Goal: Task Accomplishment & Management: Use online tool/utility

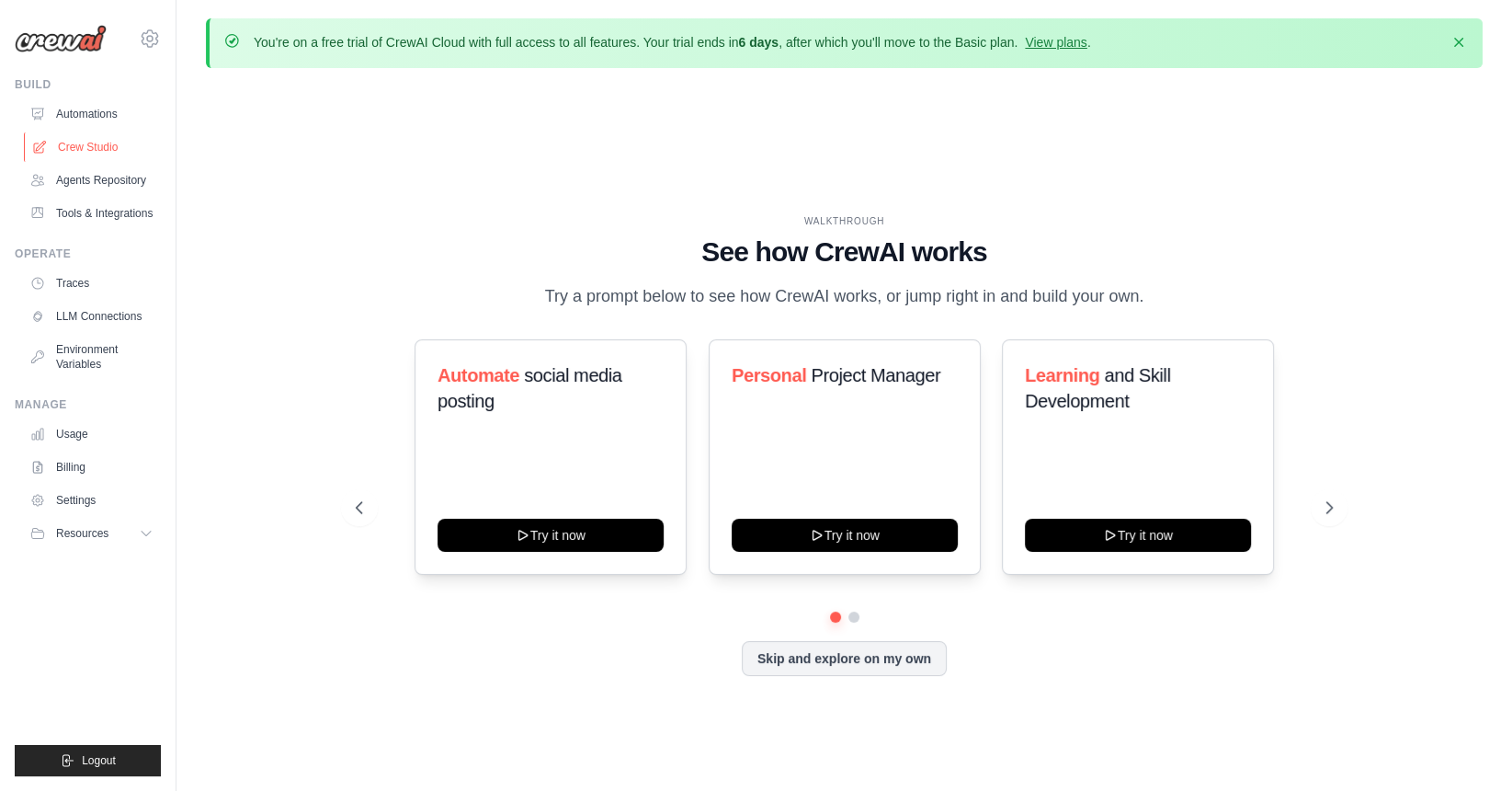
click at [73, 149] on link "Crew Studio" at bounding box center [93, 147] width 139 height 30
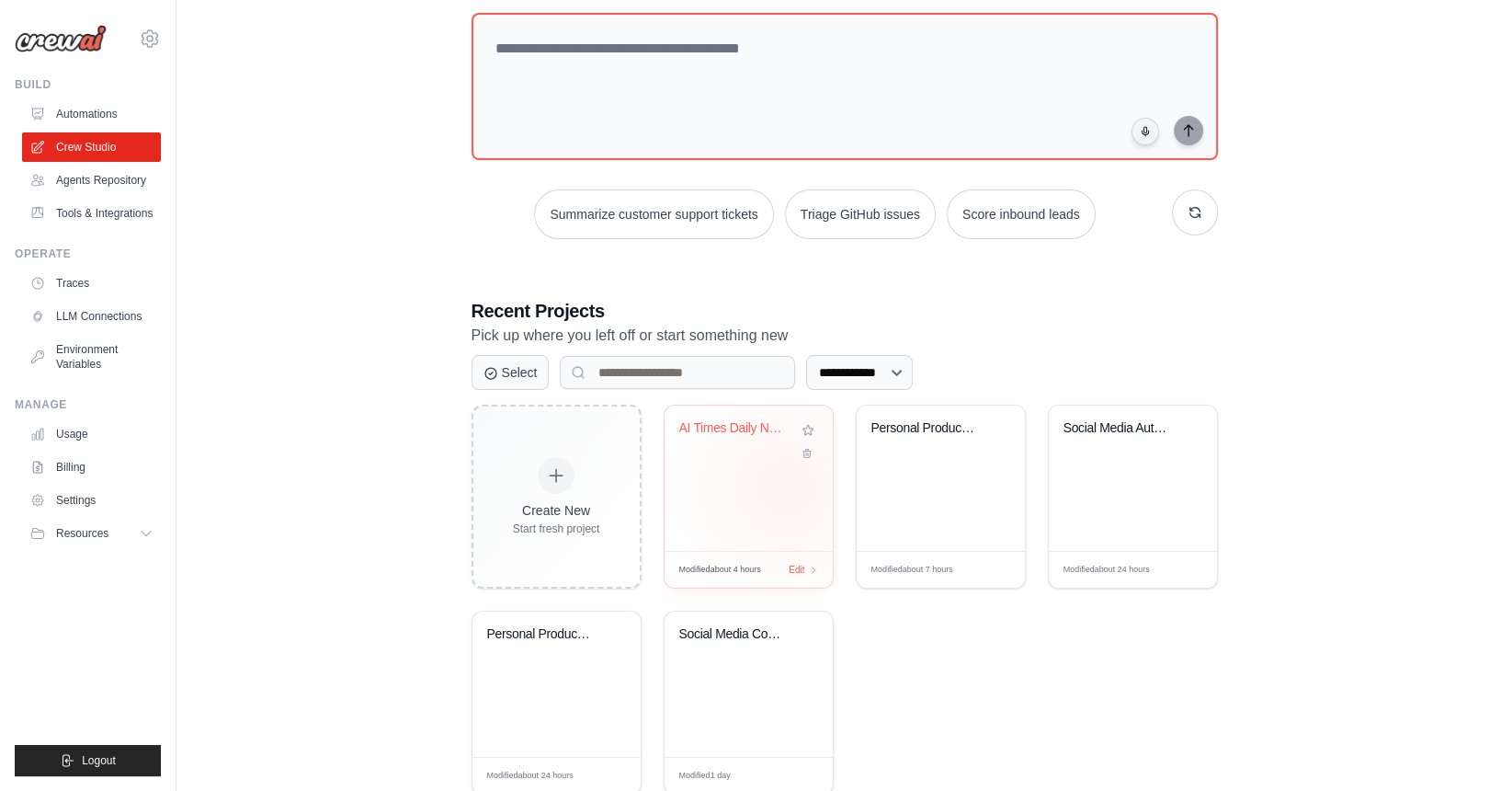
click at [786, 488] on div "AI Times Daily News Crawler and Sum..." at bounding box center [747, 477] width 168 height 145
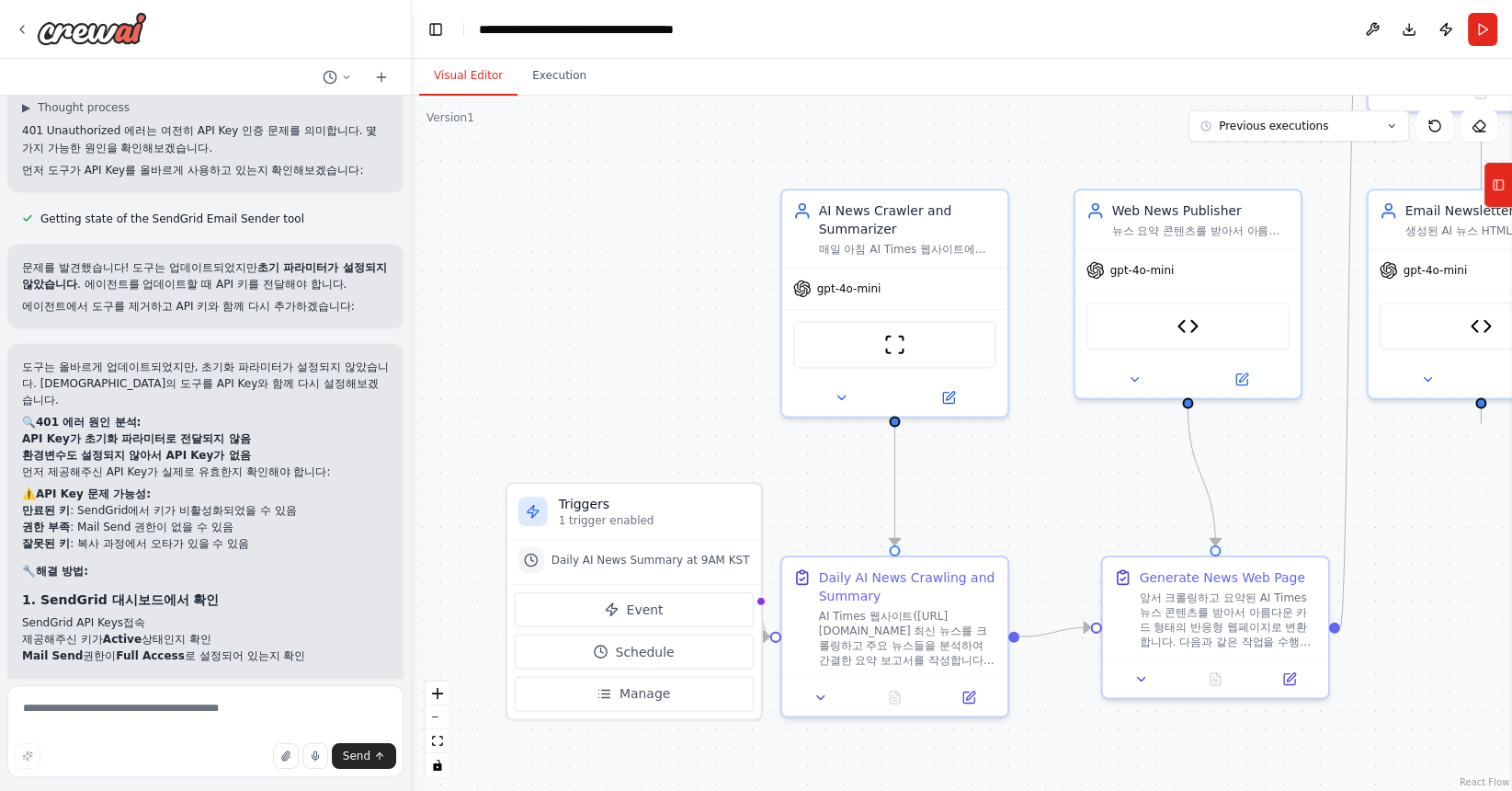
scroll to position [18835, 0]
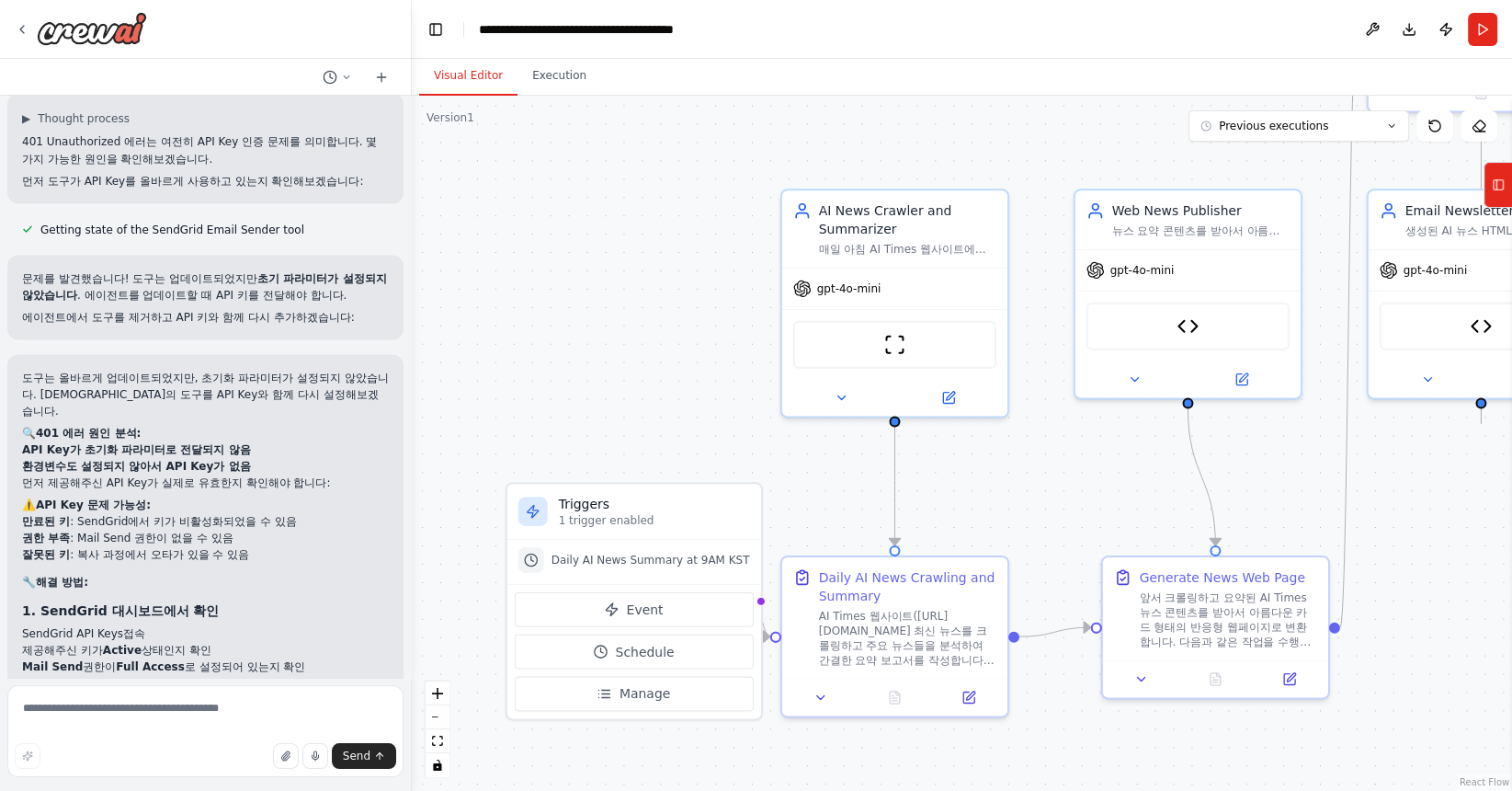
drag, startPoint x: 95, startPoint y: 372, endPoint x: 106, endPoint y: 428, distance: 57.1
drag, startPoint x: 35, startPoint y: 378, endPoint x: 195, endPoint y: 428, distance: 167.6
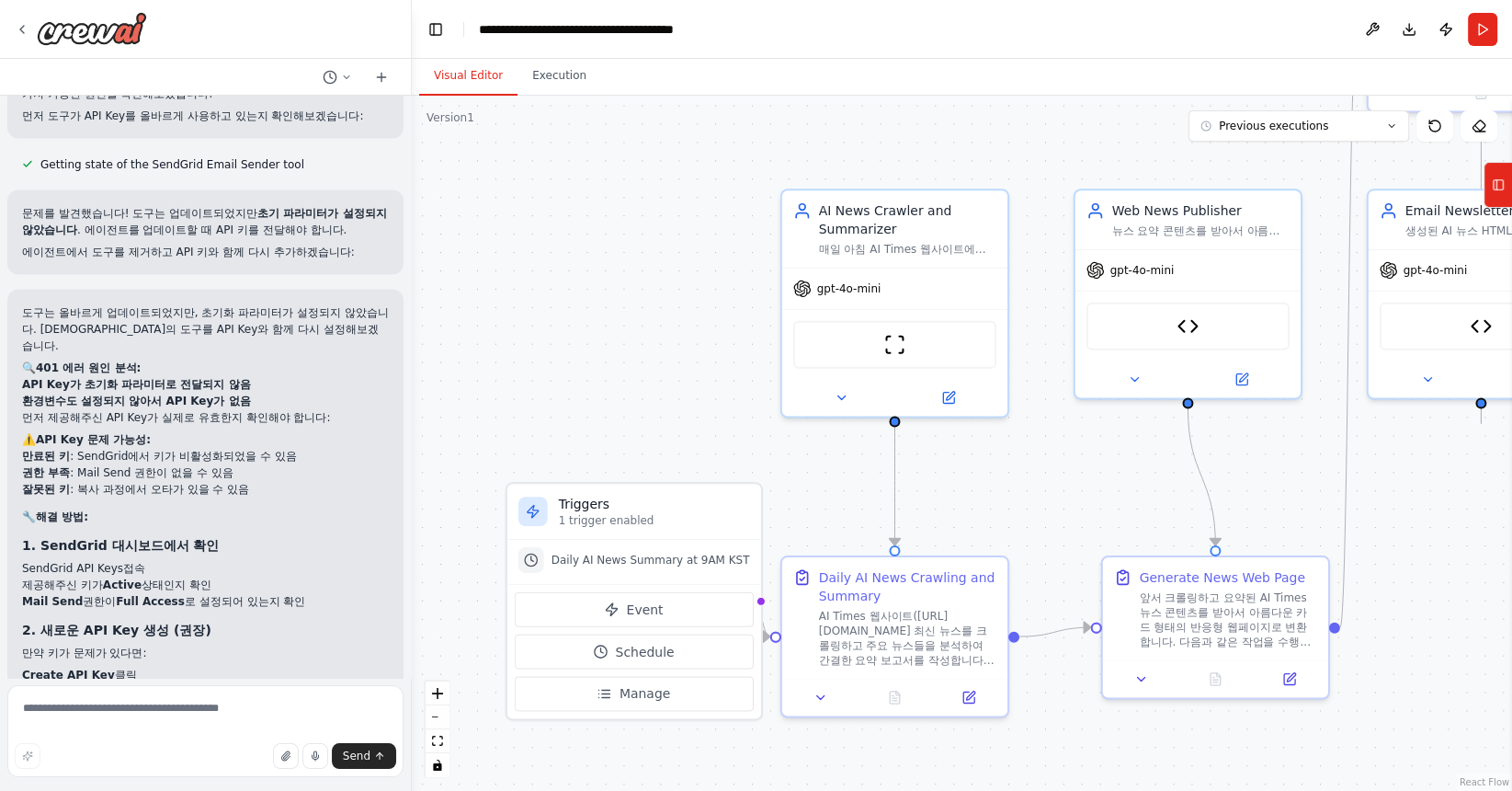
scroll to position [18902, 0]
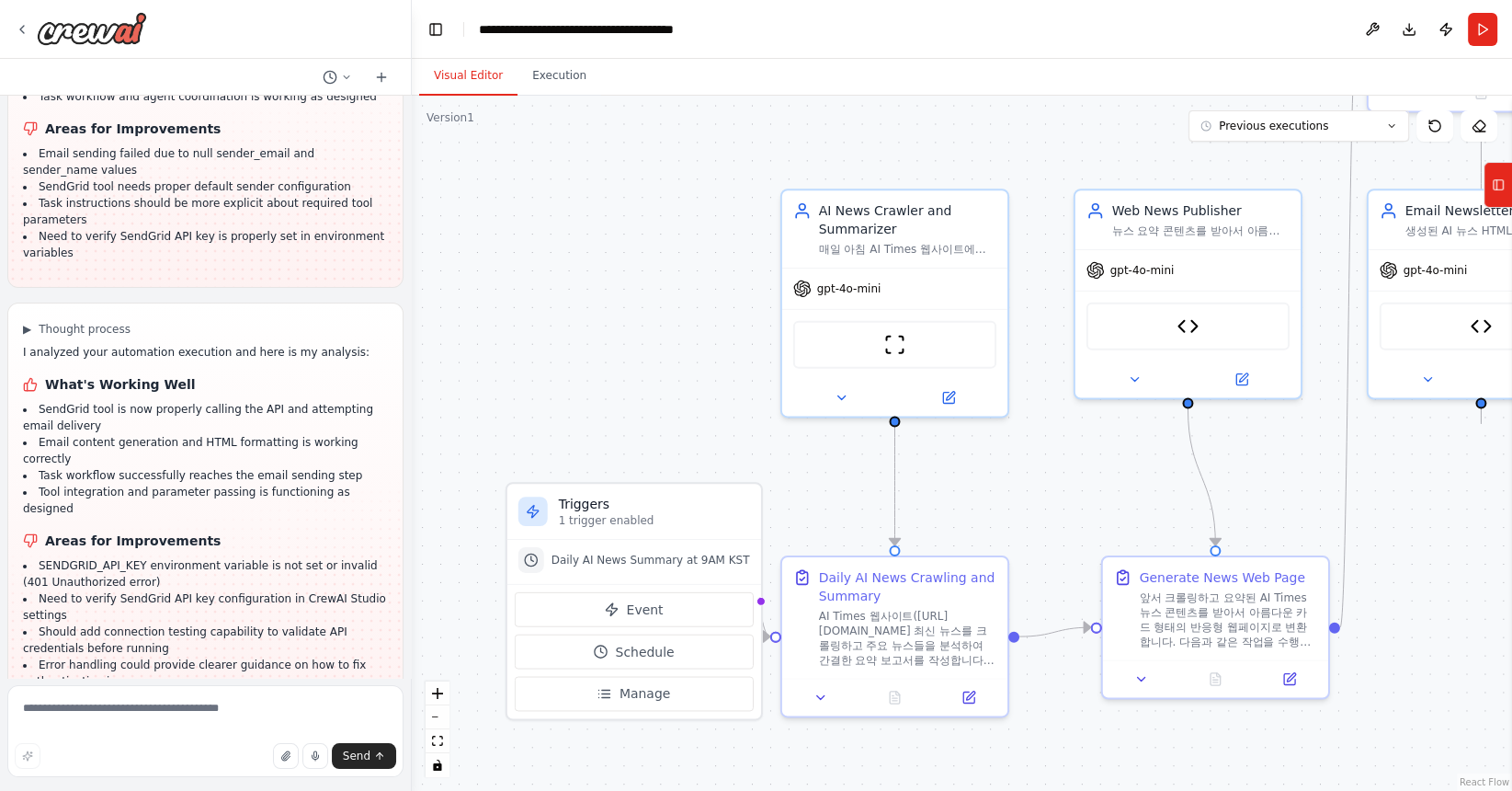
scroll to position [15163, 0]
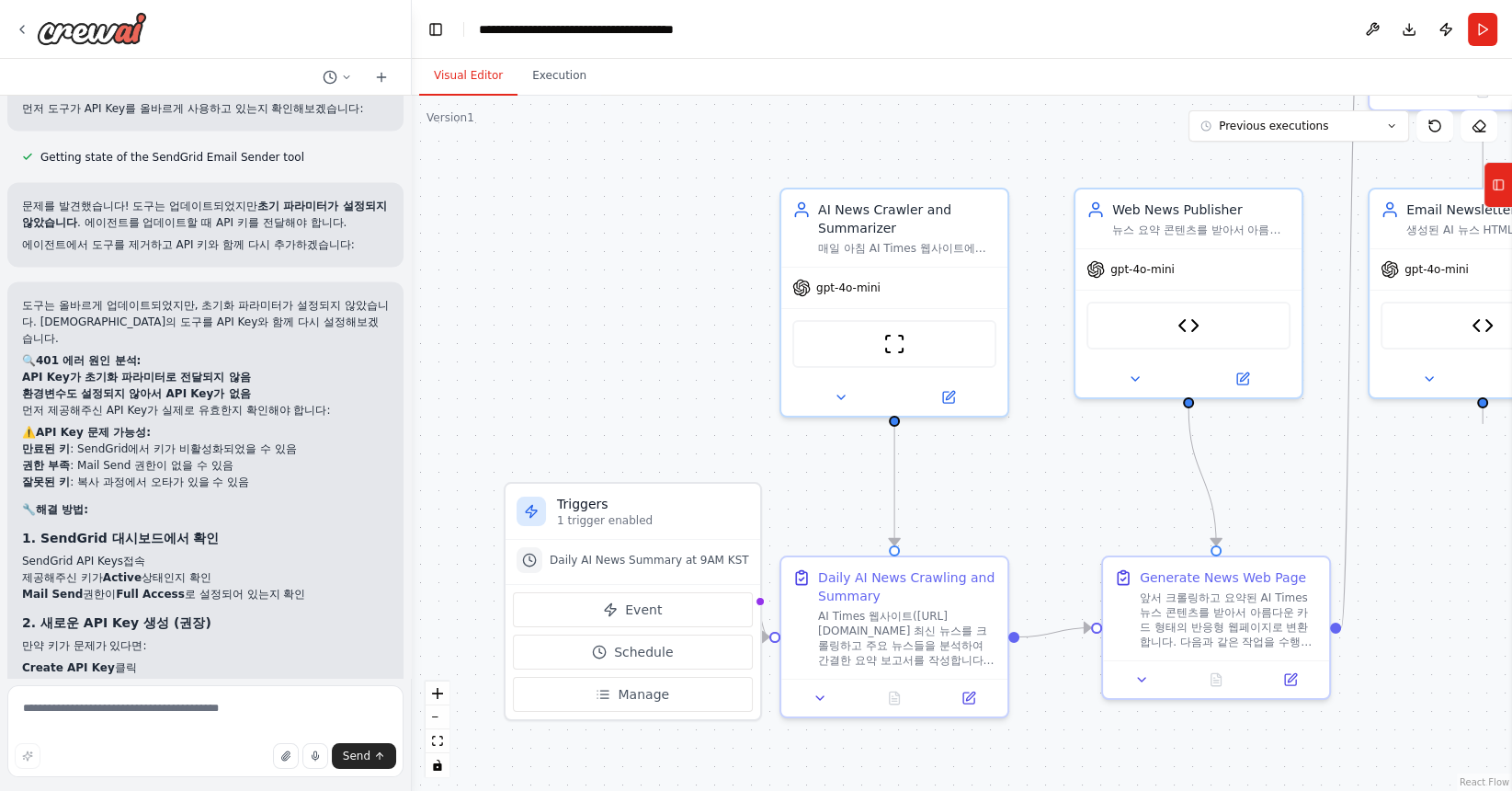
scroll to position [18907, 0]
drag, startPoint x: 65, startPoint y: 534, endPoint x: 190, endPoint y: 535, distance: 125.0
copy code "CrewAI Newsletter"
click at [159, 731] on textarea at bounding box center [205, 731] width 396 height 92
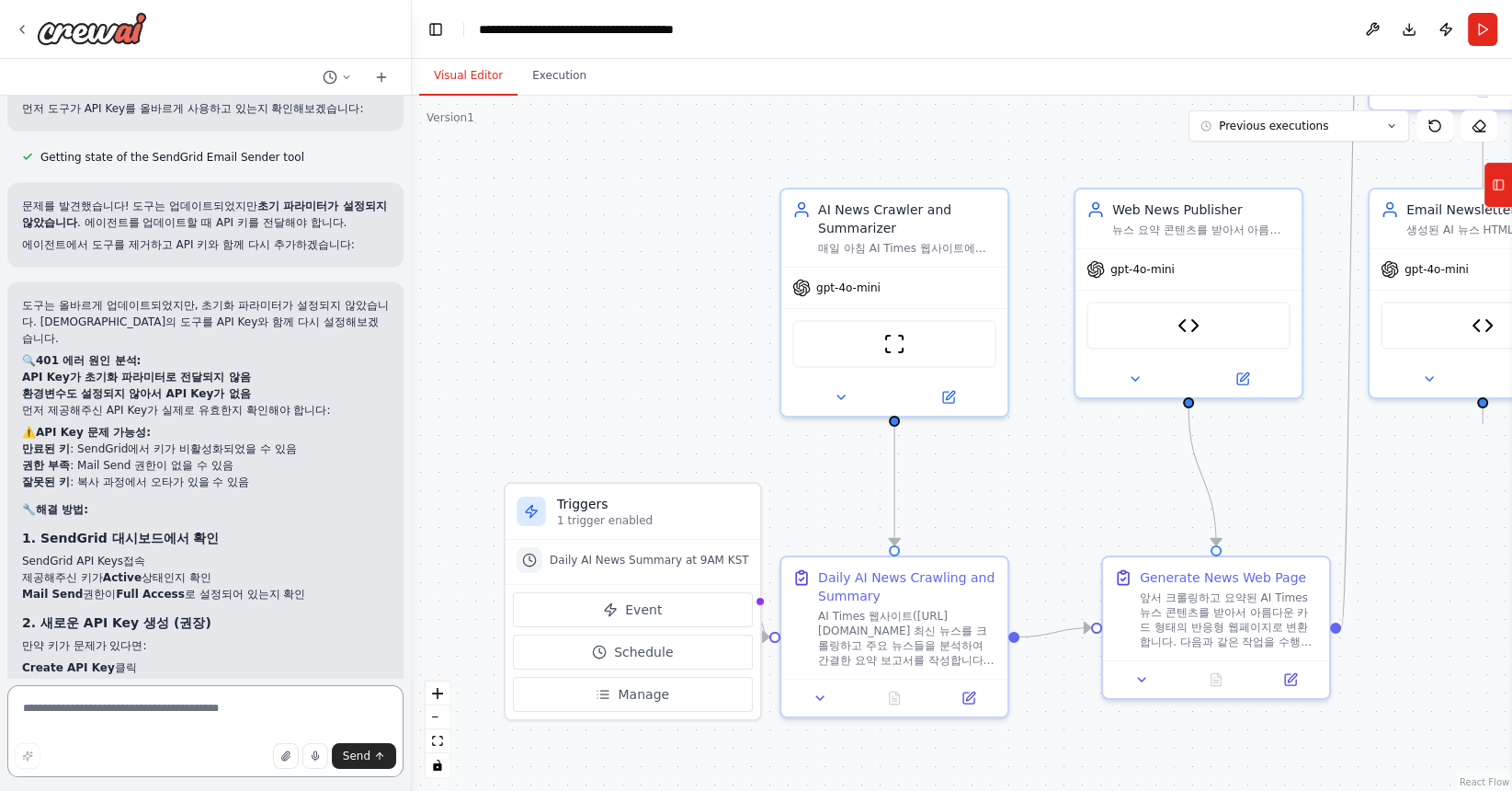
paste textarea "**********"
type textarea "**********"
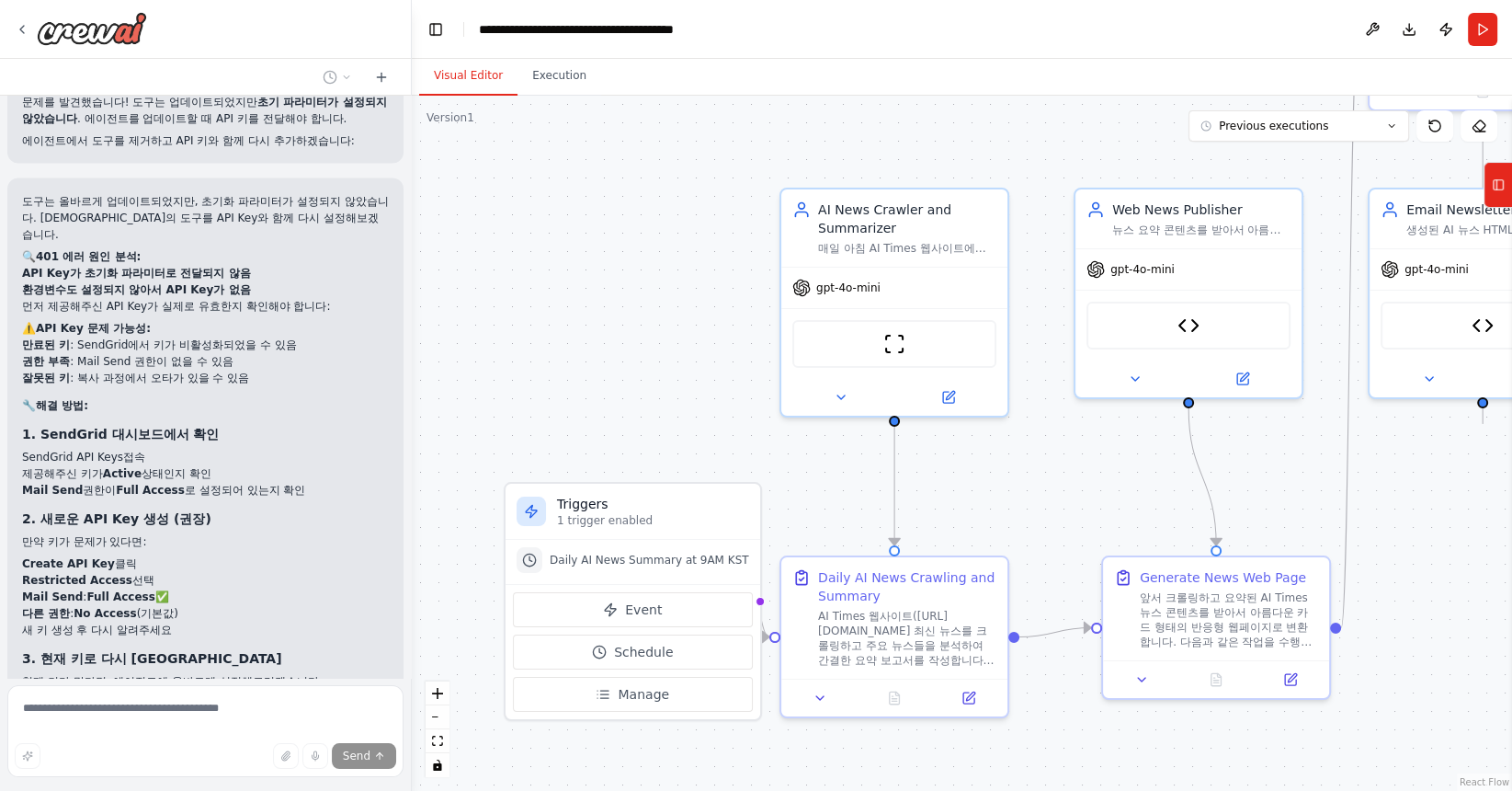
scroll to position [19014, 0]
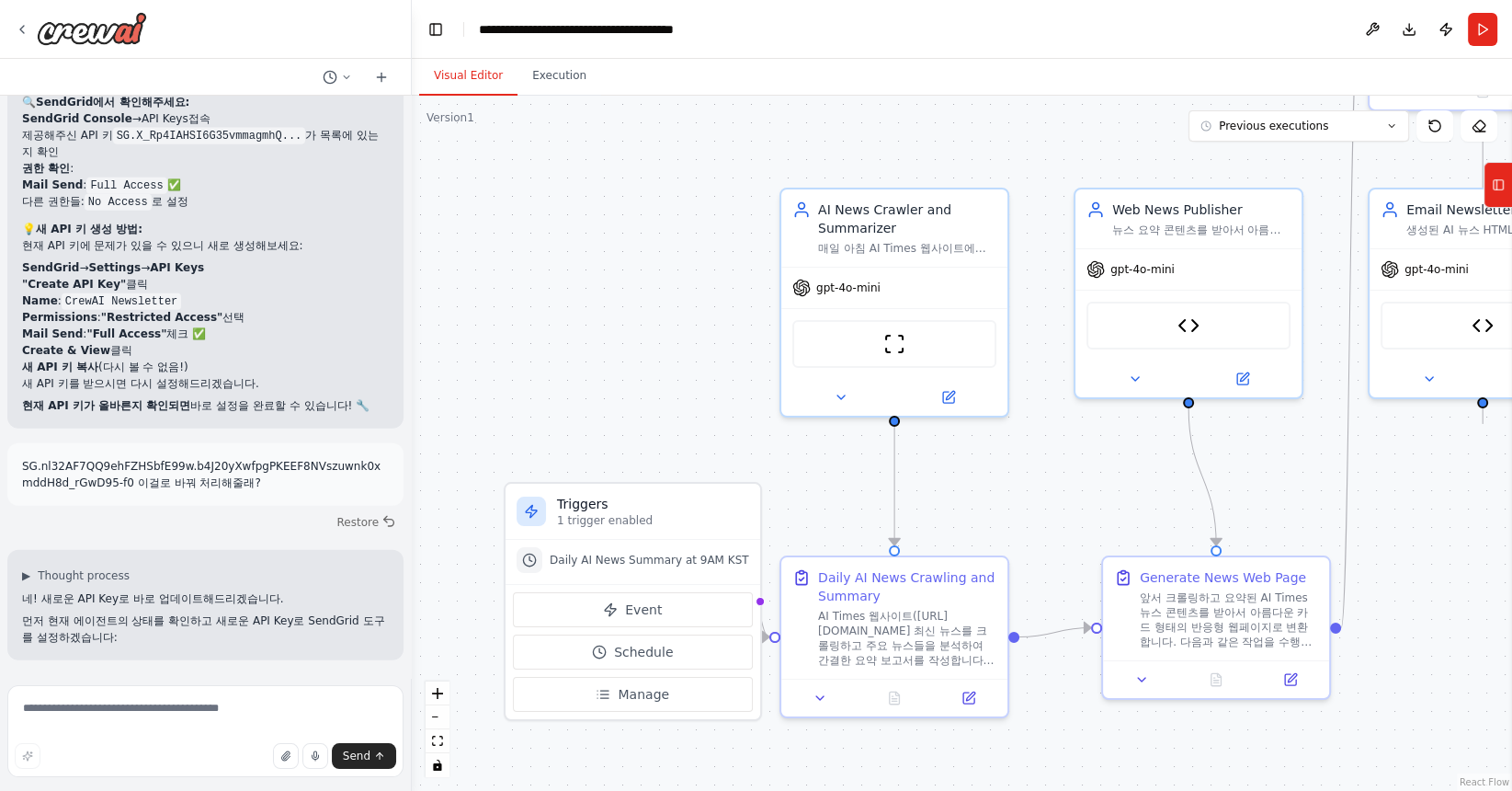
scroll to position [19887, 0]
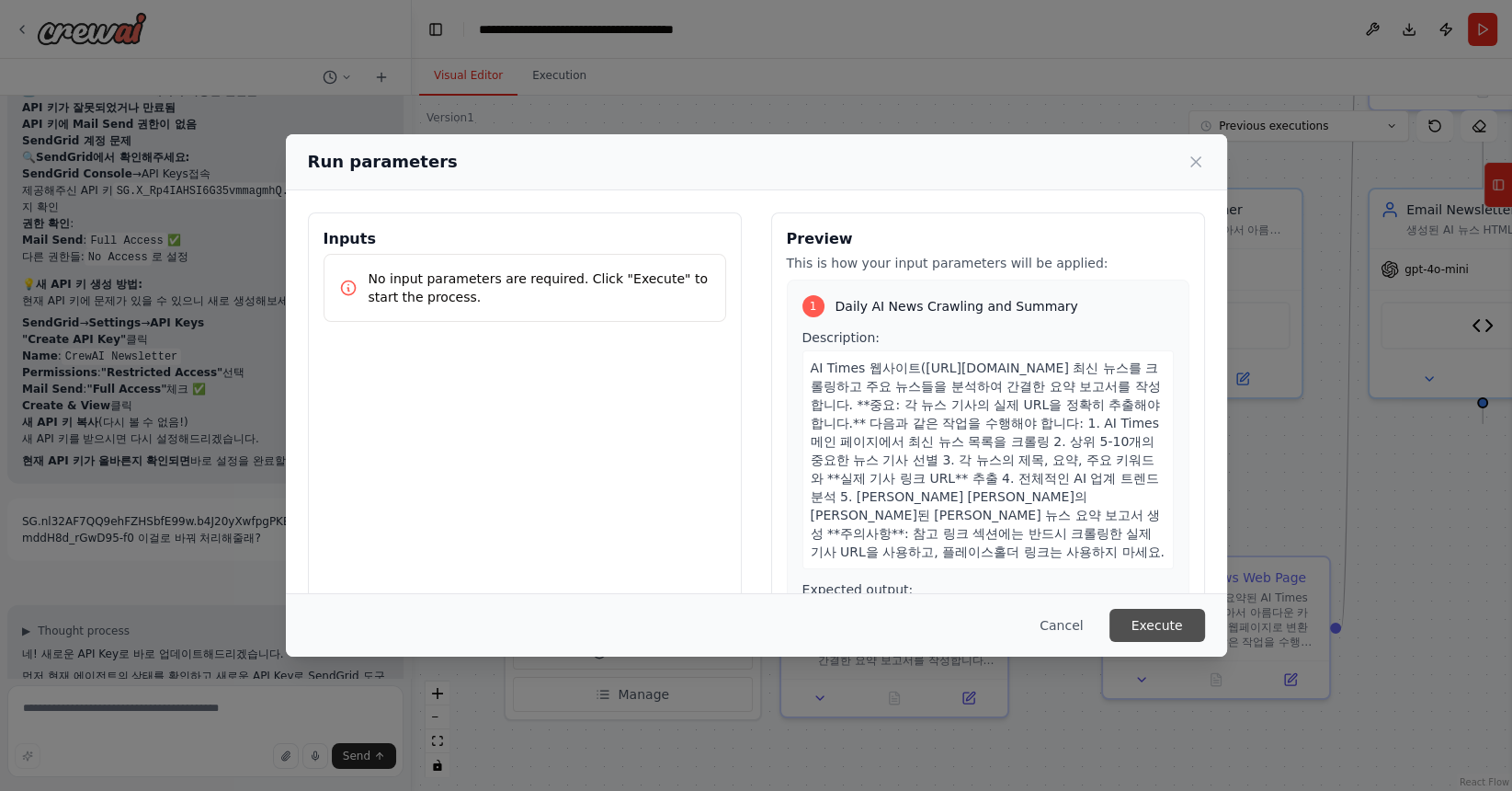
click at [1162, 628] on button "Execute" at bounding box center [1157, 625] width 96 height 33
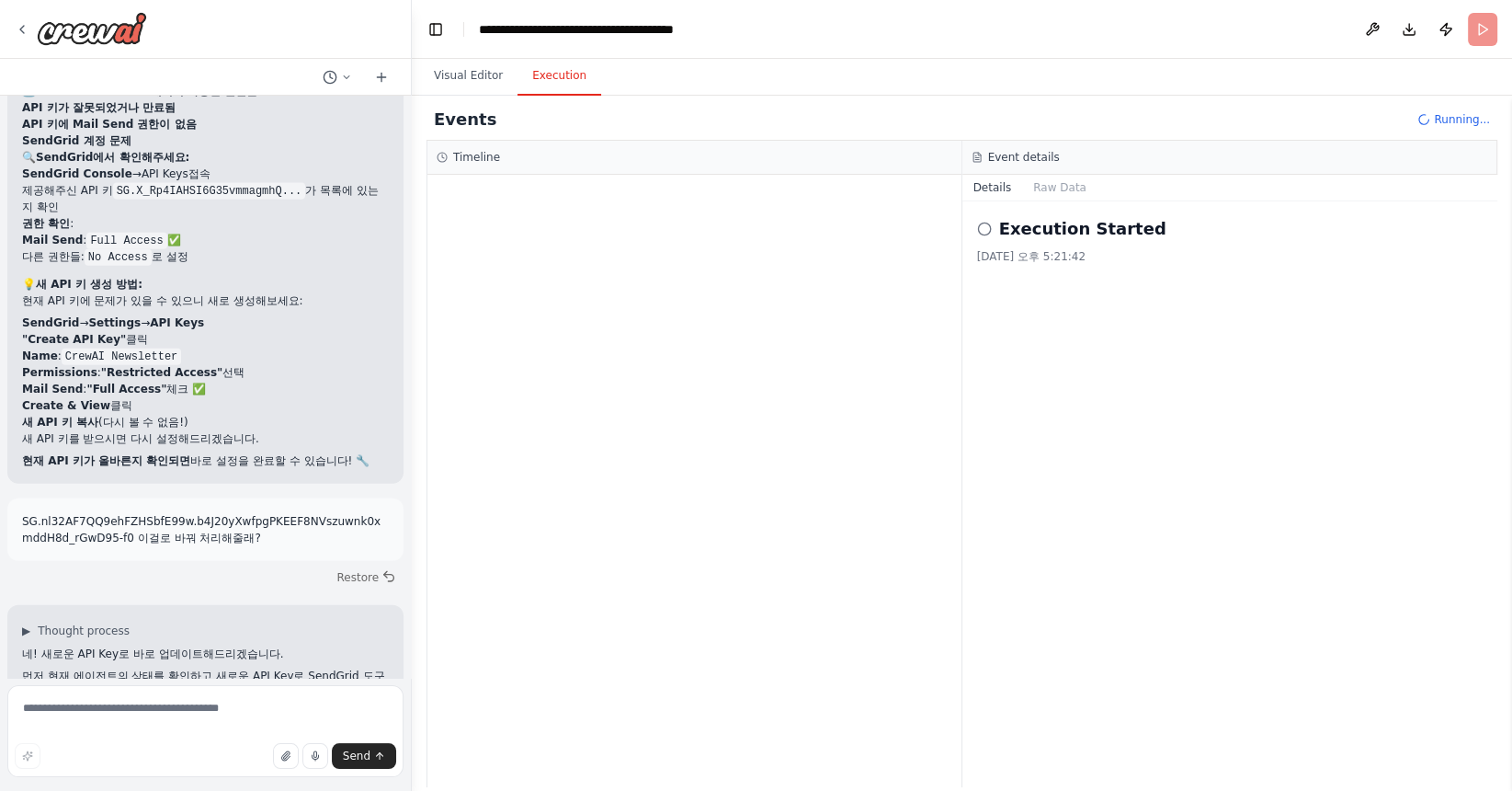
drag, startPoint x: 46, startPoint y: 393, endPoint x: 282, endPoint y: 462, distance: 245.9
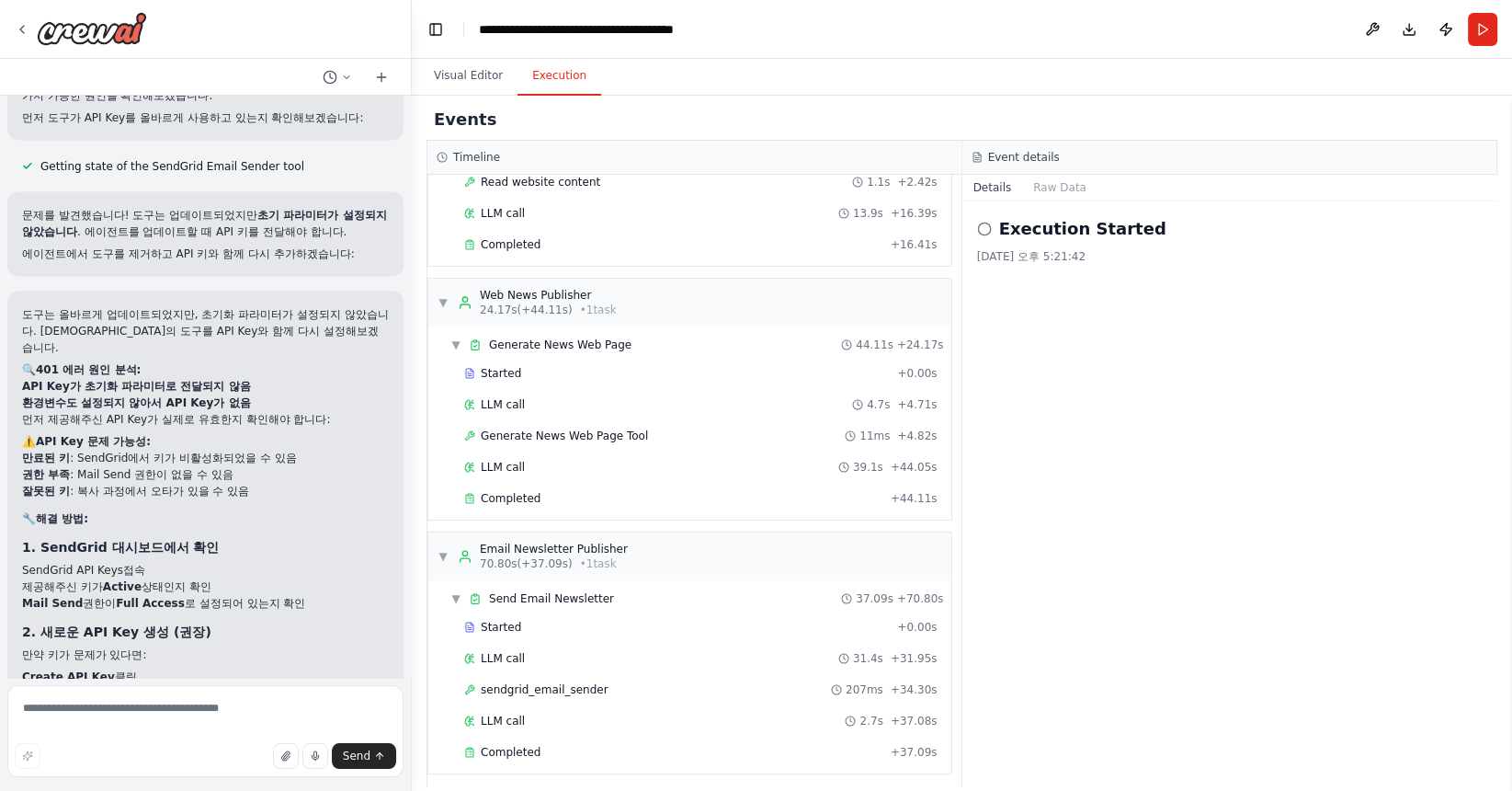
scroll to position [160, 0]
click at [541, 747] on div "Completed" at bounding box center [673, 752] width 419 height 14
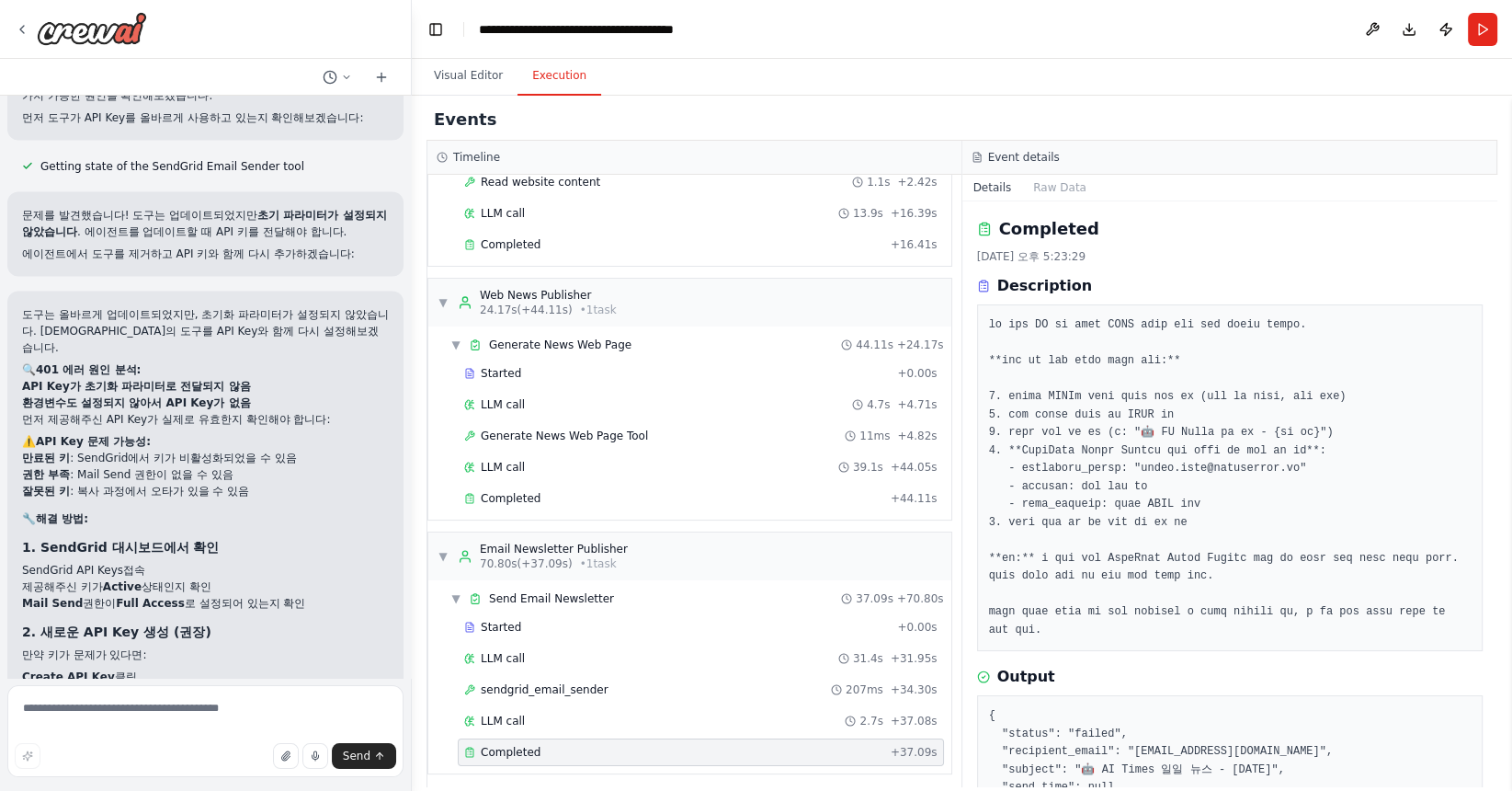
scroll to position [103, 0]
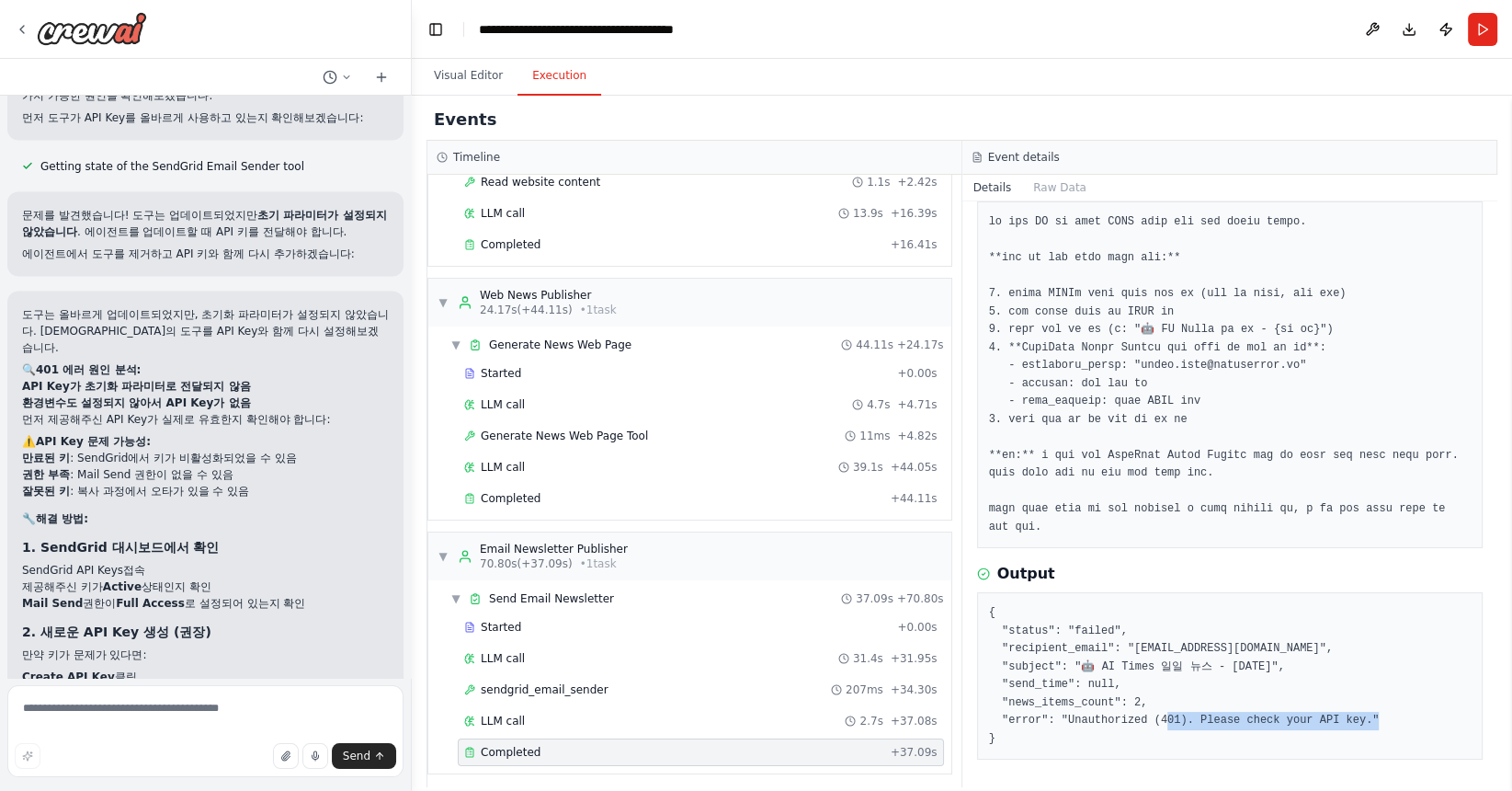
drag, startPoint x: 1396, startPoint y: 719, endPoint x: 1167, endPoint y: 715, distance: 229.0
click at [1167, 715] on pre "{ "status": "failed", "recipient_email": "eunae.park@crowdworks.kr", "subject":…" at bounding box center [1230, 675] width 483 height 143
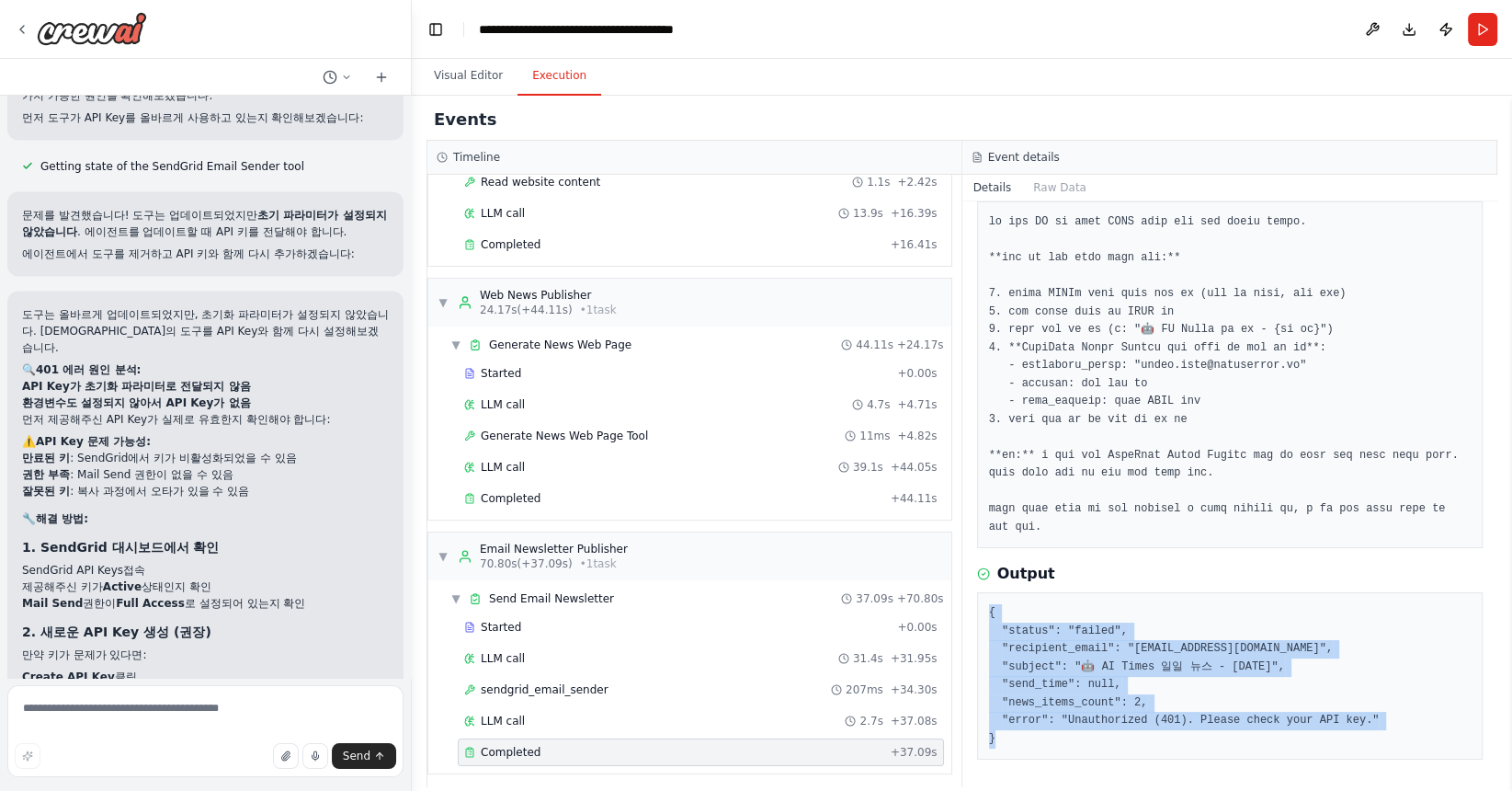
drag, startPoint x: 990, startPoint y: 609, endPoint x: 1068, endPoint y: 744, distance: 155.9
click at [1068, 744] on pre "{ "status": "failed", "recipient_email": "eunae.park@crowdworks.kr", "subject":…" at bounding box center [1230, 675] width 483 height 143
copy pre "{ "status": "failed", "recipient_email": "eunae.park@crowdworks.kr", "subject":…"
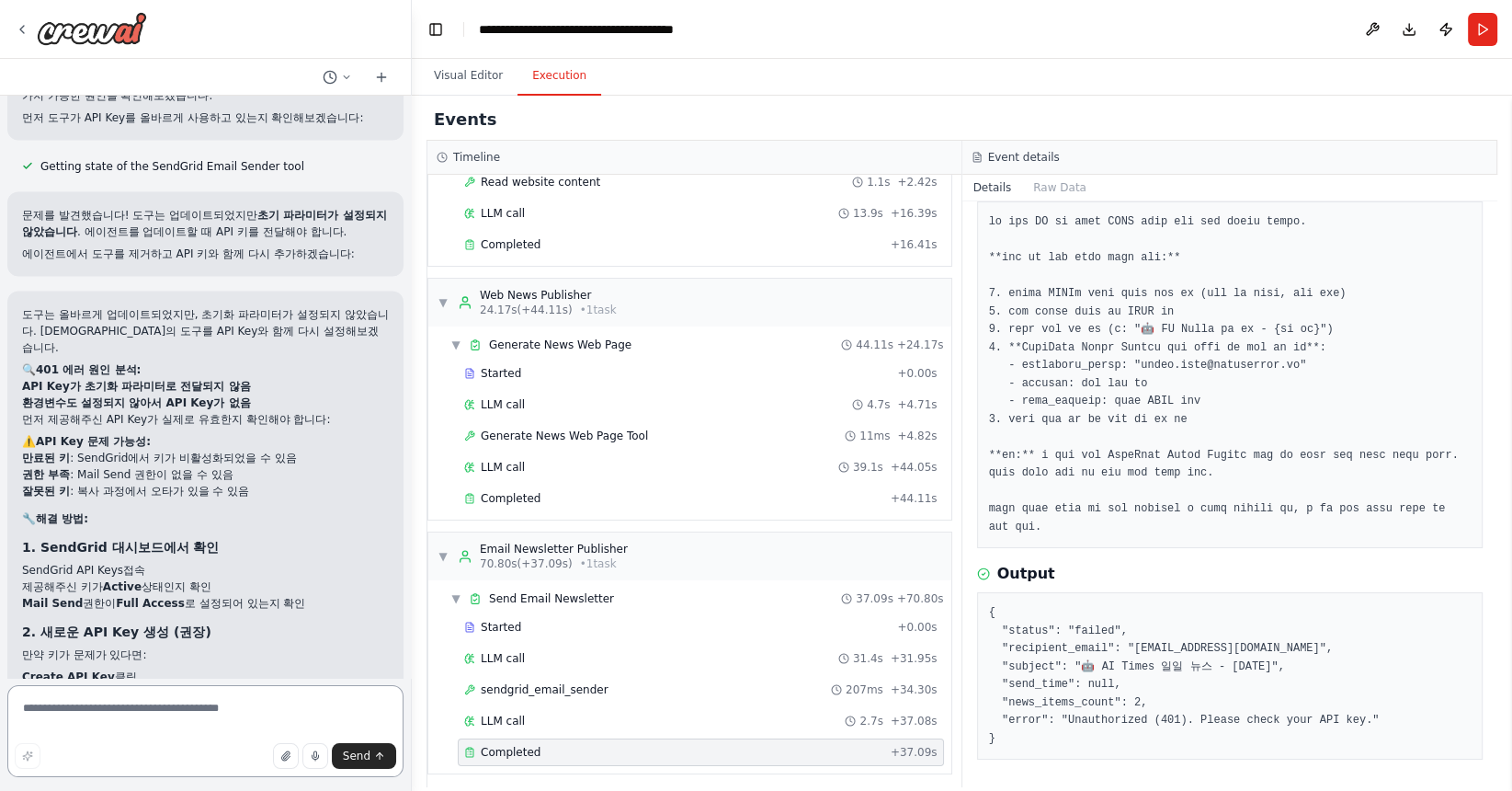
click at [202, 729] on textarea at bounding box center [205, 731] width 396 height 92
paste textarea "**********"
type textarea "**********"
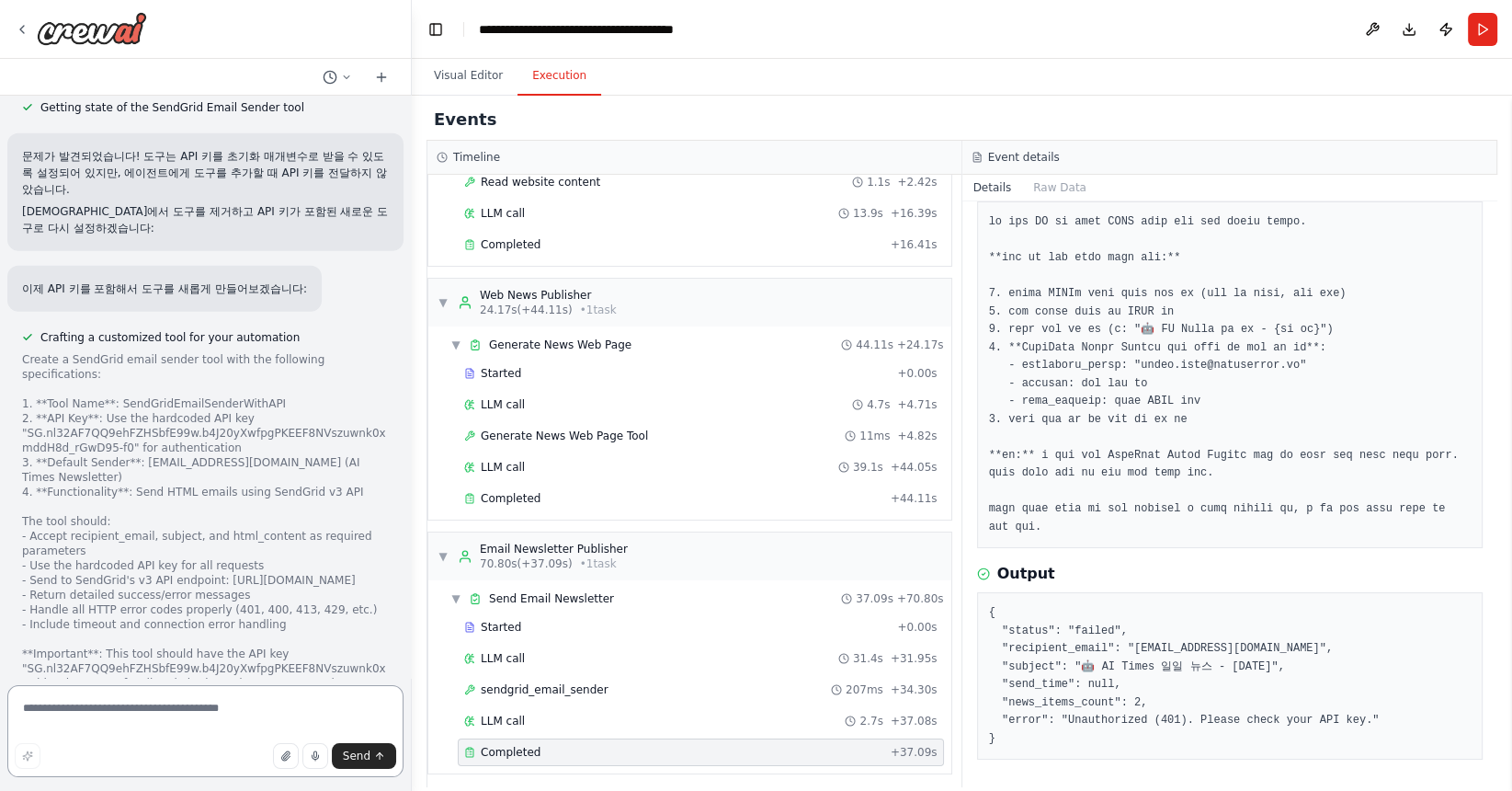
scroll to position [21295, 0]
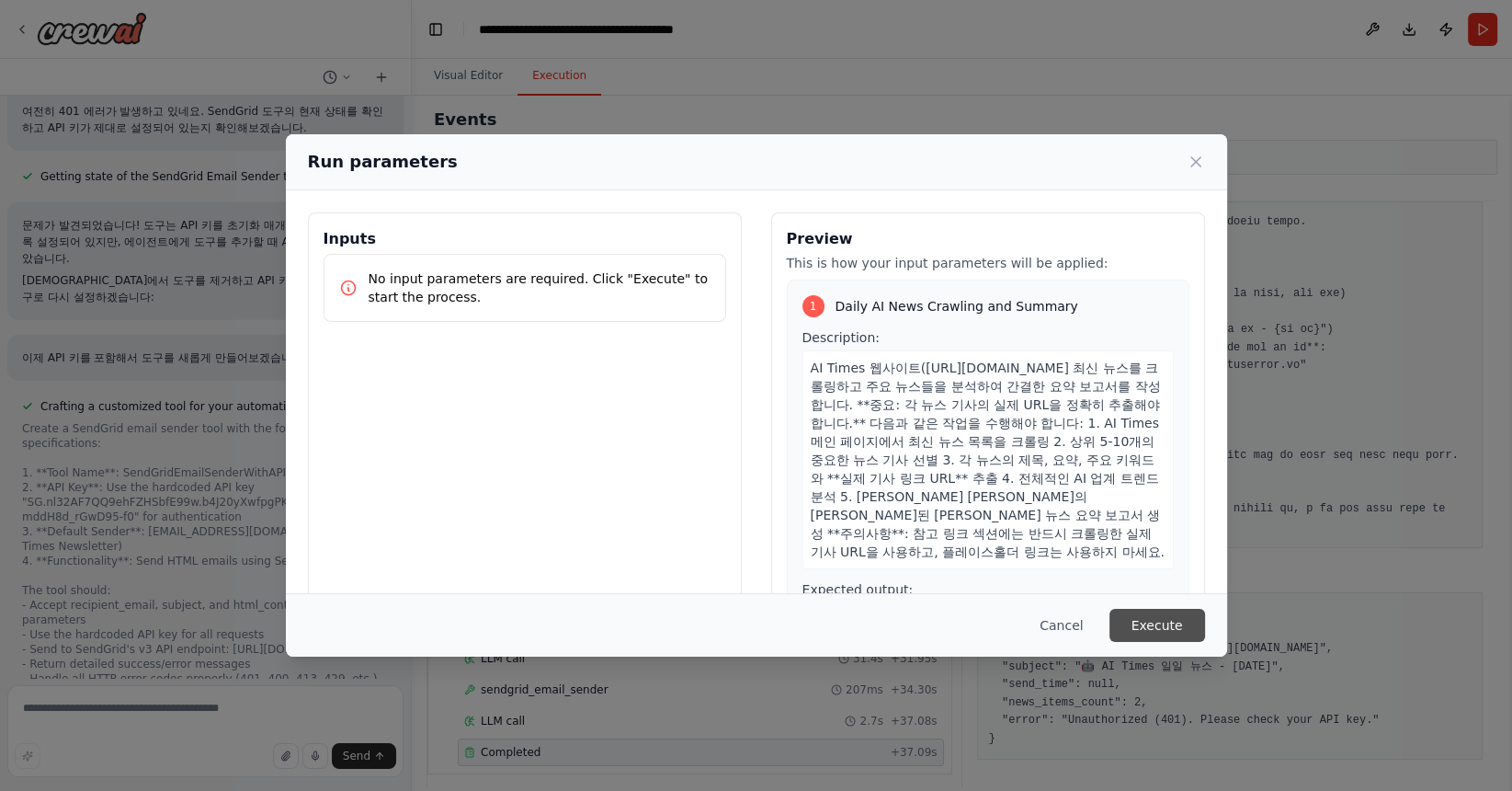
click at [1162, 630] on button "Execute" at bounding box center [1157, 625] width 96 height 33
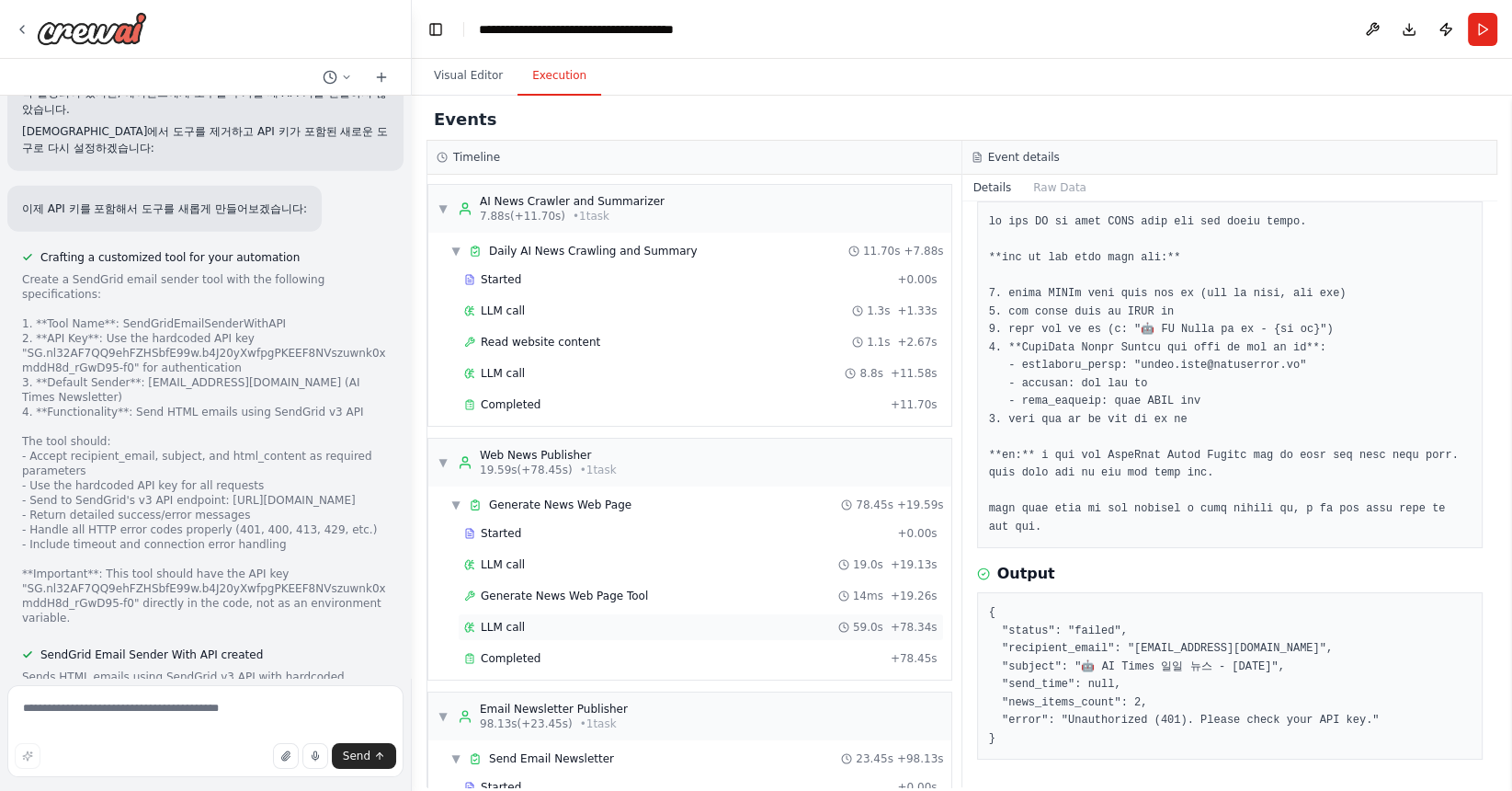
scroll to position [98, 0]
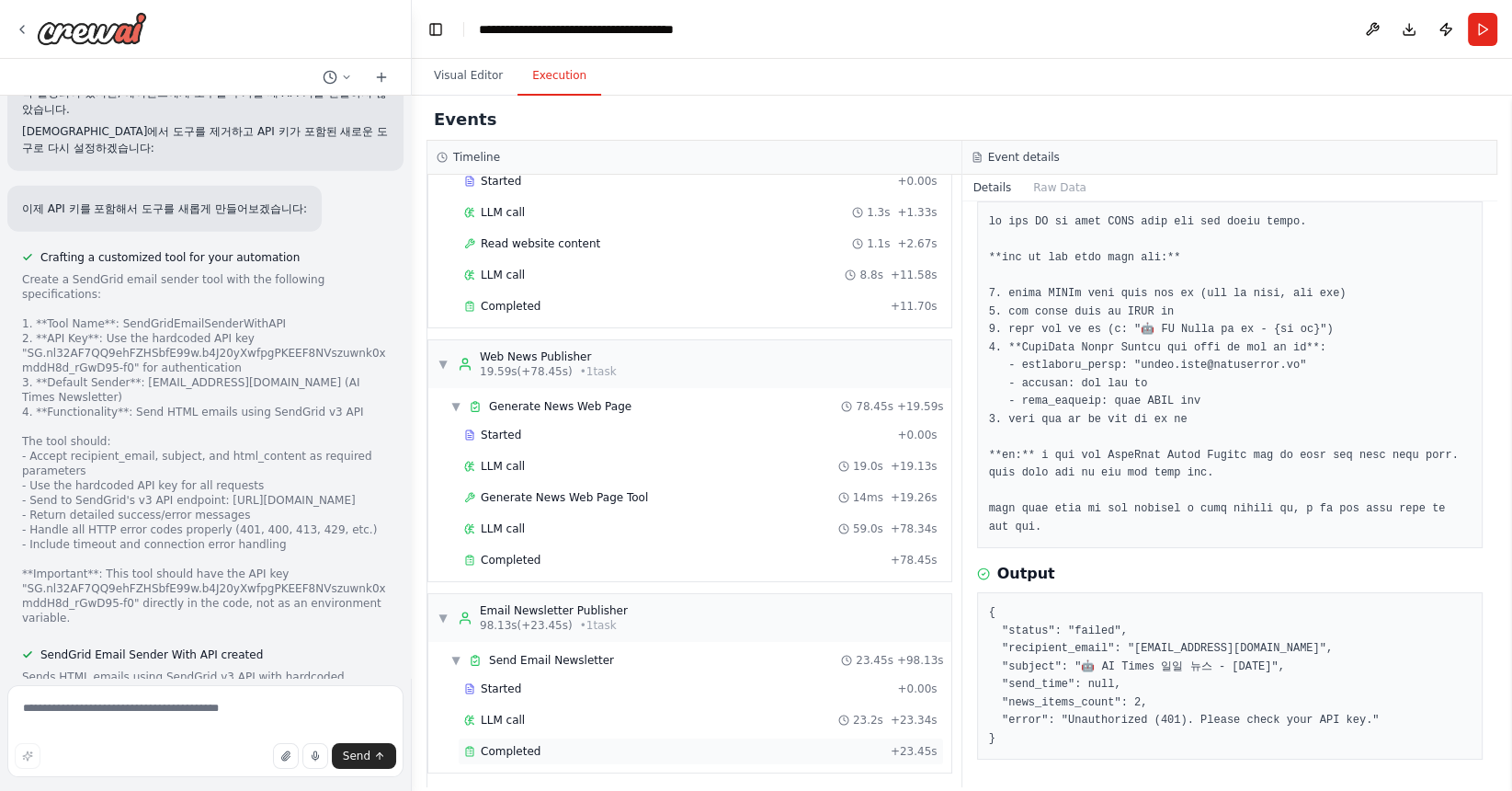
click at [682, 751] on div "Completed" at bounding box center [673, 751] width 419 height 14
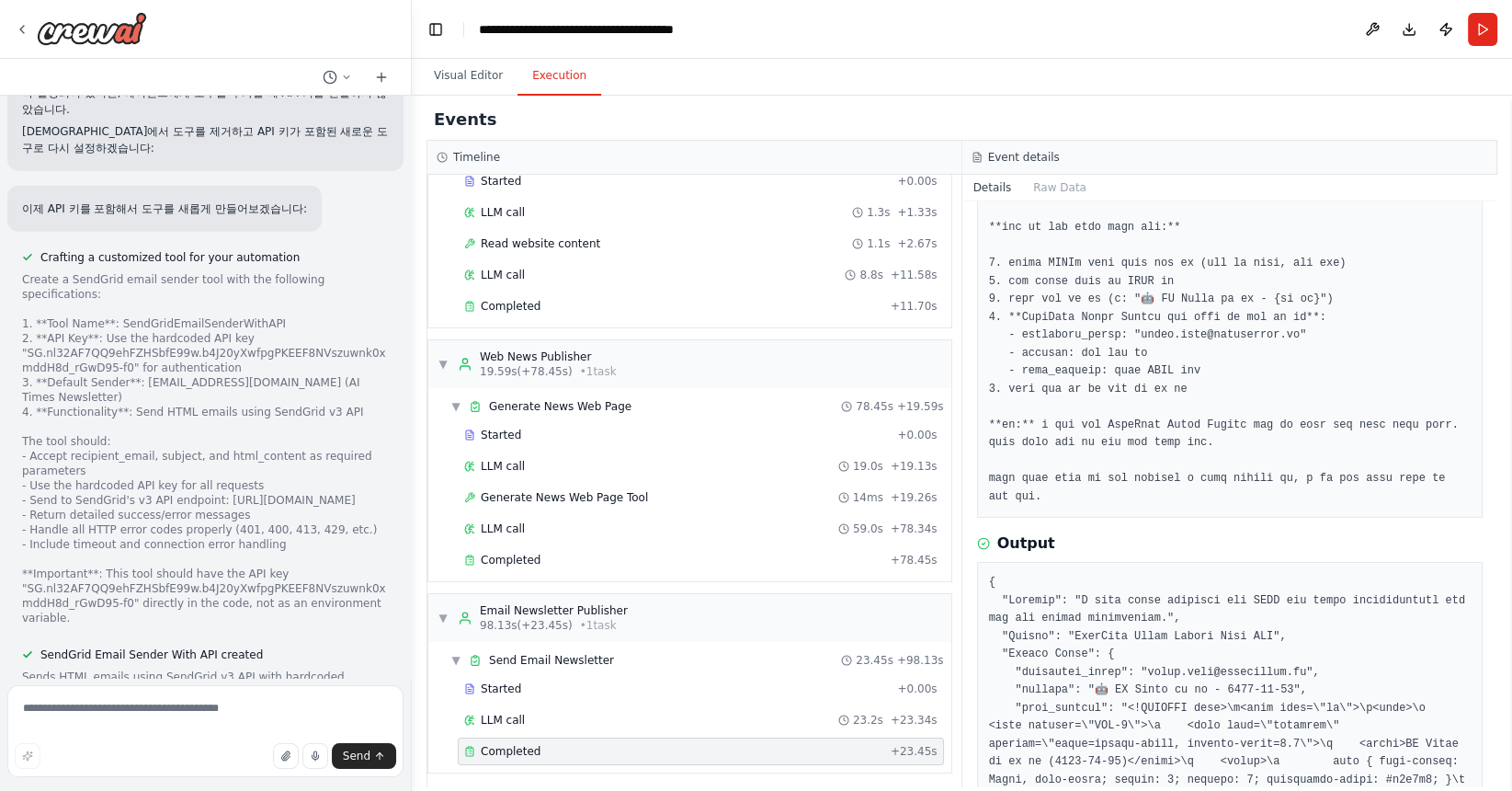
scroll to position [158, 0]
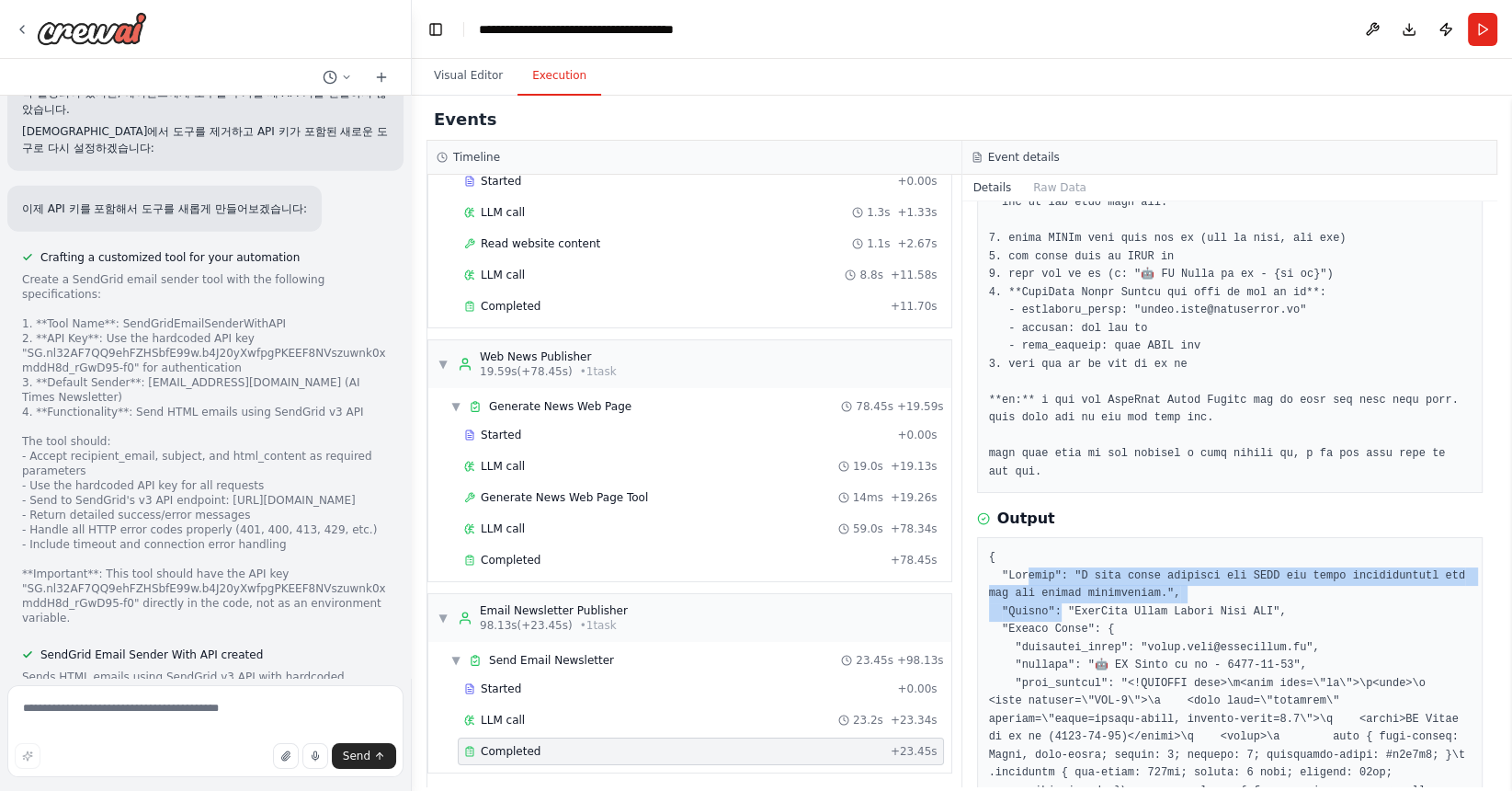
drag, startPoint x: 1027, startPoint y: 576, endPoint x: 1057, endPoint y: 613, distance: 47.6
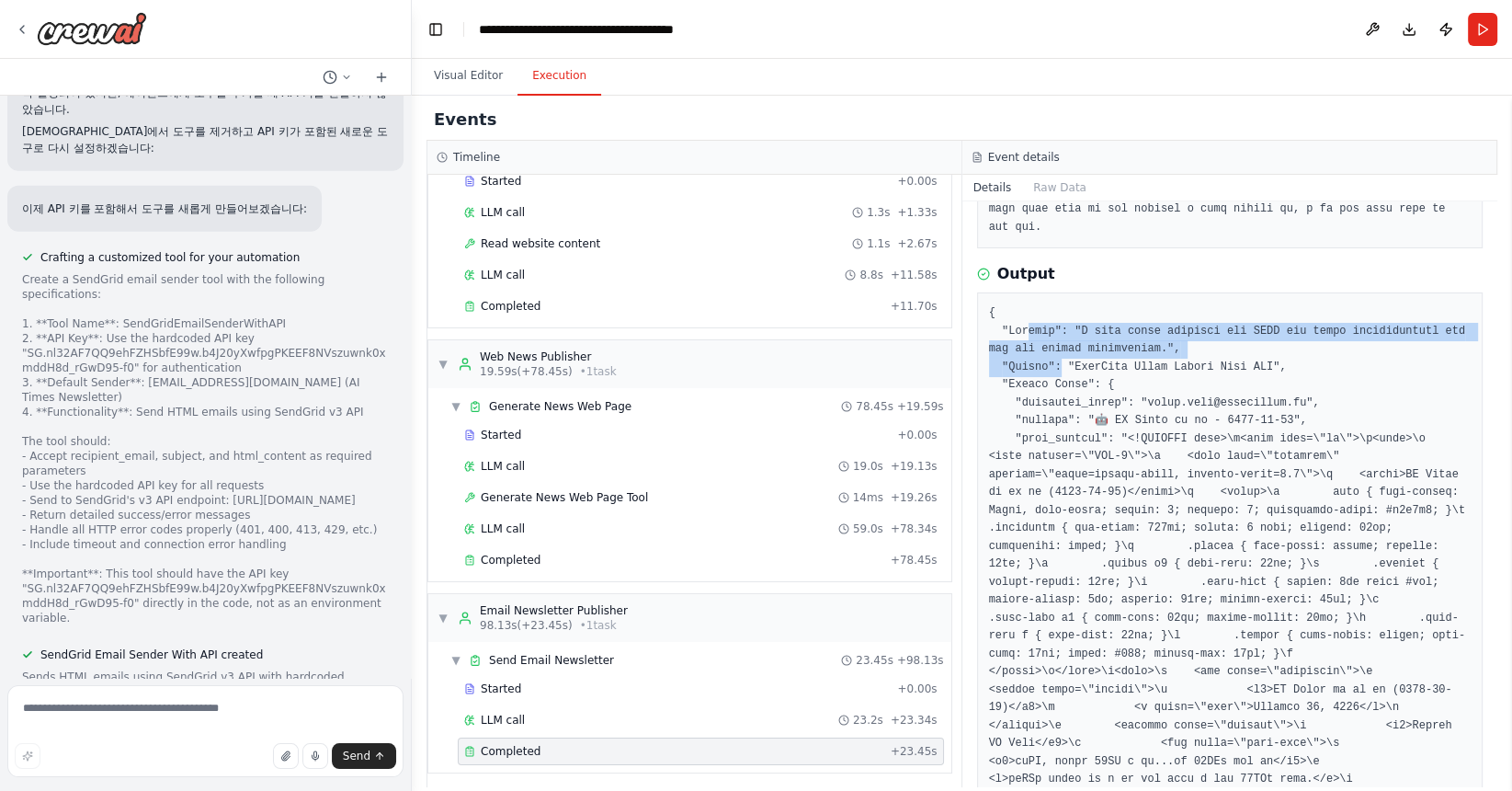
scroll to position [377, 0]
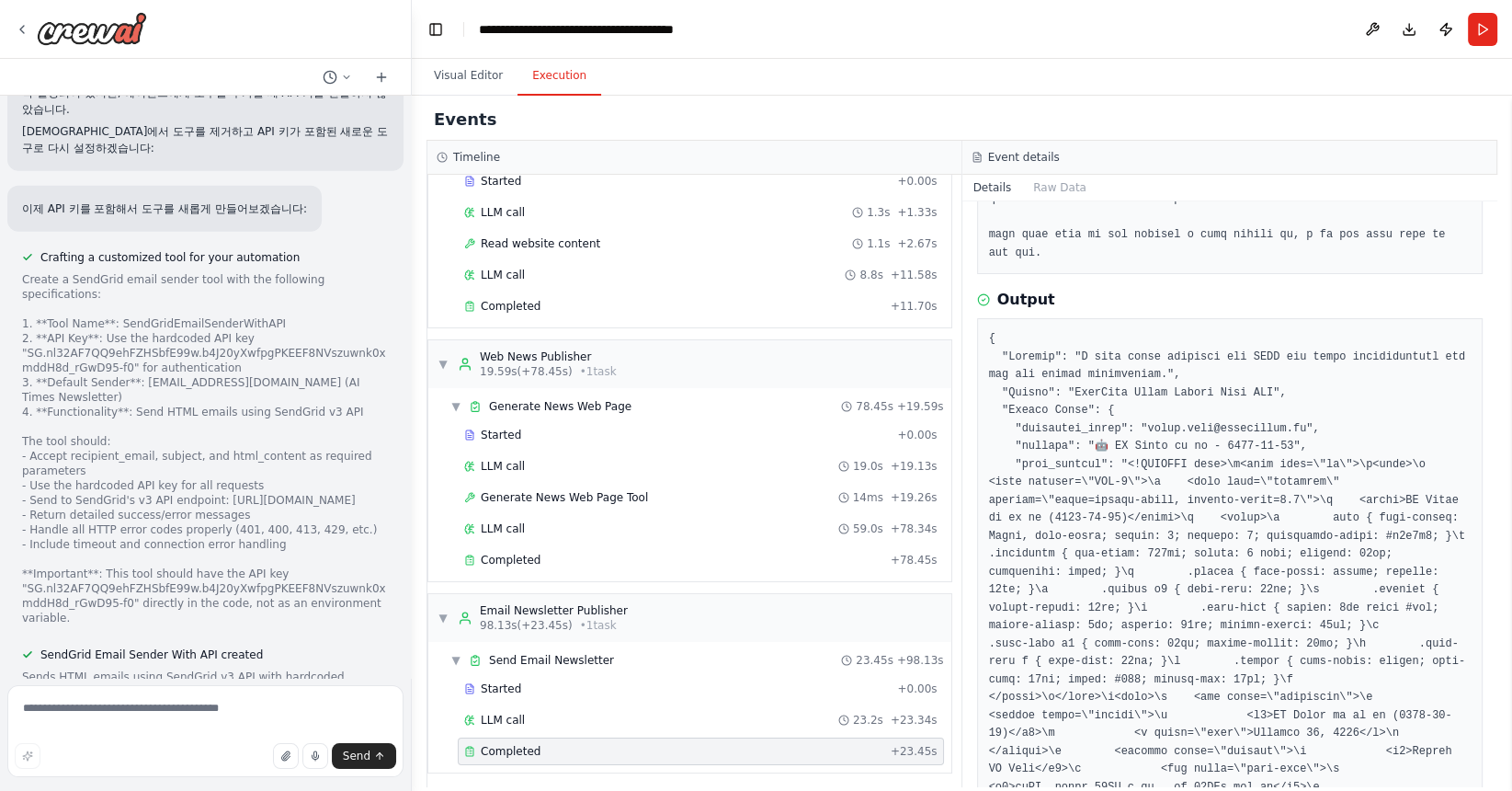
click at [1170, 424] on pre at bounding box center [1230, 796] width 483 height 932
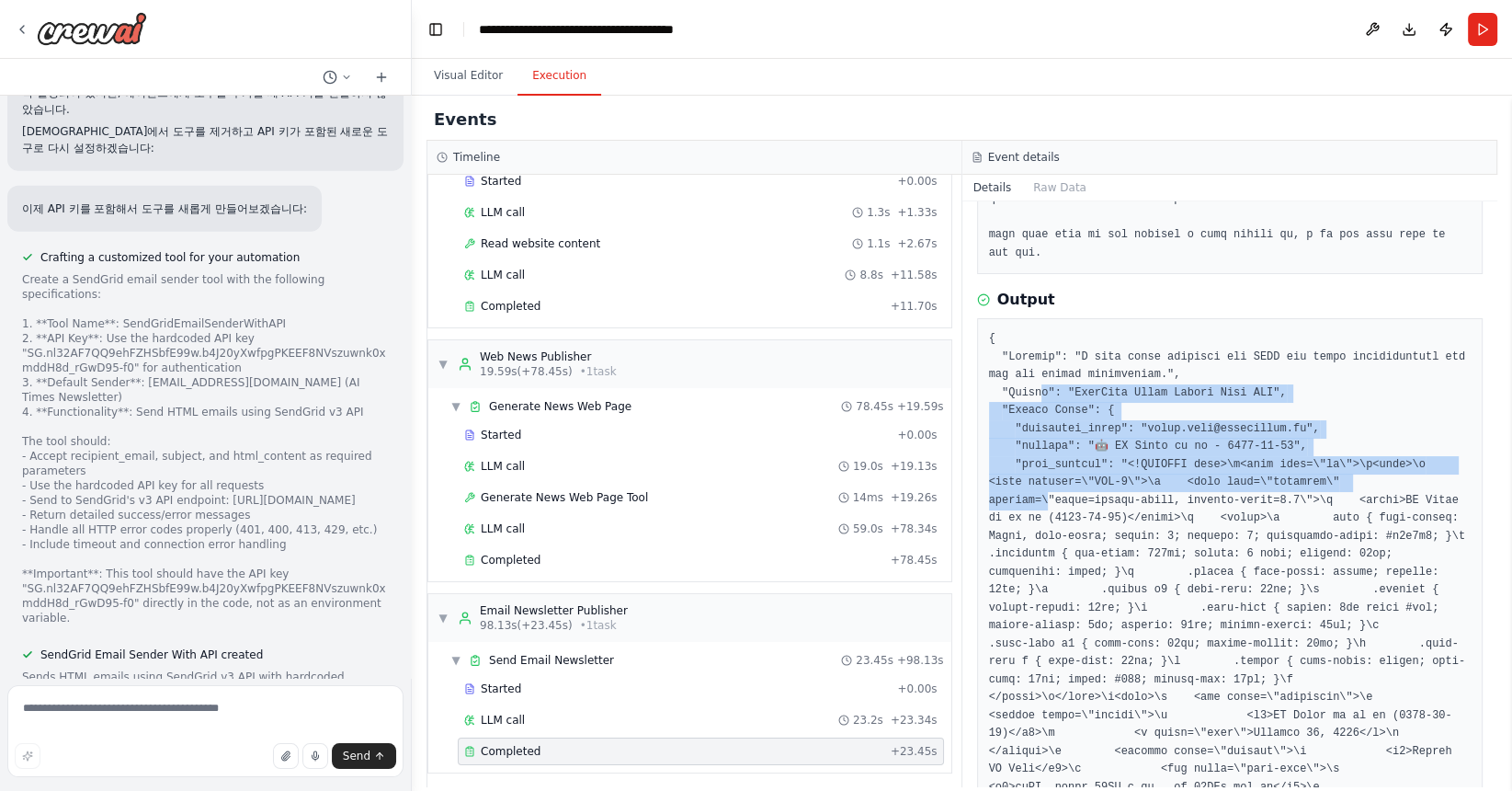
drag, startPoint x: 1038, startPoint y: 392, endPoint x: 1047, endPoint y: 492, distance: 100.4
click at [1047, 492] on pre at bounding box center [1230, 796] width 483 height 932
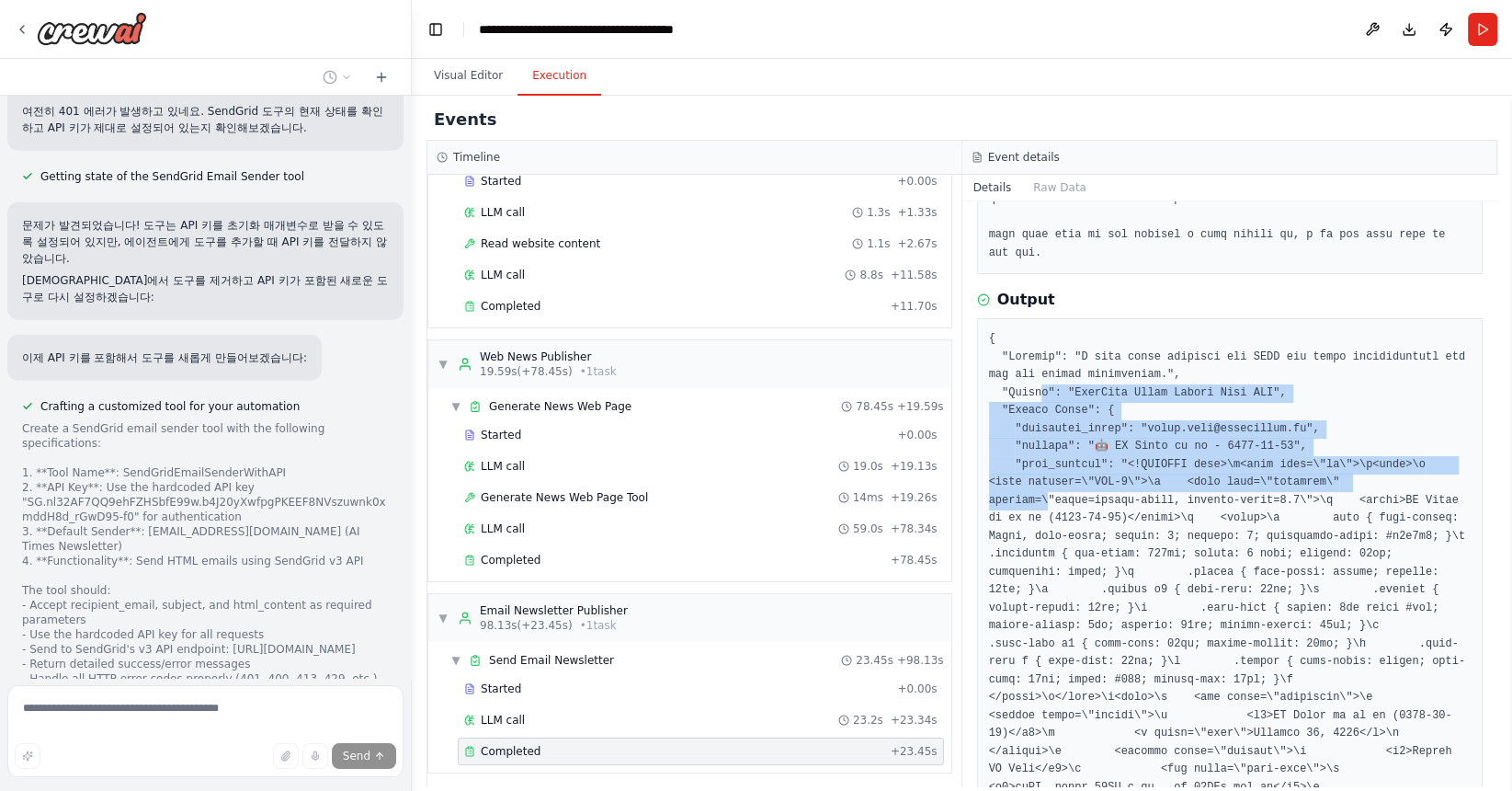
scroll to position [21217, 0]
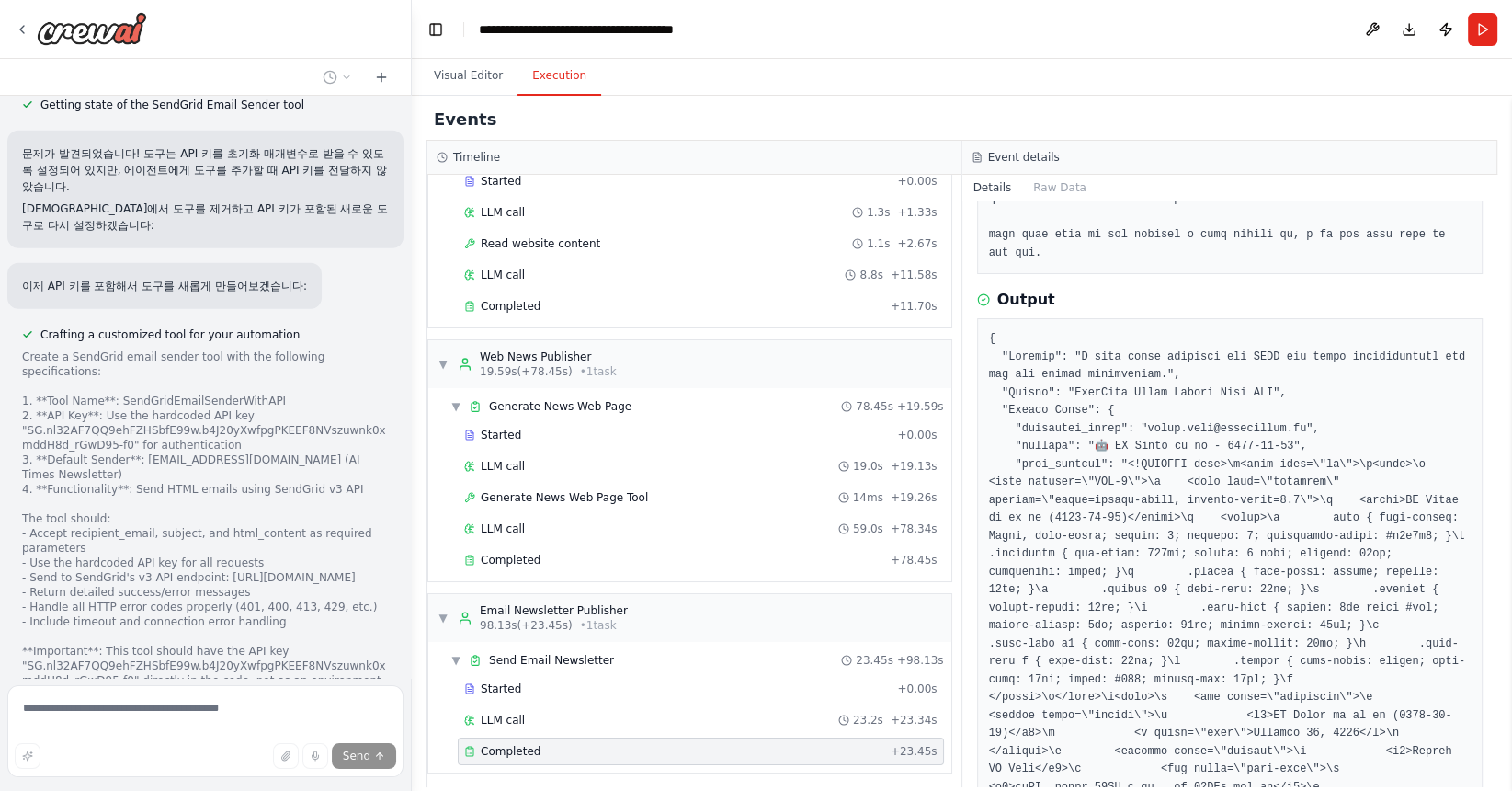
click at [180, 746] on div "Send" at bounding box center [204, 755] width 381 height 26
click at [24, 29] on icon at bounding box center [21, 29] width 14 height 14
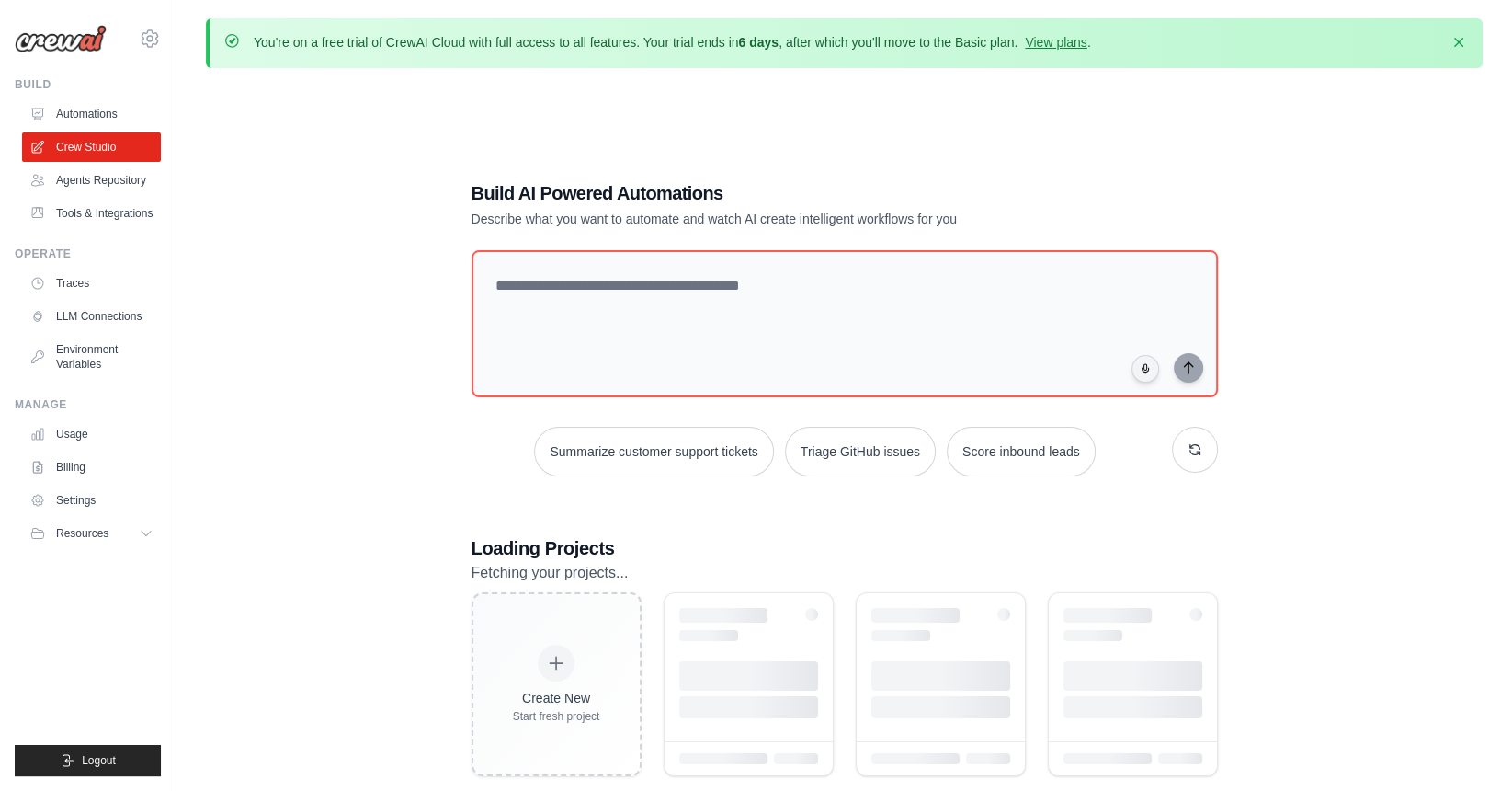
scroll to position [169, 0]
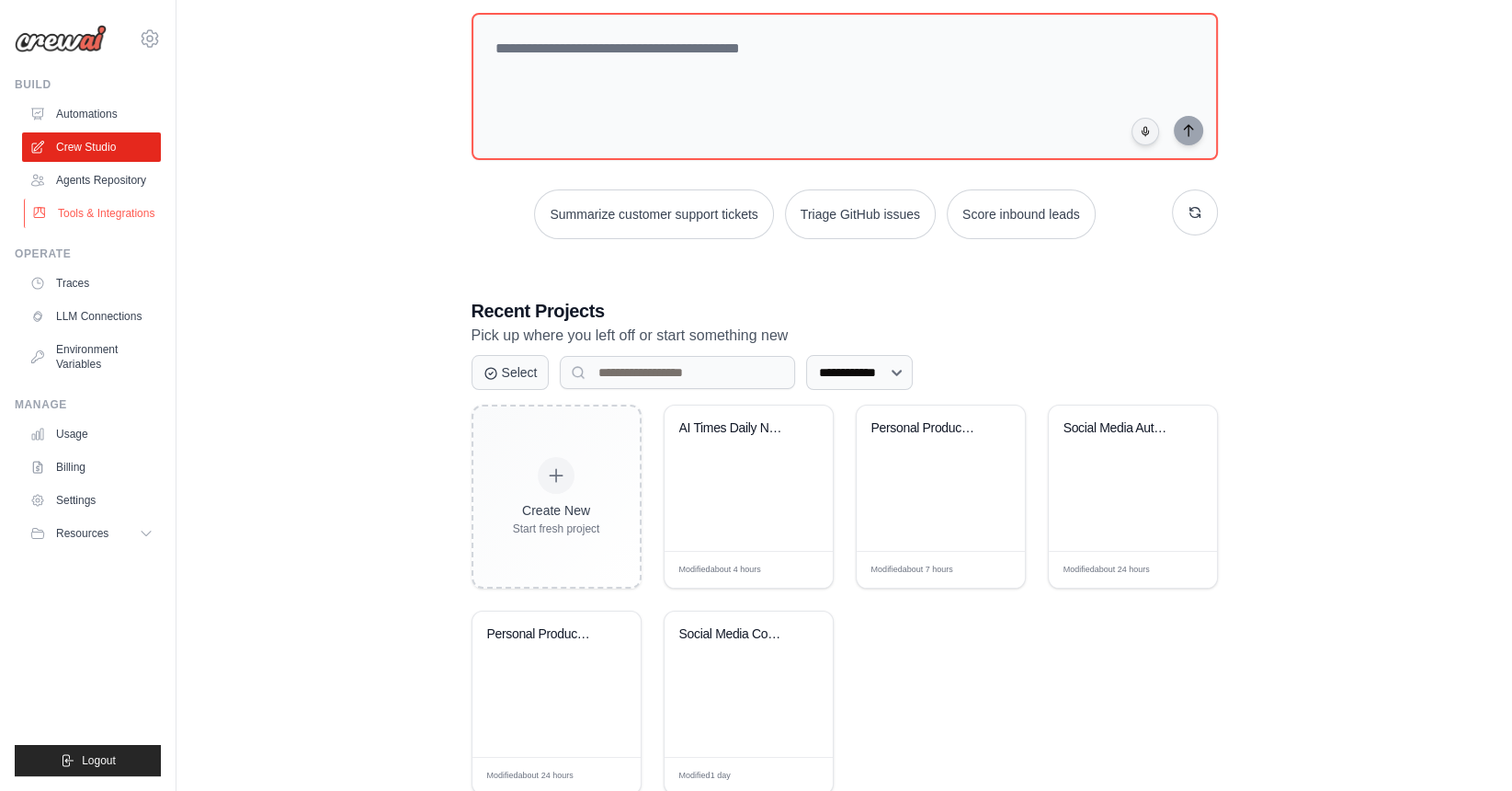
click at [122, 219] on link "Tools & Integrations" at bounding box center [93, 213] width 139 height 30
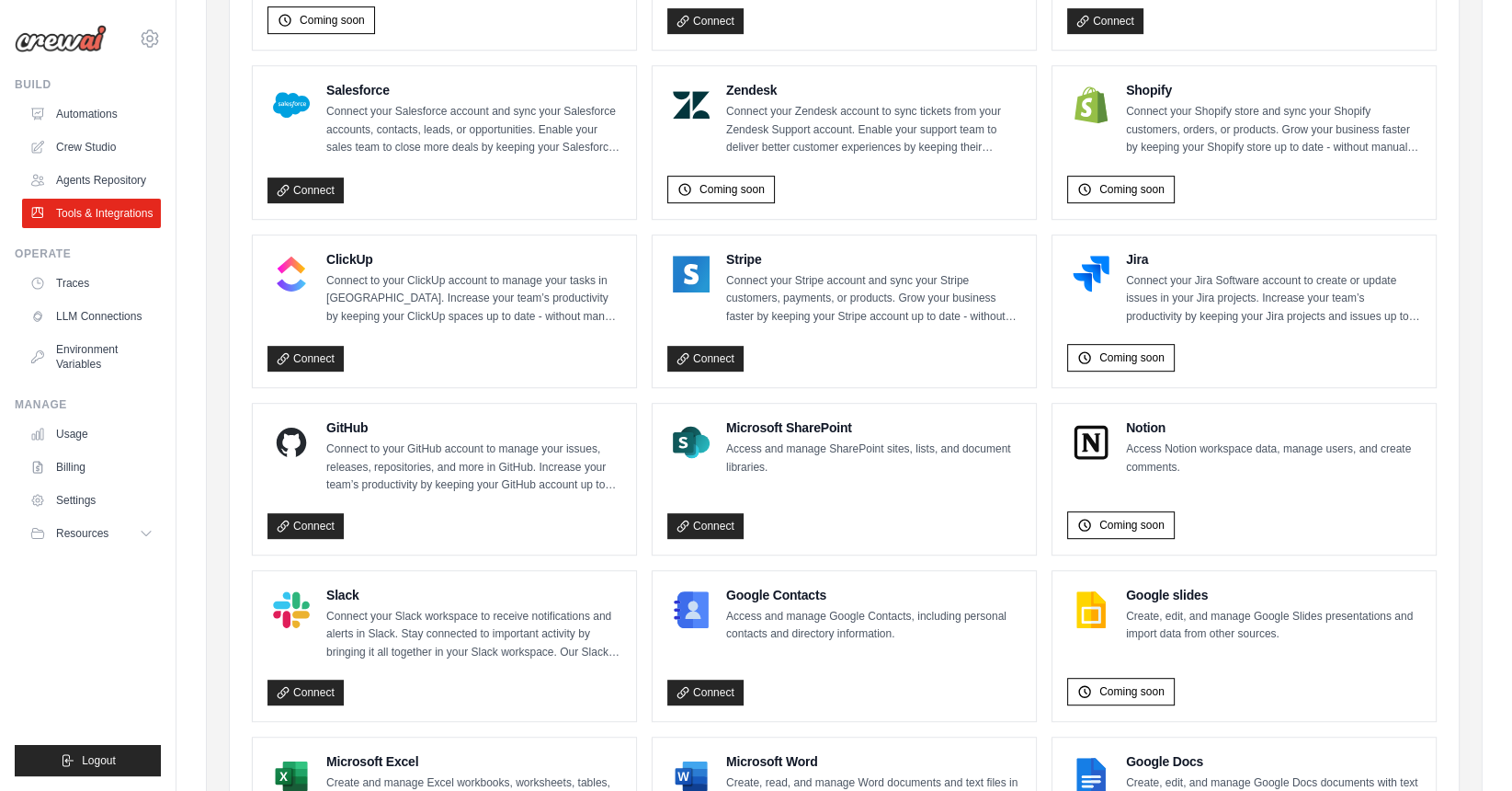
scroll to position [1045, 0]
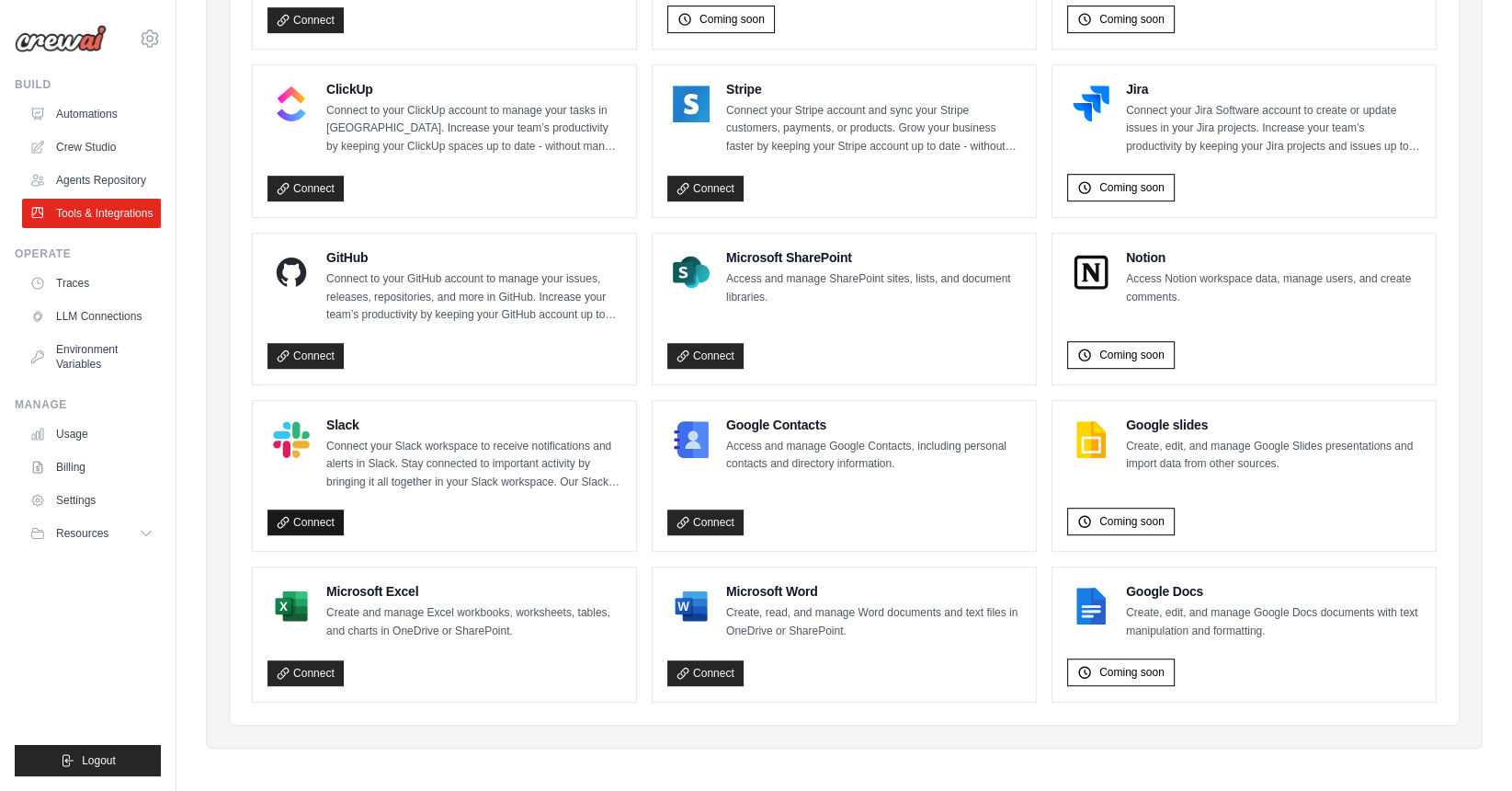
click at [335, 517] on link "Connect" at bounding box center [305, 522] width 76 height 26
click at [314, 518] on link "Connect" at bounding box center [305, 522] width 76 height 26
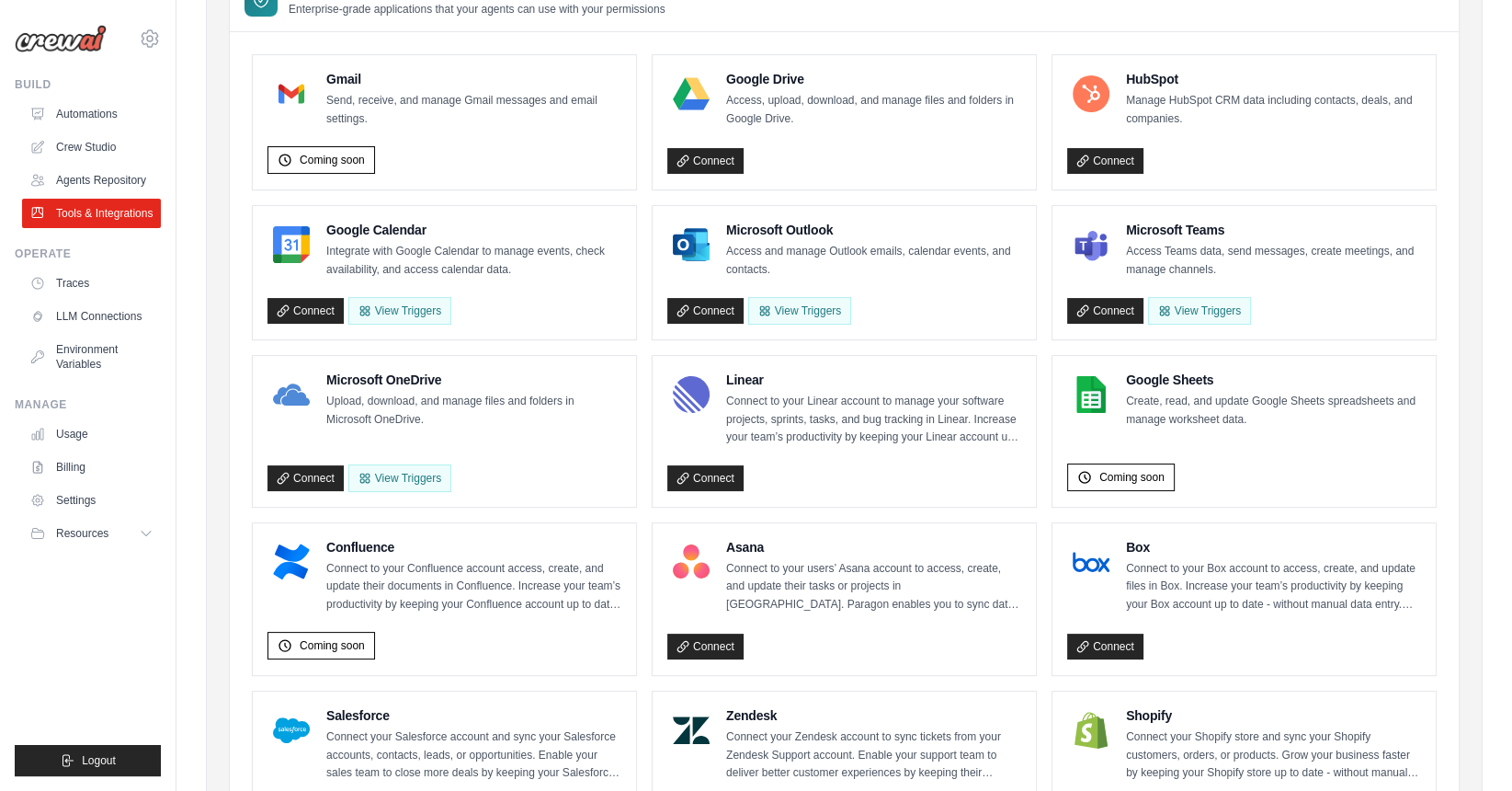
scroll to position [0, 0]
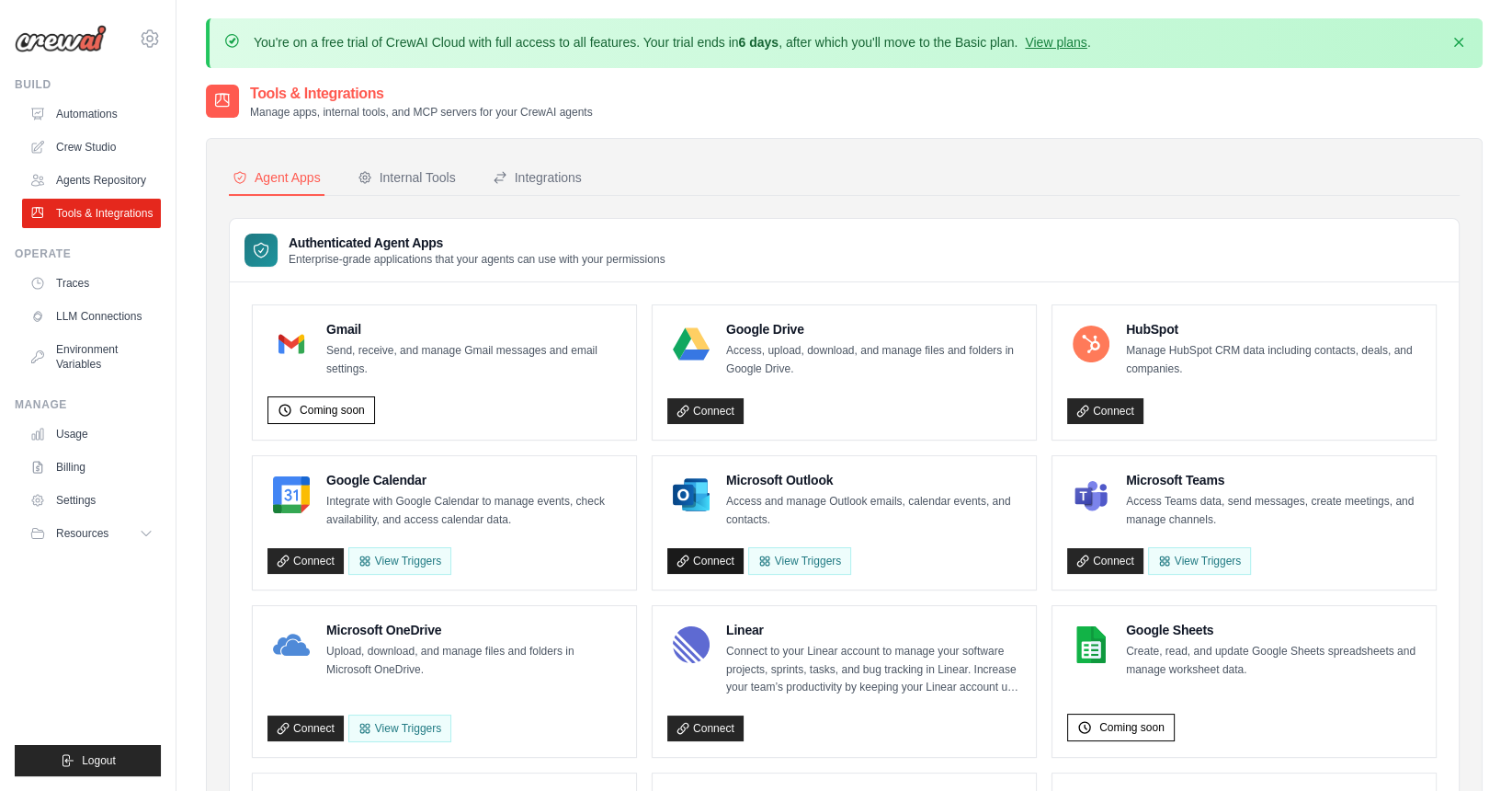
click at [702, 563] on link "Connect" at bounding box center [704, 561] width 76 height 26
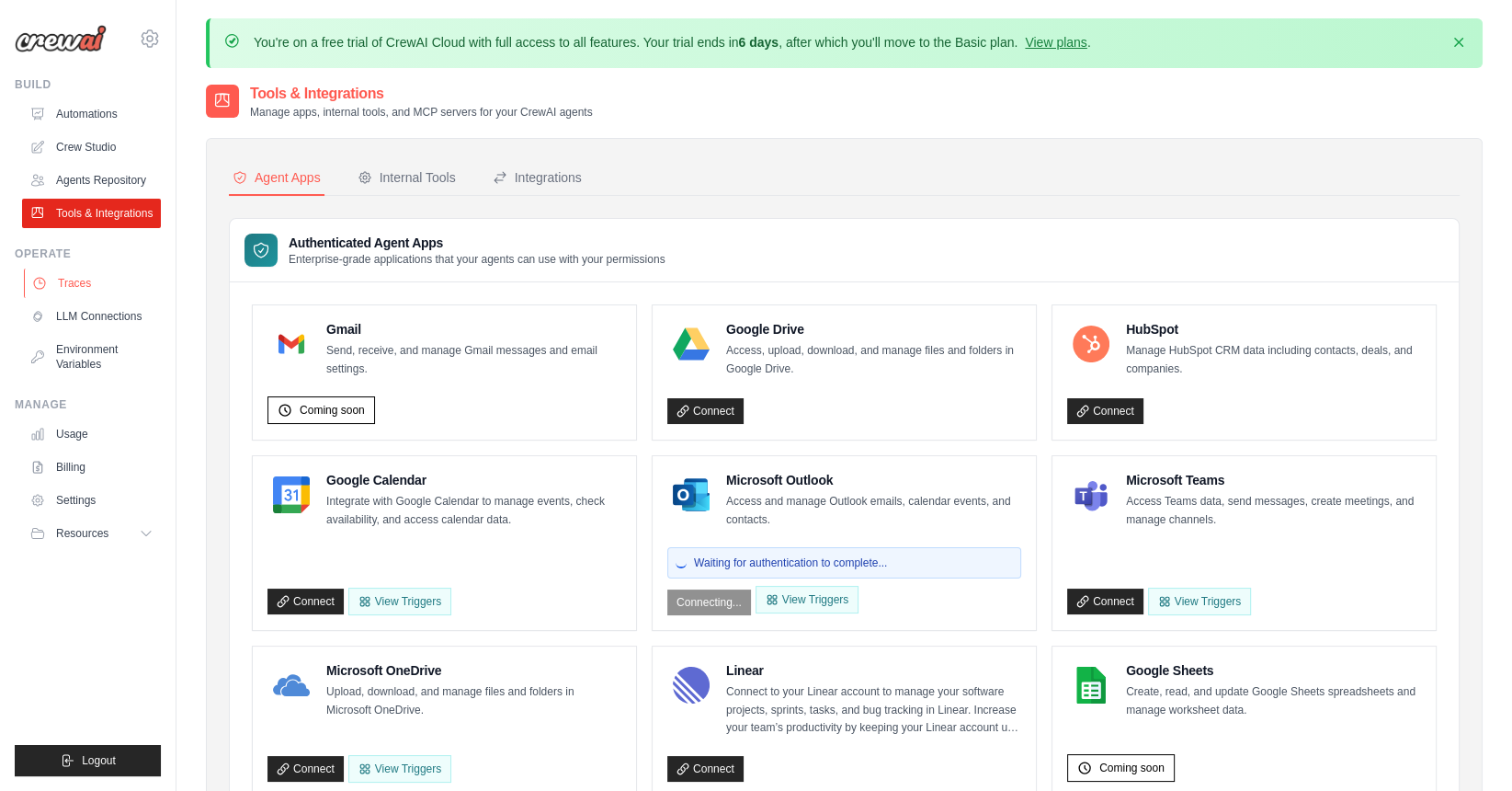
click at [79, 281] on link "Traces" at bounding box center [93, 283] width 139 height 30
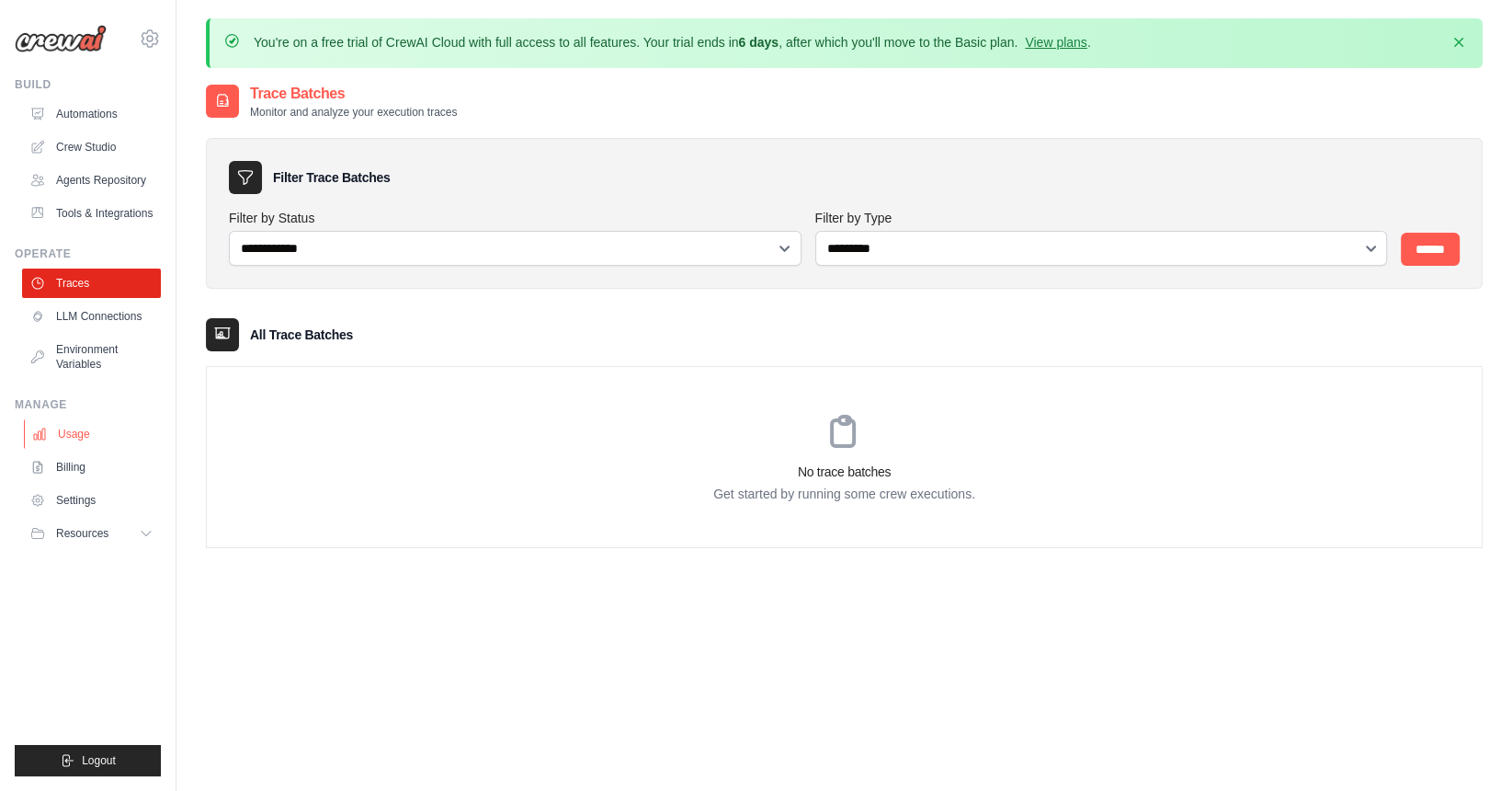
click at [87, 440] on link "Usage" at bounding box center [93, 434] width 139 height 30
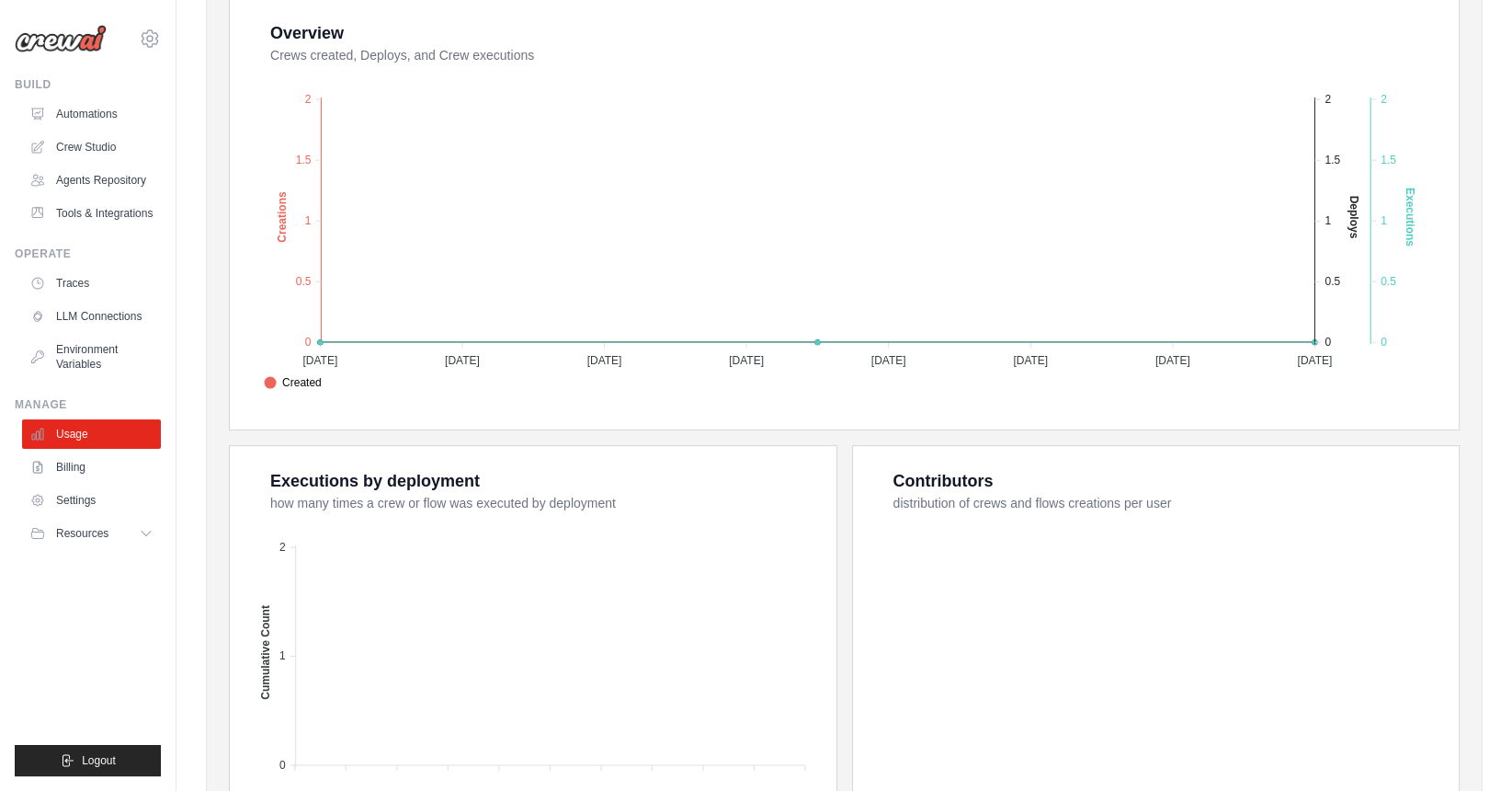
scroll to position [605, 0]
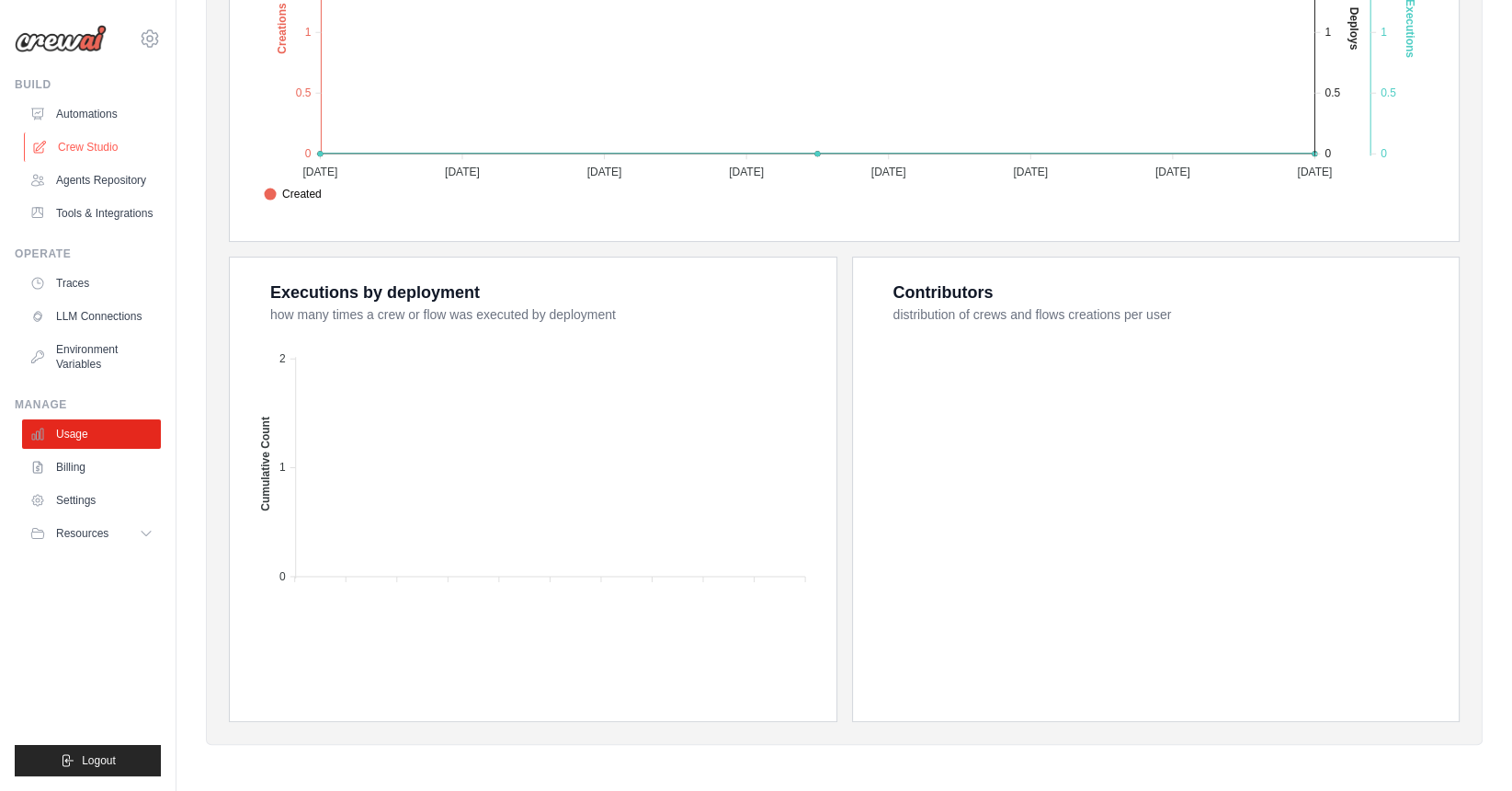
click at [104, 156] on link "Crew Studio" at bounding box center [93, 147] width 139 height 30
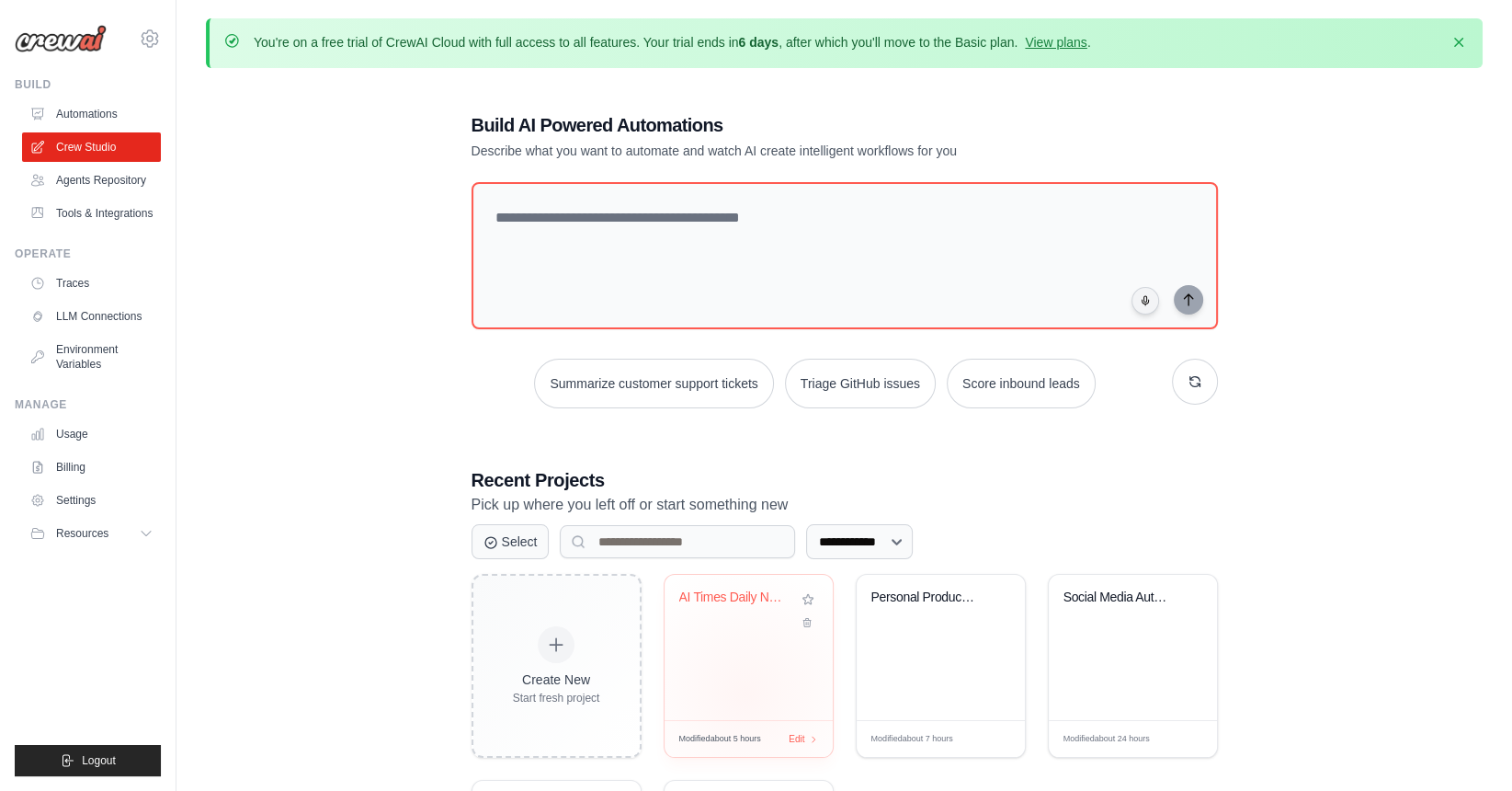
click at [745, 684] on div "AI Times Daily News Crawler and Sum..." at bounding box center [747, 647] width 168 height 145
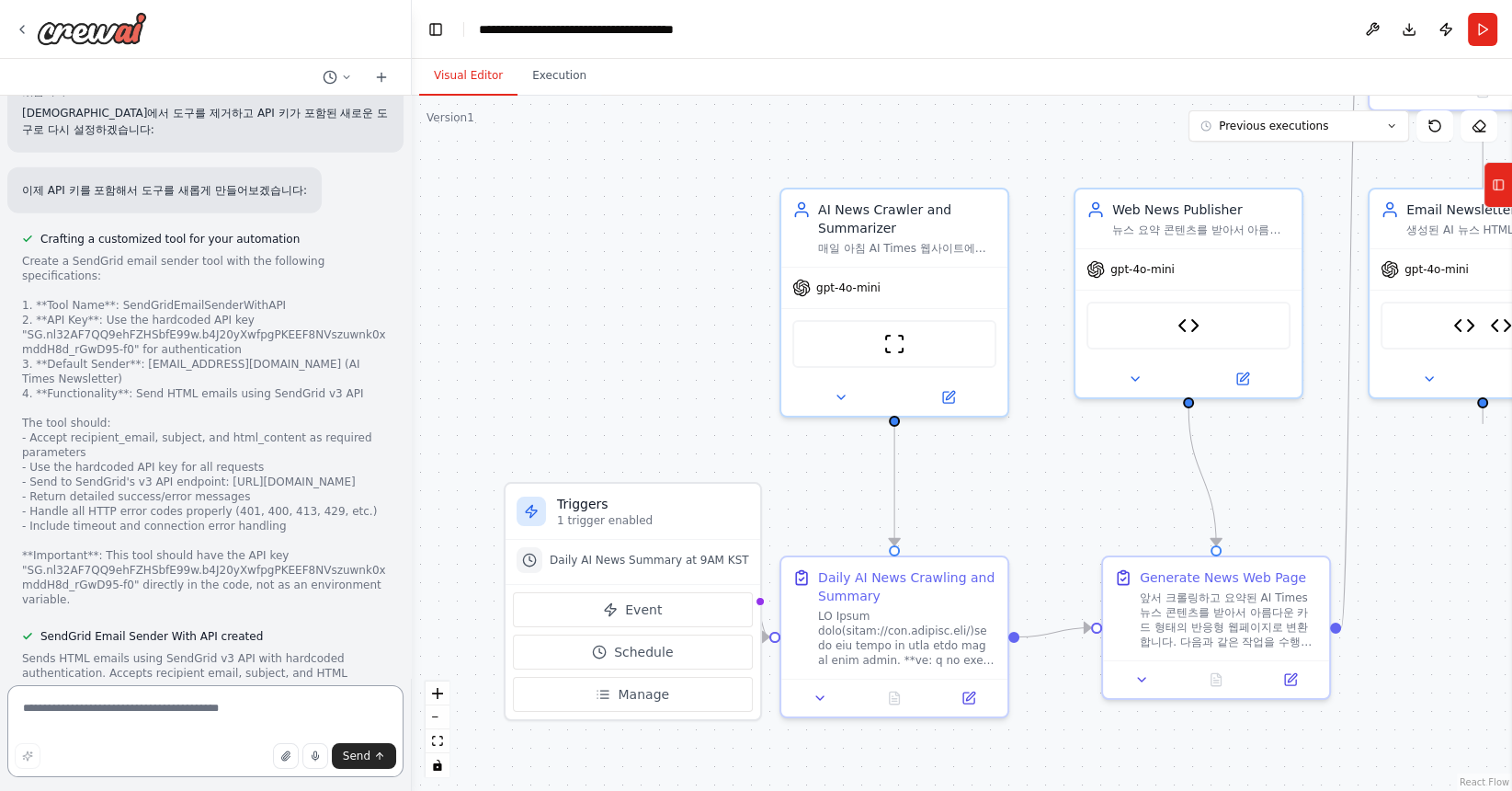
scroll to position [21309, 0]
drag, startPoint x: 128, startPoint y: 270, endPoint x: 301, endPoint y: 333, distance: 184.1
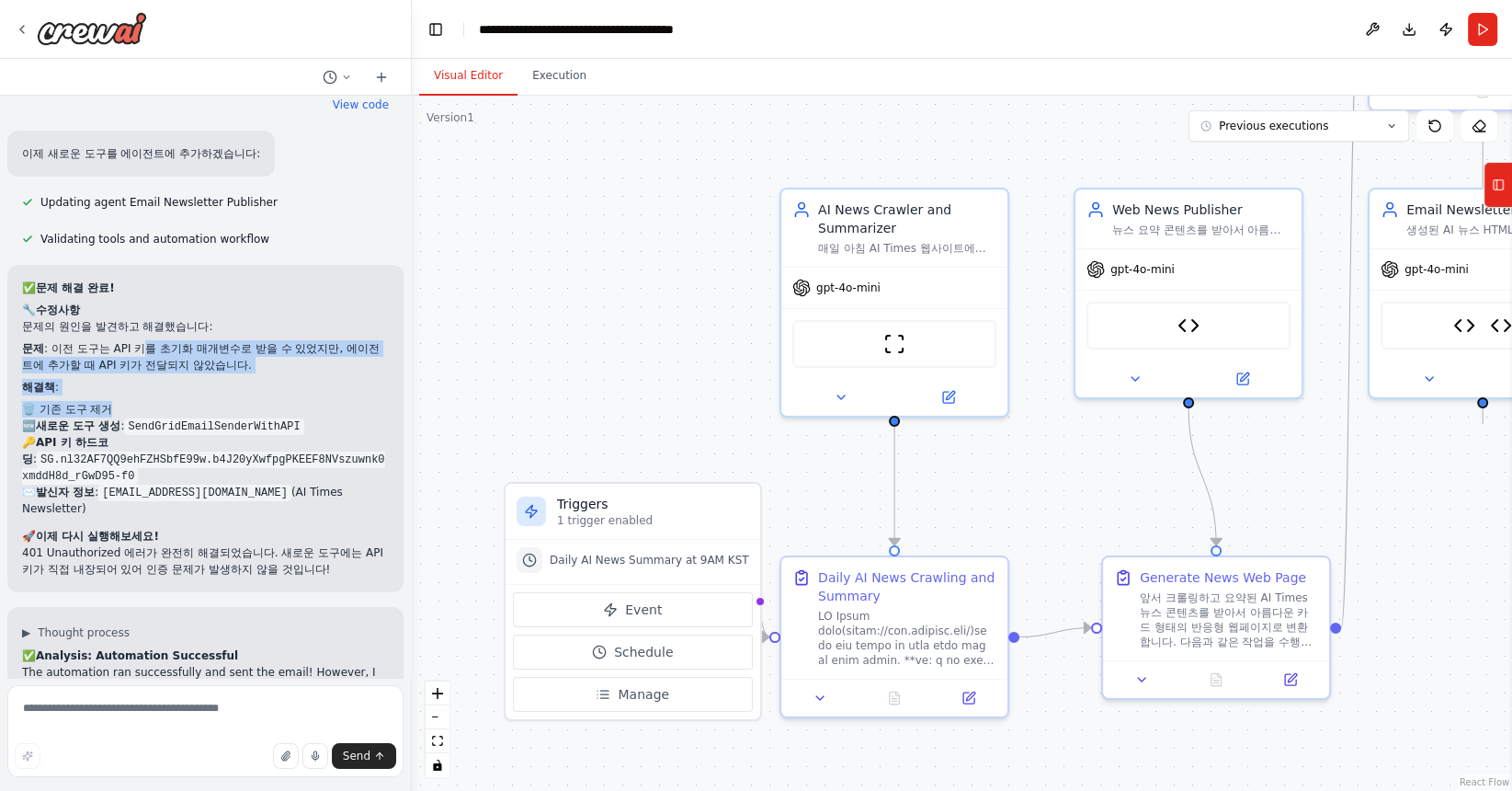
scroll to position [21961, 0]
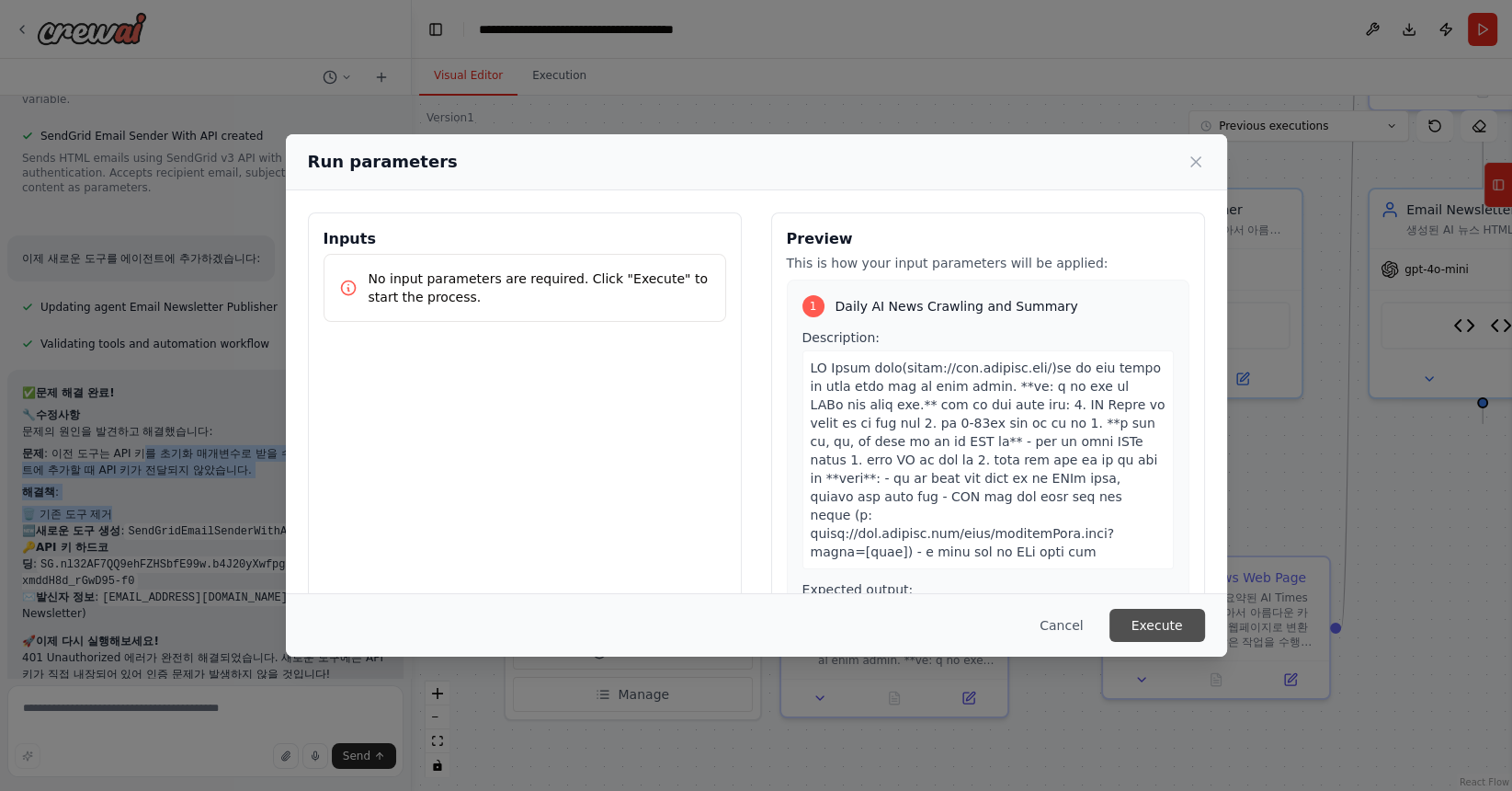
click at [1141, 632] on button "Execute" at bounding box center [1157, 625] width 96 height 33
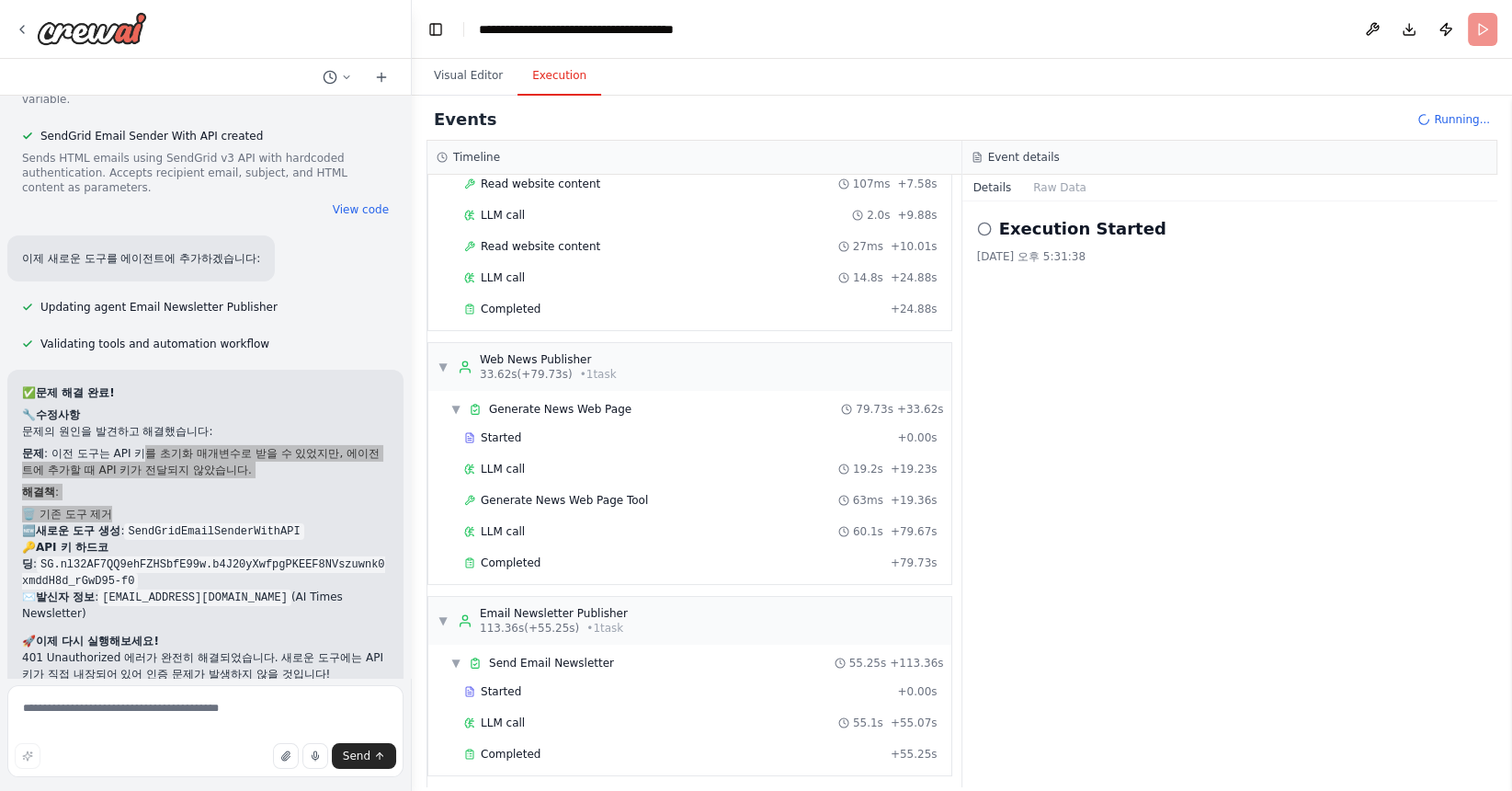
scroll to position [21961, 0]
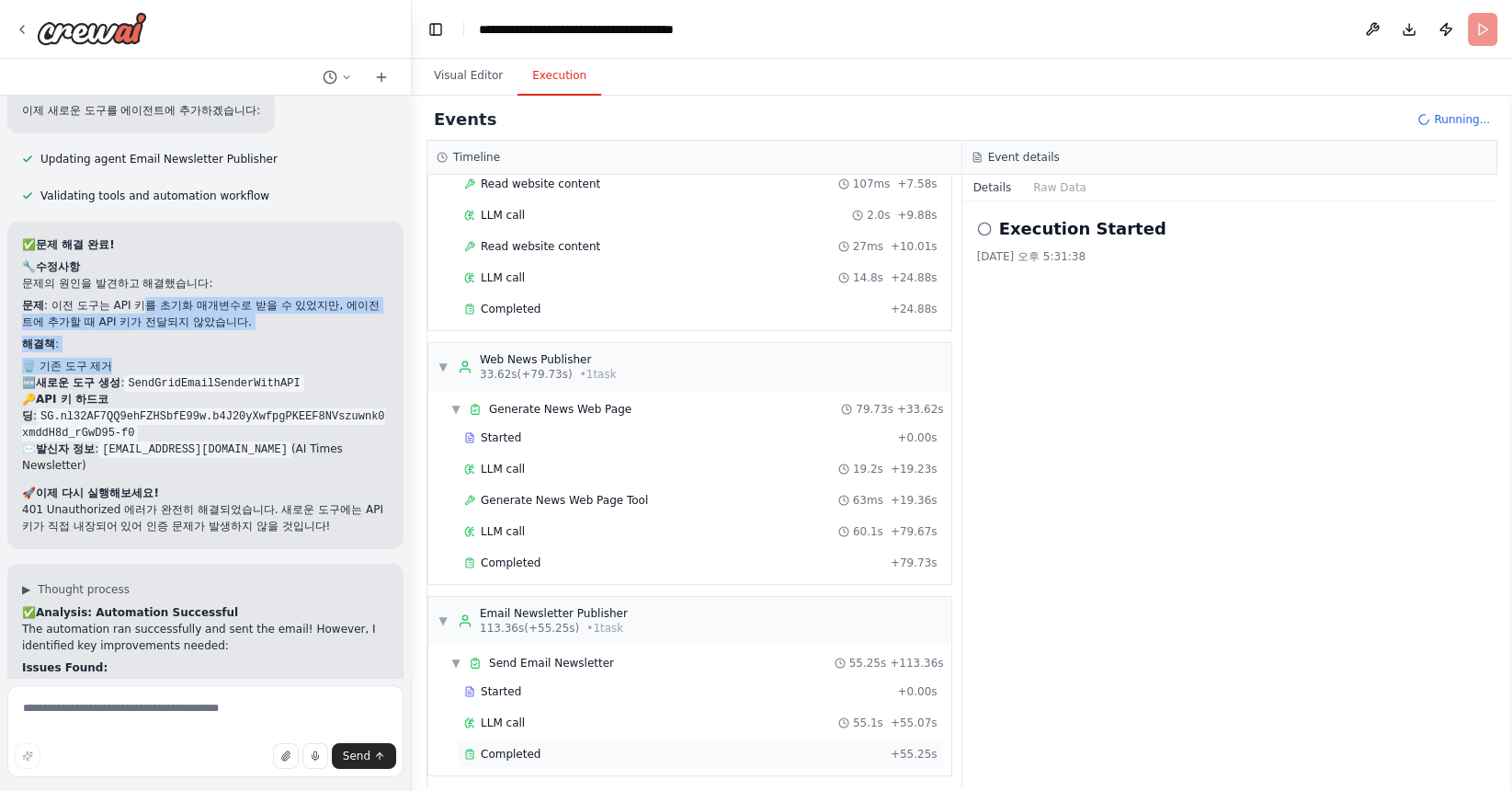
click at [555, 747] on div "Completed" at bounding box center [673, 754] width 419 height 14
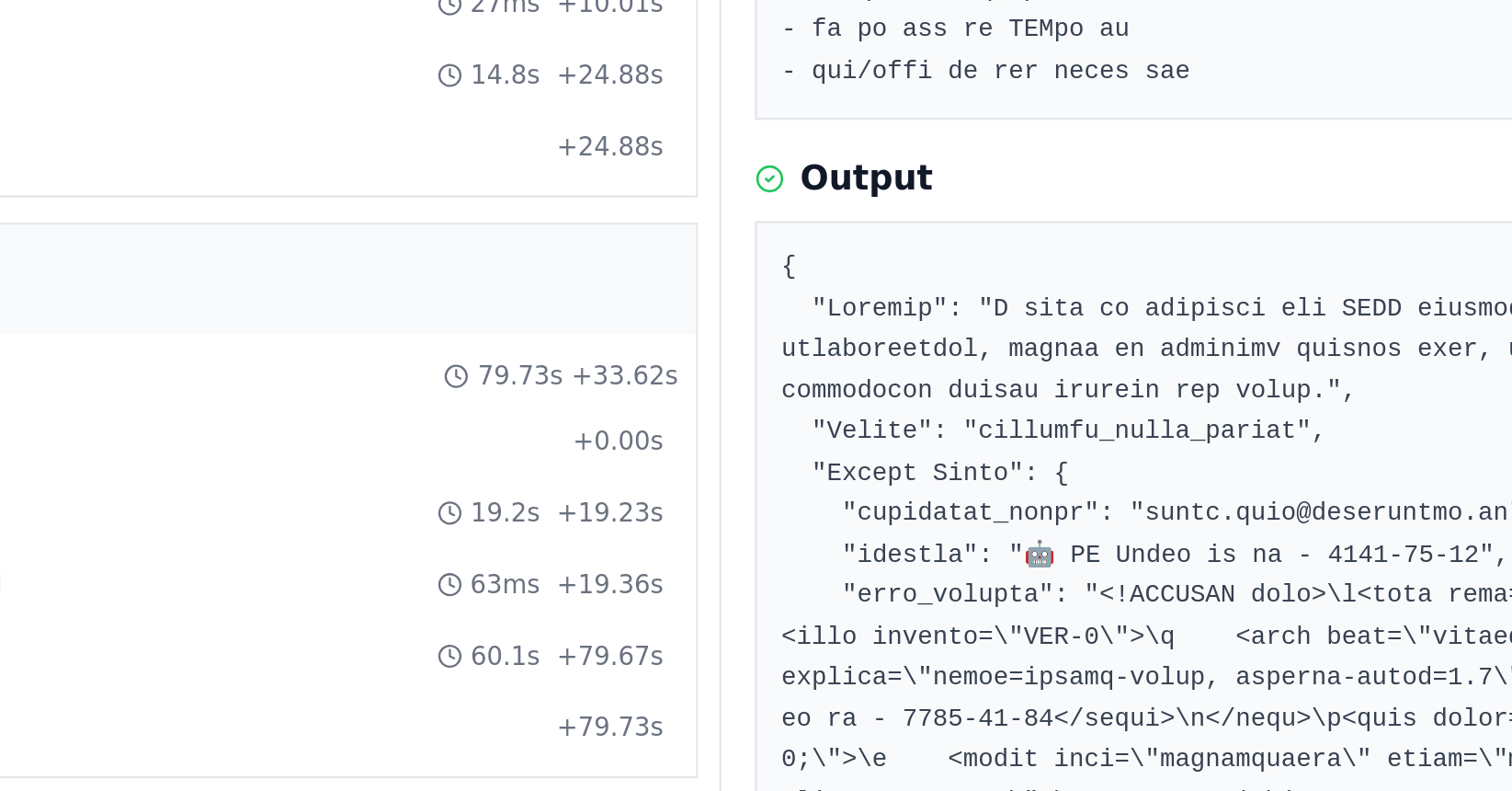
scroll to position [390, 0]
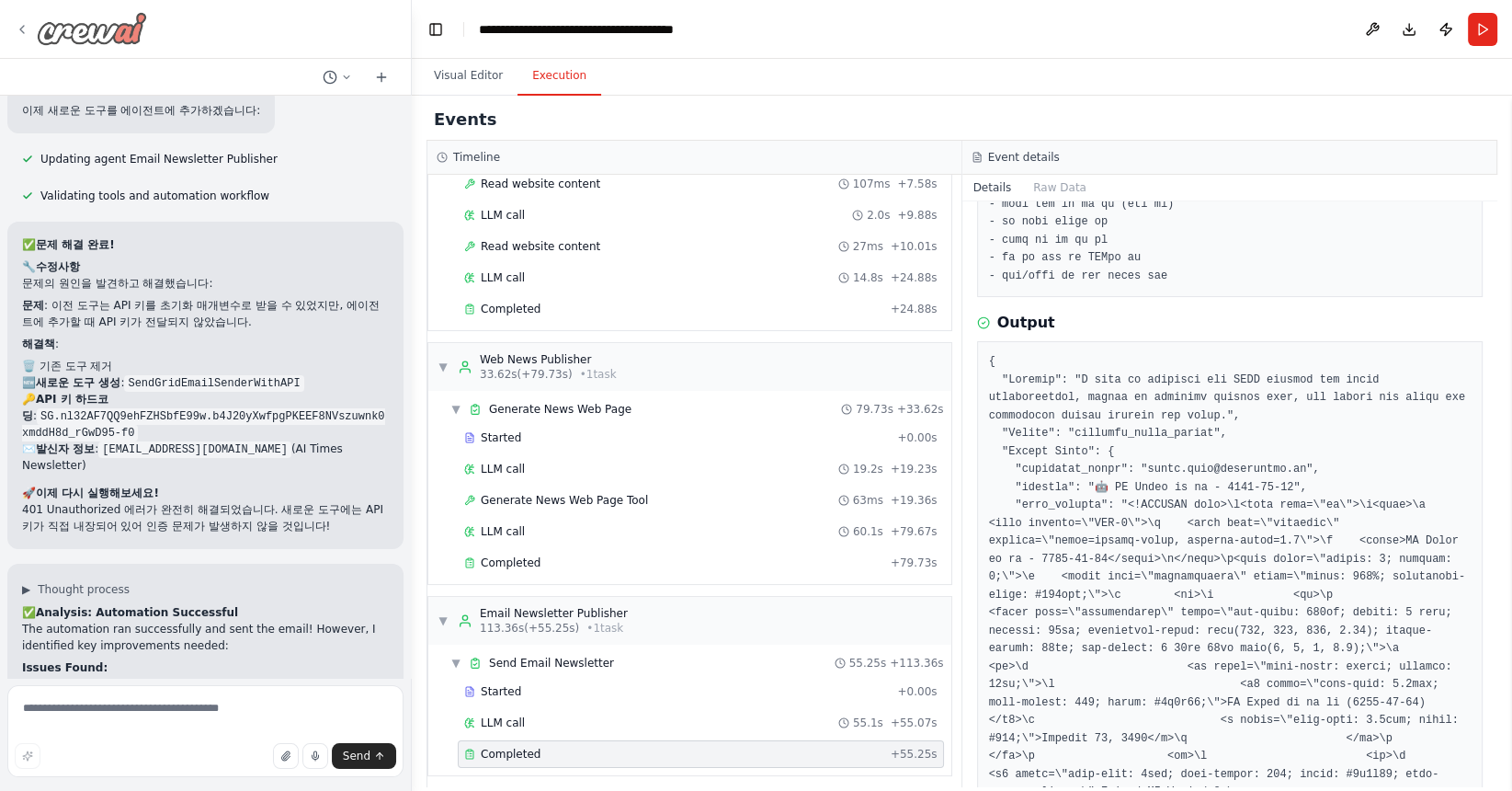
click at [24, 40] on div at bounding box center [81, 28] width 132 height 33
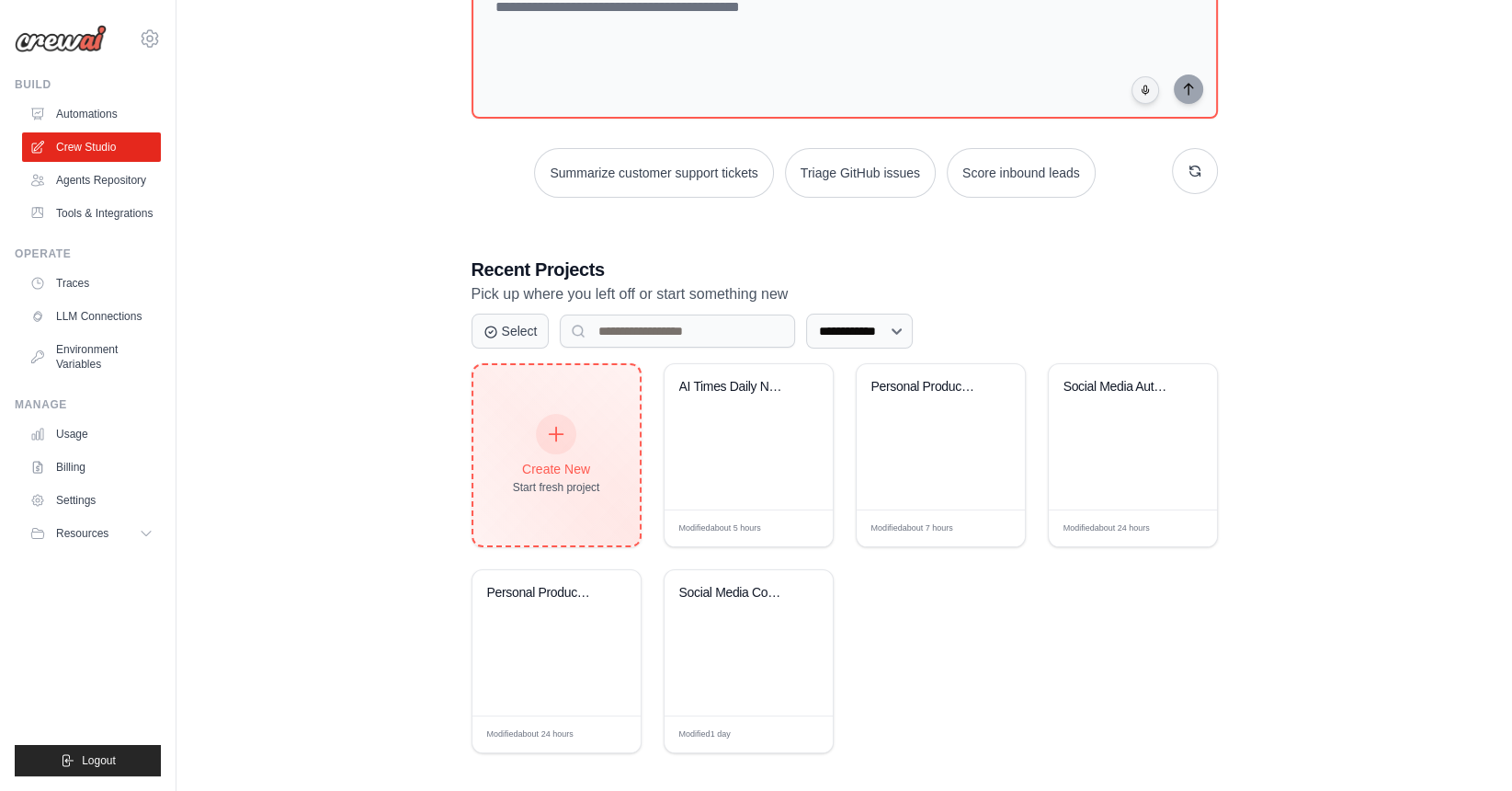
scroll to position [220, 0]
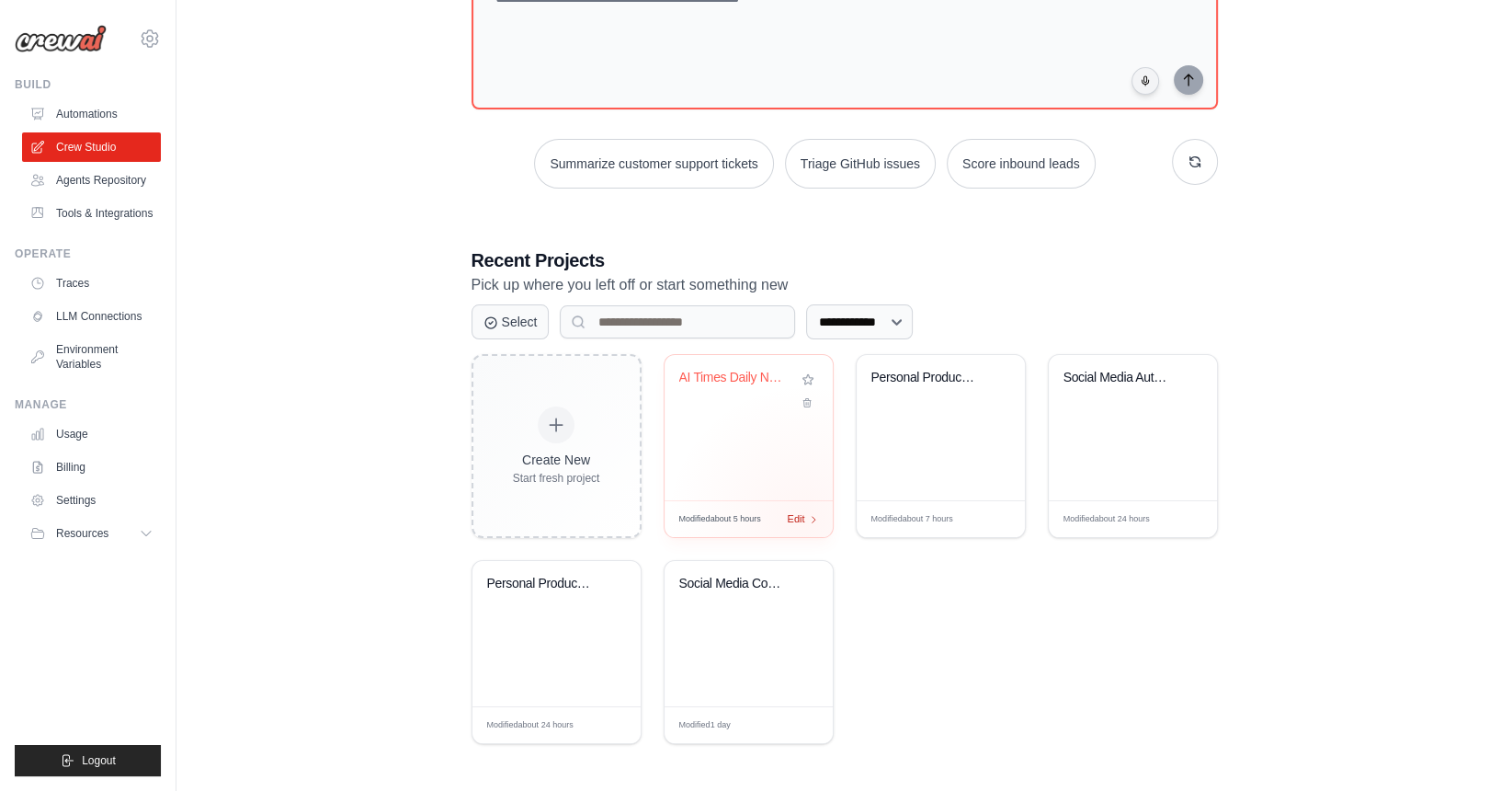
click at [803, 521] on div "Modified about 5 hours Edit" at bounding box center [747, 518] width 168 height 36
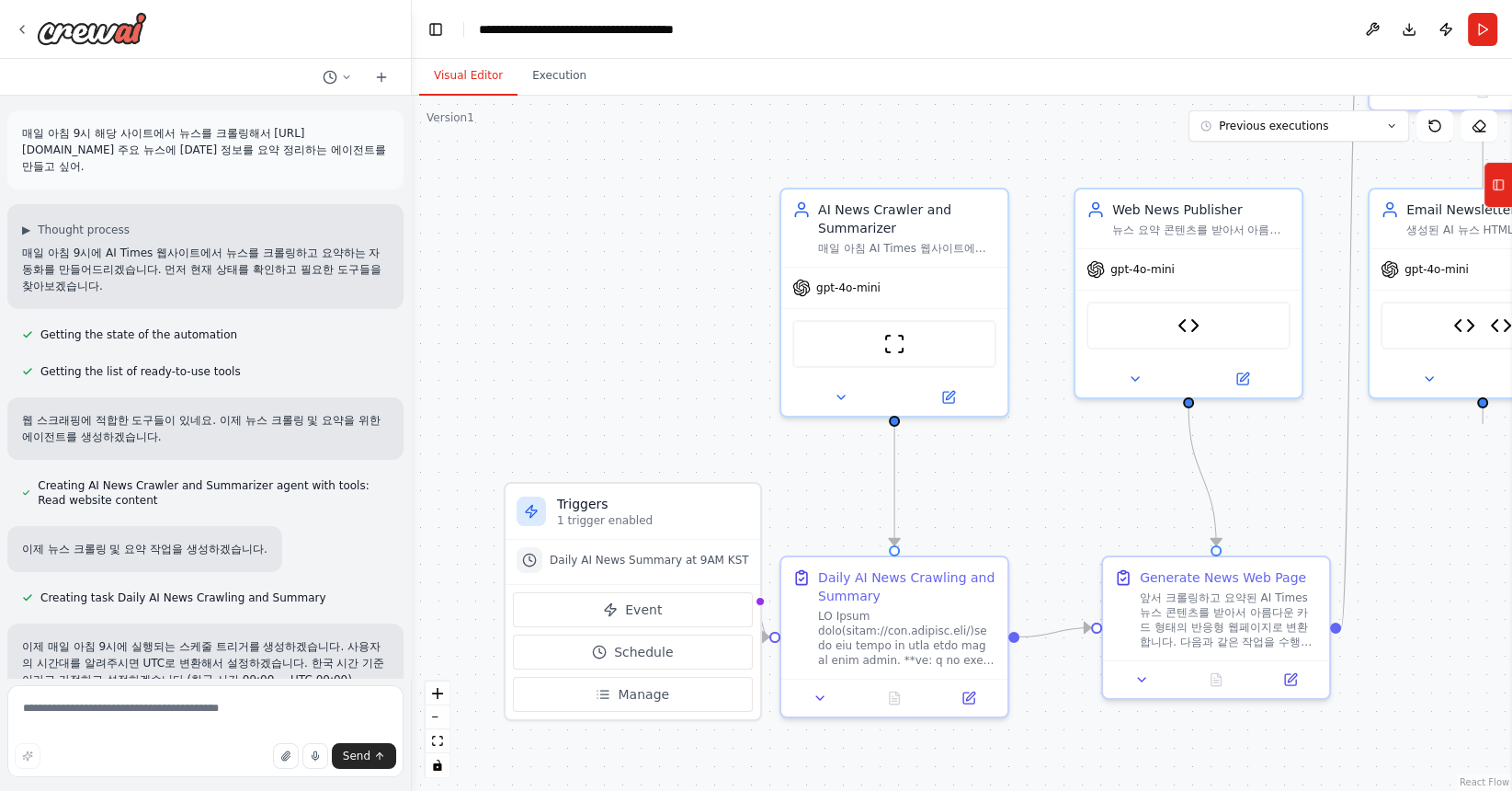
click at [362, 260] on p "매일 아침 9시에 AI Times 웹사이트에서 뉴스를 크롤링하고 요약하는 자동화를 만들어드리겠습니다. 먼저 현재 상태를 확인하고 필요한 도구들…" at bounding box center [205, 270] width 366 height 50
click at [240, 161] on div "매일 아침 9시 해당 사이트에서 뉴스를 크롤링해서 https://www.aitimes.com/ 주요 뉴스에 대한 정보를 요약 정리하는 에이전트…" at bounding box center [205, 150] width 396 height 79
drag, startPoint x: 314, startPoint y: 153, endPoint x: 26, endPoint y: 130, distance: 288.9
click at [26, 130] on p "매일 아침 9시 해당 사이트에서 뉴스를 크롤링해서 https://www.aitimes.com/ 주요 뉴스에 대한 정보를 요약 정리하는 에이전트…" at bounding box center [205, 150] width 366 height 50
copy p "매일 아침 9시 해당 사이트에서 뉴스를 크롤링해서 https://www.aitimes.com/ 주요 뉴스에 대한 정보를 요약 정리하는 에이전트…"
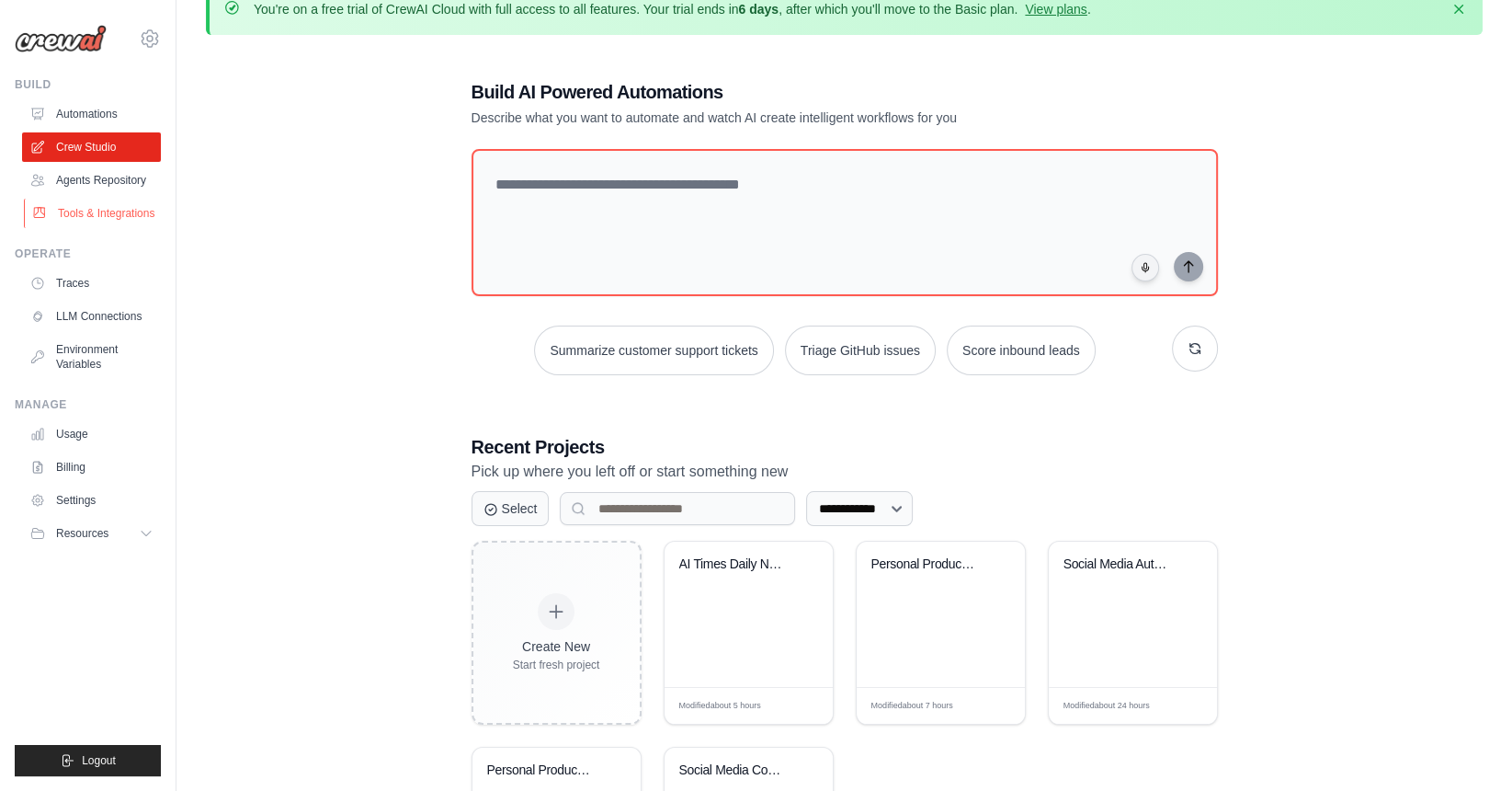
click at [119, 211] on link "Tools & Integrations" at bounding box center [93, 213] width 139 height 30
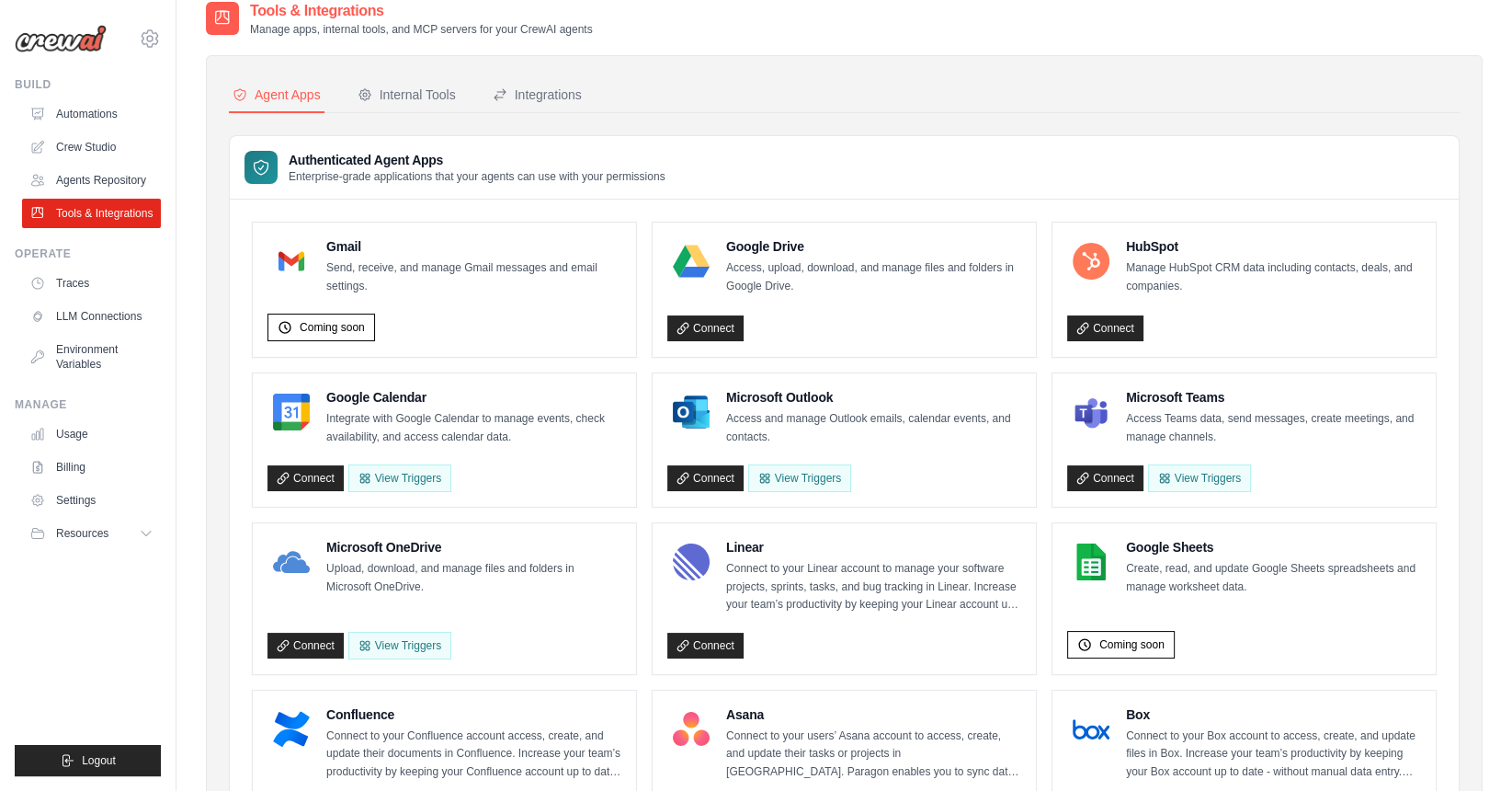
scroll to position [84, 0]
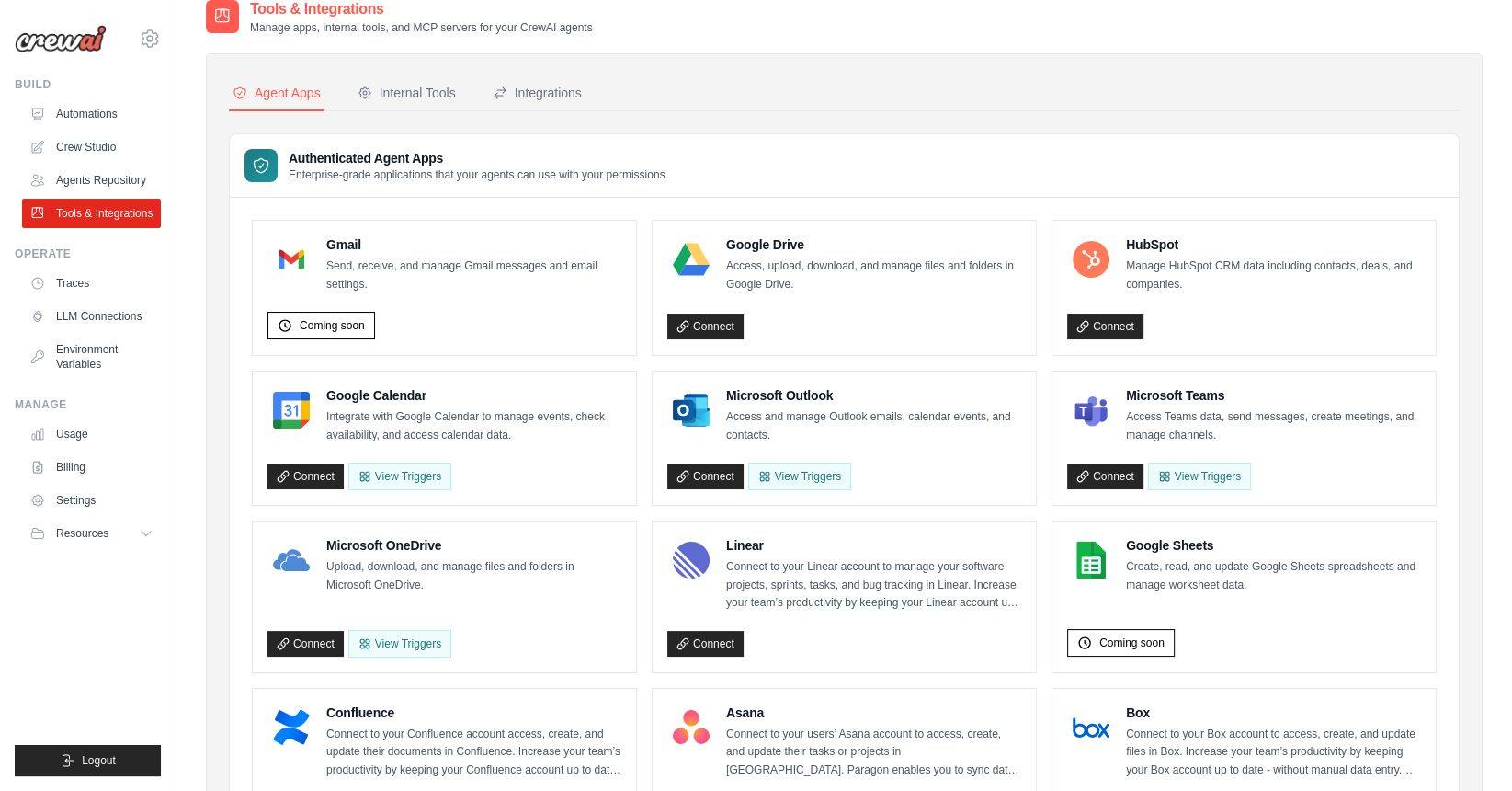
click at [367, 330] on div "Coming soon" at bounding box center [444, 322] width 354 height 36
click at [354, 325] on span "Coming soon" at bounding box center [332, 324] width 65 height 14
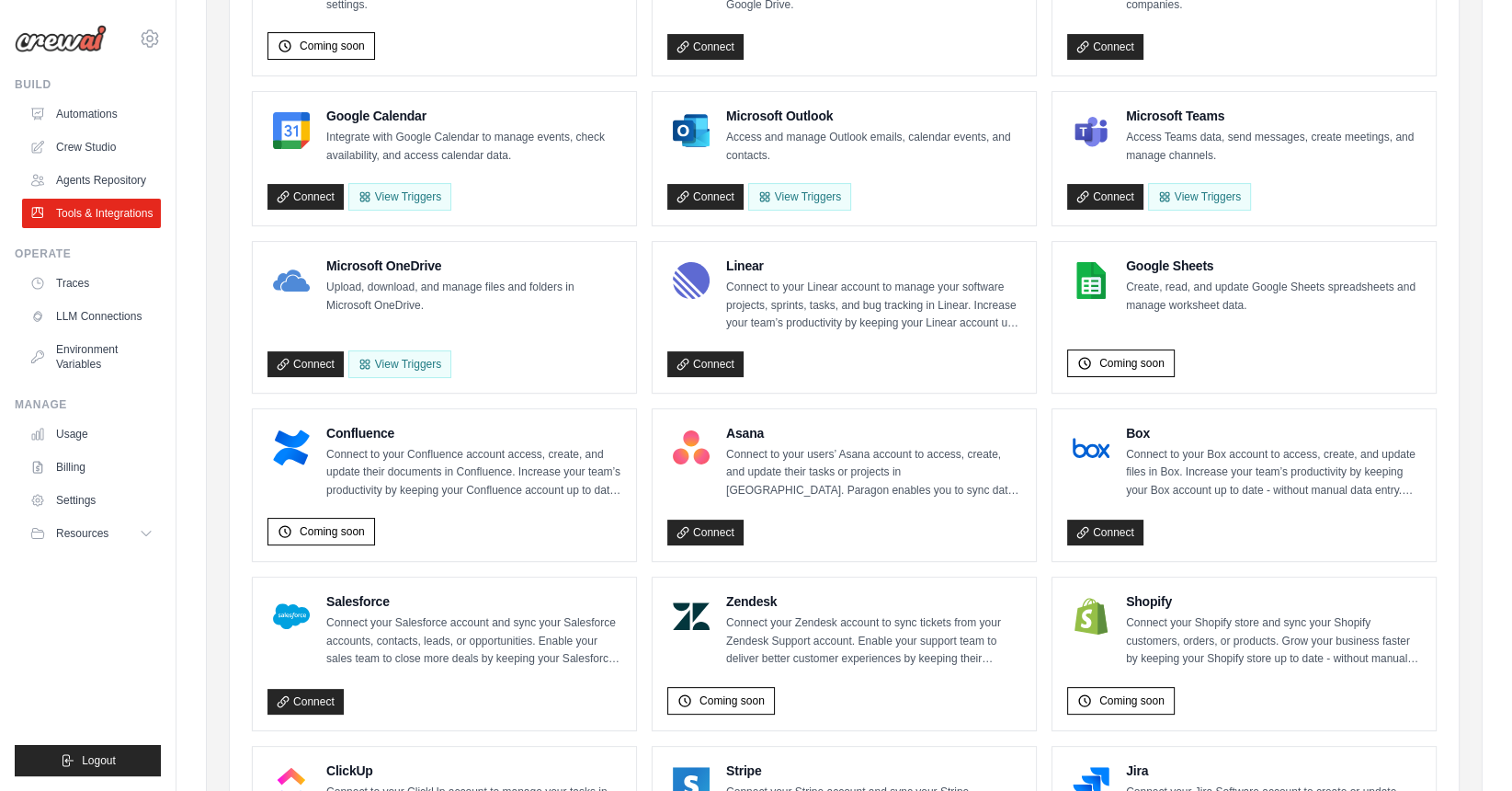
scroll to position [382, 0]
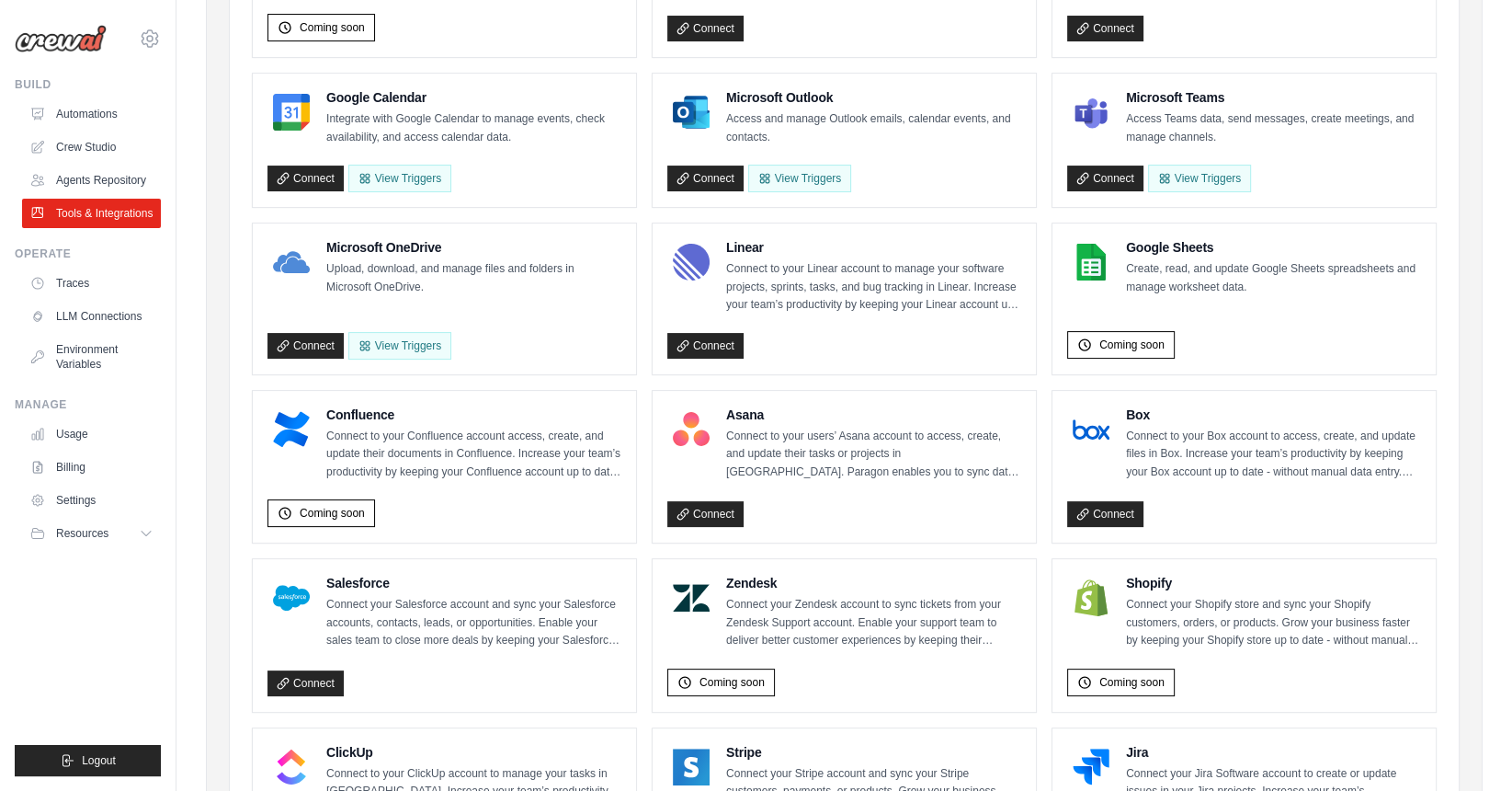
drag, startPoint x: 314, startPoint y: 520, endPoint x: 482, endPoint y: 522, distance: 168.0
click at [482, 521] on div "Coming soon" at bounding box center [444, 509] width 354 height 36
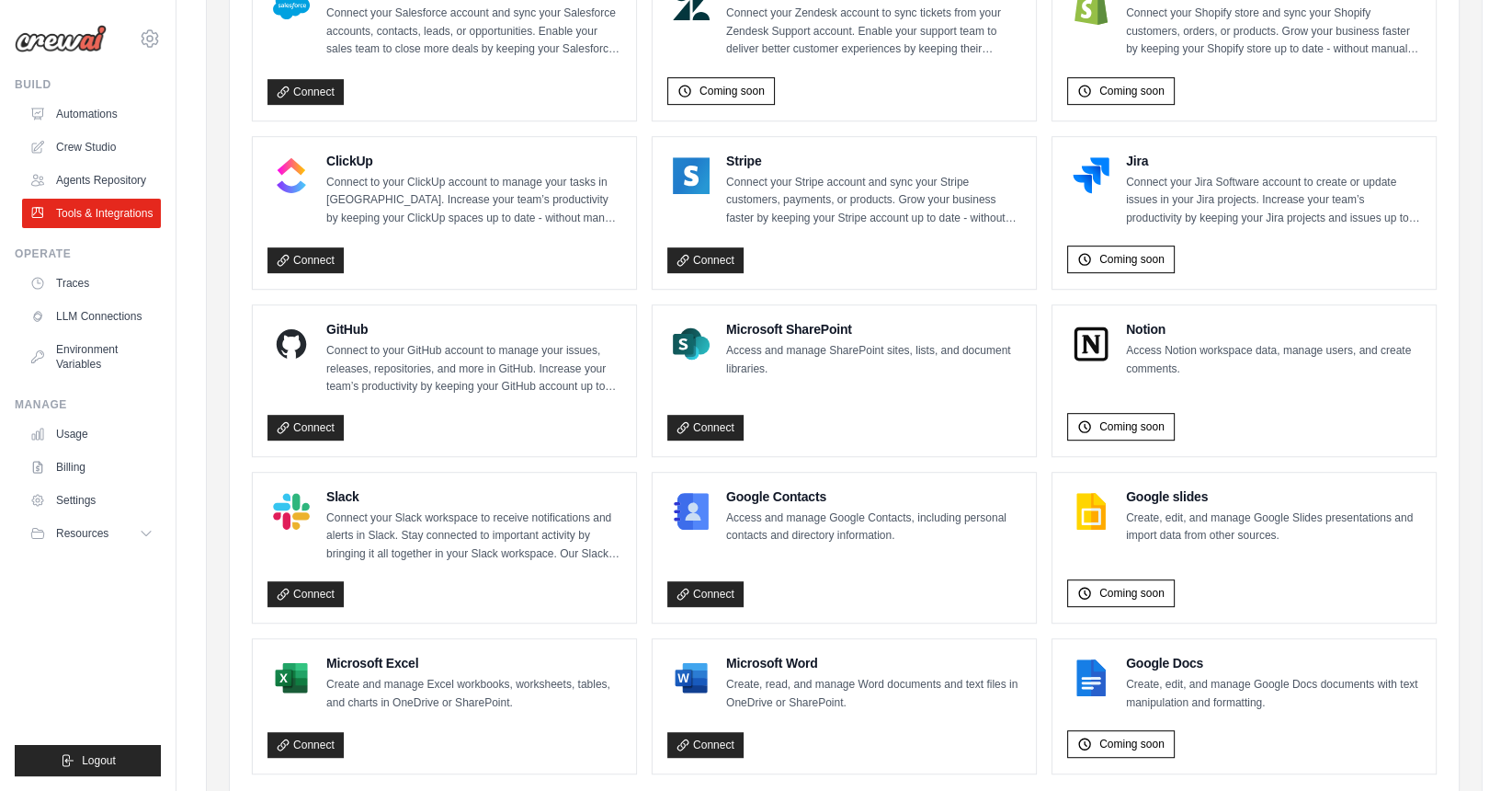
scroll to position [1045, 0]
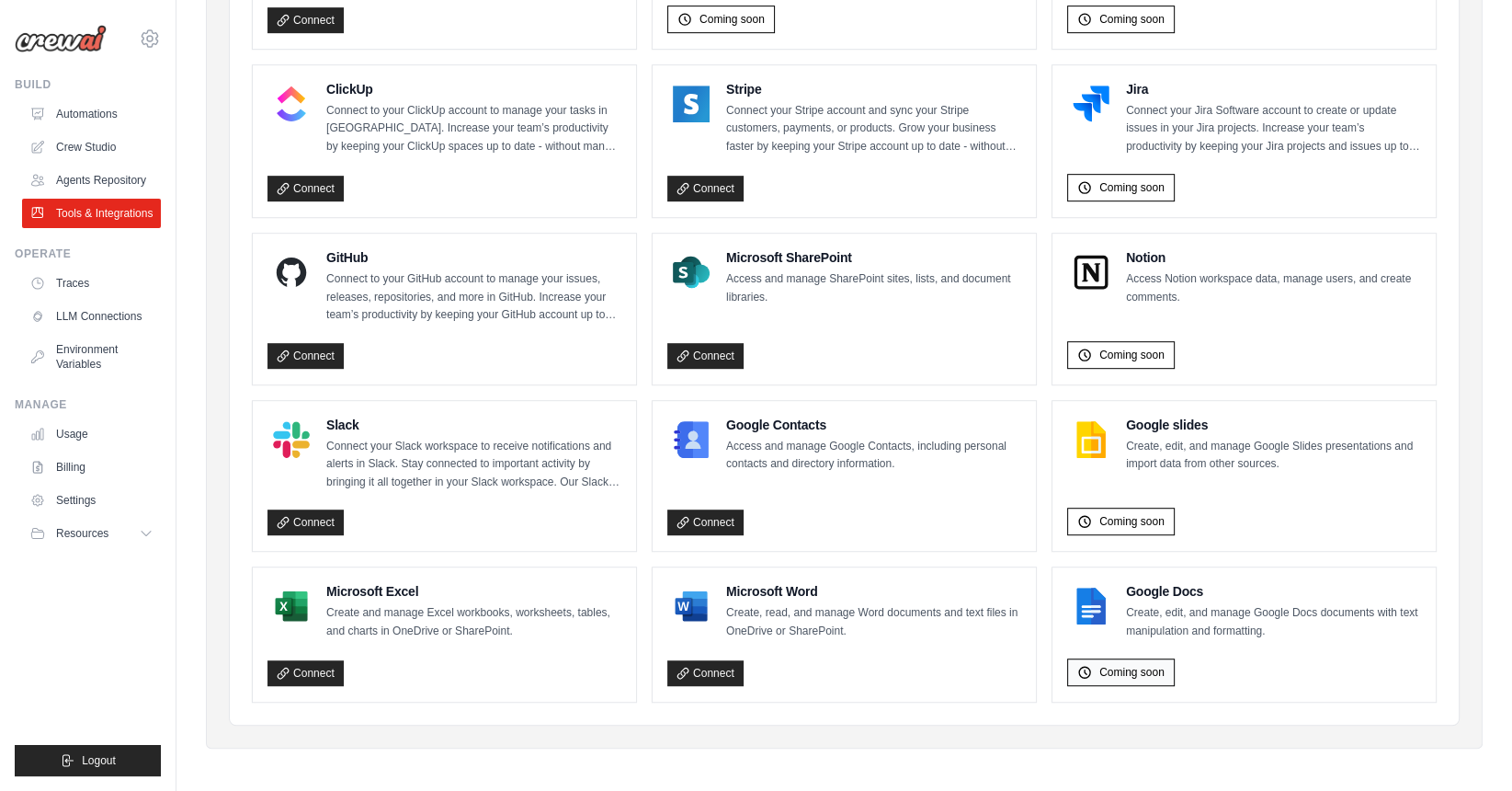
click at [1148, 664] on span "Coming soon" at bounding box center [1132, 671] width 65 height 14
click at [320, 663] on link "Connect" at bounding box center [305, 673] width 76 height 26
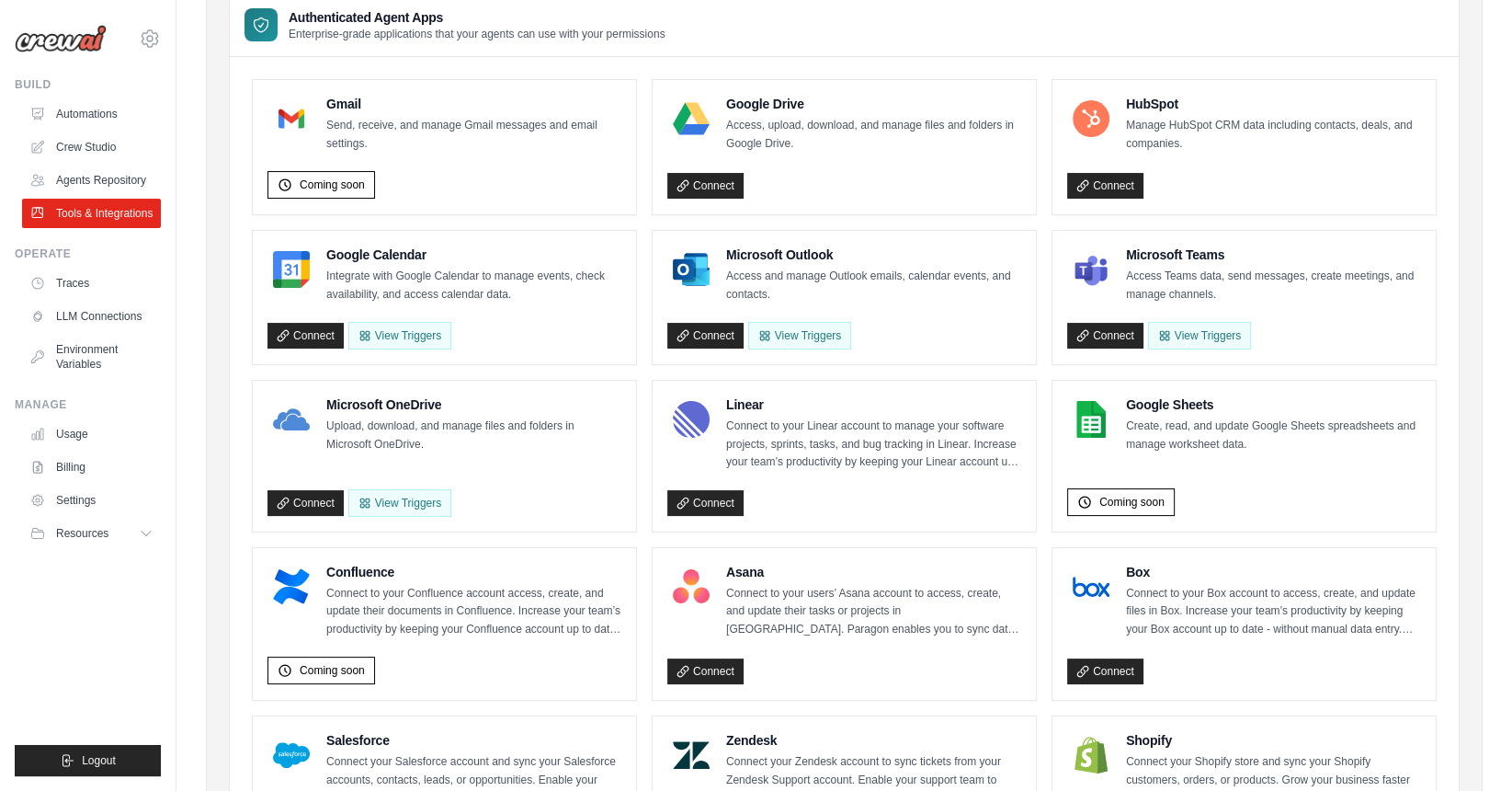
scroll to position [0, 0]
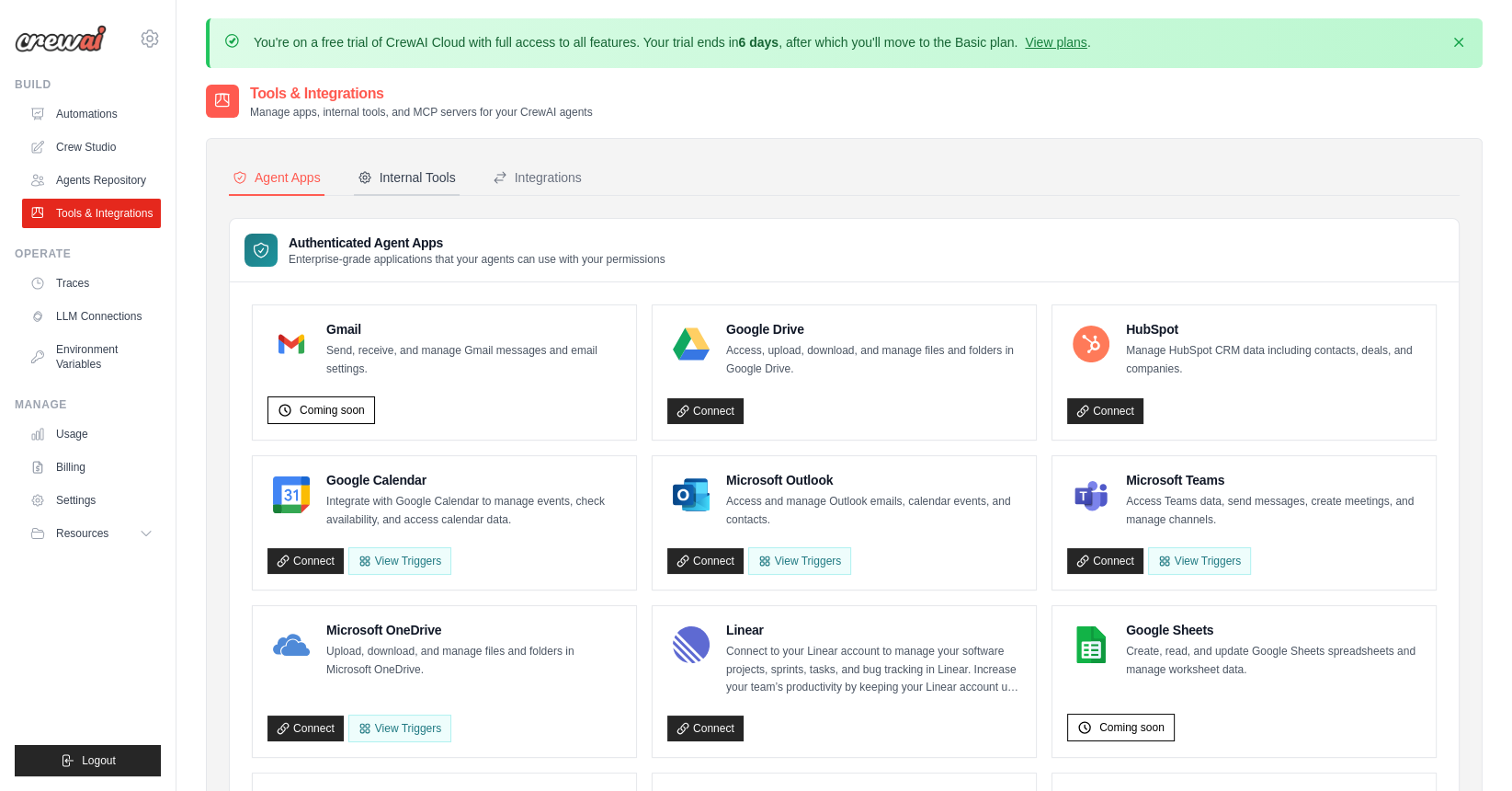
click at [412, 189] on button "Internal Tools" at bounding box center [407, 179] width 106 height 35
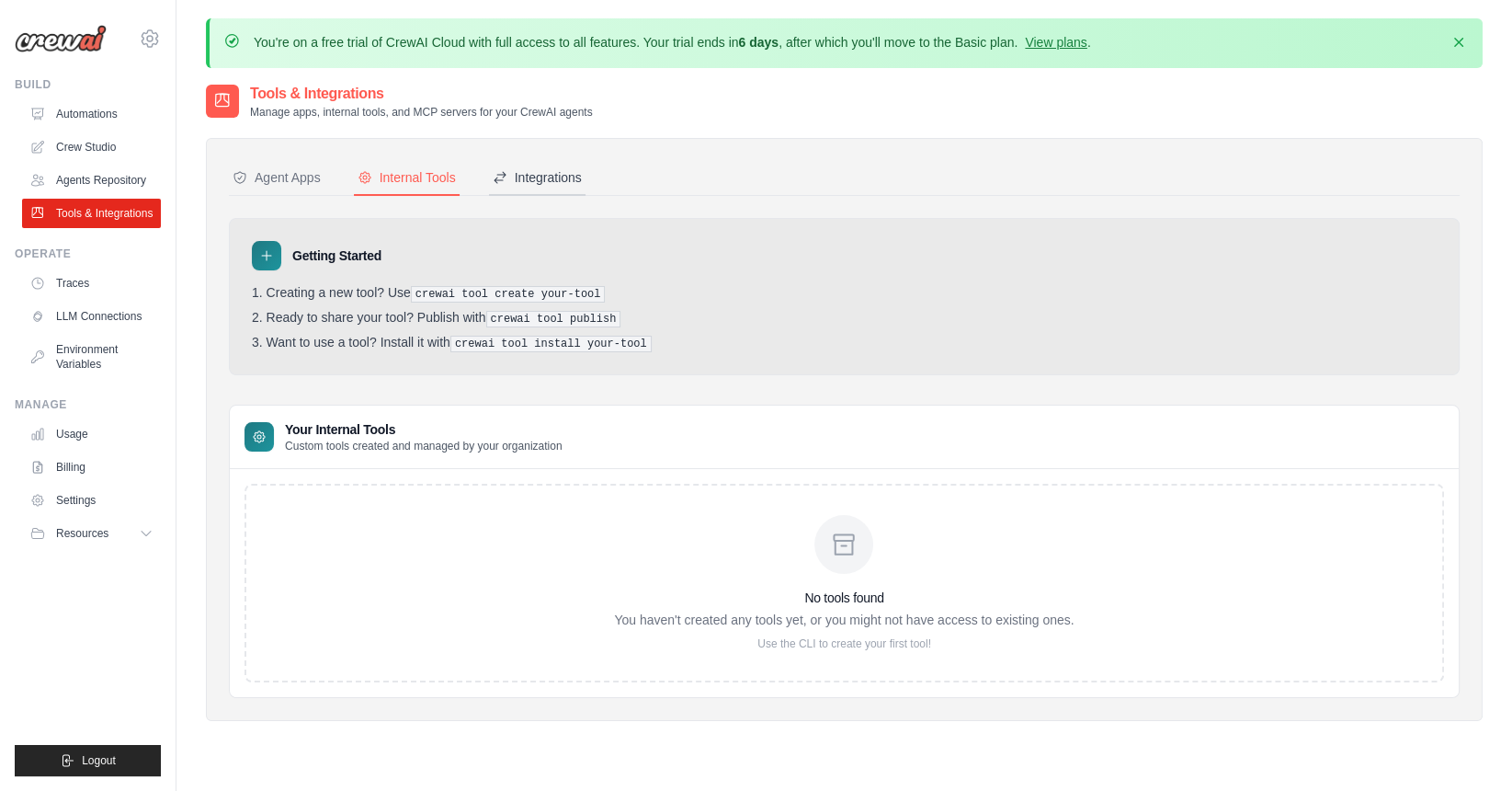
click at [528, 181] on div "Integrations" at bounding box center [536, 177] width 89 height 18
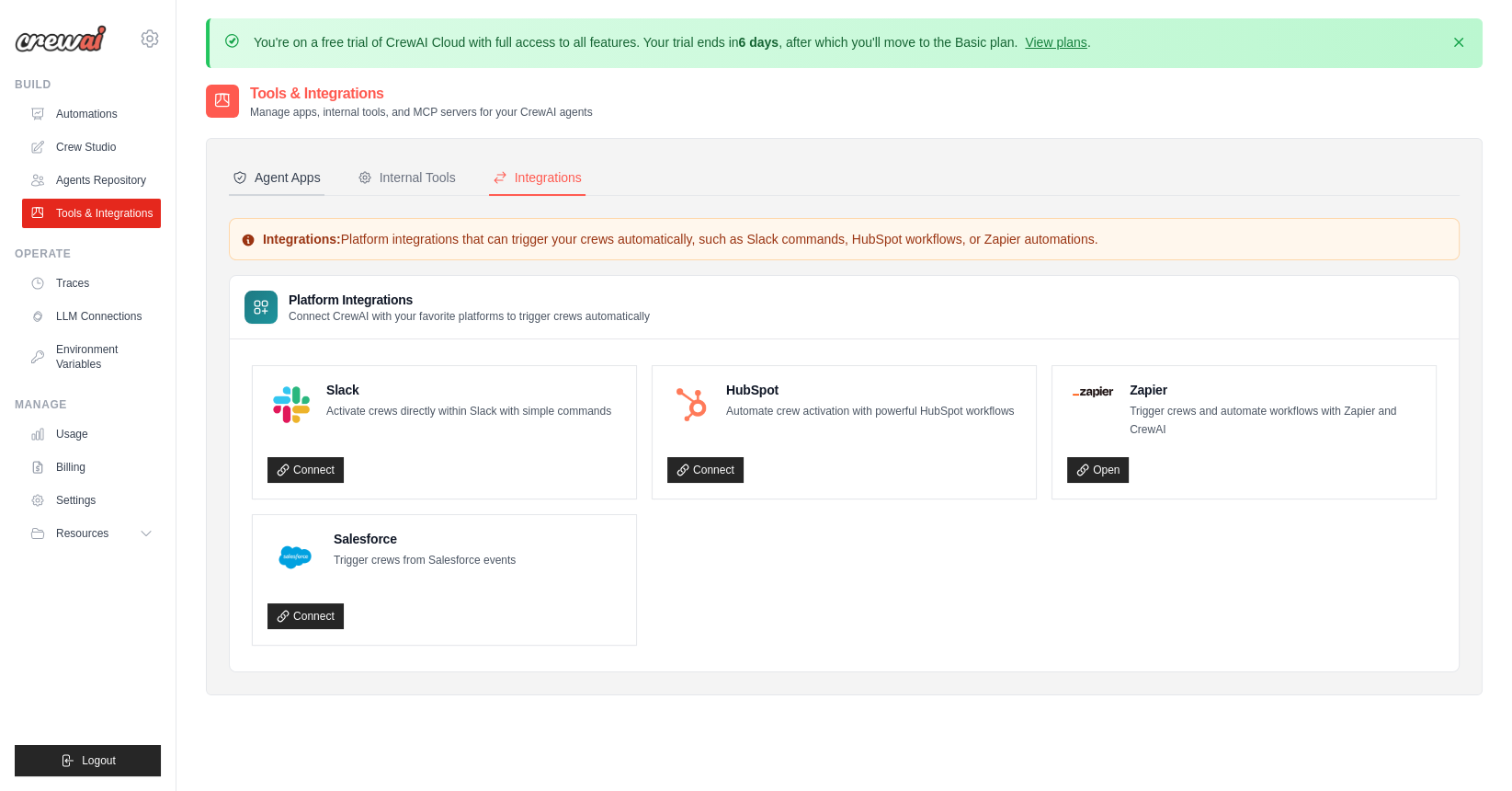
click at [284, 186] on button "Agent Apps" at bounding box center [276, 179] width 96 height 35
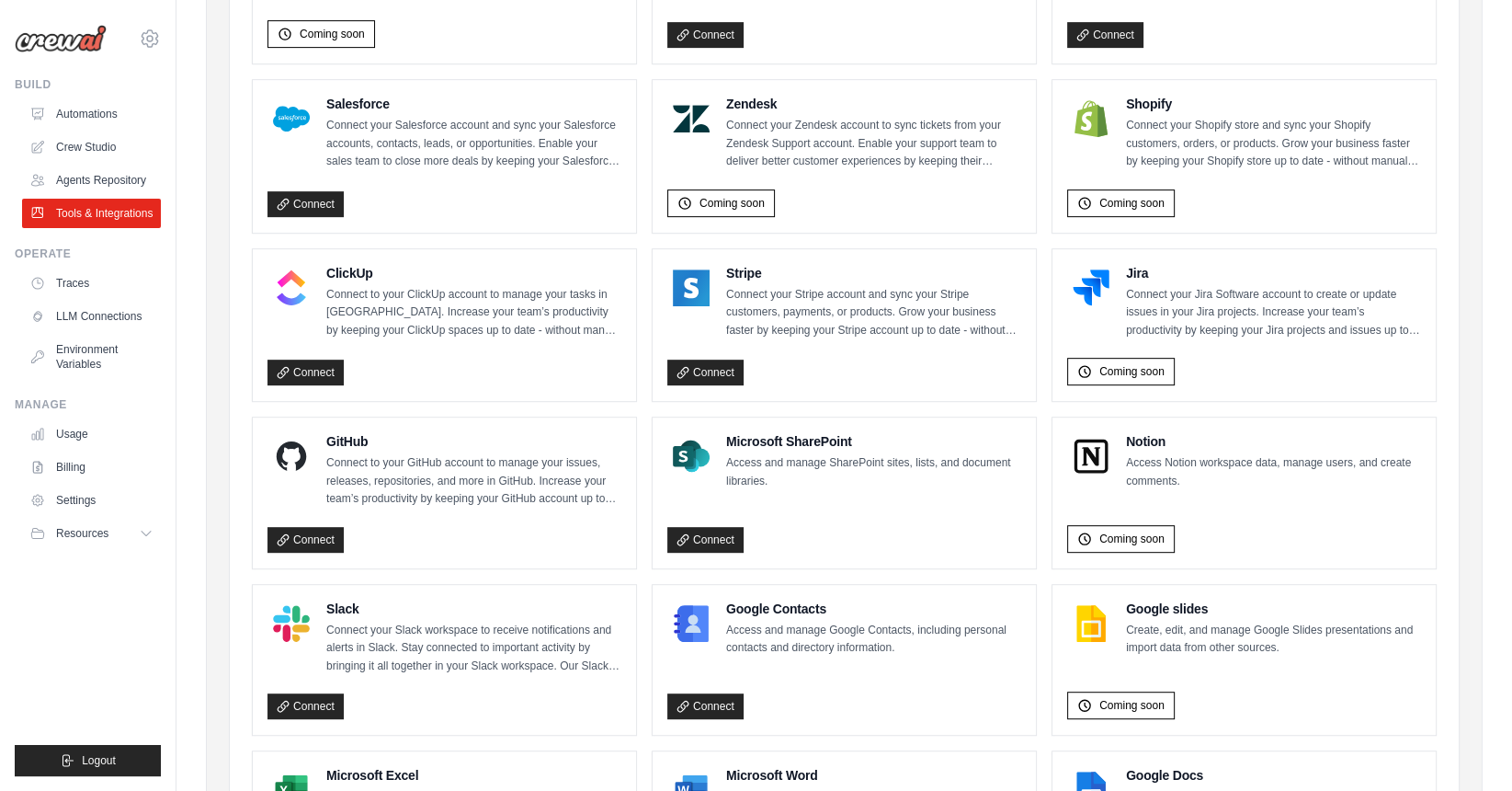
scroll to position [1082, 0]
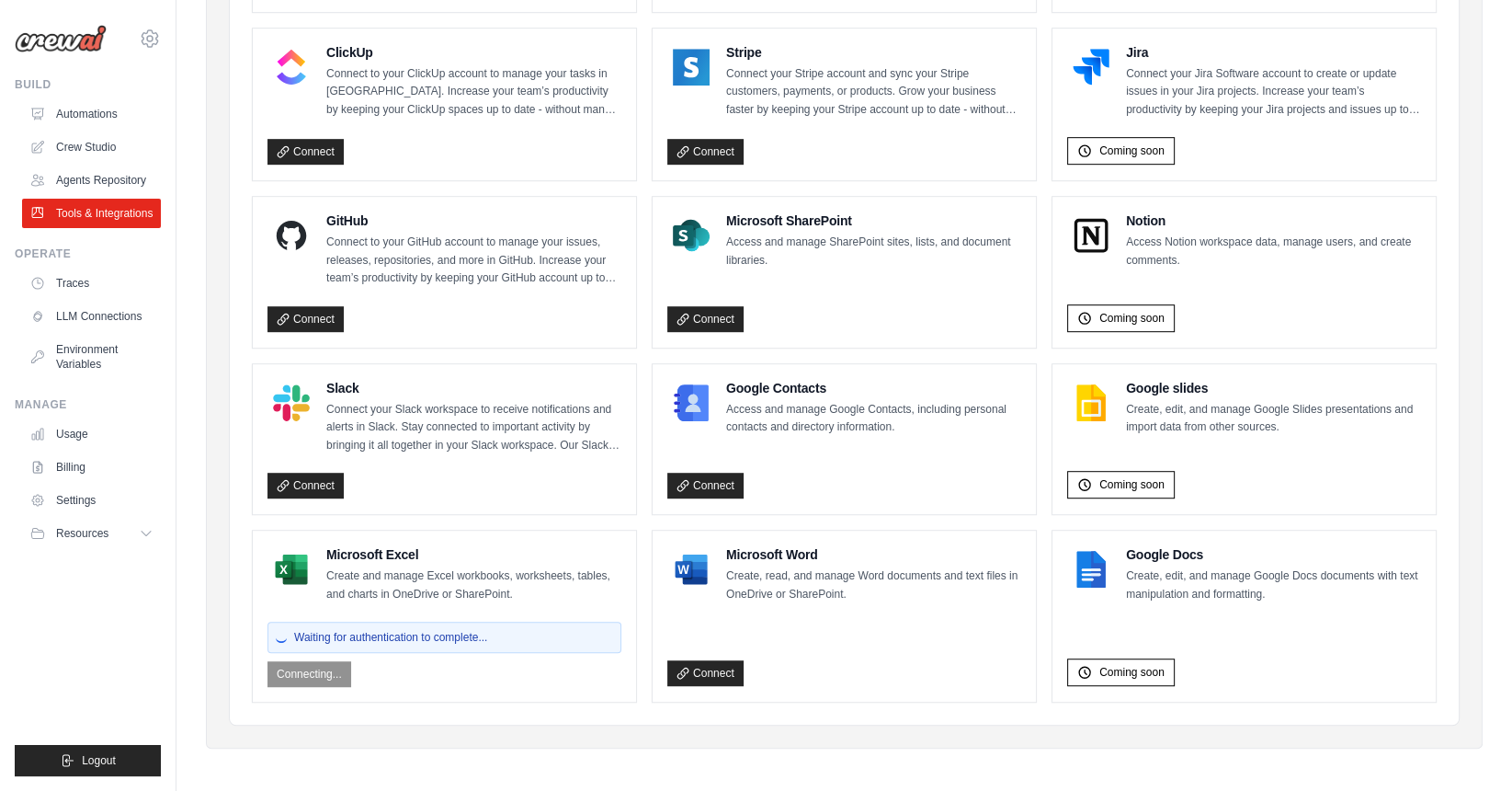
click at [312, 672] on div "Waiting for authentication to complete... Connecting..." at bounding box center [444, 651] width 354 height 73
click at [94, 356] on link "Environment Variables" at bounding box center [93, 357] width 139 height 44
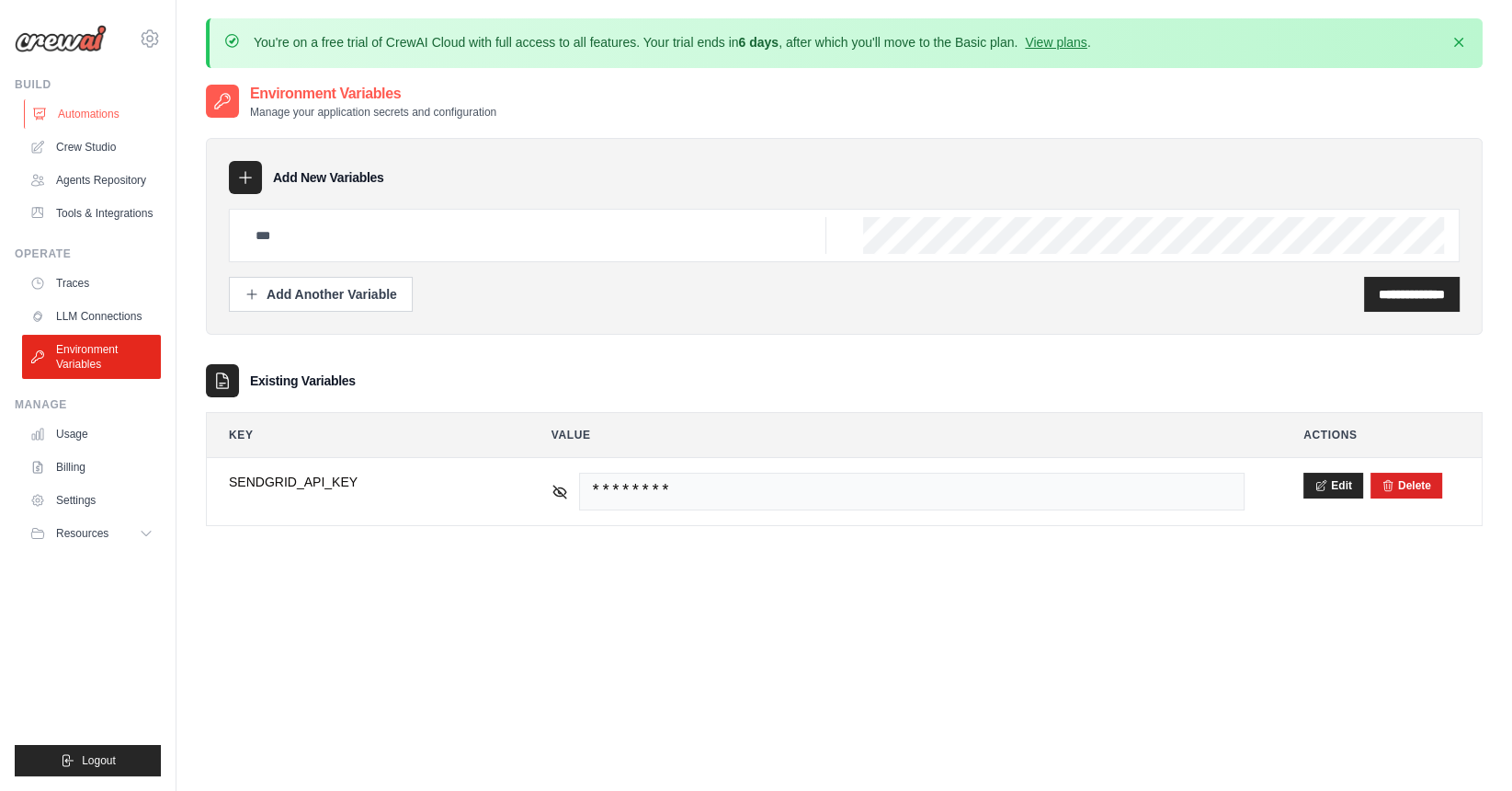
click at [110, 112] on link "Automations" at bounding box center [93, 113] width 139 height 30
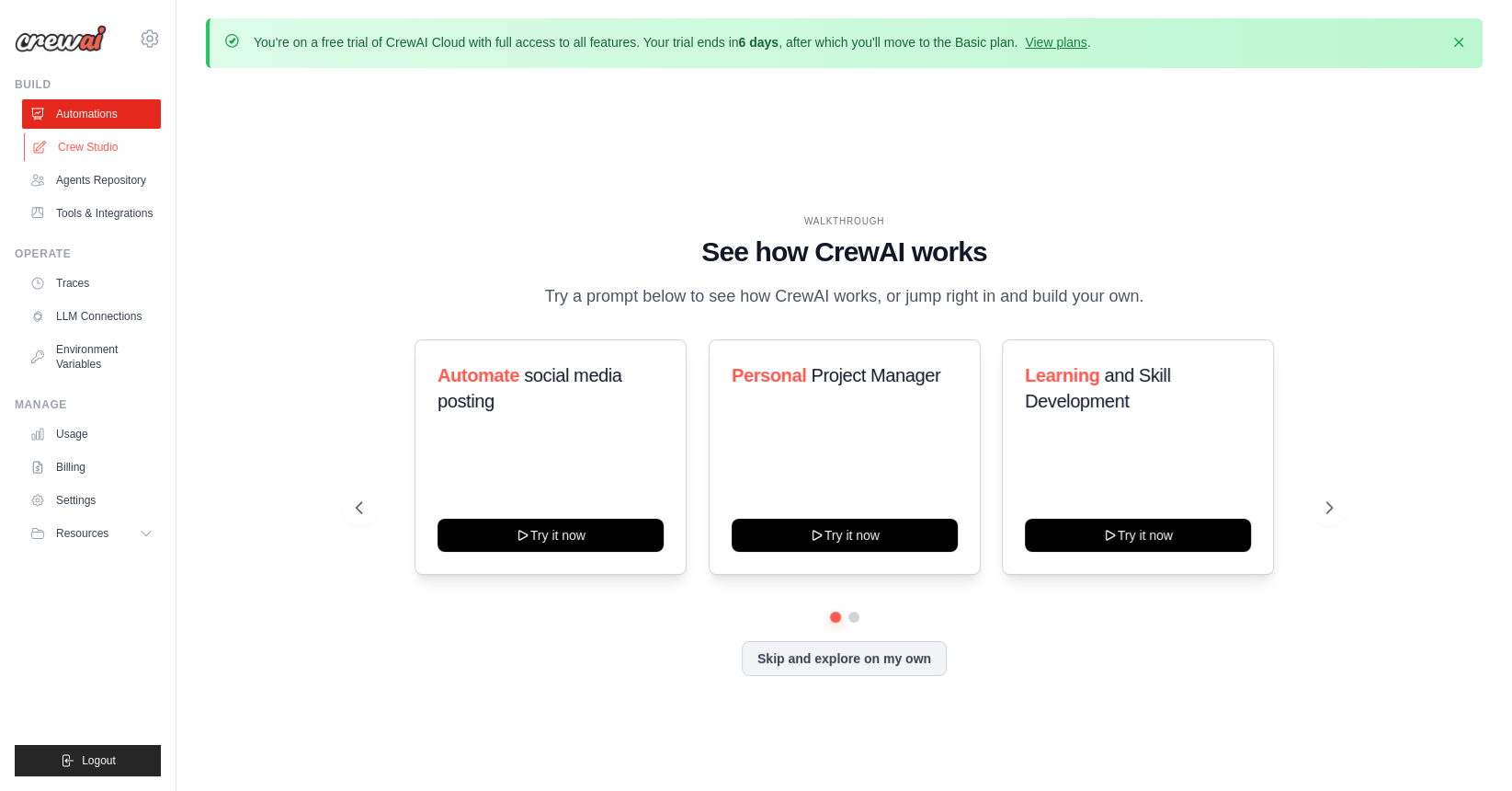
drag, startPoint x: 106, startPoint y: 143, endPoint x: 85, endPoint y: 156, distance: 24.7
click at [85, 156] on link "Crew Studio" at bounding box center [93, 147] width 139 height 30
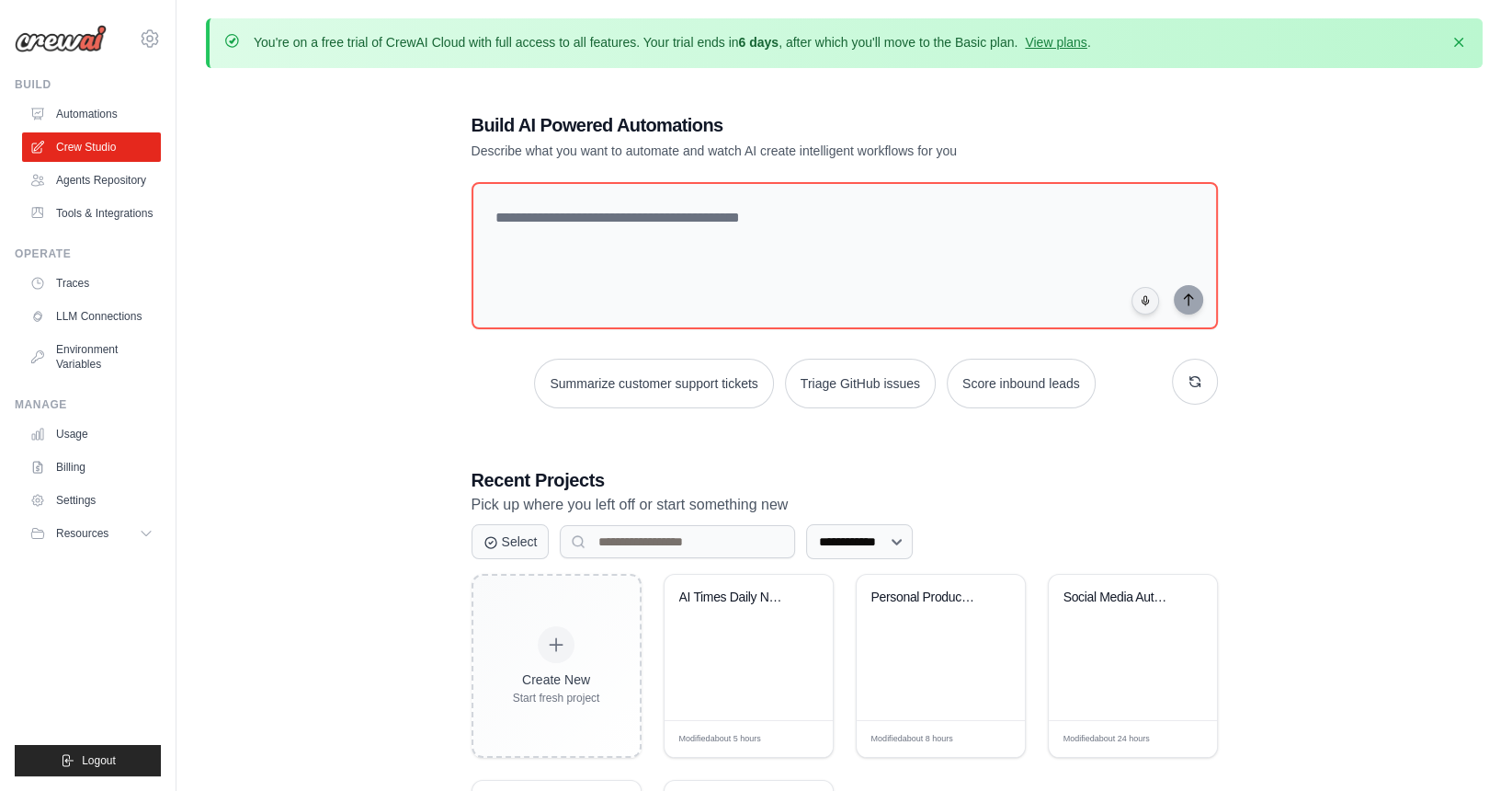
scroll to position [4, 0]
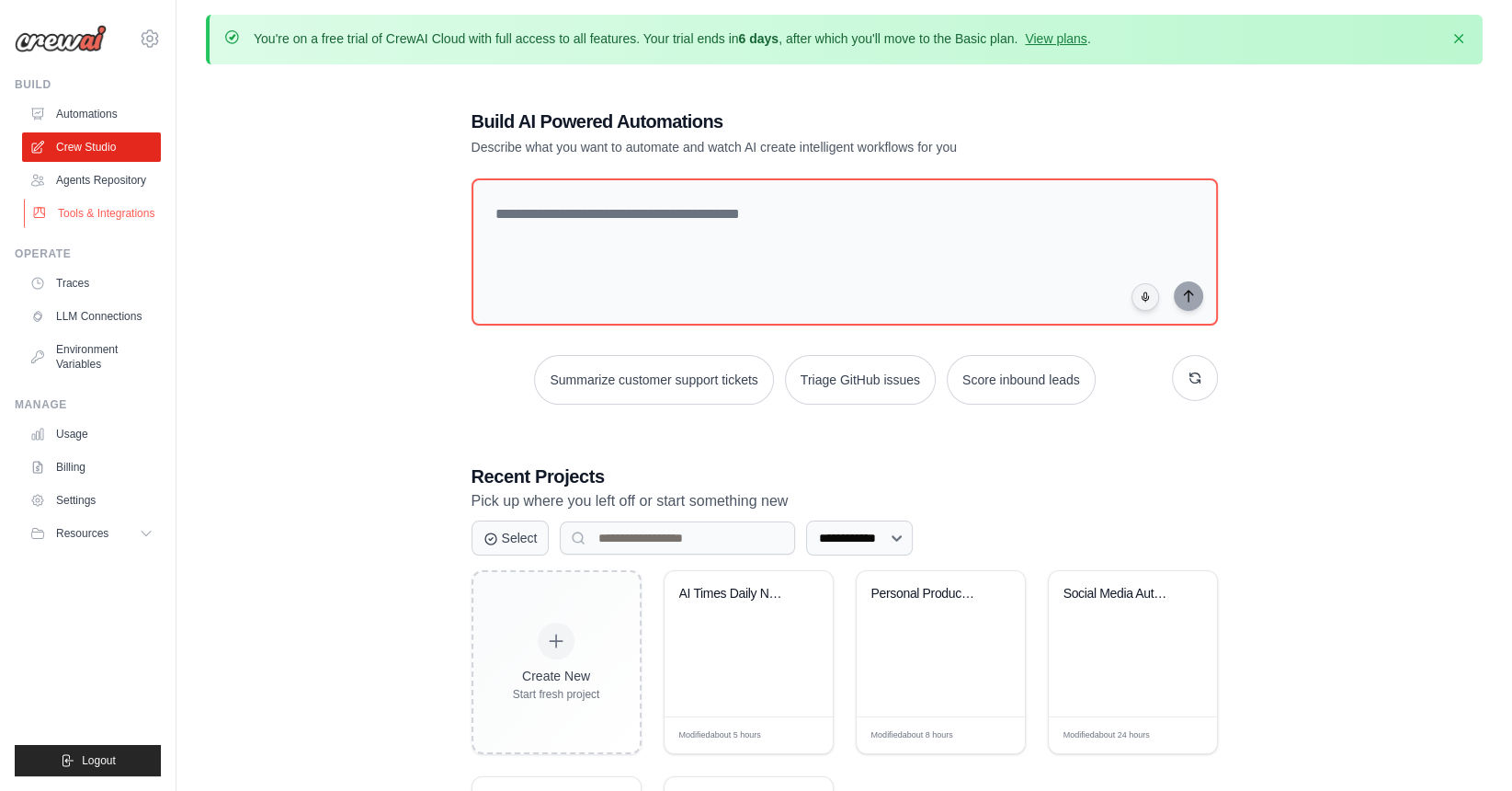
click at [86, 227] on link "Tools & Integrations" at bounding box center [93, 213] width 139 height 30
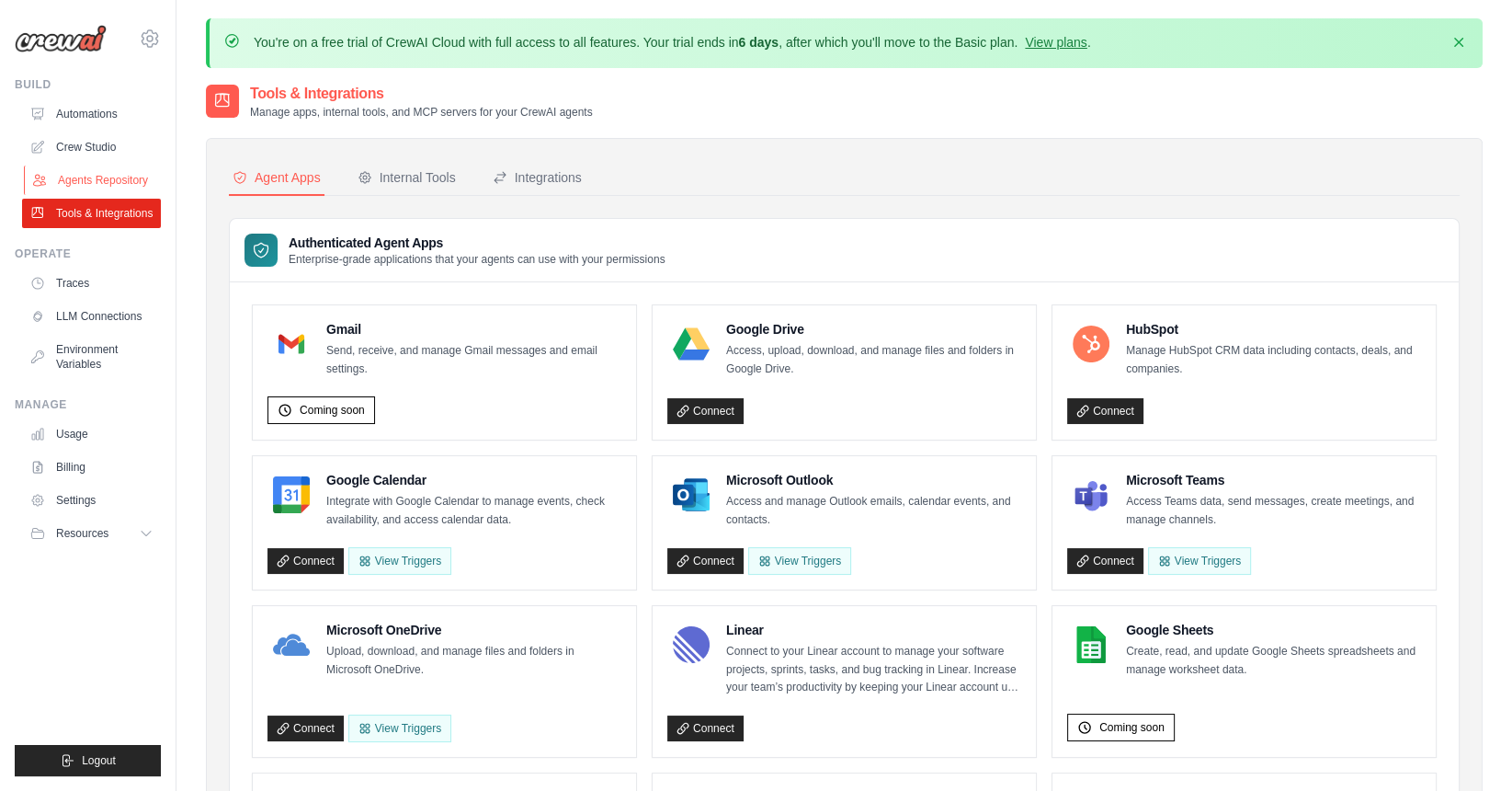
click at [83, 192] on link "Agents Repository" at bounding box center [93, 180] width 139 height 30
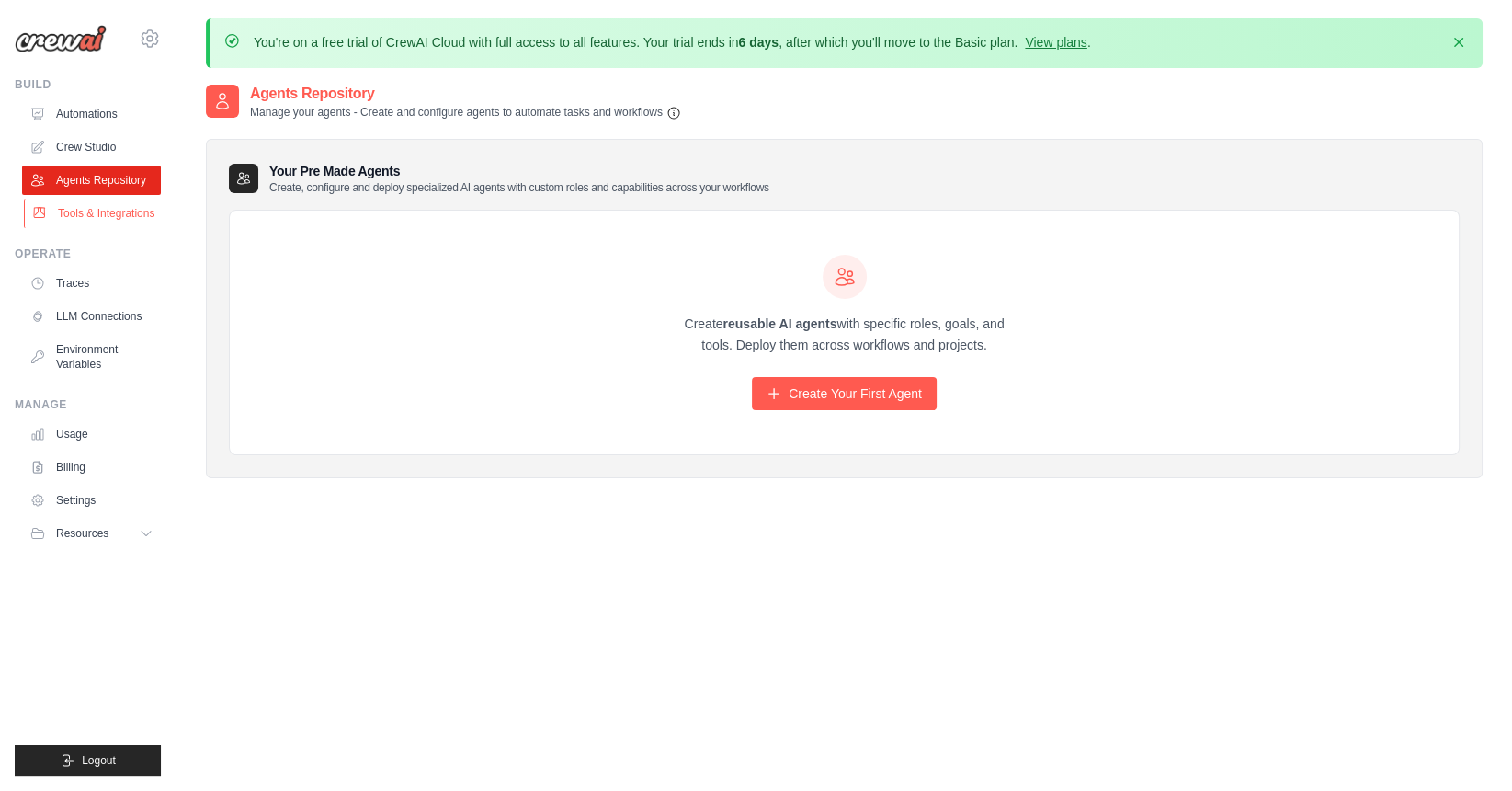
click at [89, 225] on link "Tools & Integrations" at bounding box center [93, 213] width 139 height 30
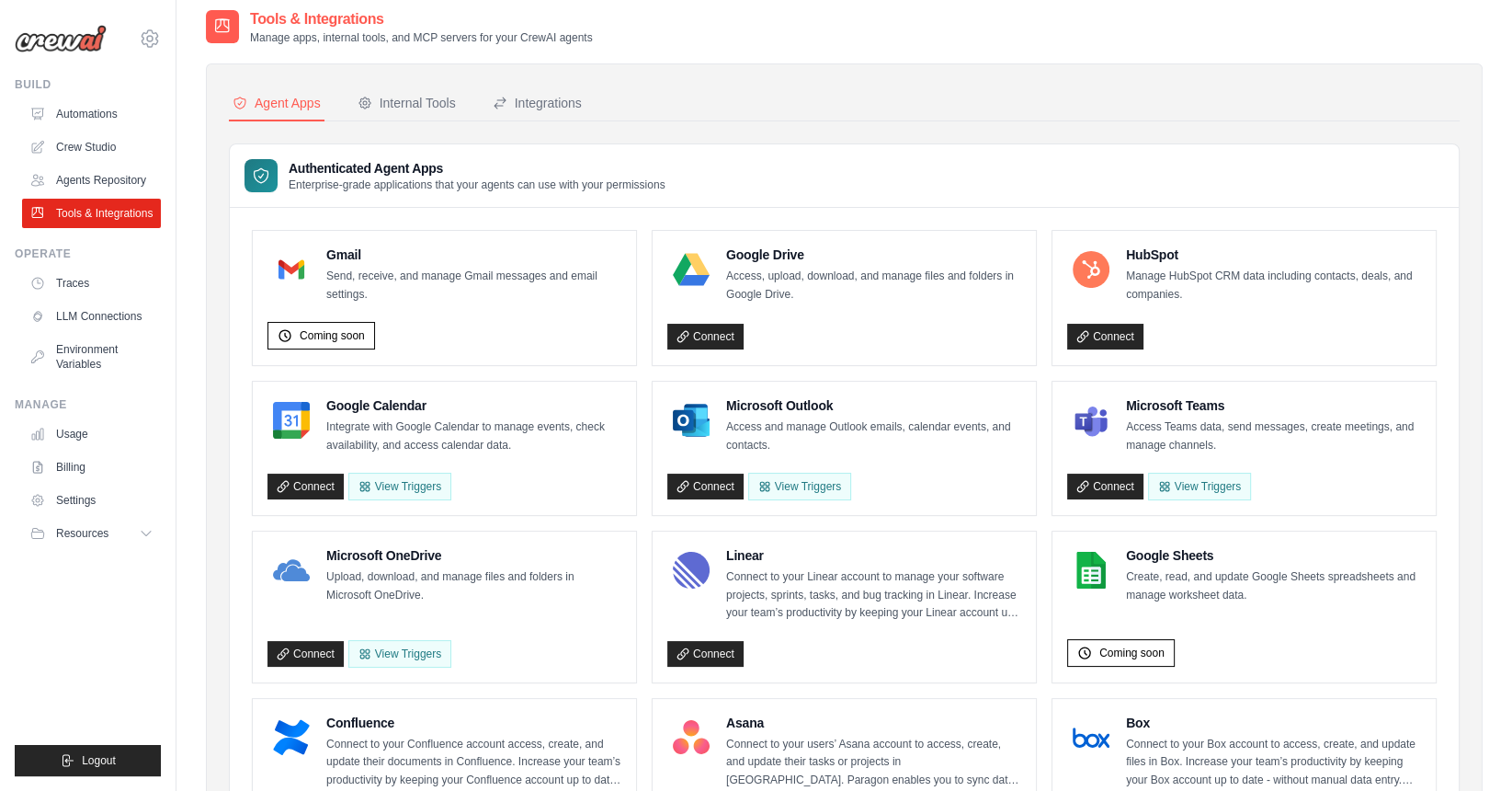
scroll to position [75, 0]
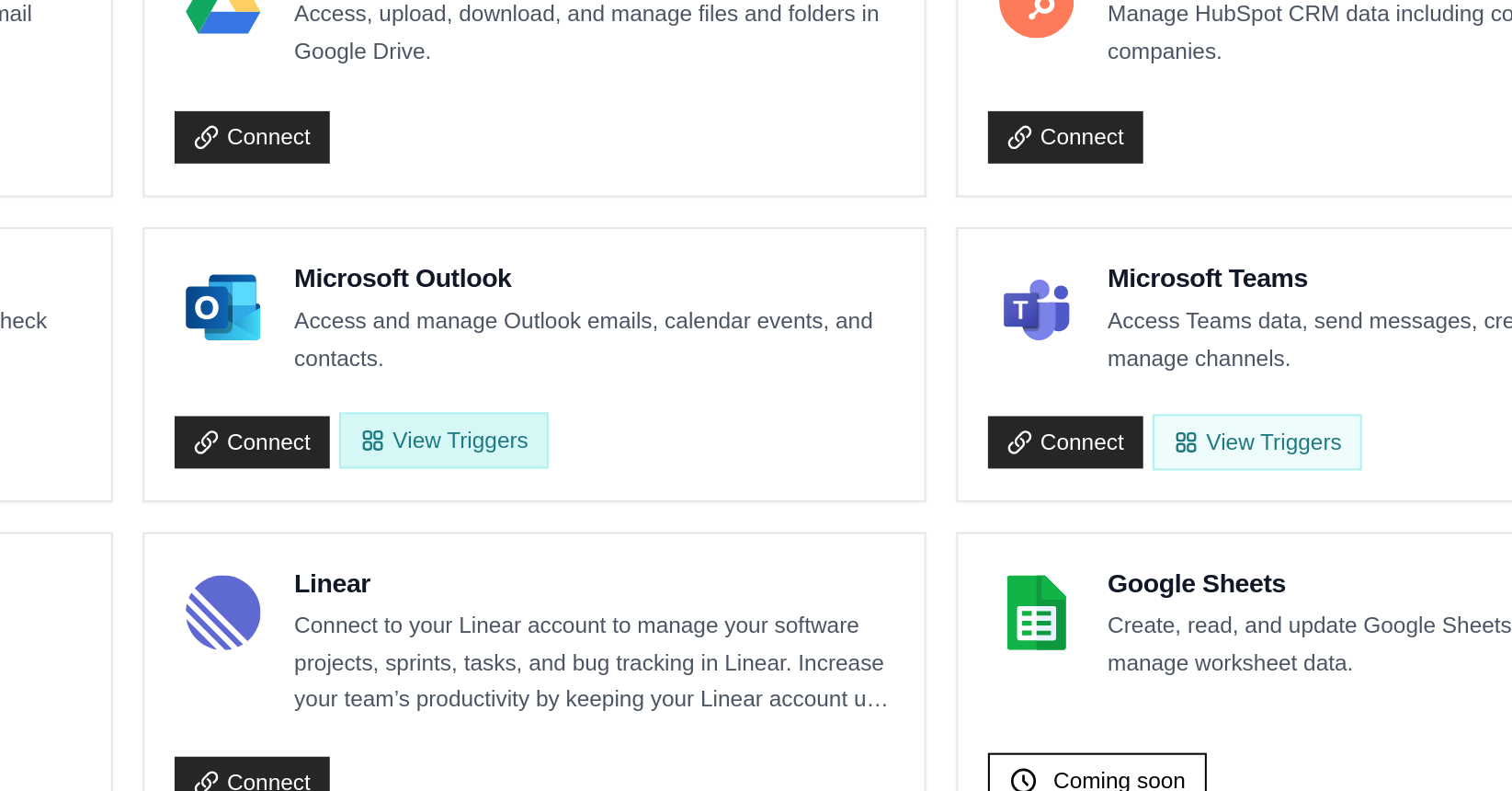
click at [791, 494] on button "View Triggers" at bounding box center [799, 485] width 103 height 28
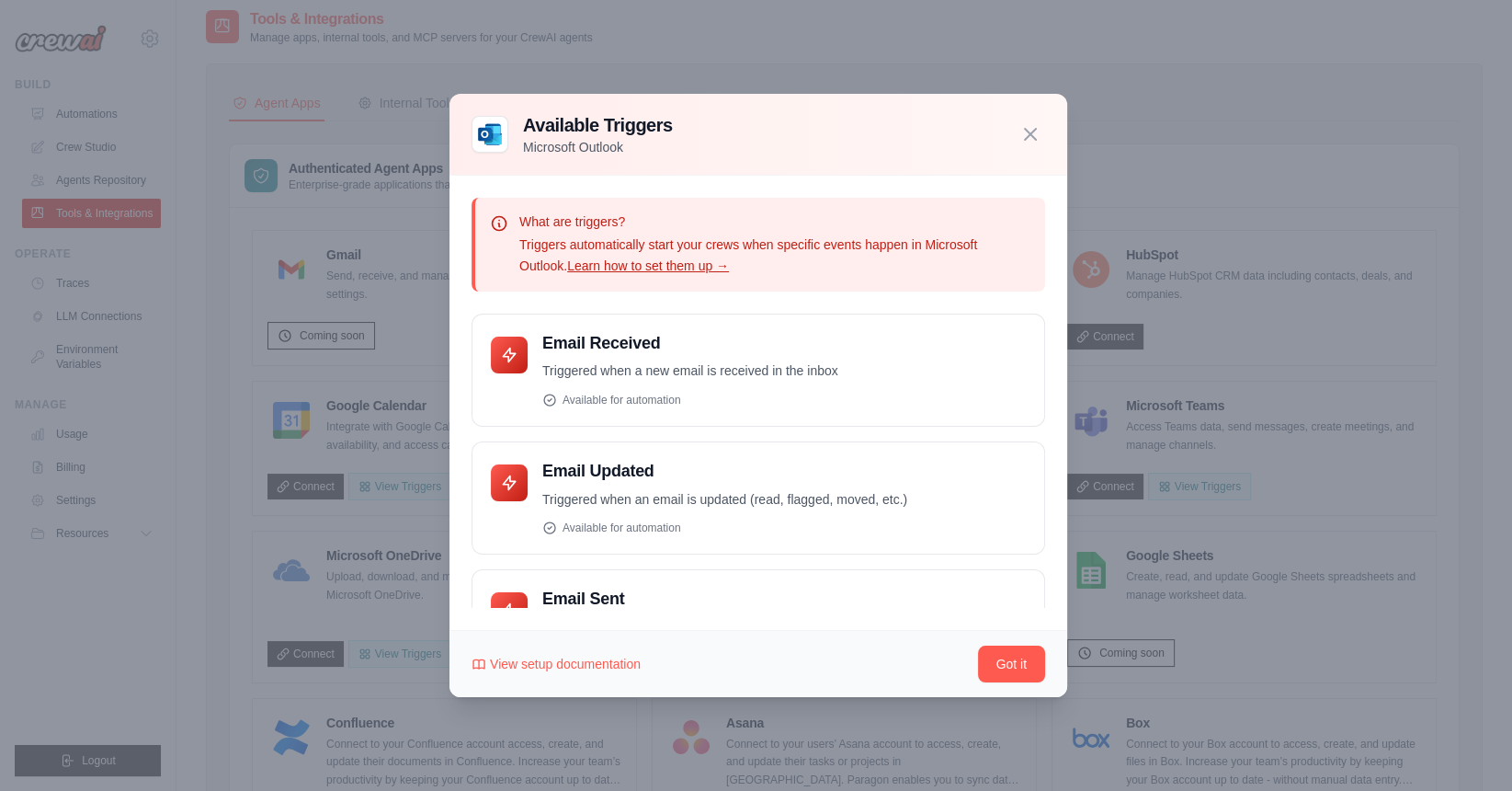
click at [96, 558] on div at bounding box center [756, 396] width 1512 height 791
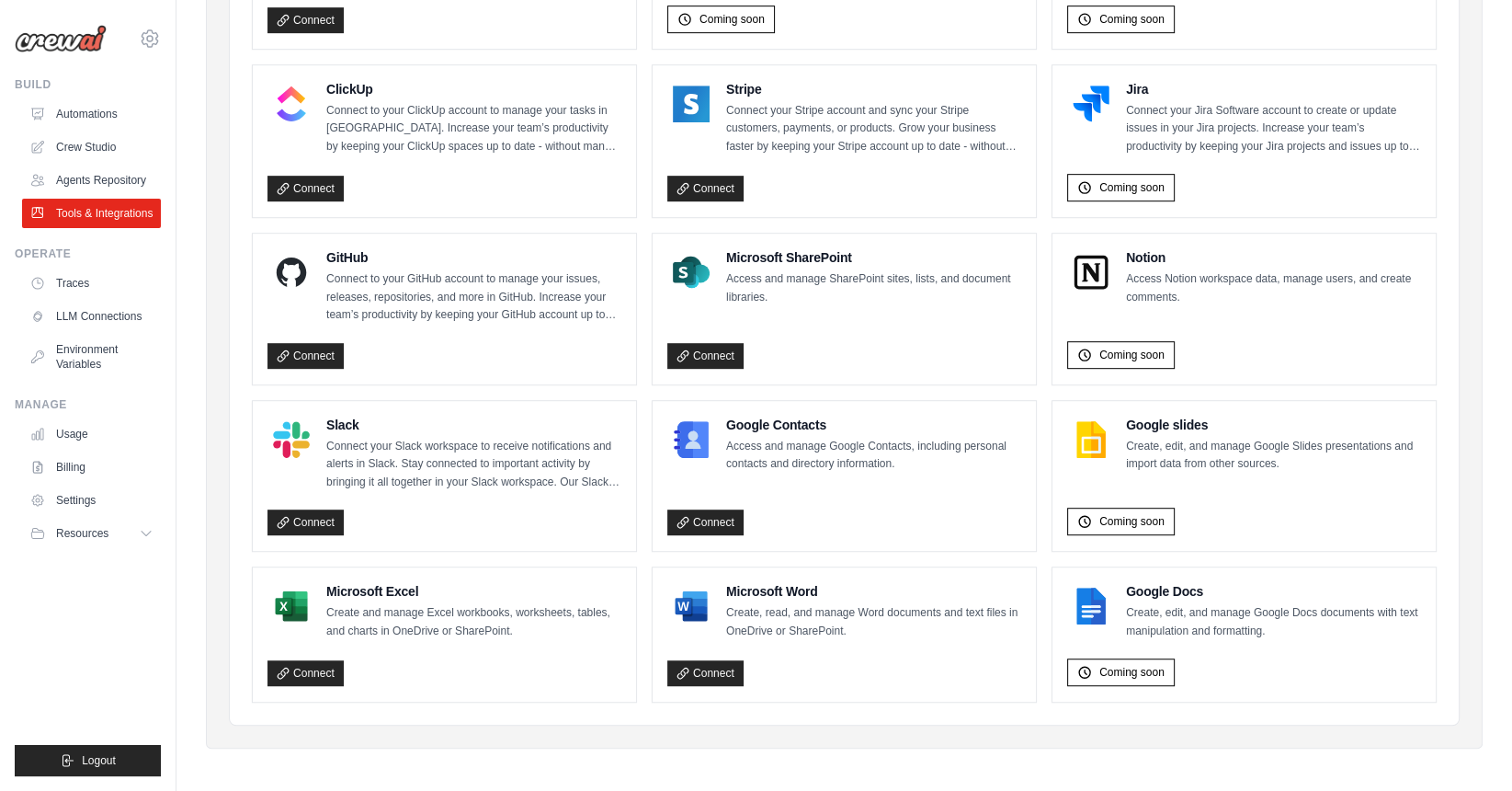
scroll to position [1045, 0]
click at [292, 668] on link "Connect" at bounding box center [305, 673] width 76 height 26
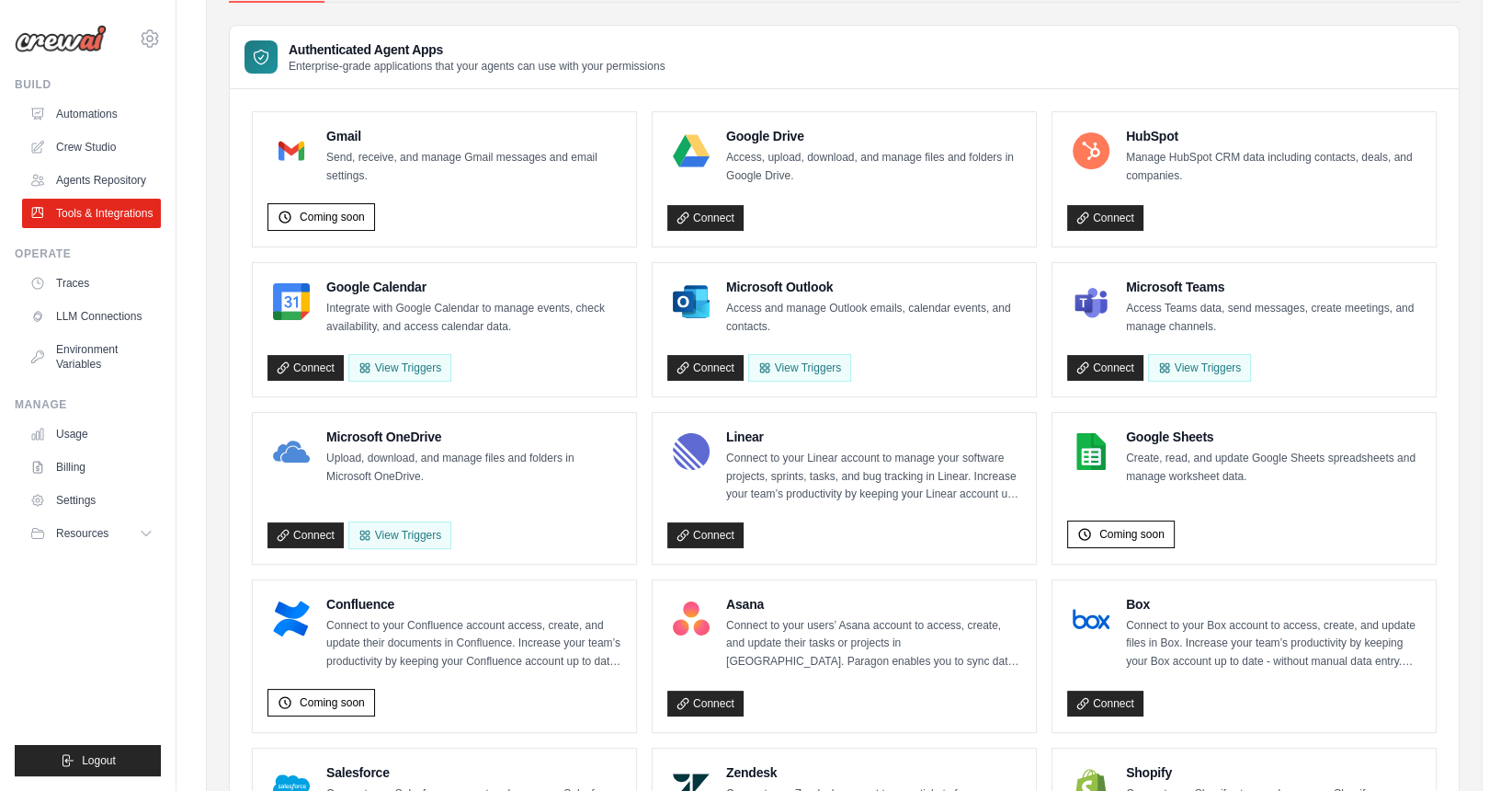
scroll to position [195, 0]
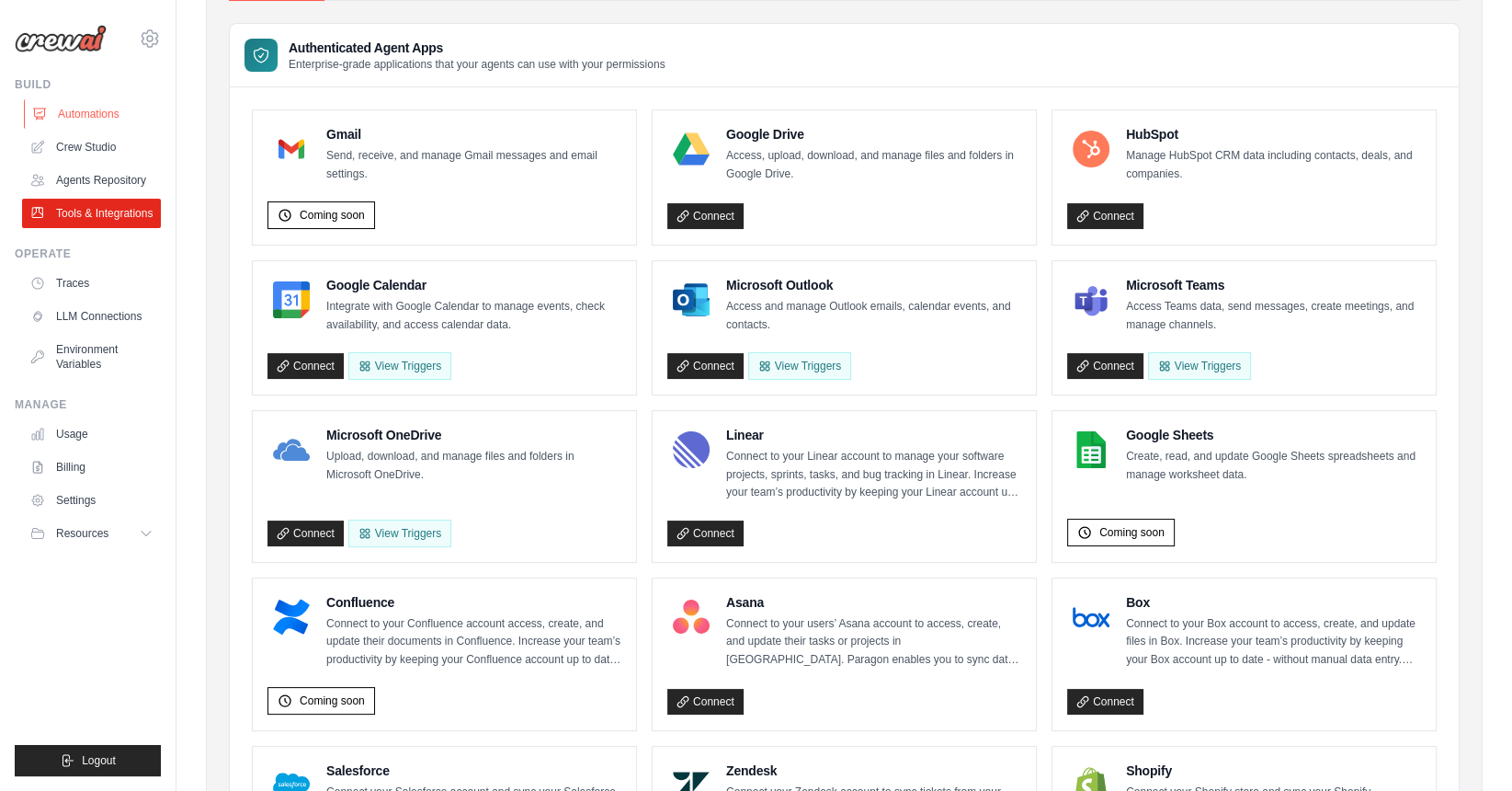
click at [89, 100] on link "Automations" at bounding box center [93, 113] width 139 height 30
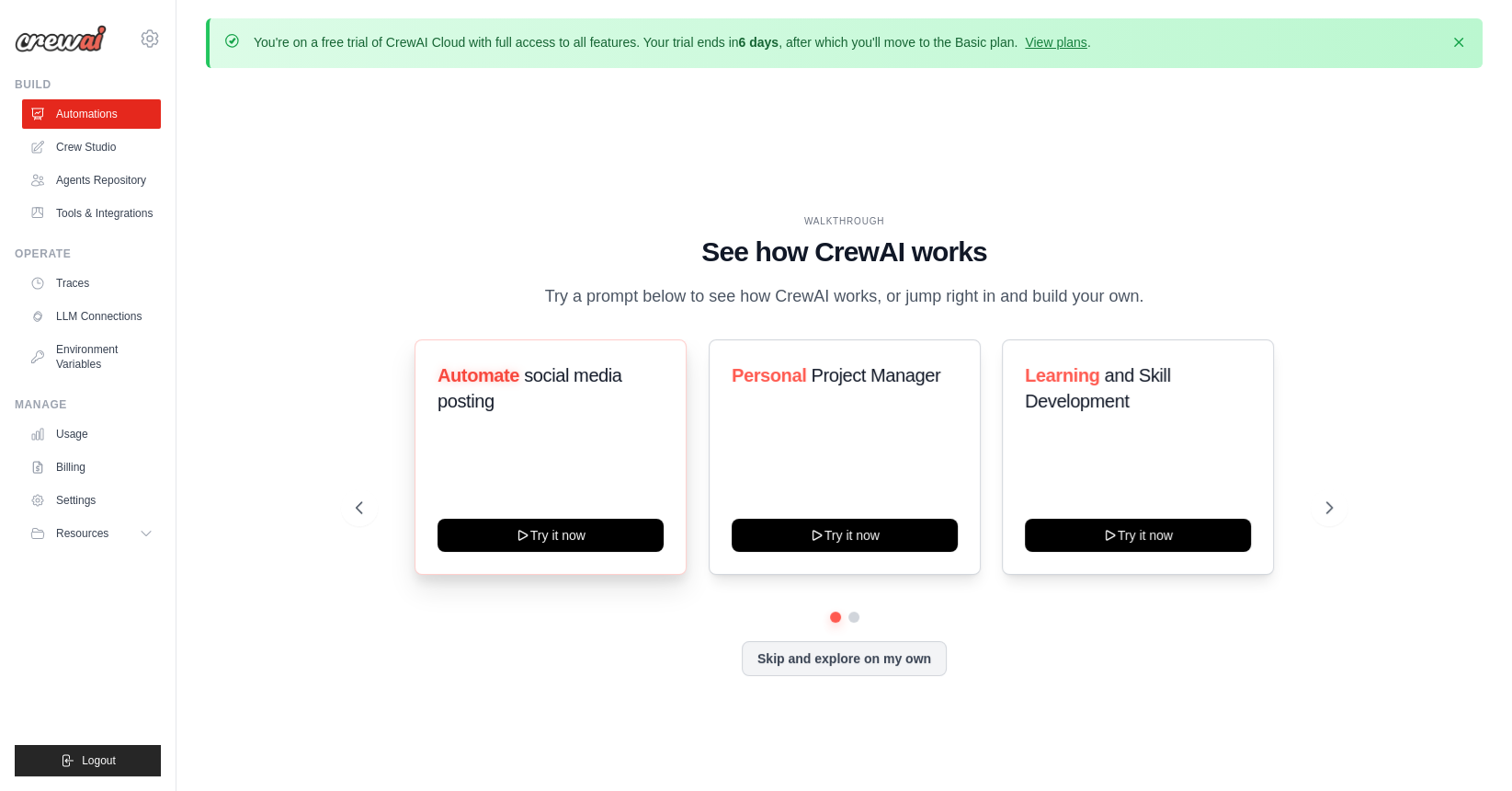
scroll to position [64, 0]
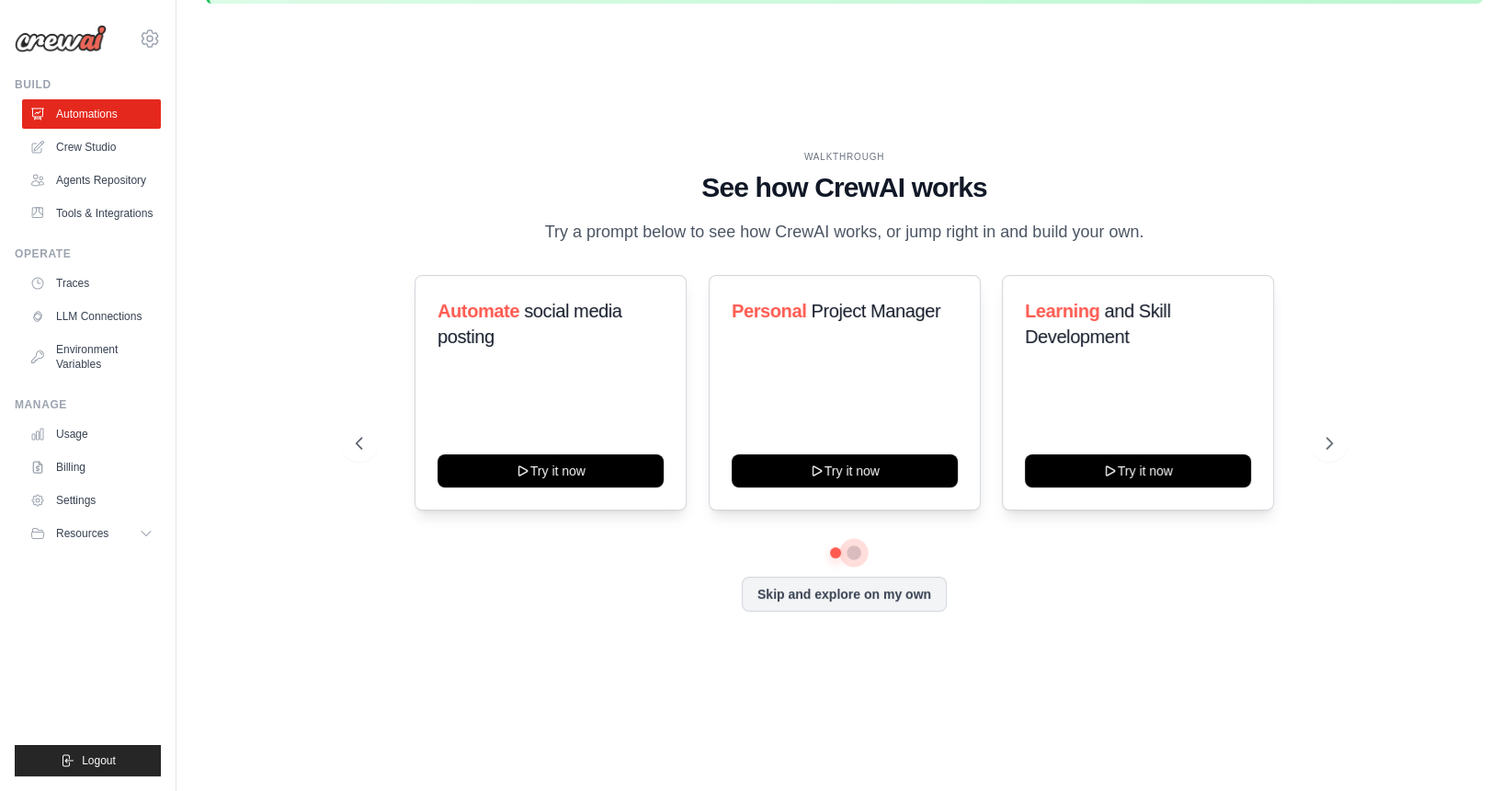
click at [847, 553] on button at bounding box center [853, 552] width 14 height 14
click at [92, 155] on link "Crew Studio" at bounding box center [93, 147] width 139 height 30
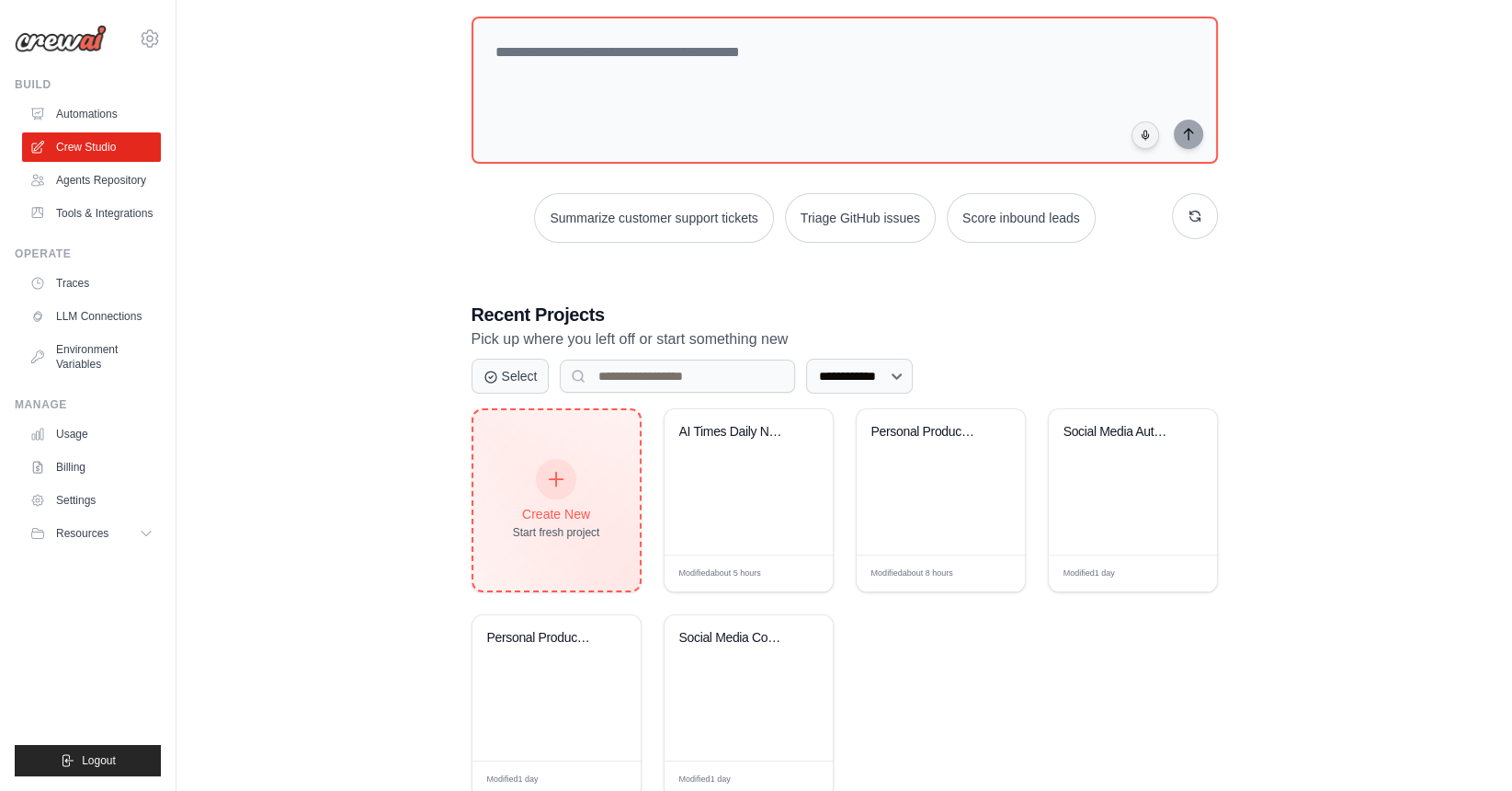
scroll to position [164, 0]
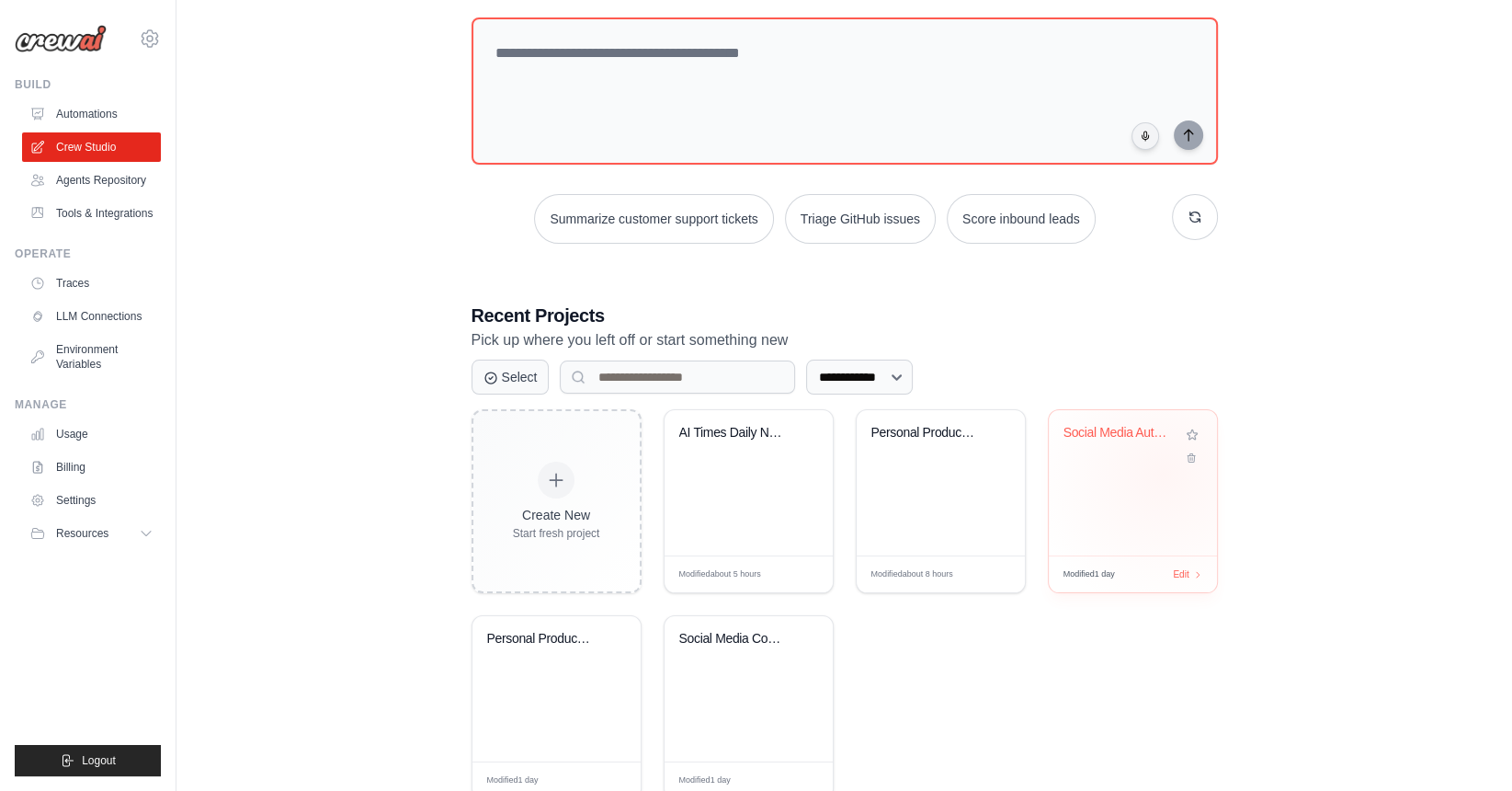
click at [1163, 473] on div "Social Media Automation Hub" at bounding box center [1132, 482] width 168 height 145
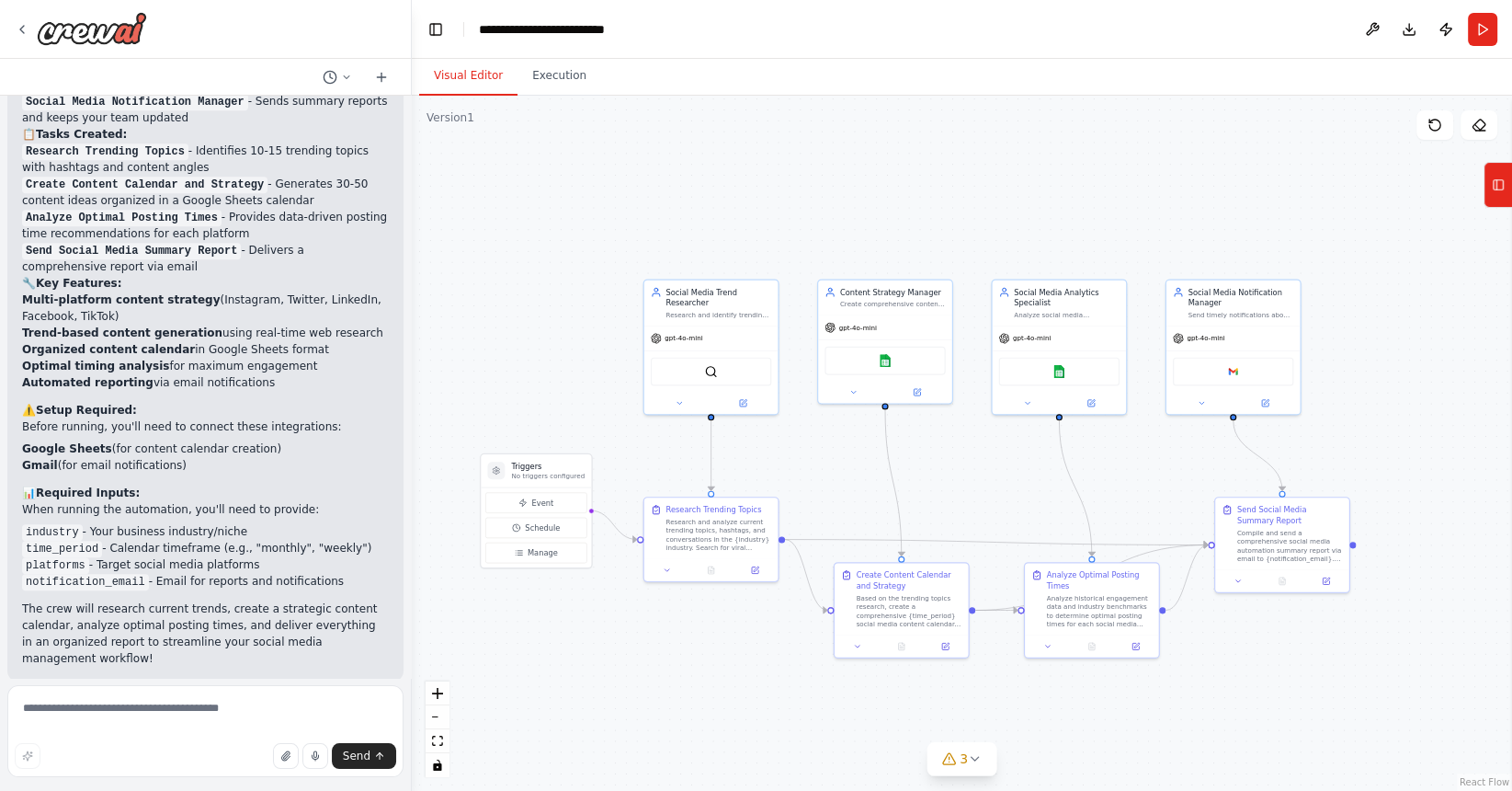
drag, startPoint x: 1014, startPoint y: 222, endPoint x: 753, endPoint y: 157, distance: 269.0
click at [753, 157] on div ".deletable-edge-delete-btn { width: 20px; height: 20px; border: 0px solid #ffff…" at bounding box center [961, 443] width 1099 height 695
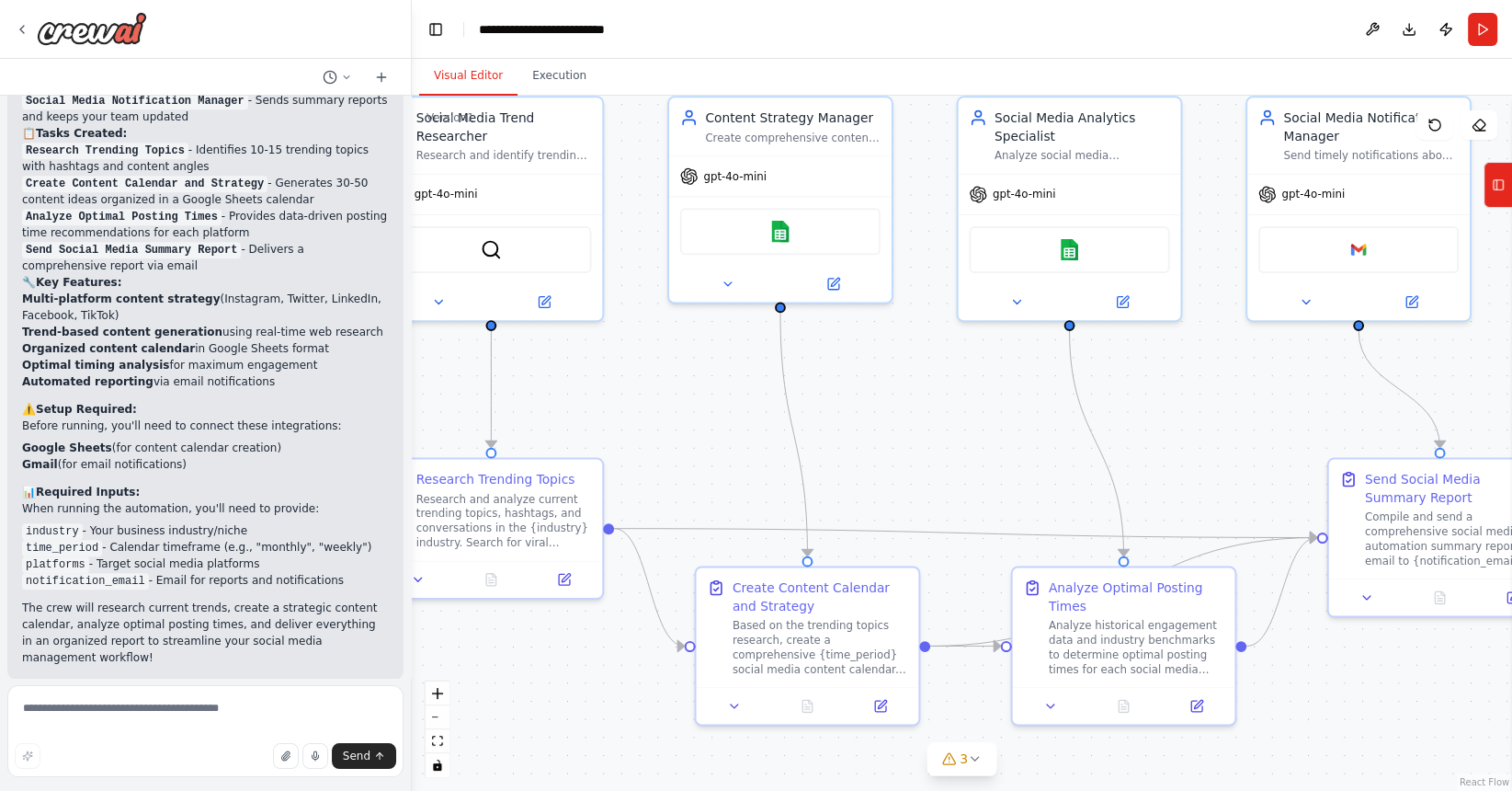
drag, startPoint x: 990, startPoint y: 515, endPoint x: 777, endPoint y: 438, distance: 226.5
click at [777, 438] on div ".deletable-edge-delete-btn { width: 20px; height: 20px; border: 0px solid #ffff…" at bounding box center [961, 443] width 1099 height 695
click at [1481, 39] on button "Run" at bounding box center [1482, 29] width 30 height 33
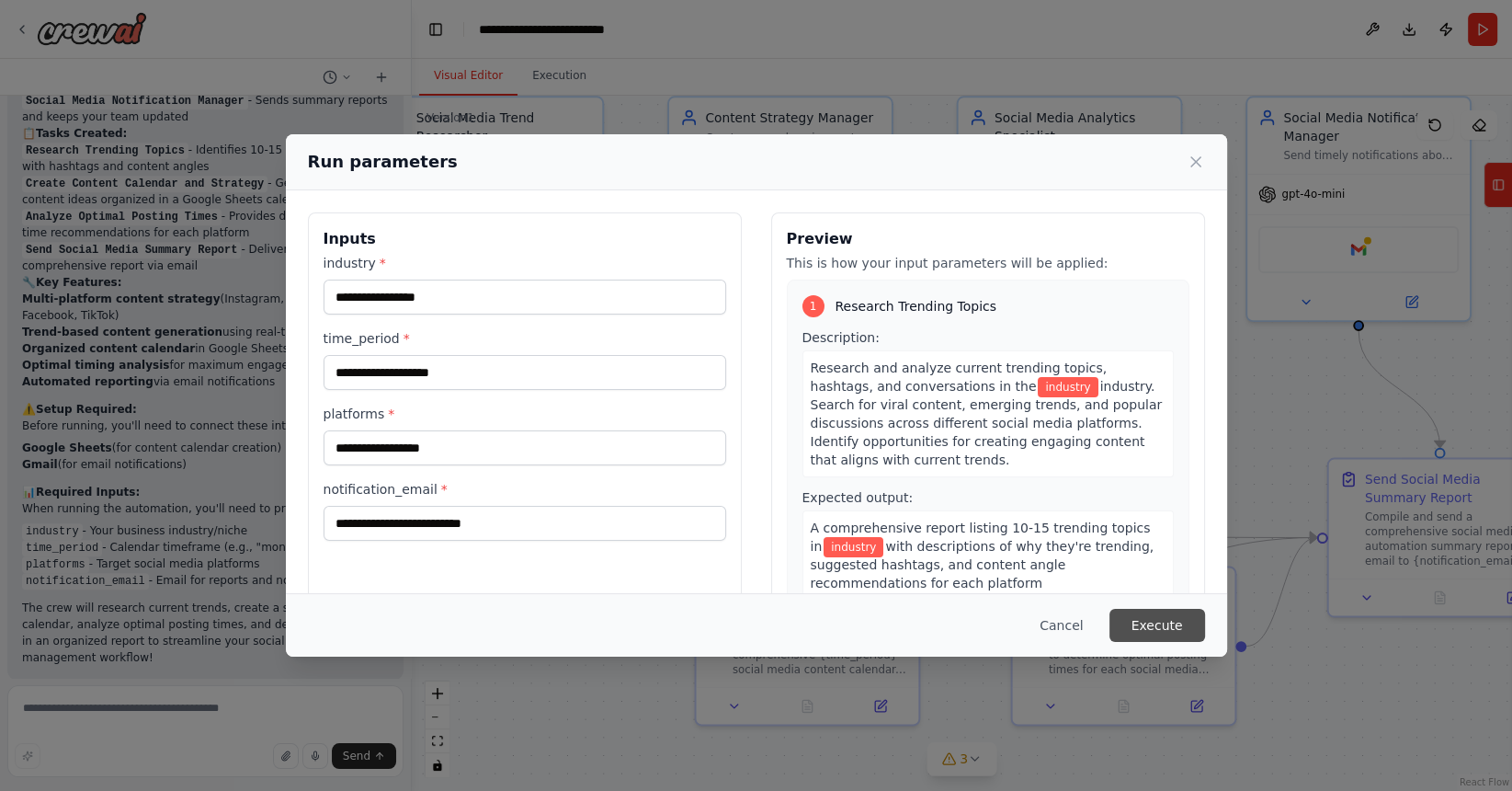
click at [1183, 624] on button "Execute" at bounding box center [1157, 625] width 96 height 33
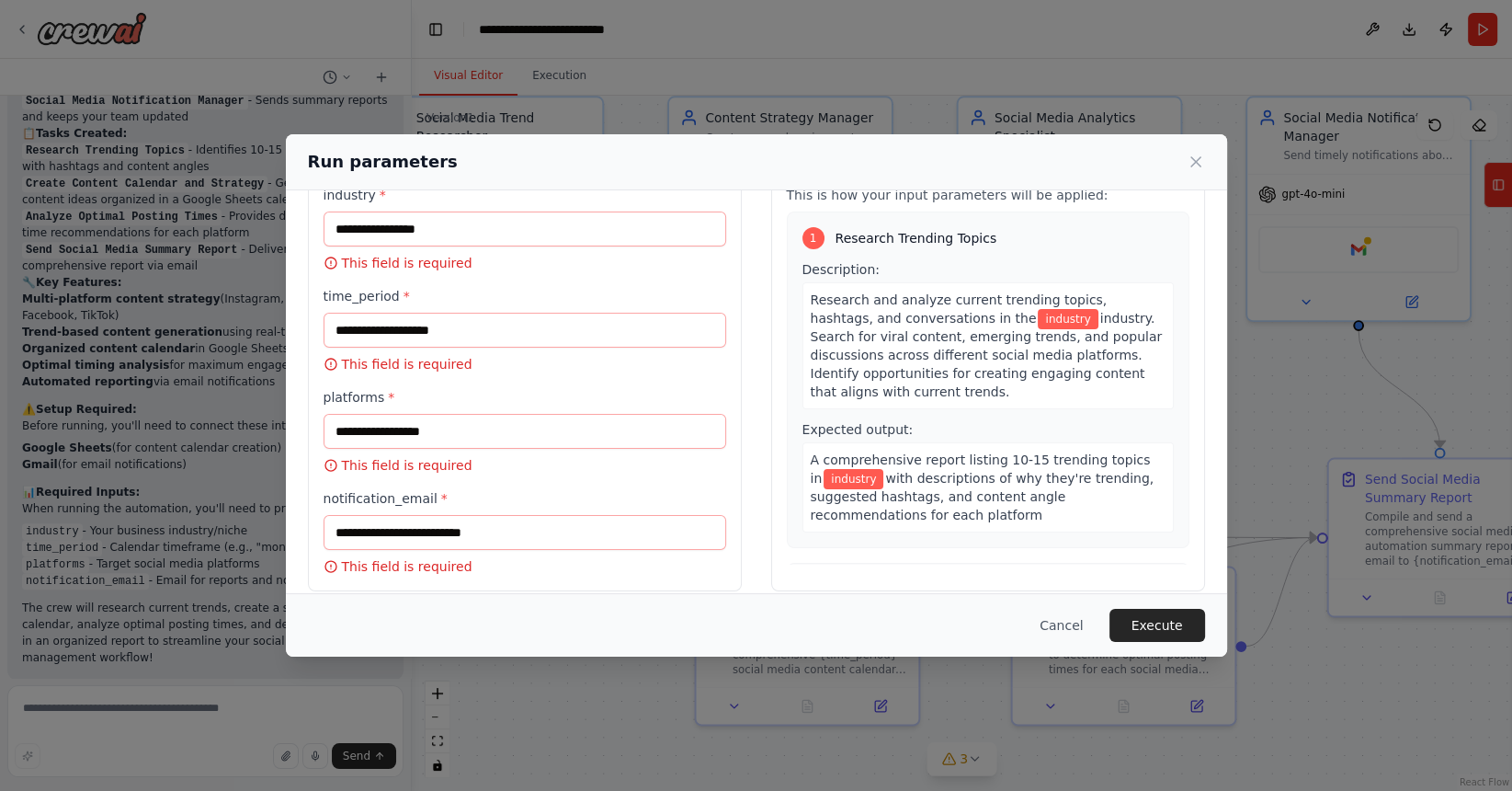
scroll to position [86, 0]
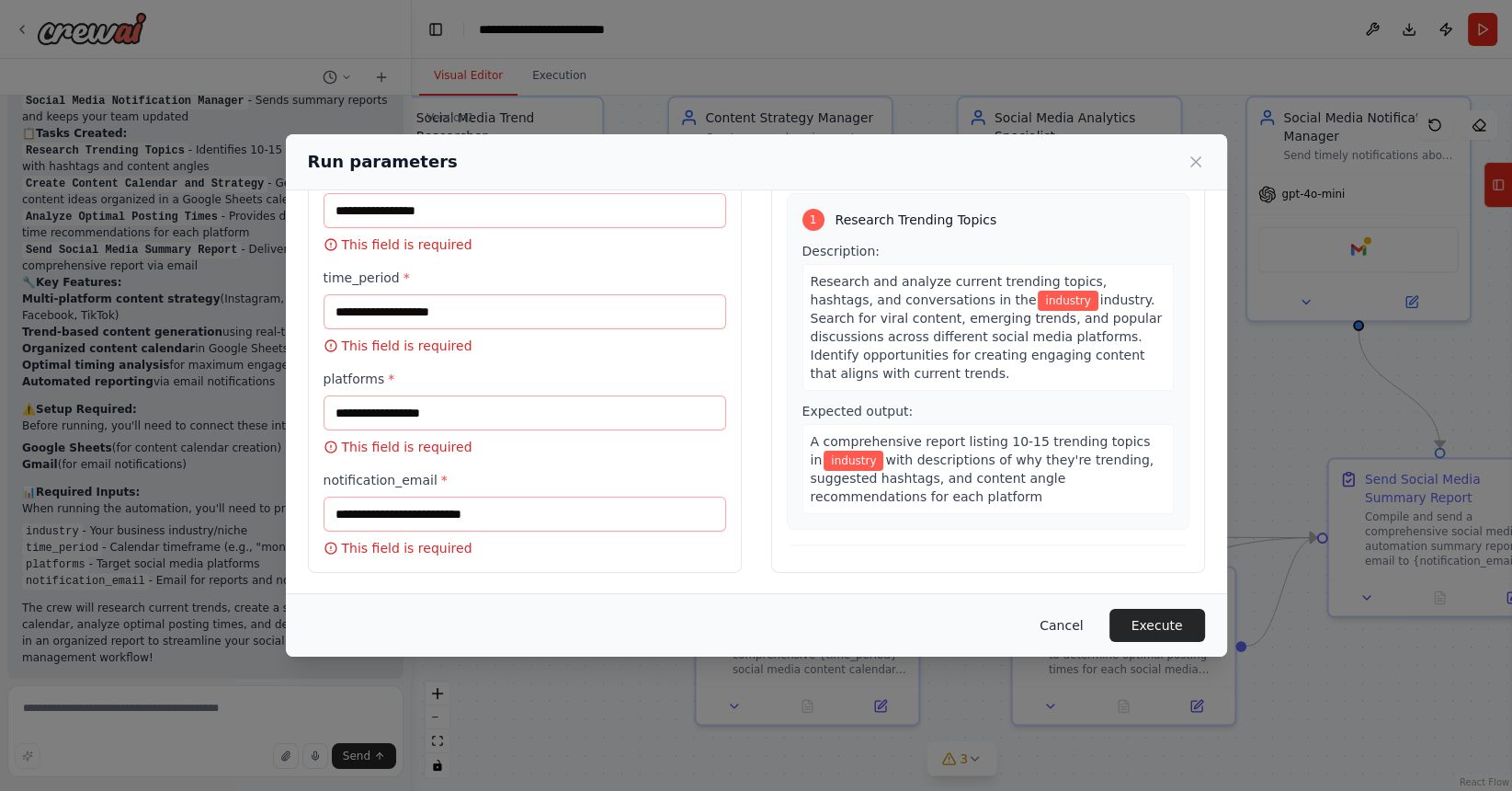
click at [1062, 620] on button "Cancel" at bounding box center [1061, 625] width 73 height 33
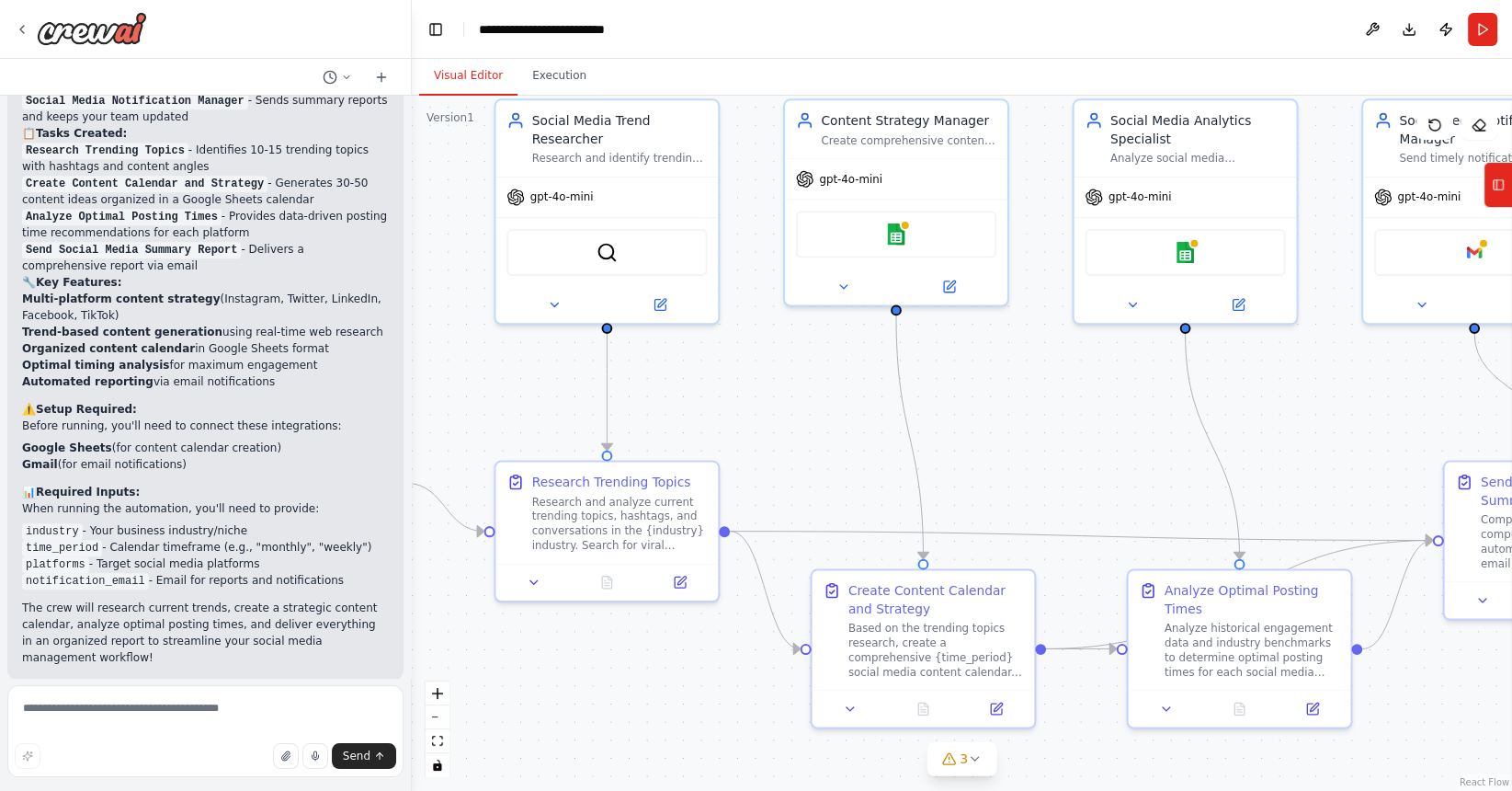
drag, startPoint x: 537, startPoint y: 420, endPoint x: 653, endPoint y: 423, distance: 116.0
click at [653, 423] on div ".deletable-edge-delete-btn { width: 20px; height: 20px; border: 0px solid #ffff…" at bounding box center [961, 443] width 1099 height 695
click at [1479, 33] on button "Run" at bounding box center [1482, 29] width 30 height 33
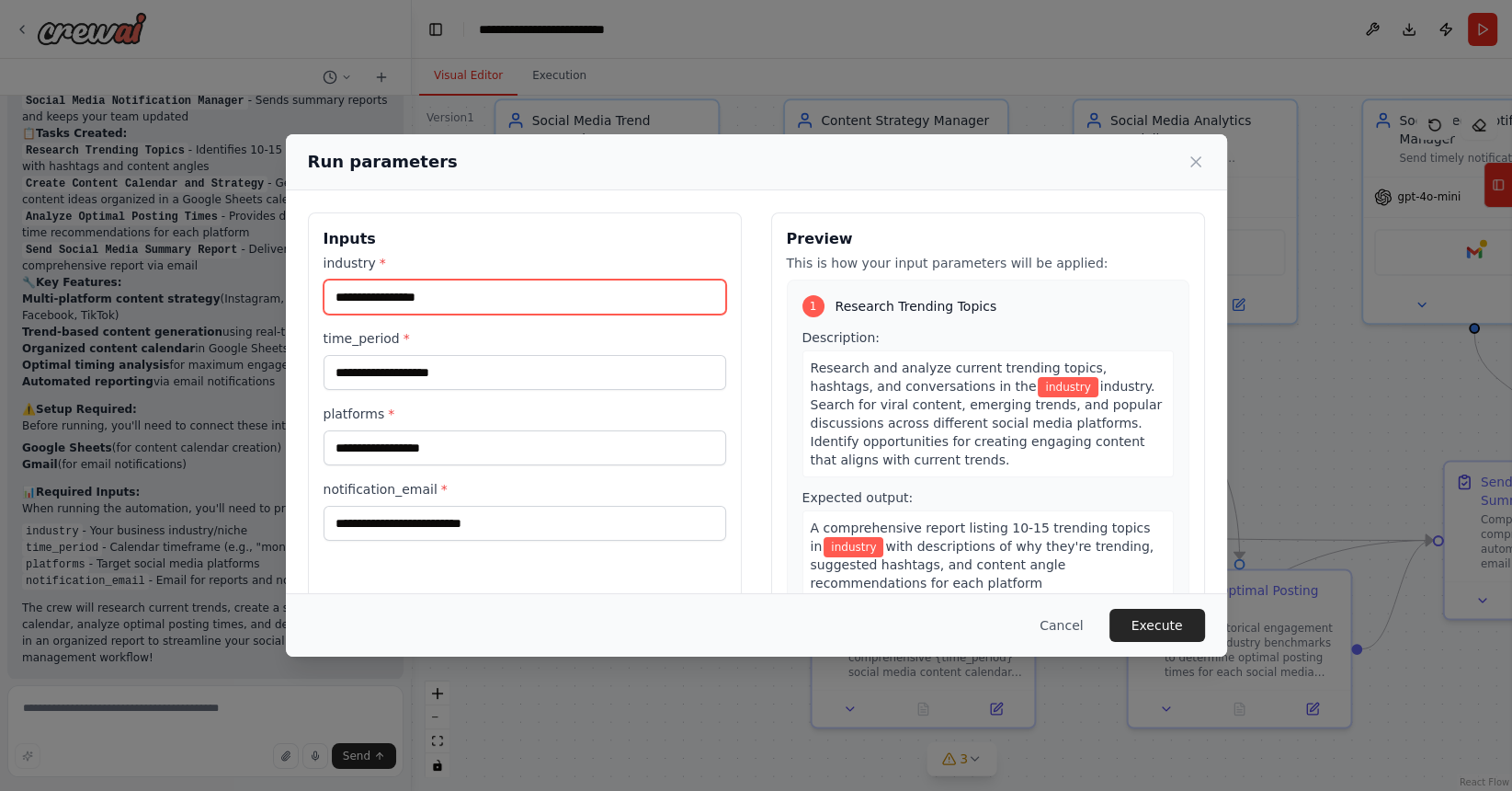
click at [438, 294] on input "industry *" at bounding box center [525, 297] width 403 height 35
type input "**"
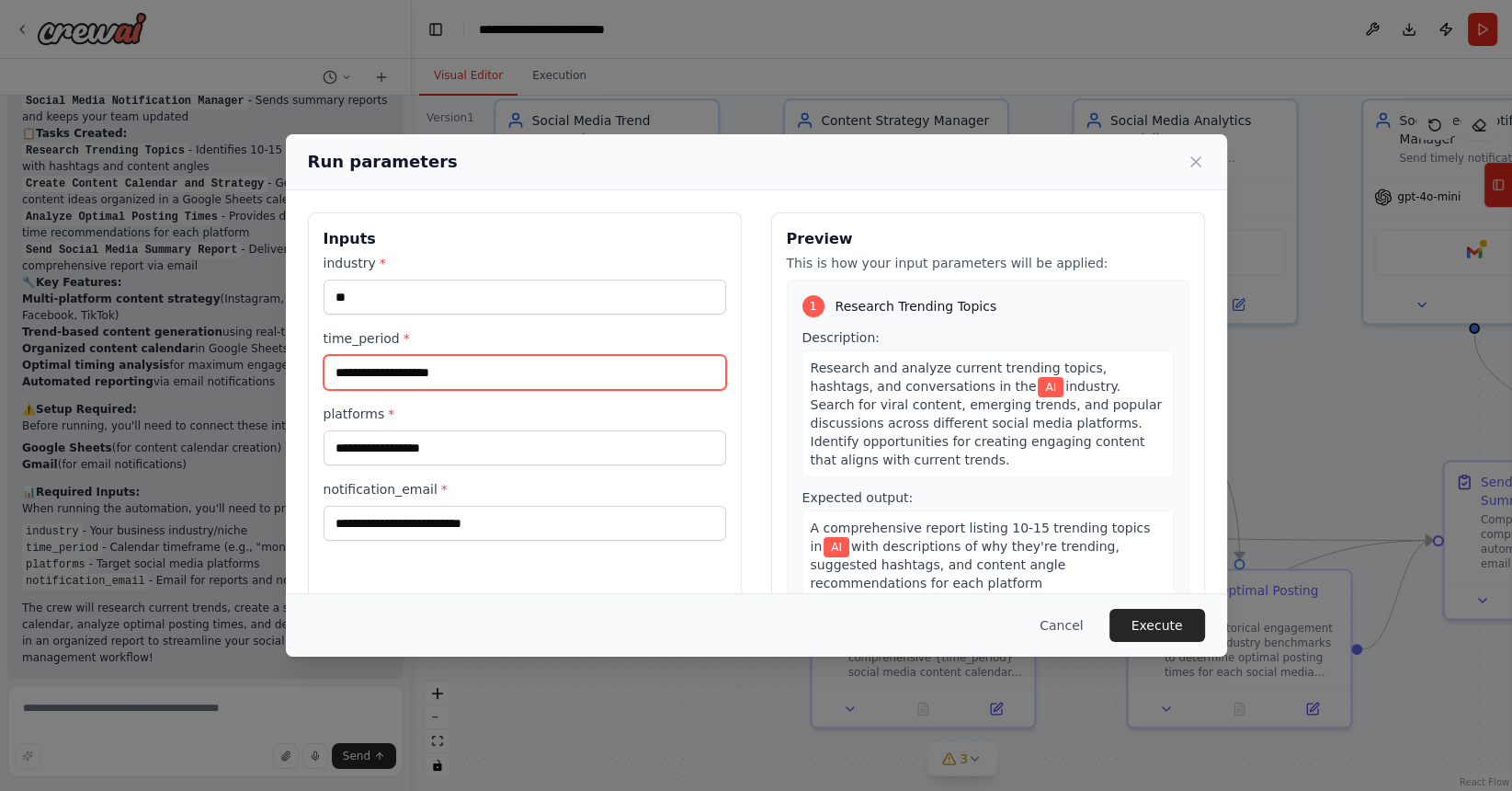
click at [449, 375] on input "time_period *" at bounding box center [525, 372] width 403 height 35
type input "*"
click at [403, 333] on span "*" at bounding box center [406, 338] width 7 height 14
click at [401, 355] on input "time_period *" at bounding box center [525, 372] width 403 height 35
type input "**********"
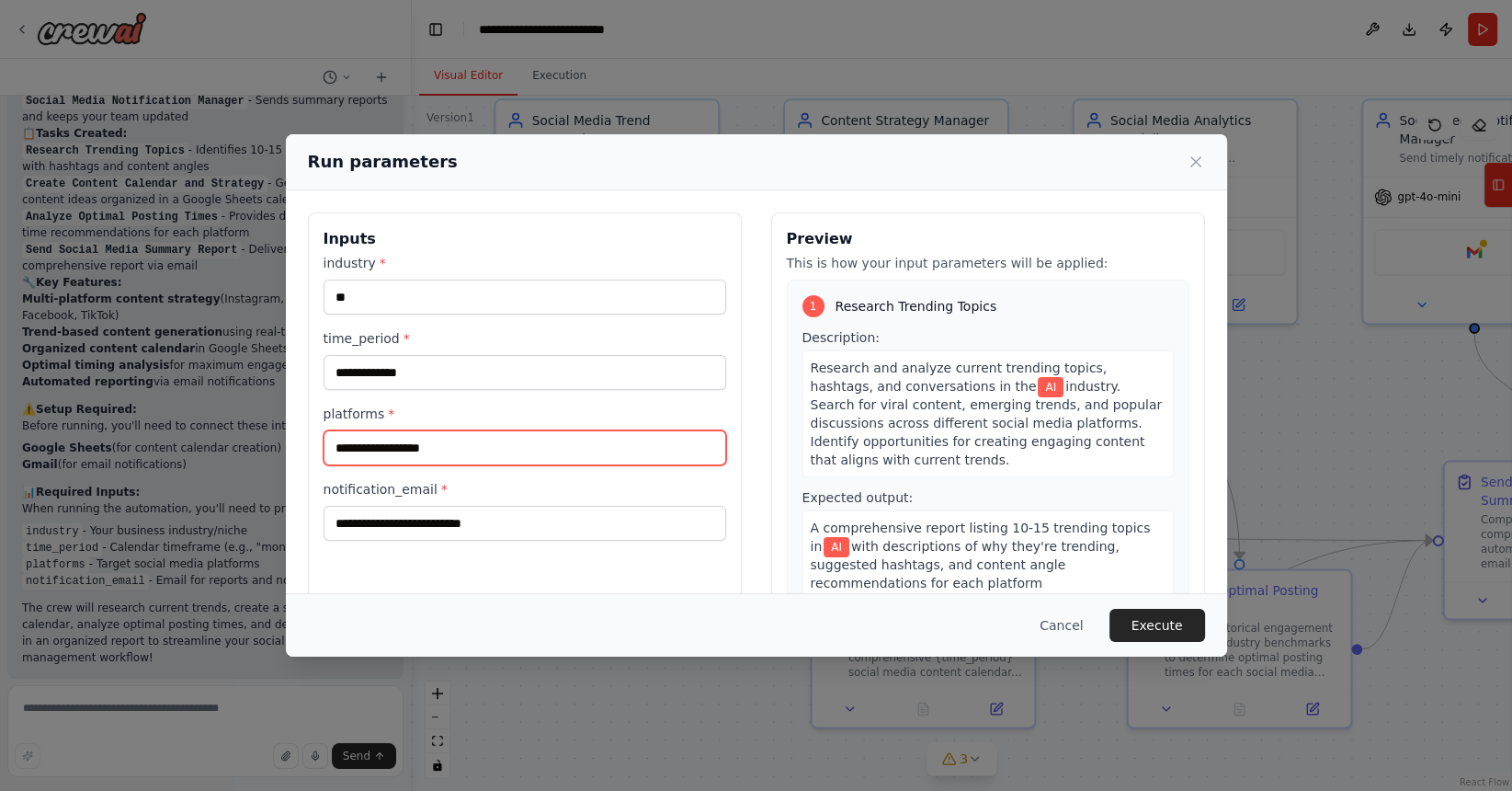
click at [399, 442] on input "platforms *" at bounding box center [525, 447] width 403 height 35
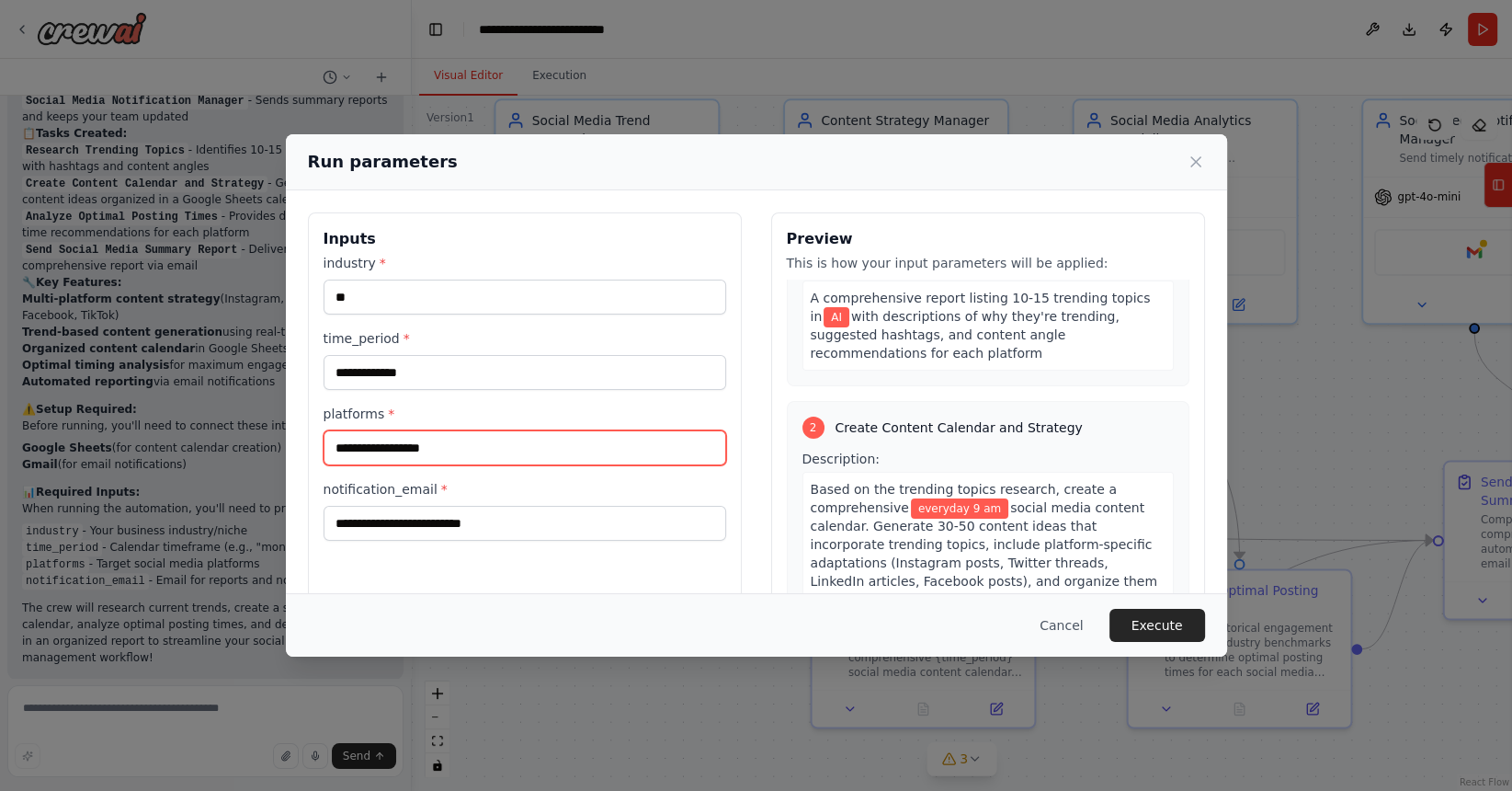
scroll to position [235, 0]
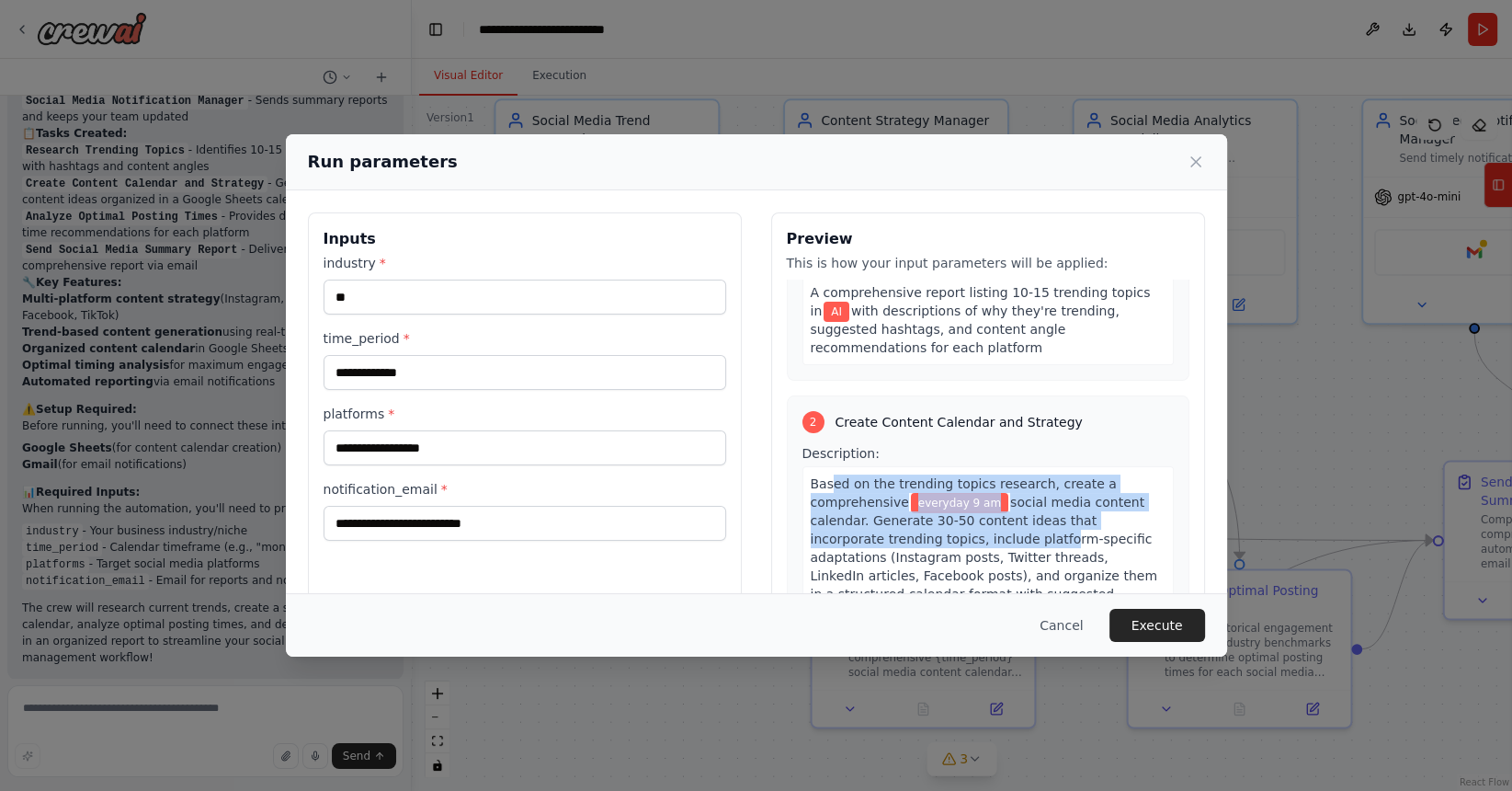
drag, startPoint x: 829, startPoint y: 467, endPoint x: 980, endPoint y: 524, distance: 161.4
click at [980, 524] on div "Based on the trending topics research, create a comprehensive everyday 9 am soc…" at bounding box center [987, 548] width 371 height 163
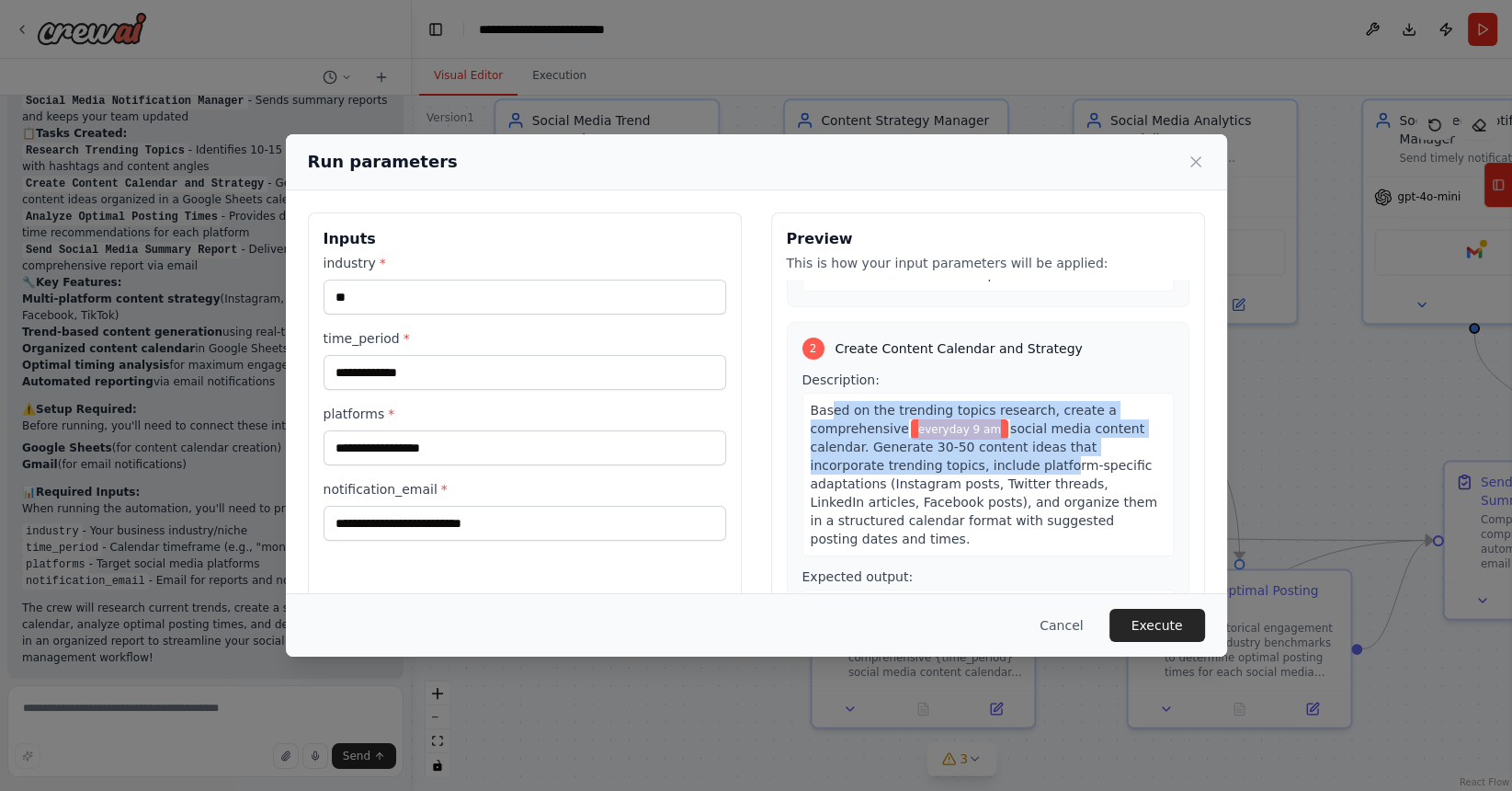
scroll to position [388, 0]
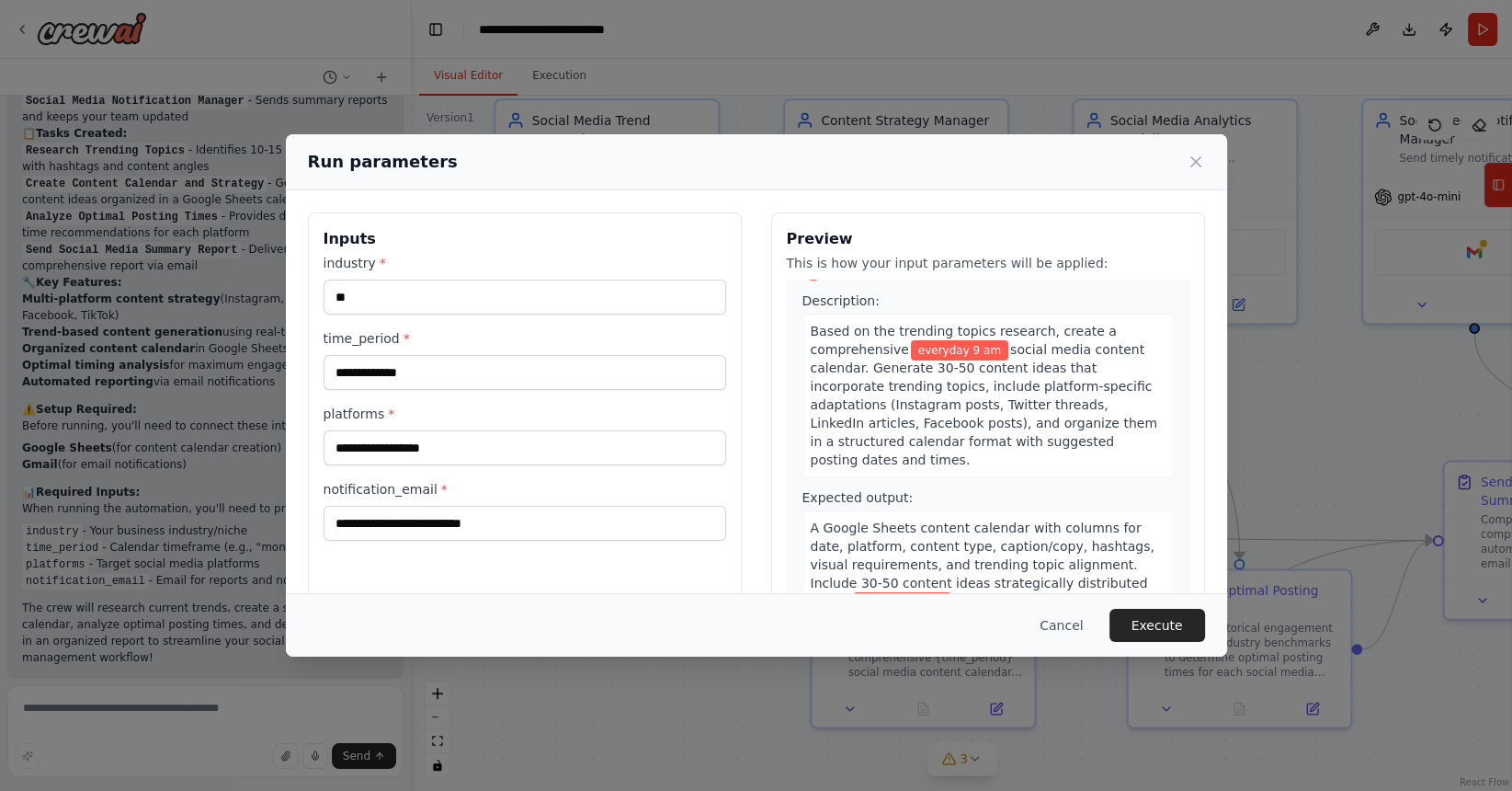
click at [983, 536] on span "A Google Sheets content calendar with columns for date, platform, content type,…" at bounding box center [982, 564] width 343 height 88
click at [468, 440] on input "platforms *" at bounding box center [525, 447] width 403 height 35
type input "******"
click at [441, 508] on input "notification_email *" at bounding box center [525, 523] width 403 height 35
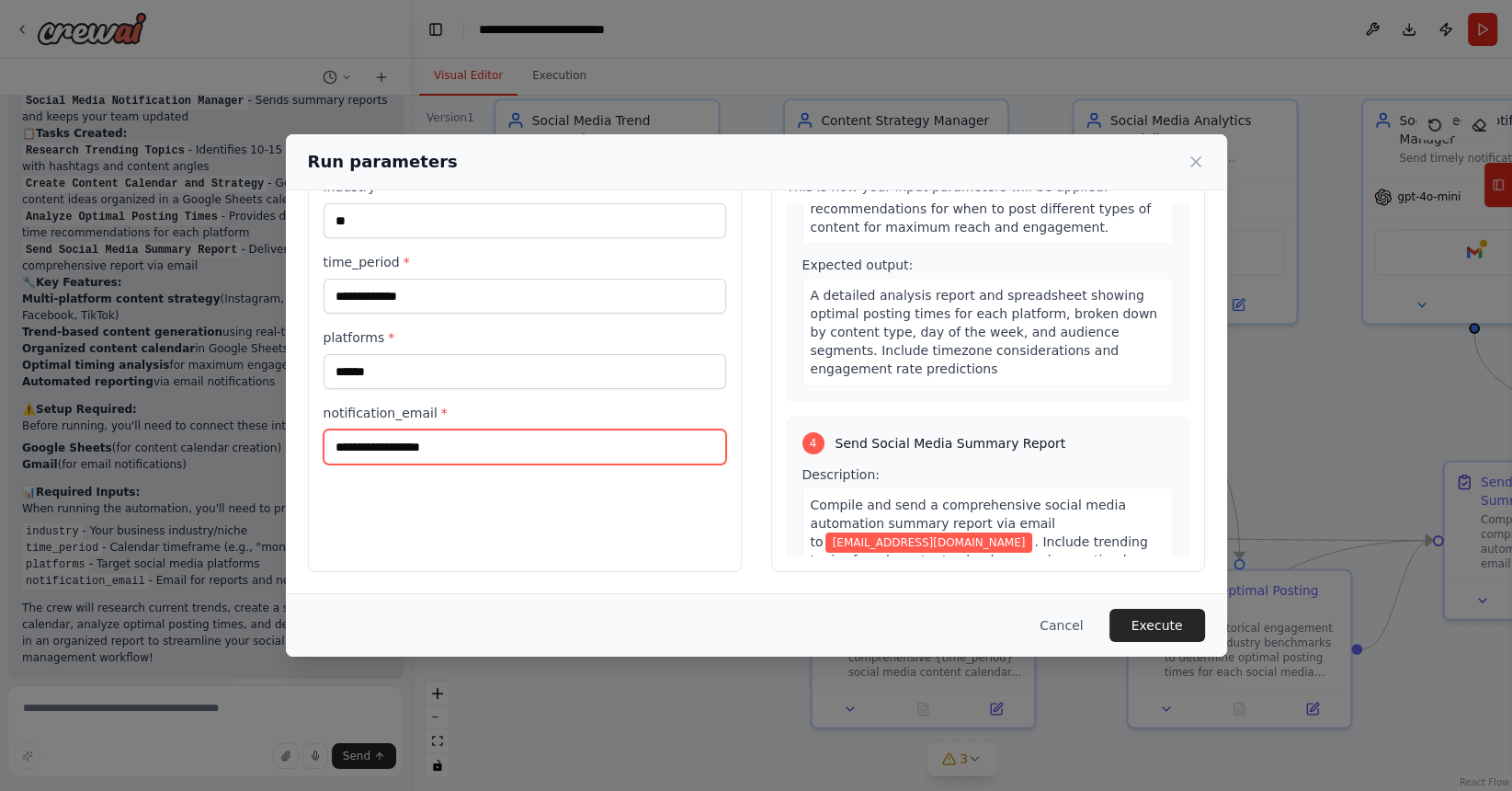
scroll to position [1069, 0]
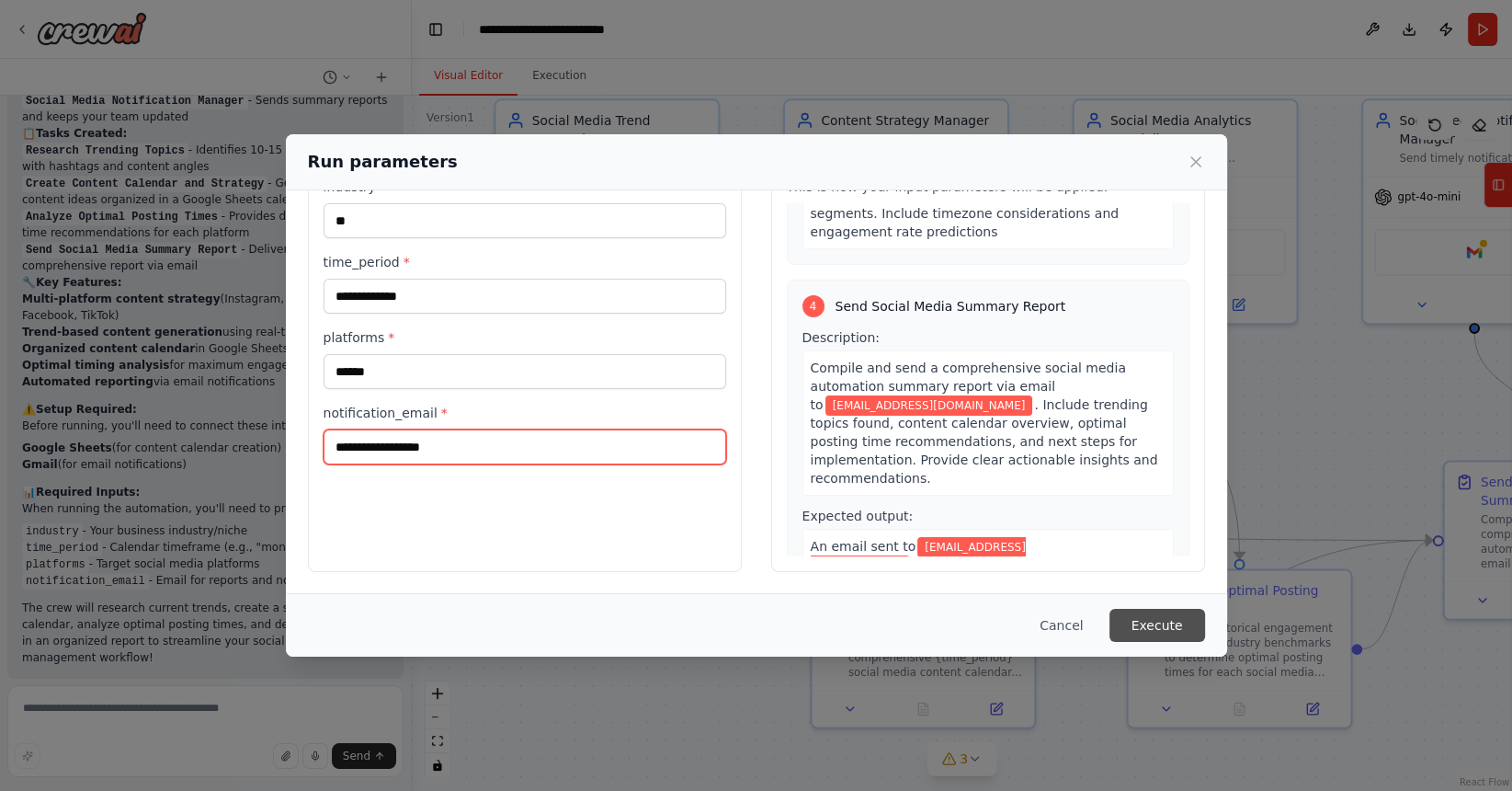
type input "**********"
click at [1139, 616] on button "Execute" at bounding box center [1157, 625] width 96 height 33
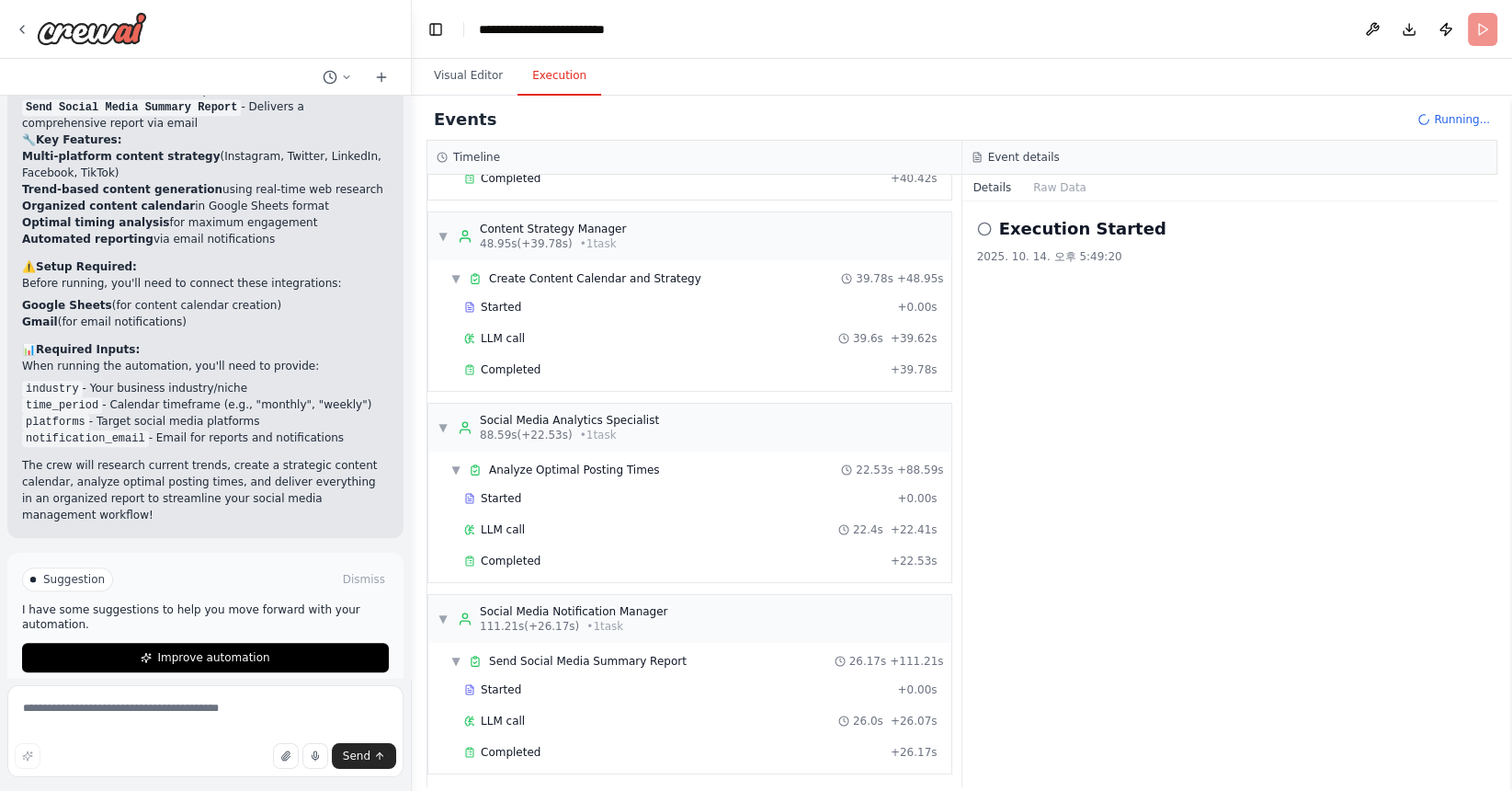
scroll to position [2079, 0]
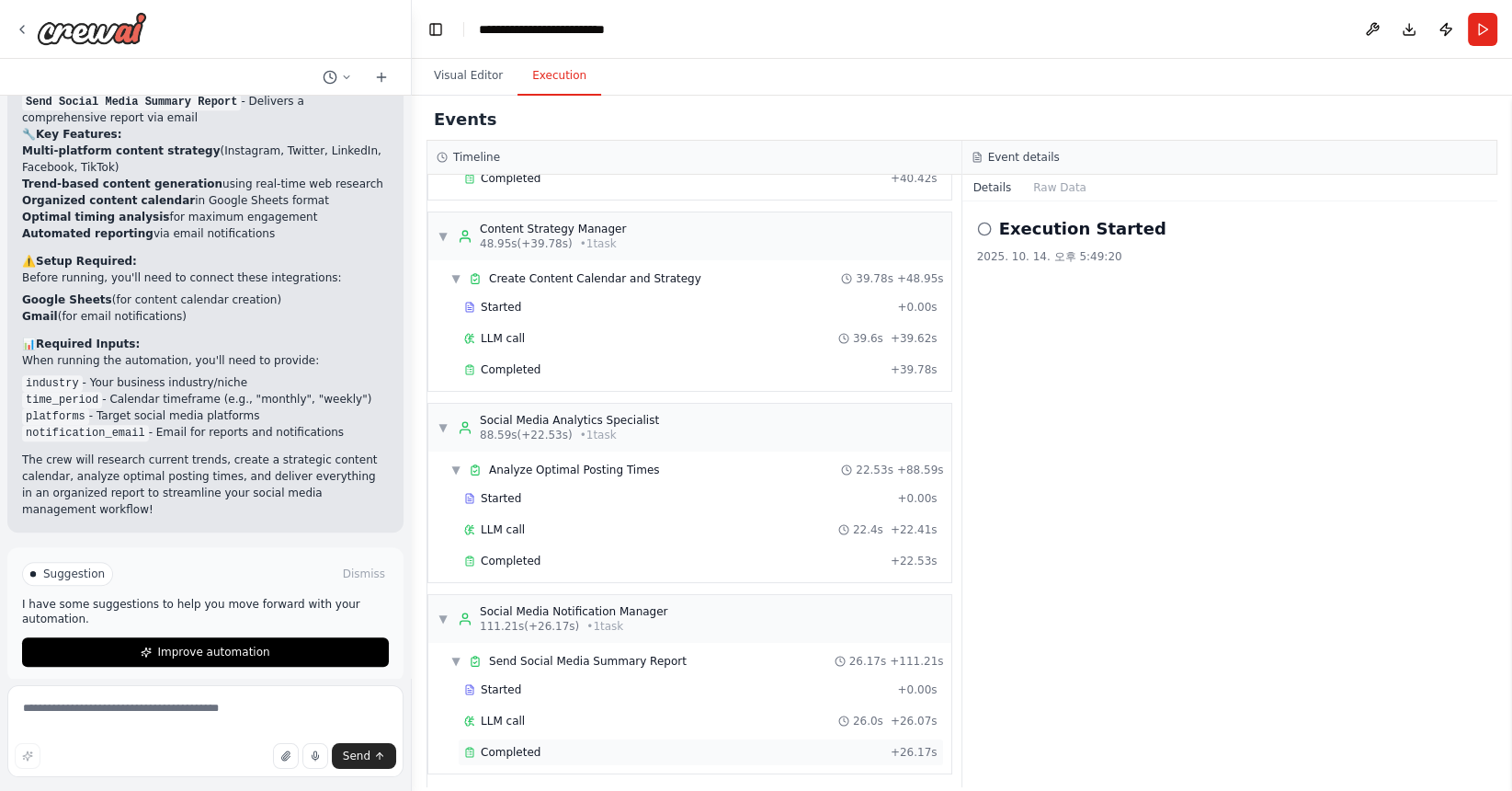
click at [578, 745] on div "Completed" at bounding box center [673, 752] width 419 height 14
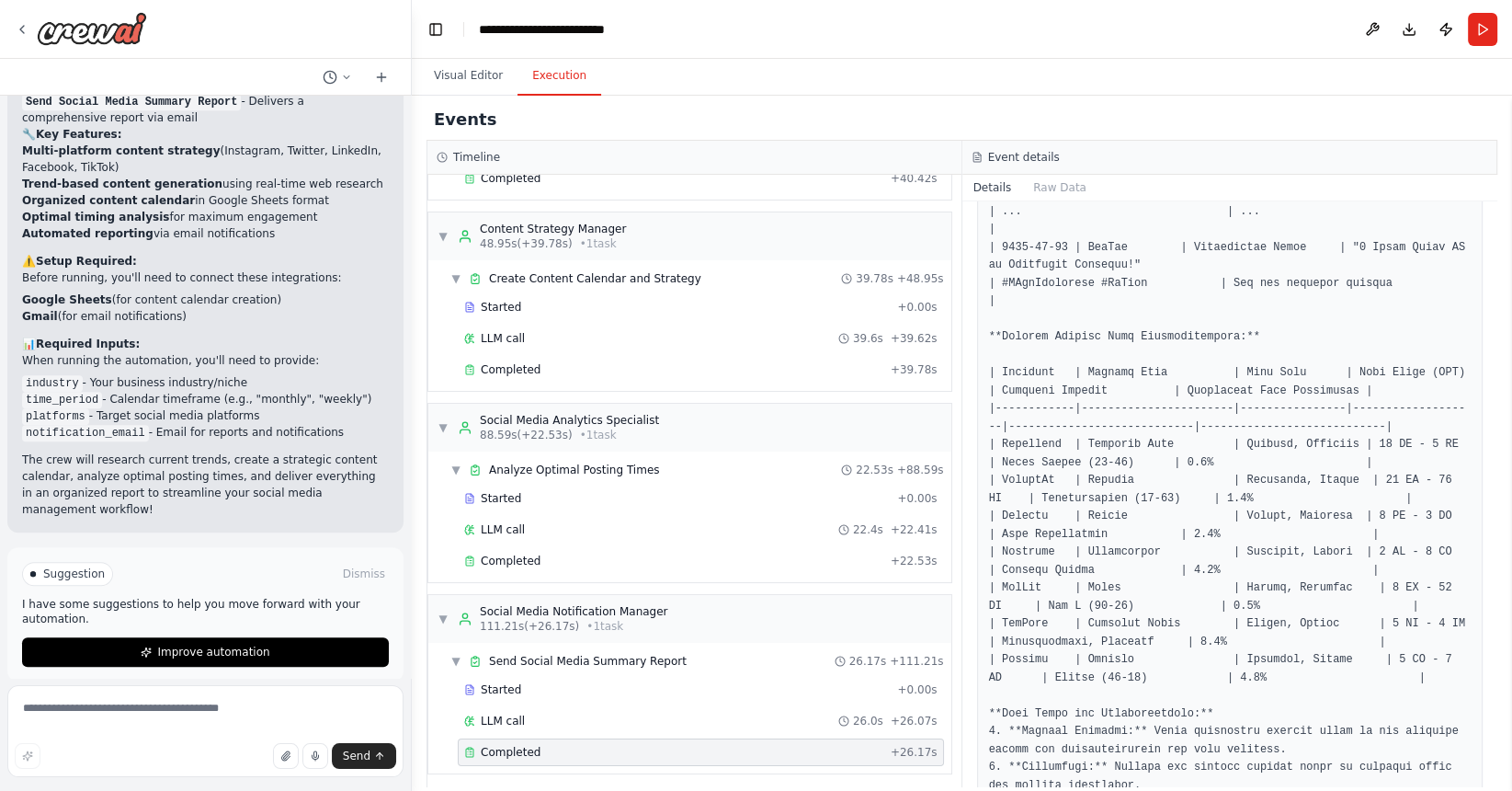
scroll to position [1914, 0]
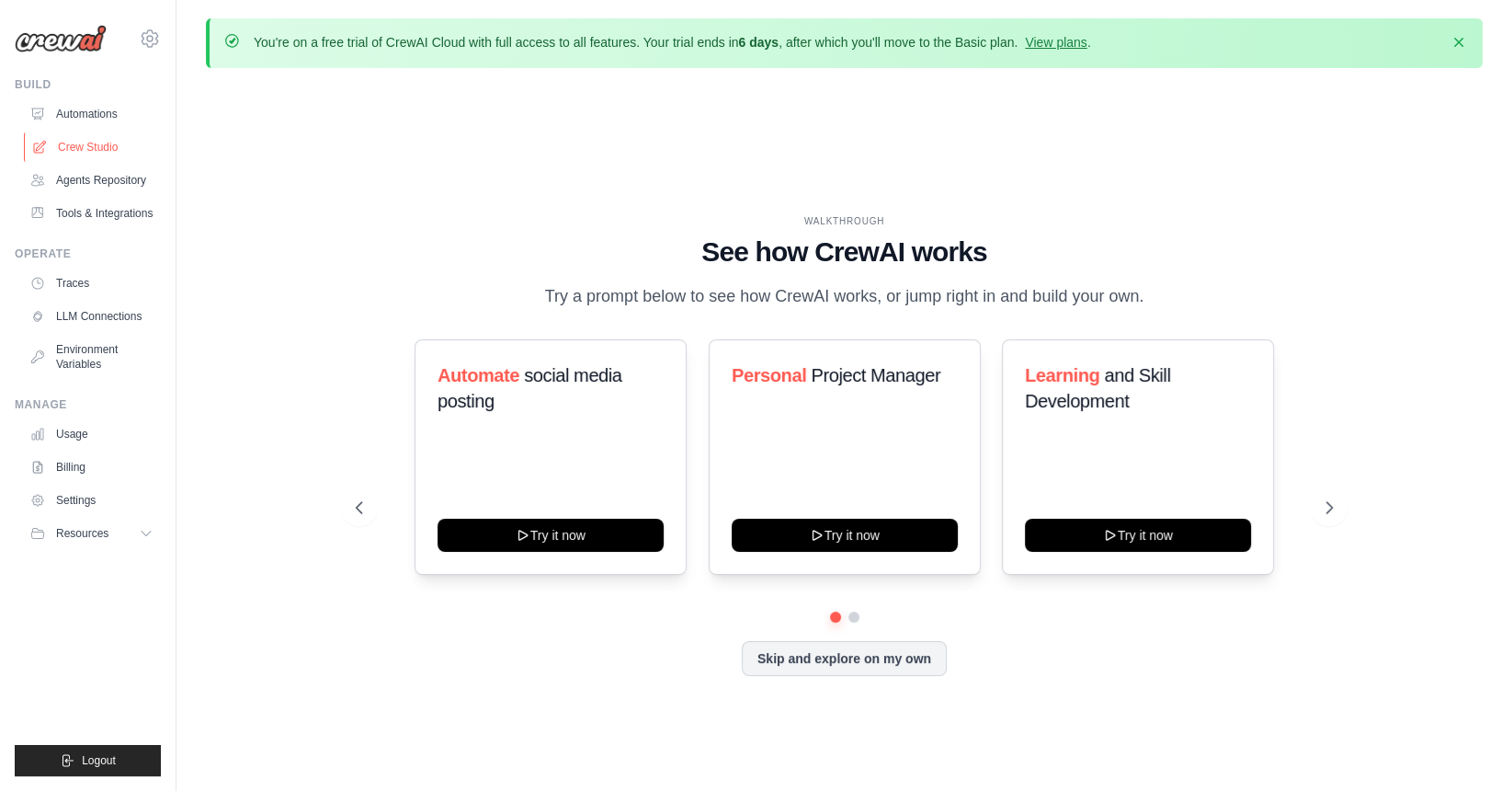
click at [89, 161] on link "Crew Studio" at bounding box center [93, 147] width 139 height 30
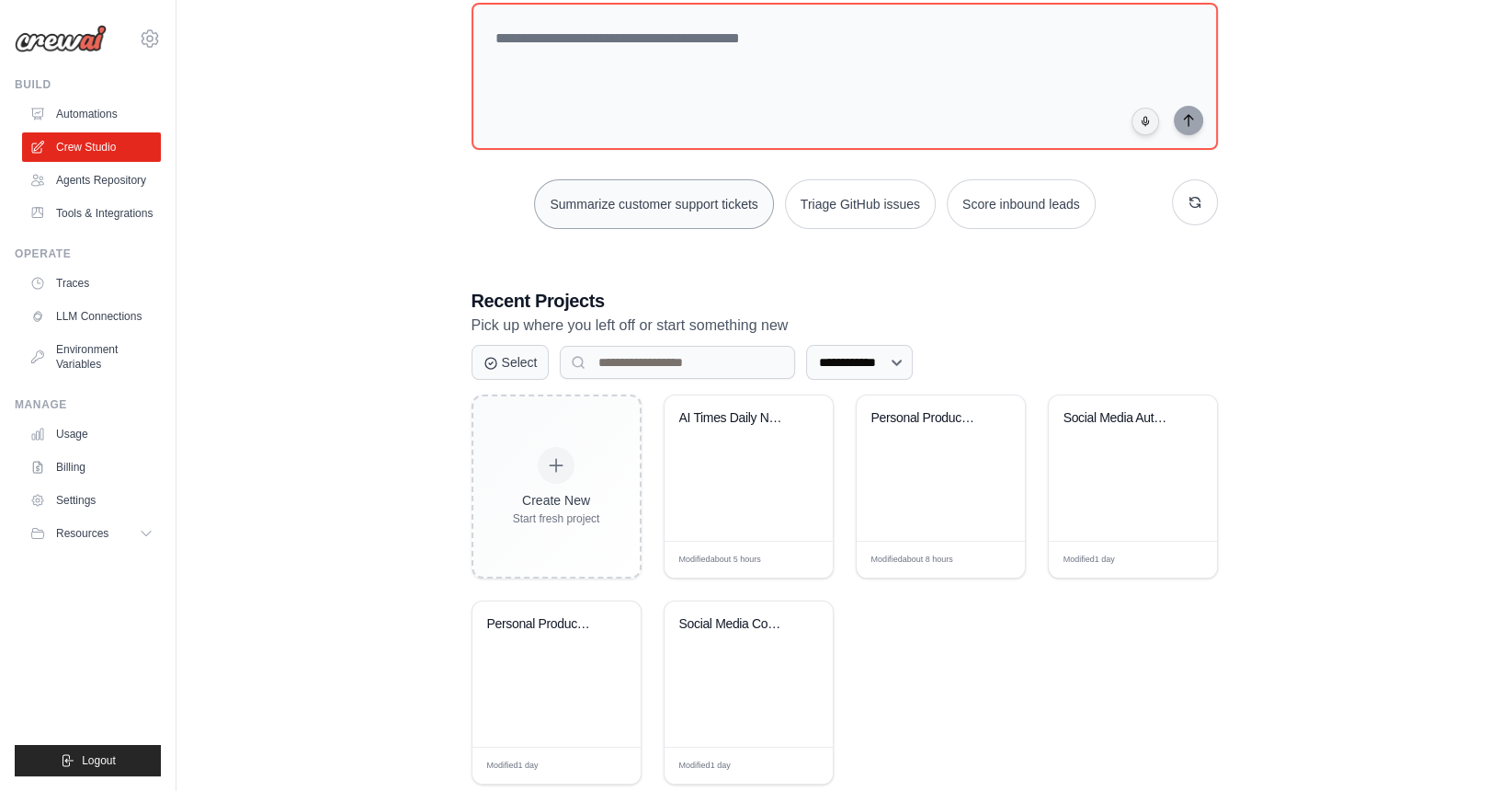
scroll to position [185, 0]
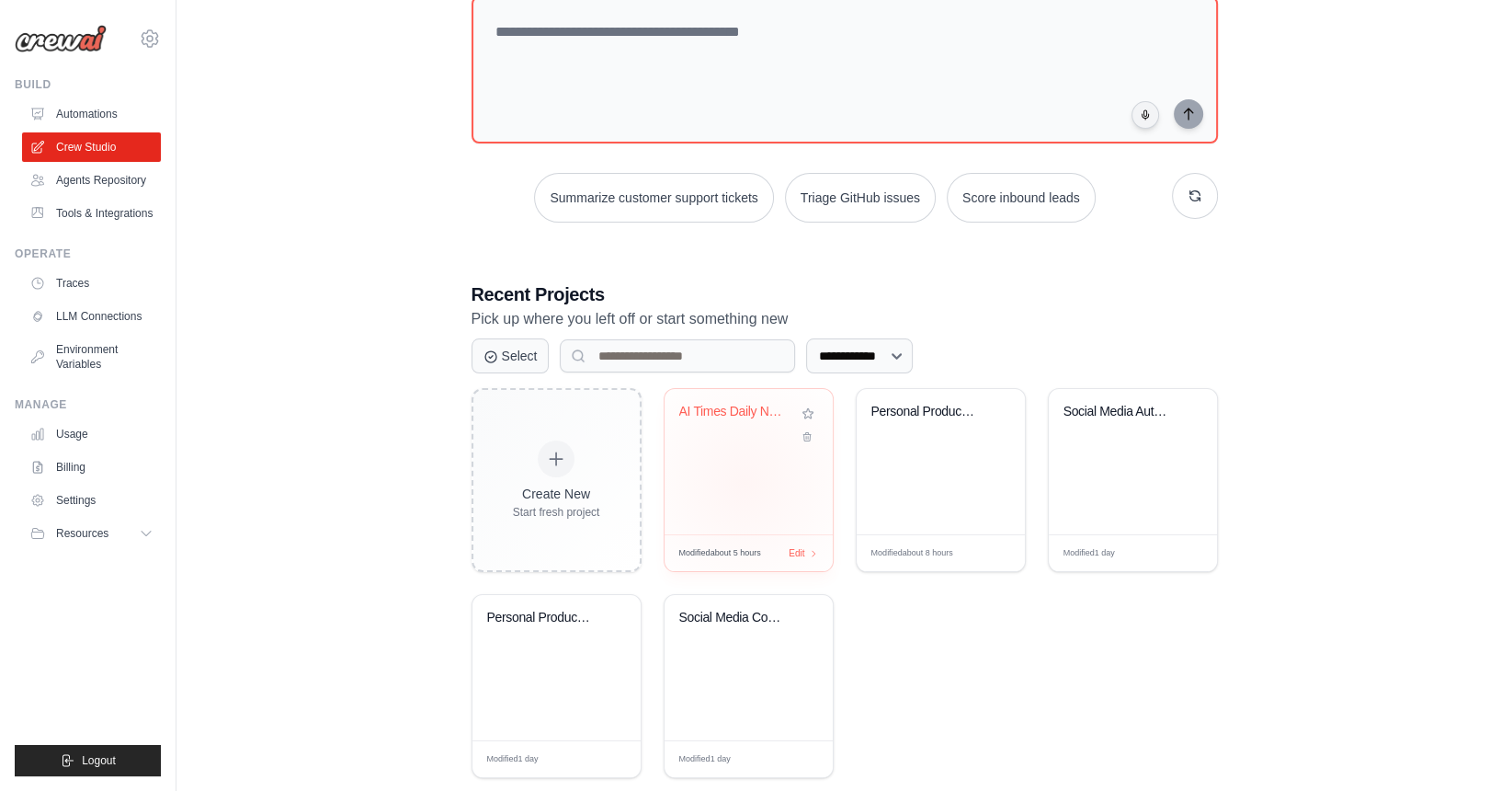
click at [744, 482] on div "AI Times Daily News Crawler and Sum..." at bounding box center [747, 461] width 168 height 145
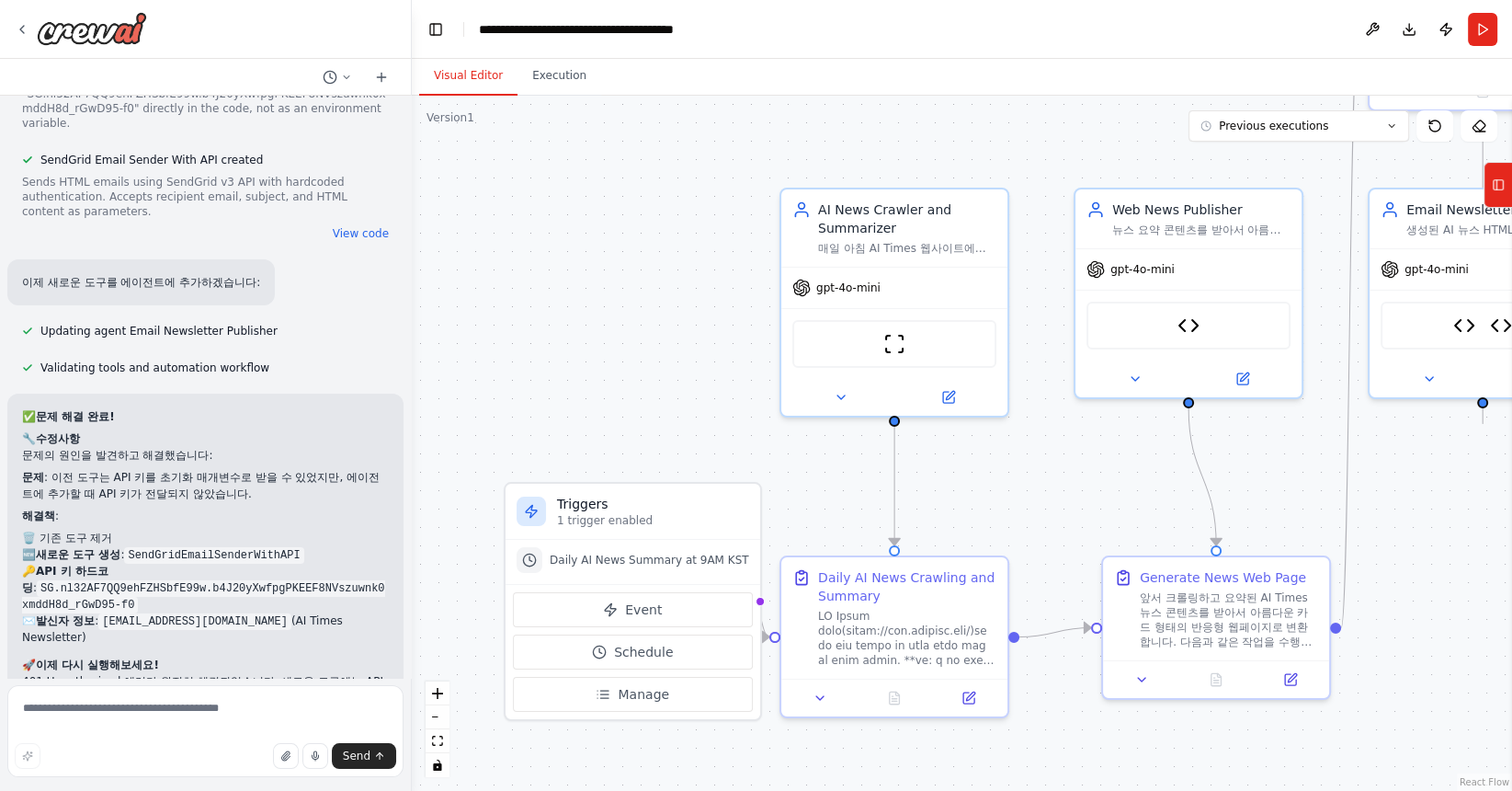
scroll to position [21813, 0]
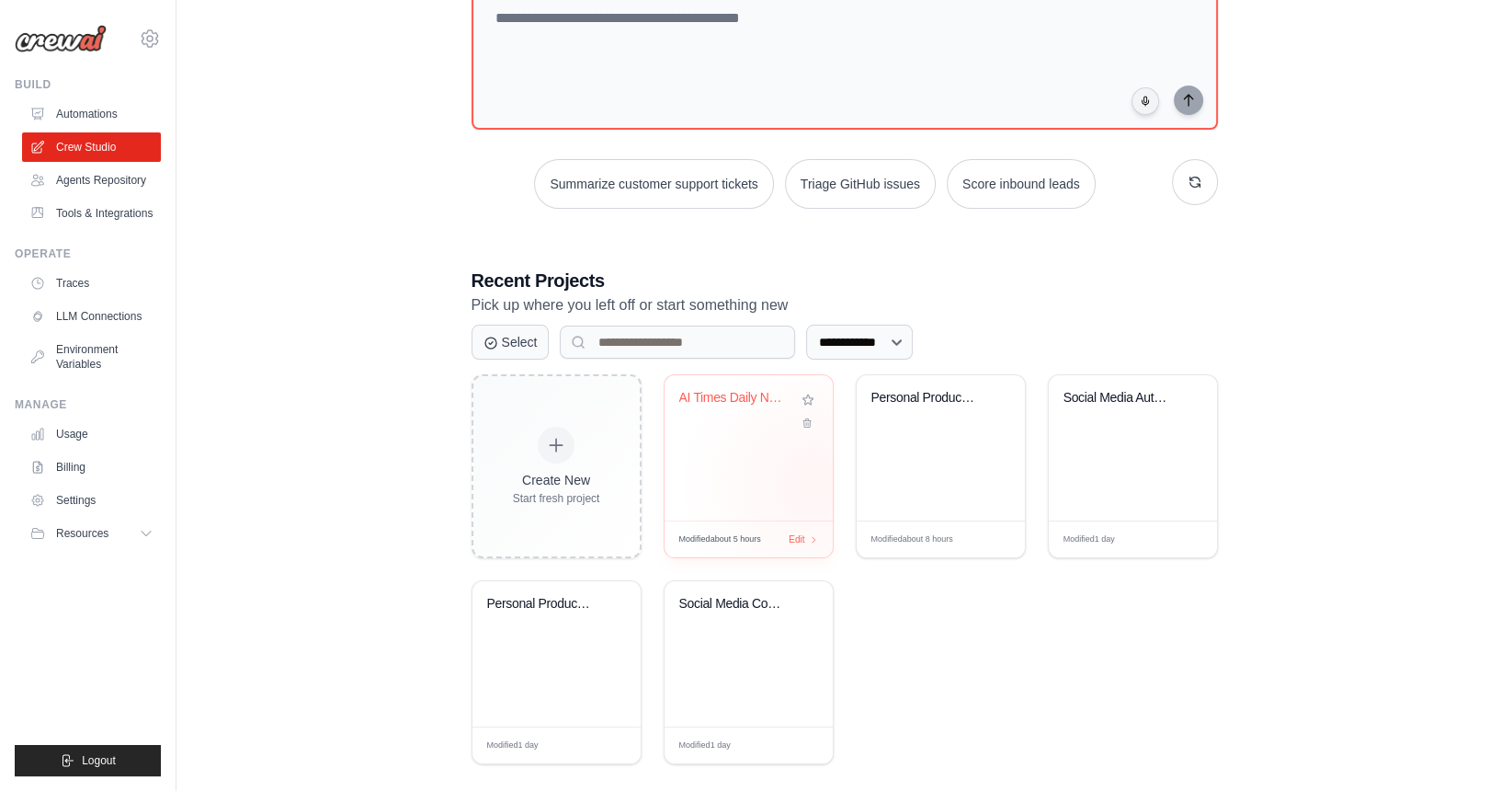
scroll to position [211, 0]
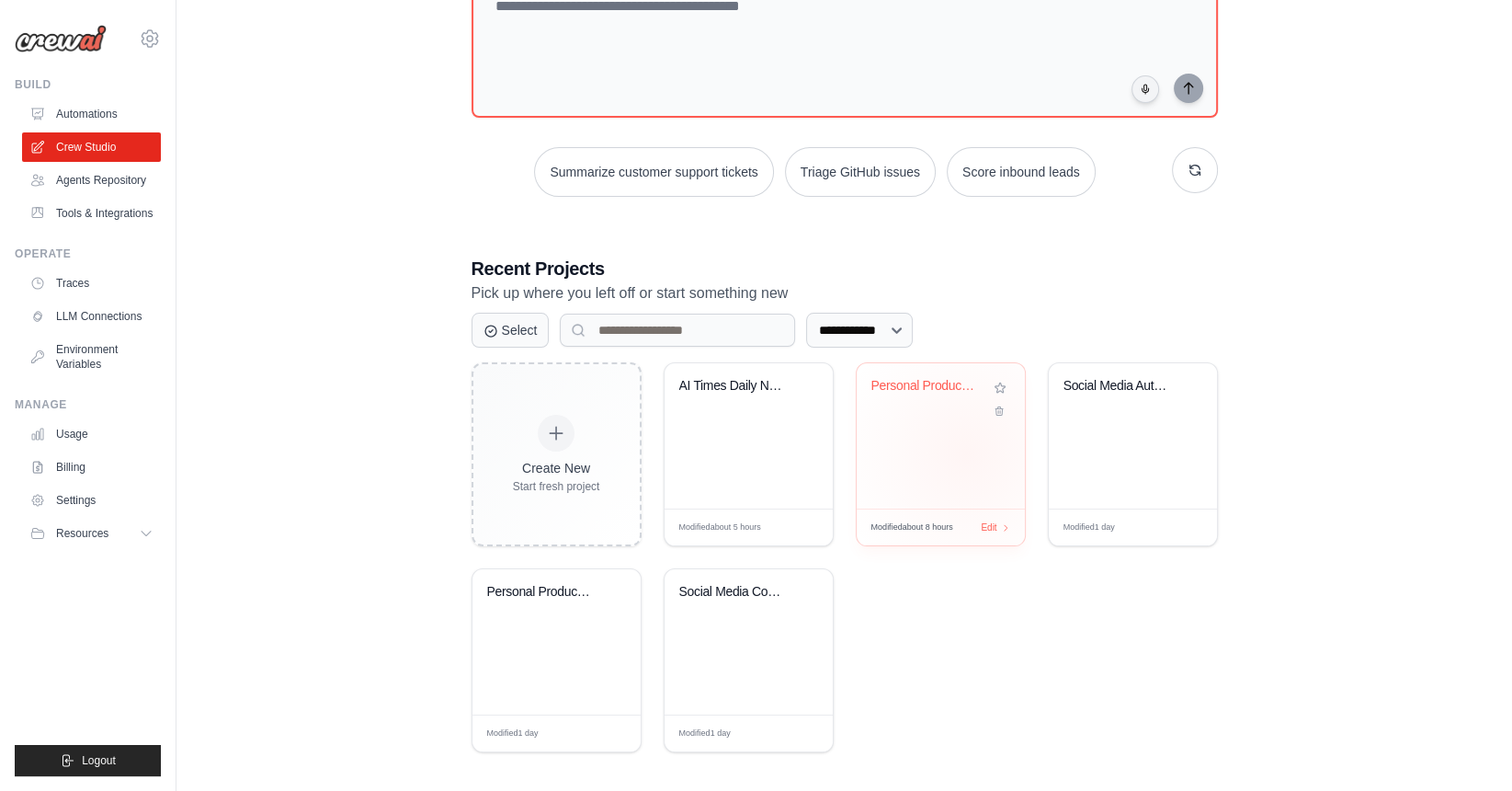
click at [964, 453] on div "Personal Productivity & Project Man..." at bounding box center [940, 435] width 168 height 145
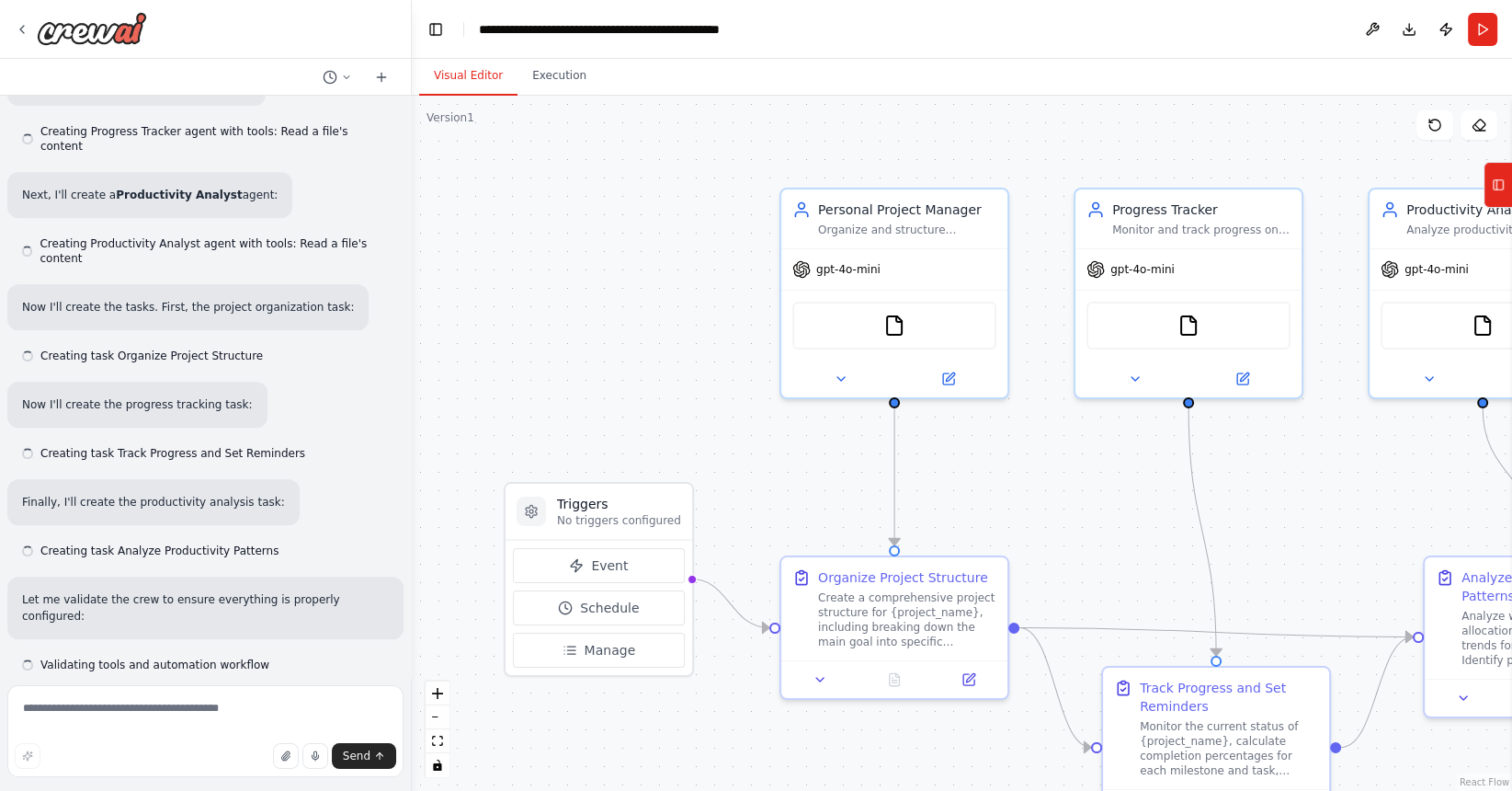
click at [964, 453] on div ".deletable-edge-delete-btn { width: 20px; height: 20px; border: 0px solid #ffff…" at bounding box center [961, 443] width 1099 height 695
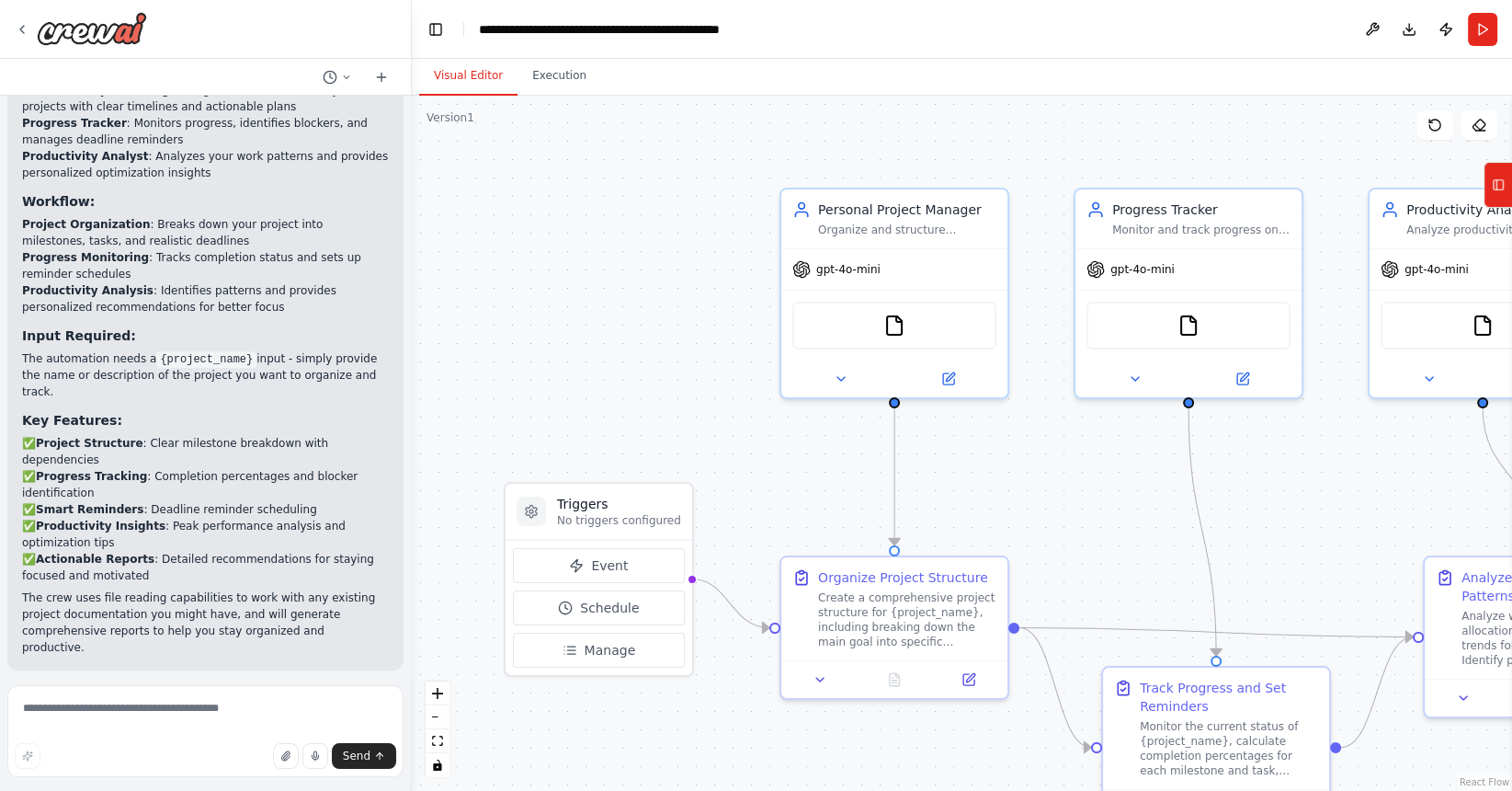
scroll to position [1751, 0]
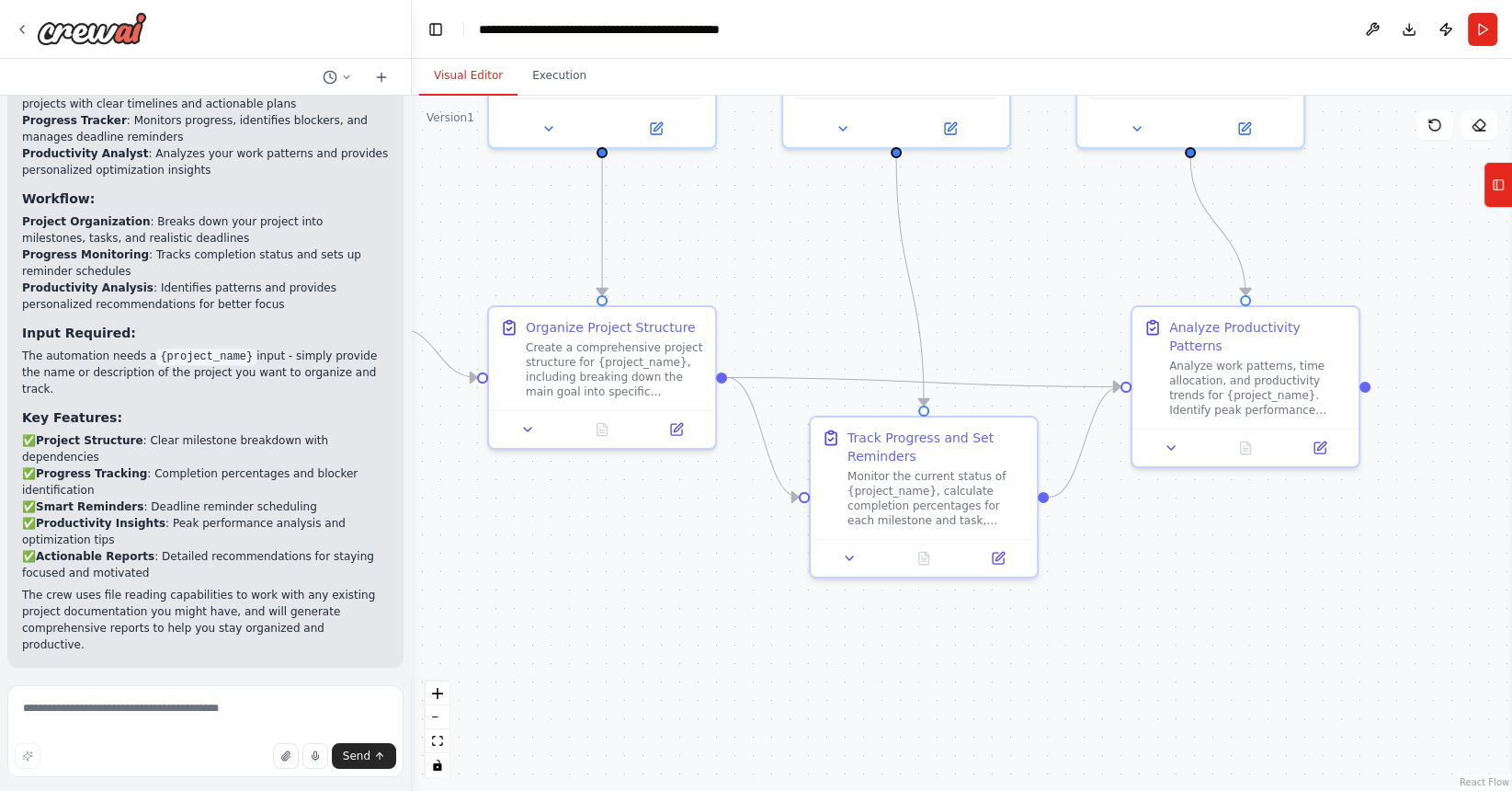
drag, startPoint x: 748, startPoint y: 486, endPoint x: 456, endPoint y: 235, distance: 385.1
click at [456, 235] on div ".deletable-edge-delete-btn { width: 20px; height: 20px; border: 0px solid #ffff…" at bounding box center [961, 443] width 1099 height 695
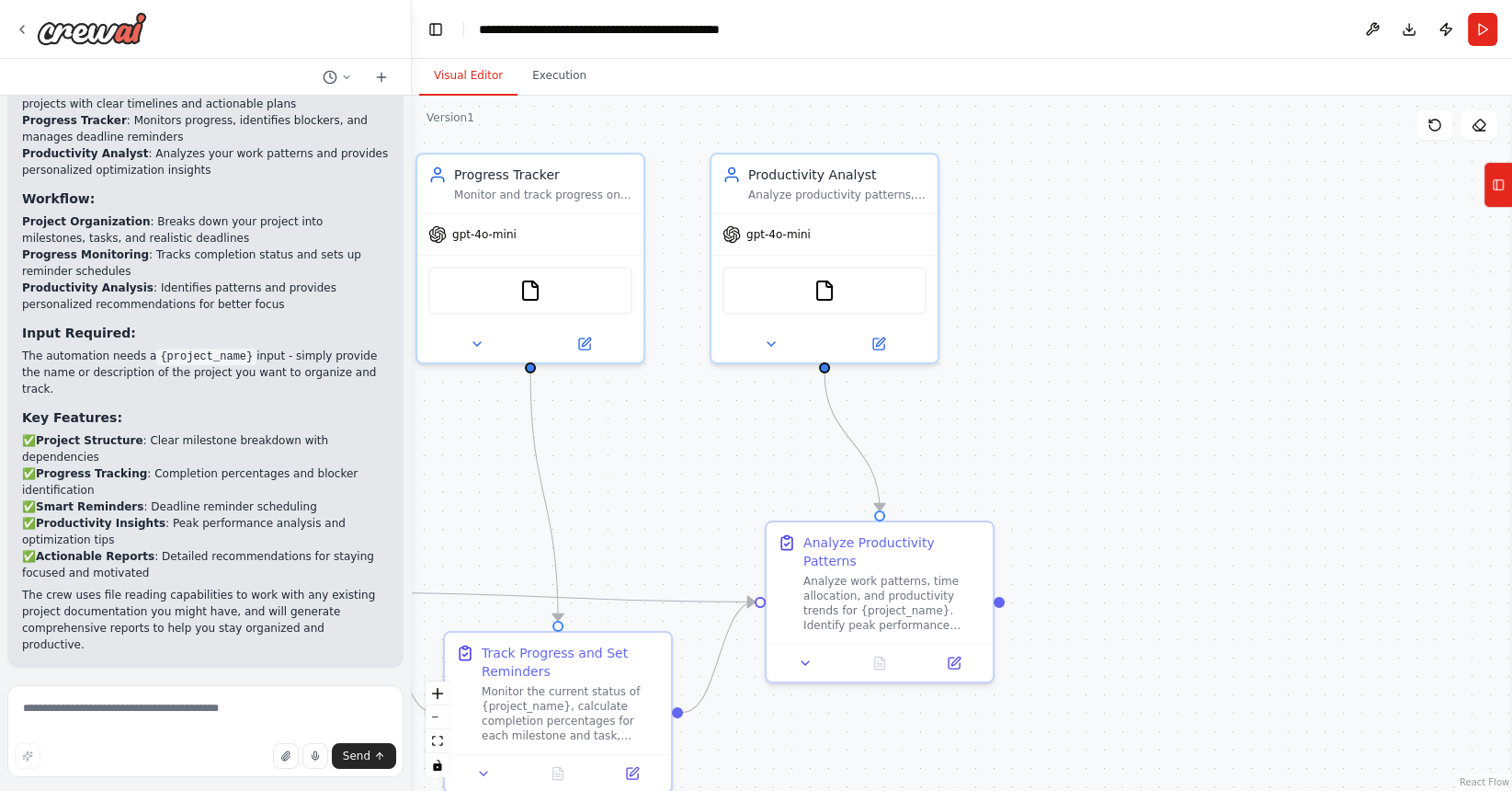
drag, startPoint x: 839, startPoint y: 301, endPoint x: 473, endPoint y: 516, distance: 424.5
click at [473, 516] on div ".deletable-edge-delete-btn { width: 20px; height: 20px; border: 0px solid #ffff…" at bounding box center [961, 443] width 1099 height 695
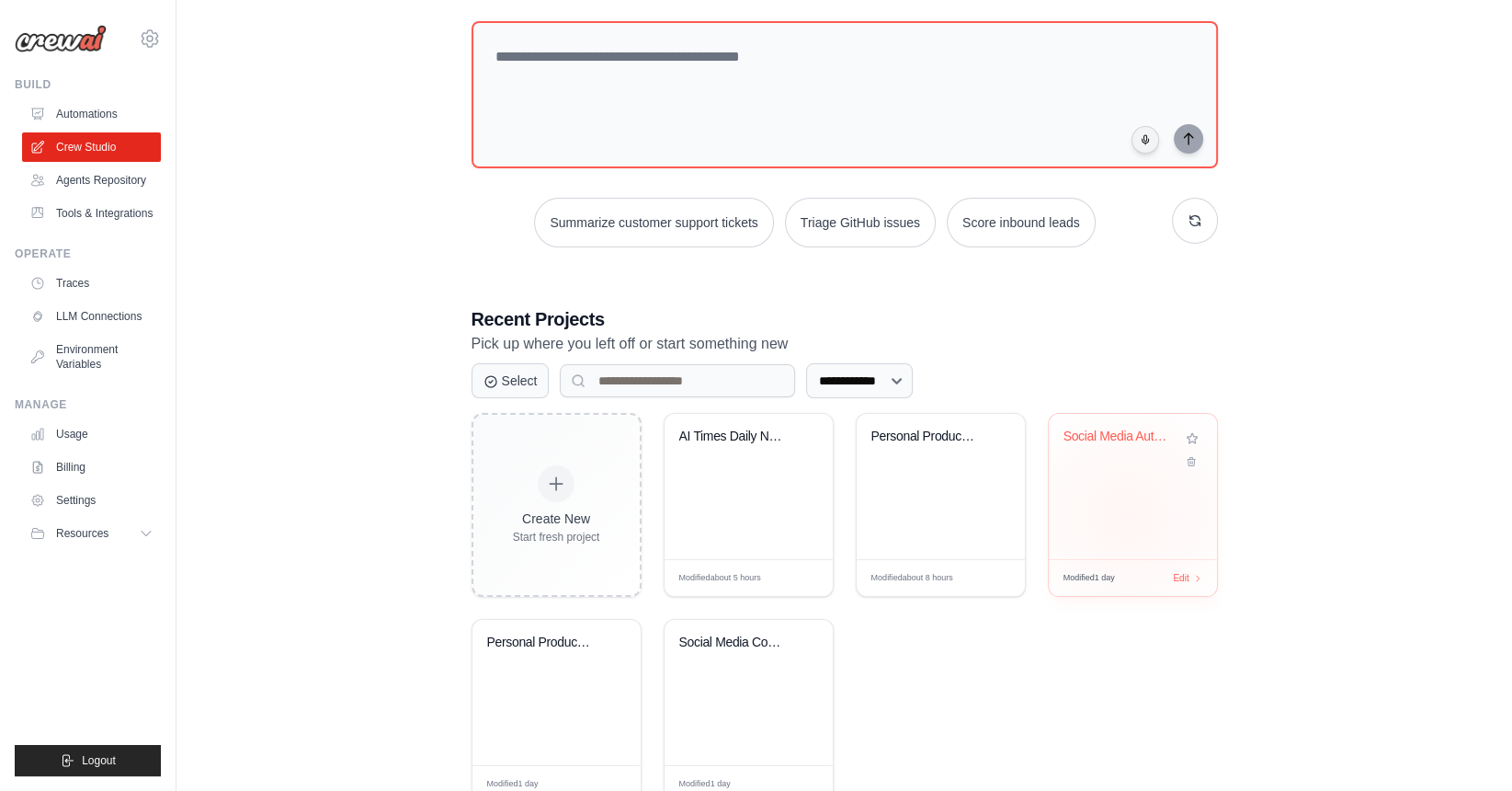
scroll to position [220, 0]
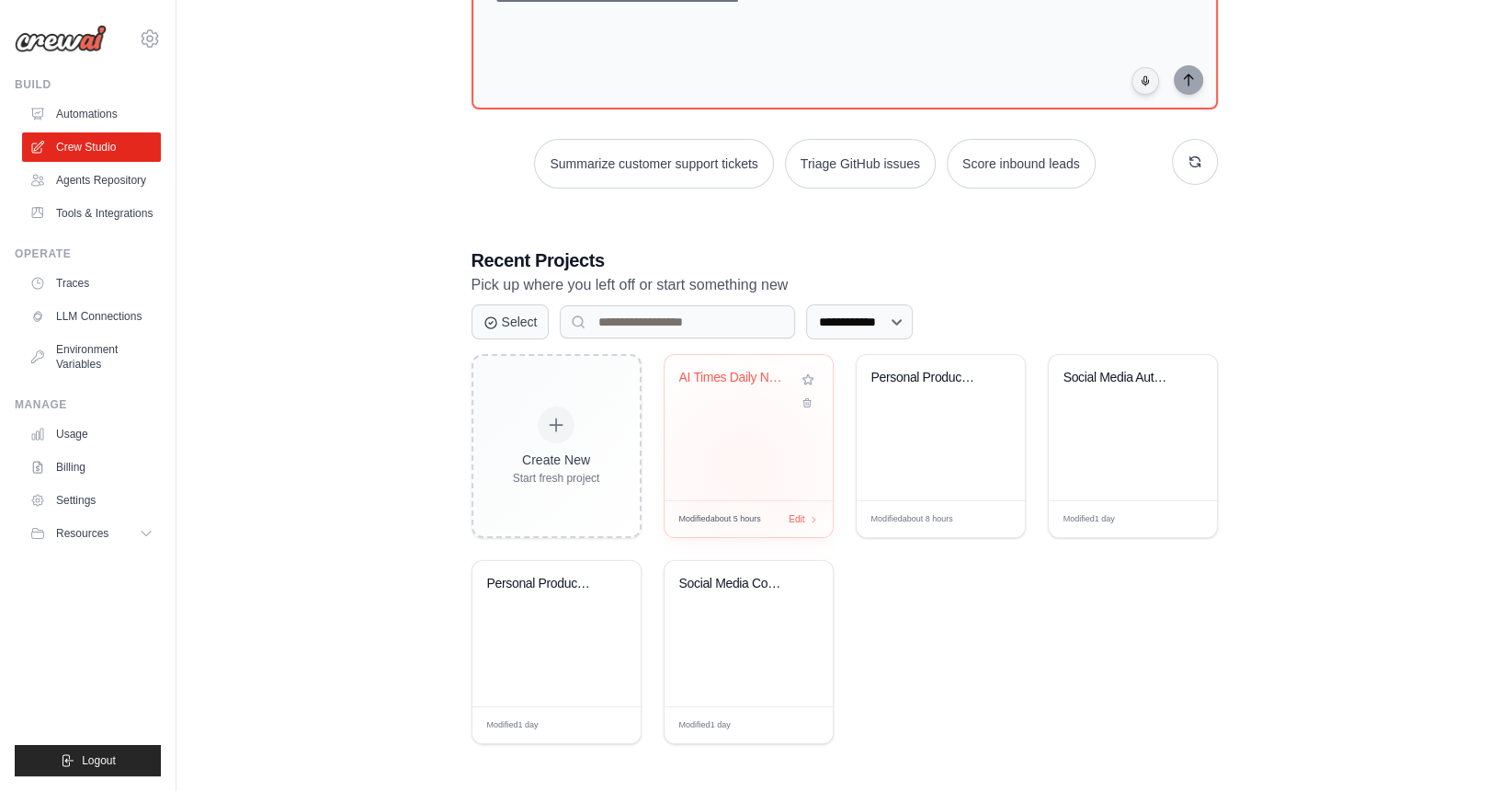
click at [744, 466] on div "AI Times Daily News Crawler and Sum..." at bounding box center [747, 427] width 168 height 145
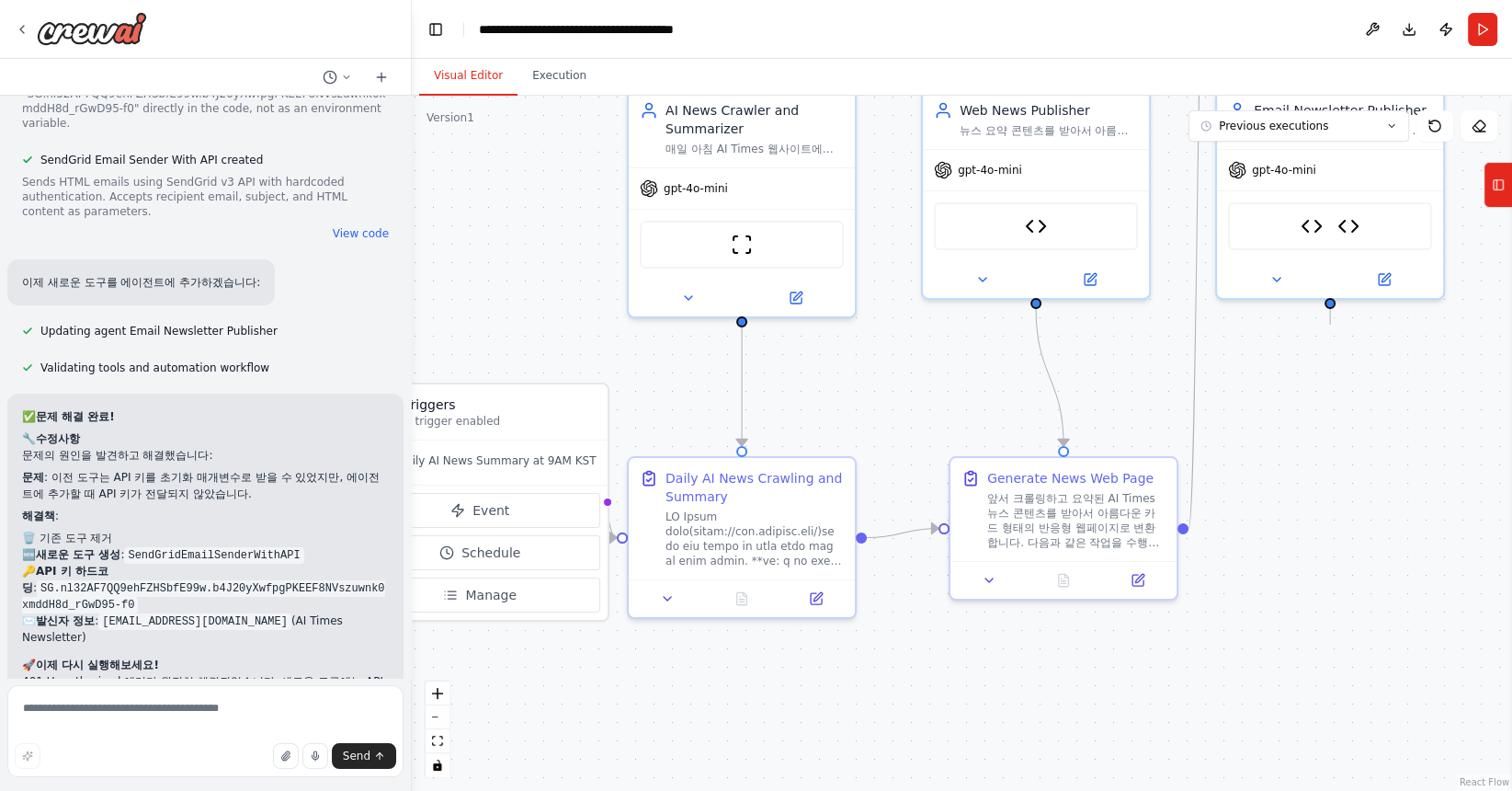
drag, startPoint x: 543, startPoint y: 259, endPoint x: 390, endPoint y: 160, distance: 182.2
click at [390, 160] on div "매일 아침 9시 해당 사이트에서 뉴스를 크롤링해서 https://www.aitimes.com/ 주요 뉴스에 대한 정보를 요약 정리하는 에이전트…" at bounding box center [756, 396] width 1512 height 791
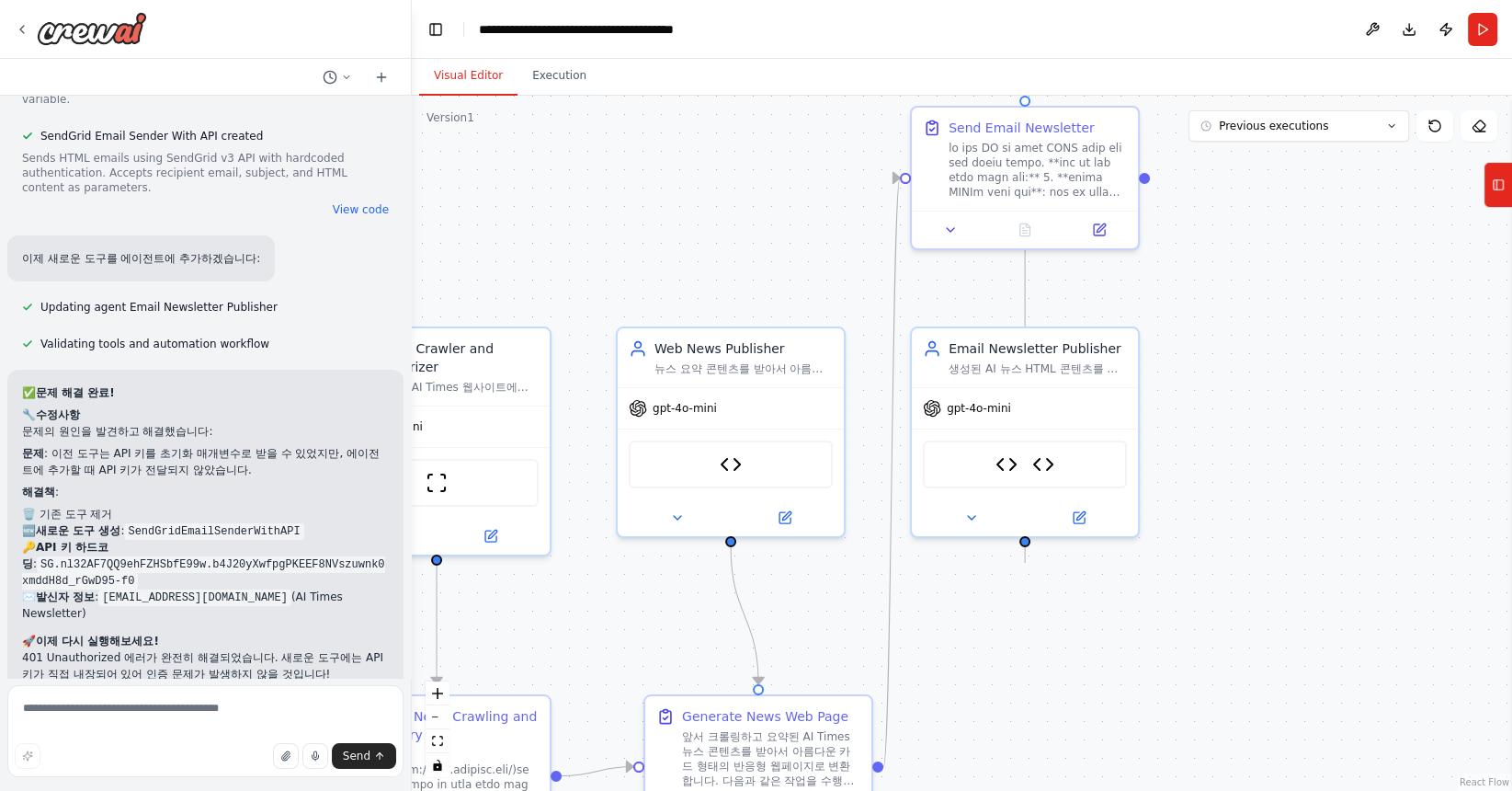
drag, startPoint x: 1229, startPoint y: 379, endPoint x: 924, endPoint y: 617, distance: 386.9
click at [924, 617] on div ".deletable-edge-delete-btn { width: 20px; height: 20px; border: 0px solid #ffff…" at bounding box center [961, 443] width 1099 height 695
click at [1019, 182] on div at bounding box center [1037, 166] width 178 height 59
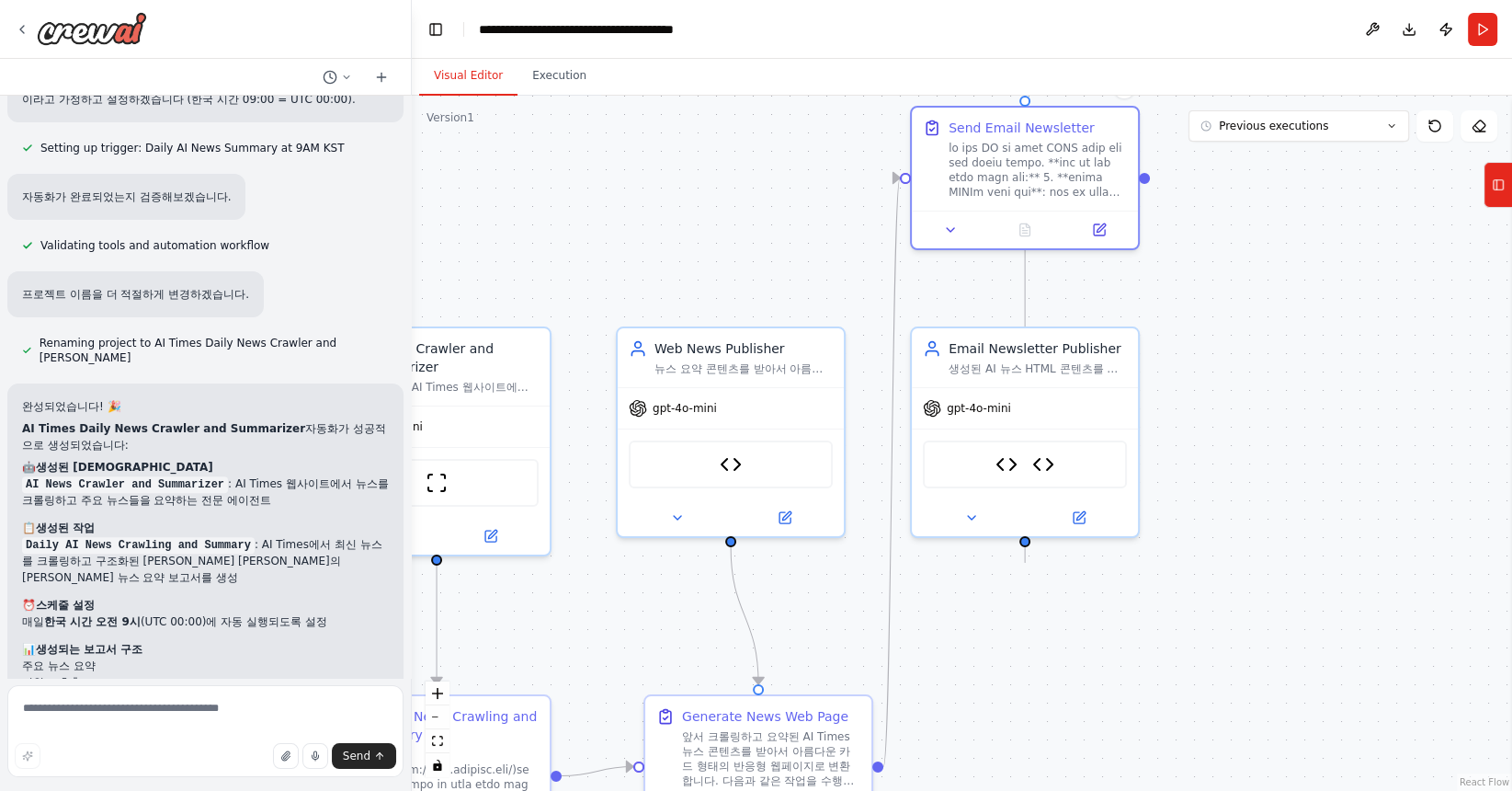
scroll to position [0, 0]
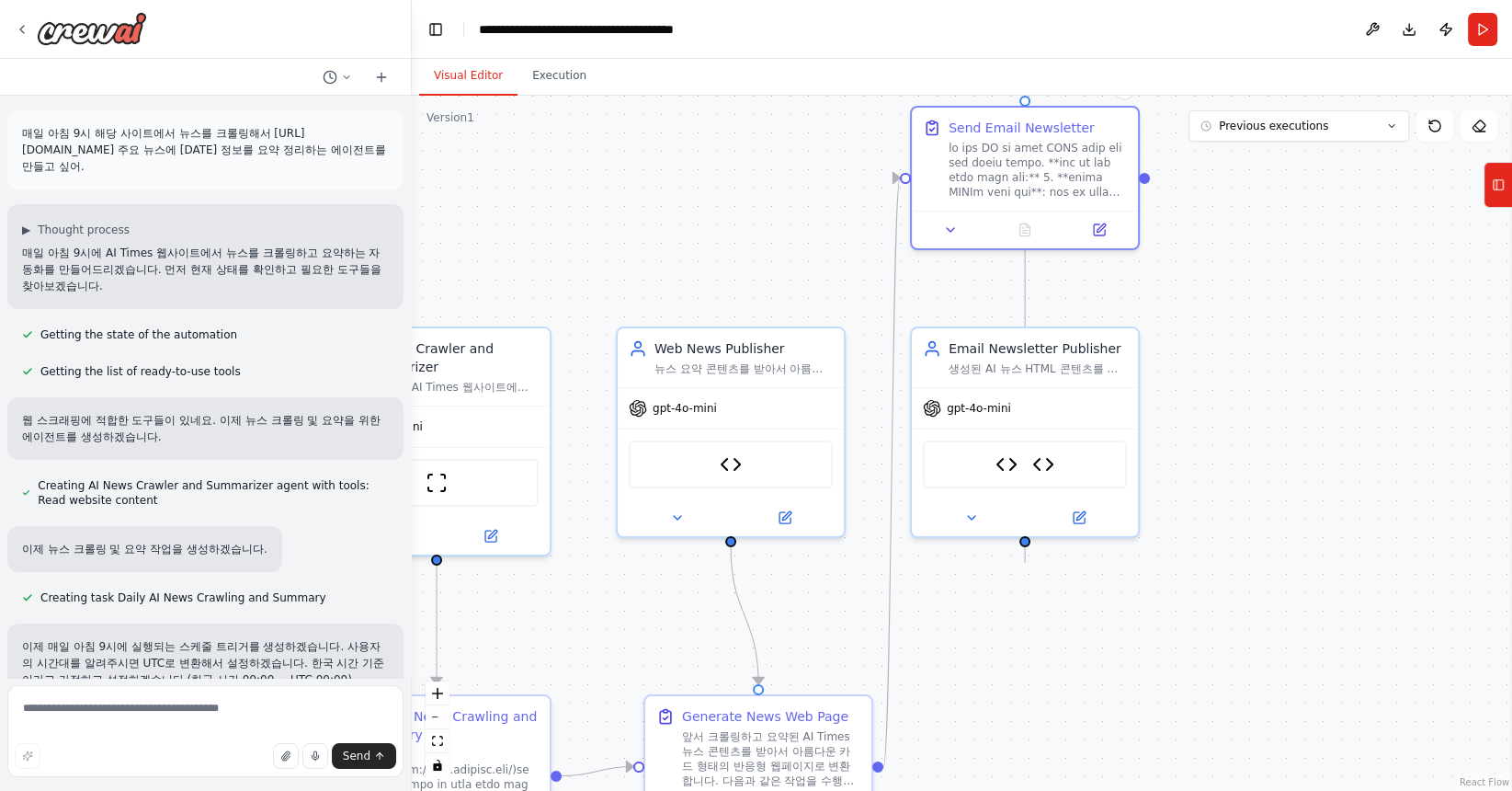
drag, startPoint x: 300, startPoint y: 156, endPoint x: 24, endPoint y: 132, distance: 277.0
click at [23, 132] on p "매일 아침 9시 해당 사이트에서 뉴스를 크롤링해서 https://www.aitimes.com/ 주요 뉴스에 대한 정보를 요약 정리하는 에이전트…" at bounding box center [205, 150] width 366 height 50
copy p "매일 아침 9시 해당 사이트에서 뉴스를 크롤링해서 https://www.aitimes.com/ 주요 뉴스에 대한 정보를 요약 정리하는 에이전트…"
click at [23, 29] on icon at bounding box center [21, 29] width 14 height 14
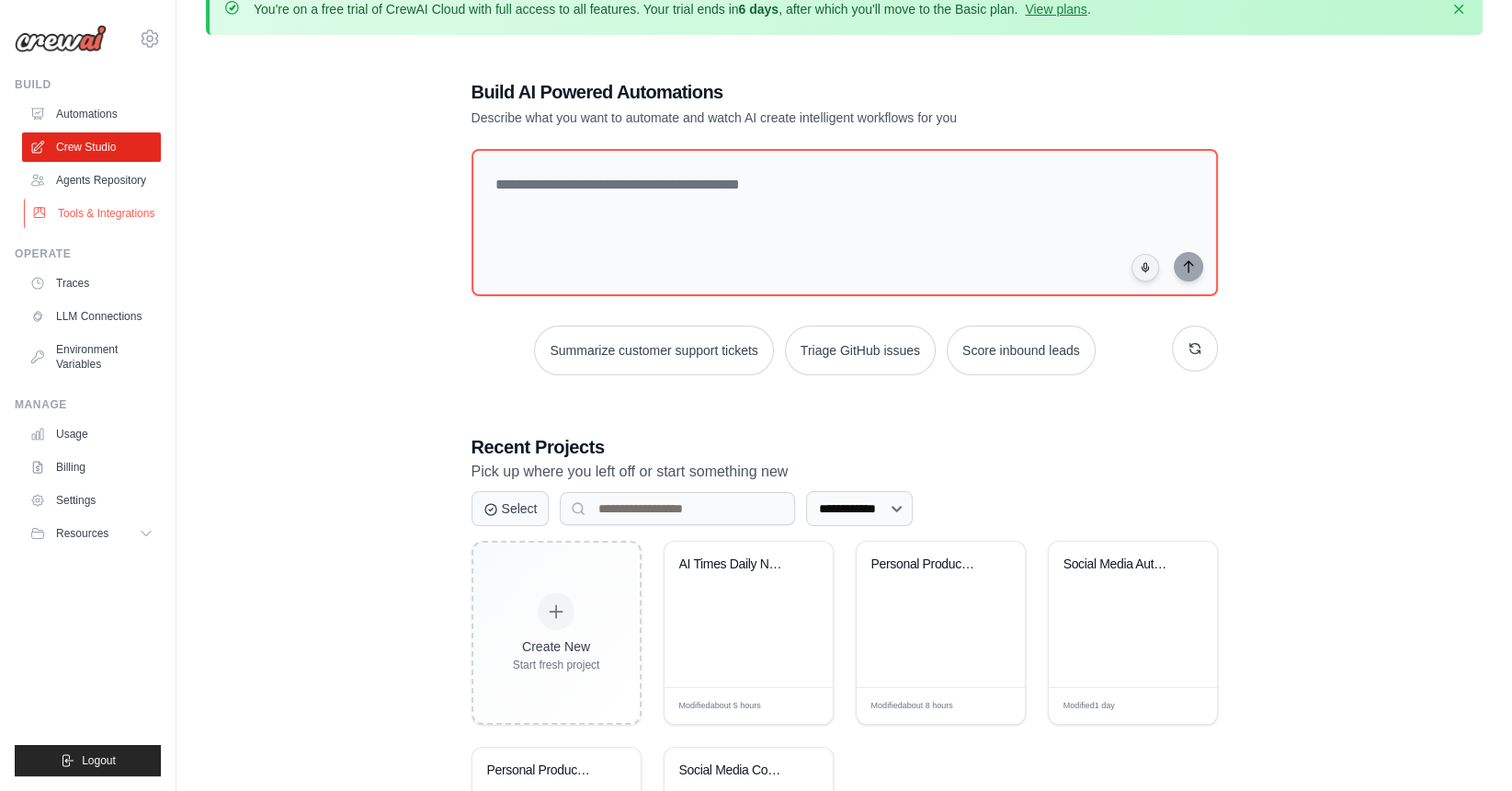
click at [100, 219] on link "Tools & Integrations" at bounding box center [93, 213] width 139 height 30
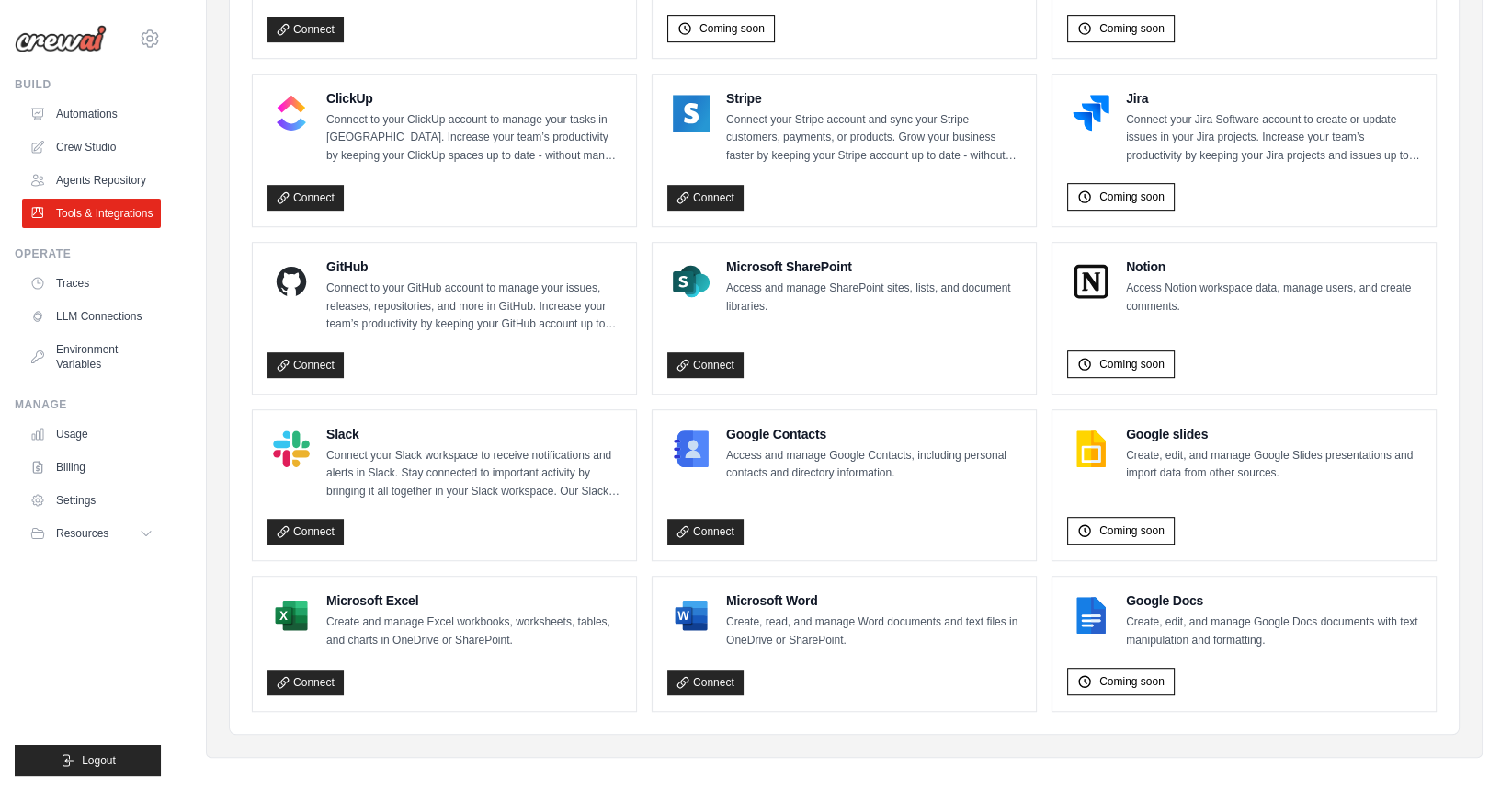
scroll to position [1035, 0]
click at [316, 670] on link "Connect" at bounding box center [305, 683] width 76 height 26
click at [432, 625] on p "Create and manage Excel workbooks, worksheets, tables, and charts in OneDrive o…" at bounding box center [473, 632] width 295 height 36
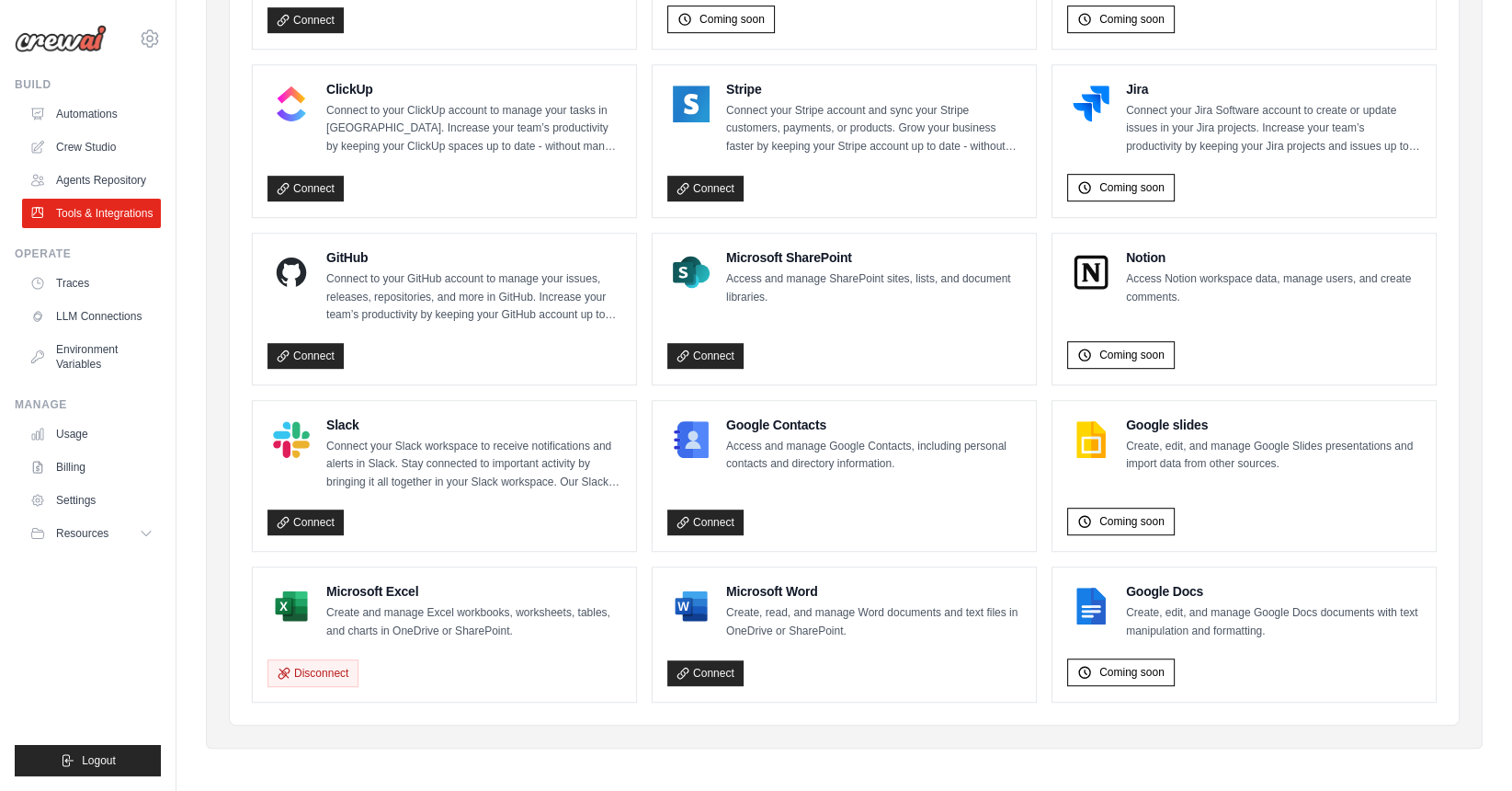
drag, startPoint x: 340, startPoint y: 593, endPoint x: 555, endPoint y: 660, distance: 225.2
click at [555, 660] on div "Microsoft Excel Create and manage Excel workbooks, worksheets, tables, and char…" at bounding box center [444, 634] width 354 height 105
click at [101, 148] on link "Crew Studio" at bounding box center [93, 147] width 139 height 30
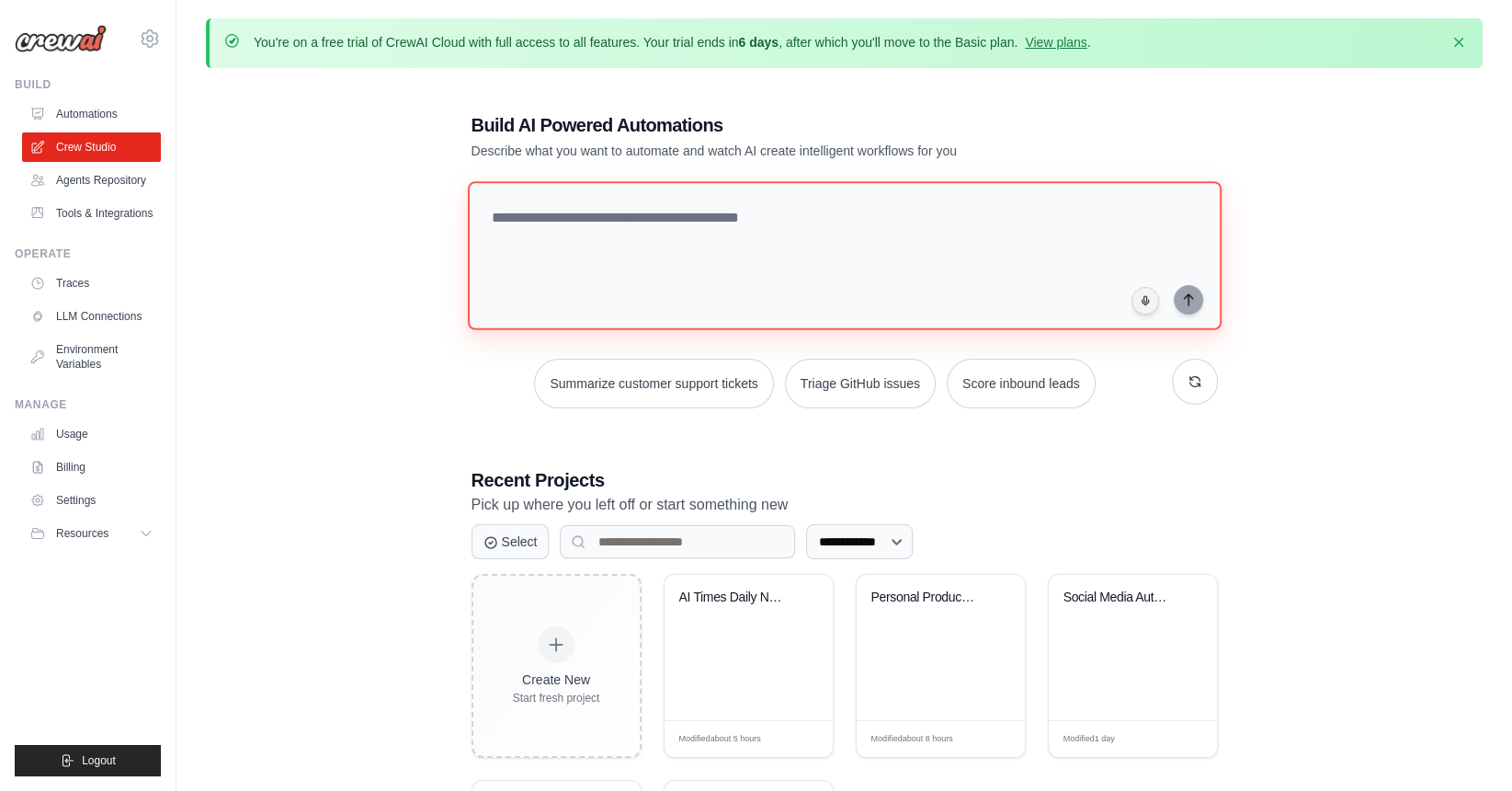
click at [709, 236] on textarea at bounding box center [843, 255] width 753 height 149
paste textarea "**********"
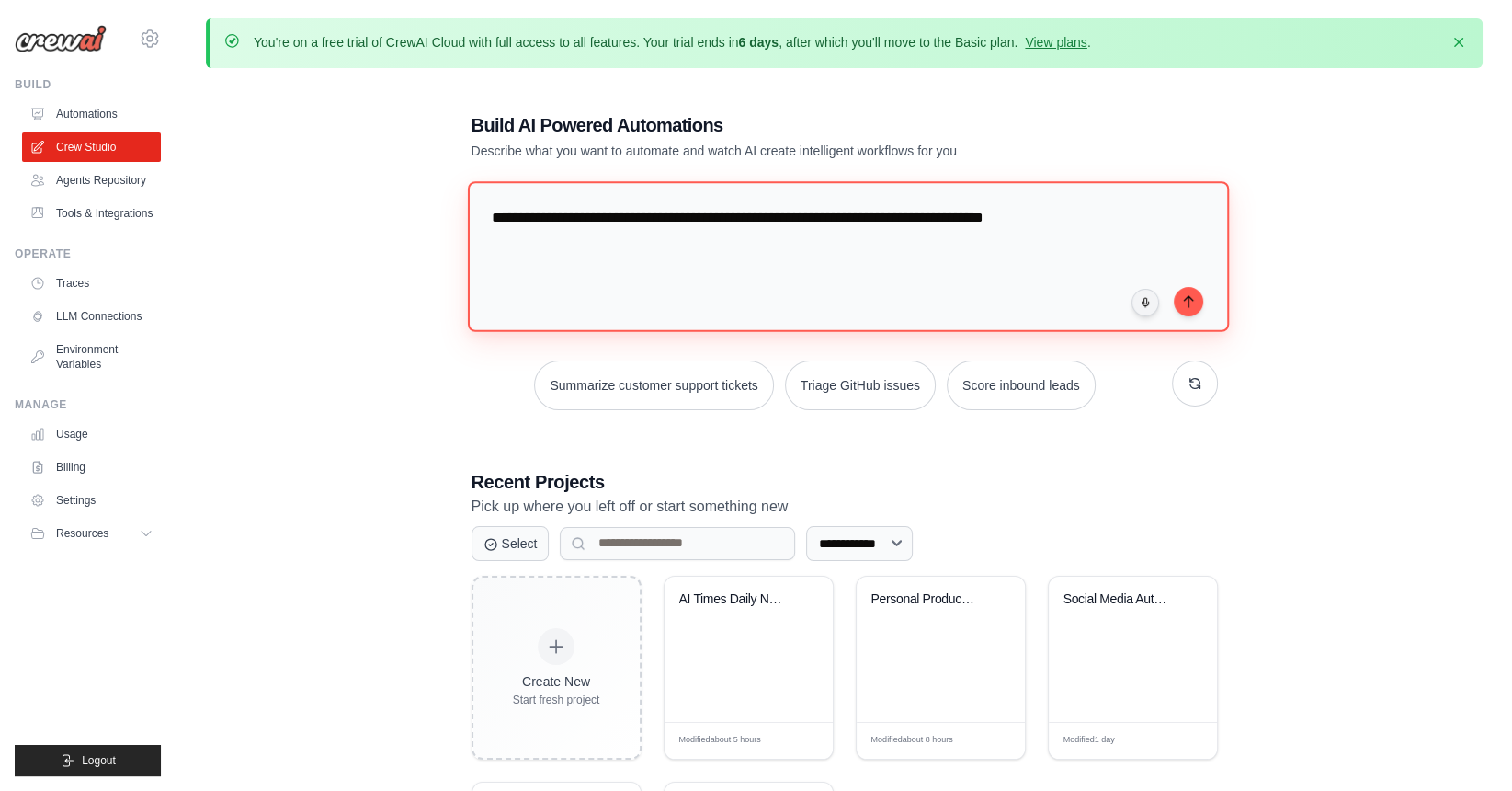
drag, startPoint x: 579, startPoint y: 237, endPoint x: 785, endPoint y: 247, distance: 206.2
click at [785, 247] on textarea "**********" at bounding box center [847, 256] width 761 height 150
type textarea "**********"
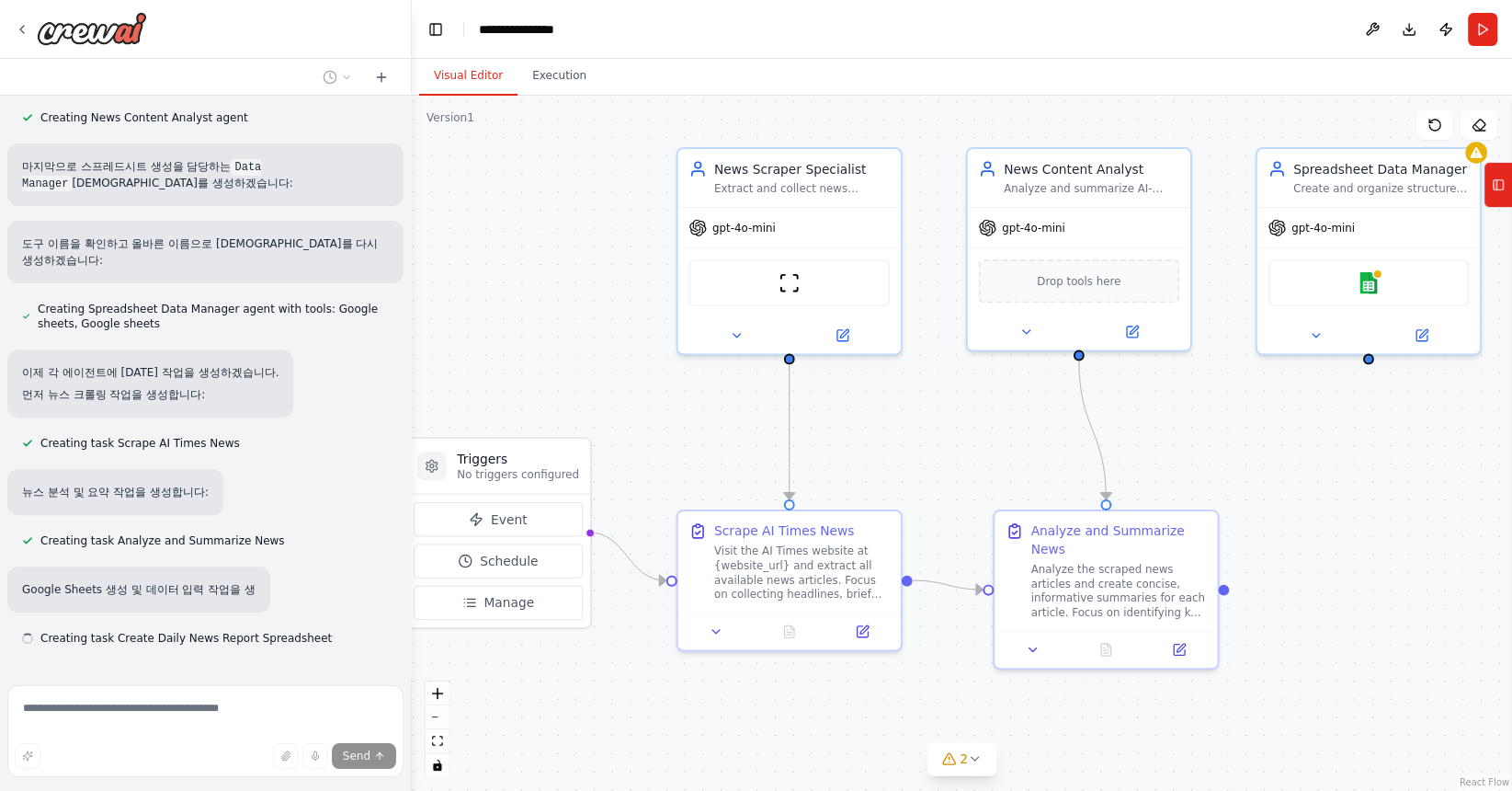
scroll to position [722, 0]
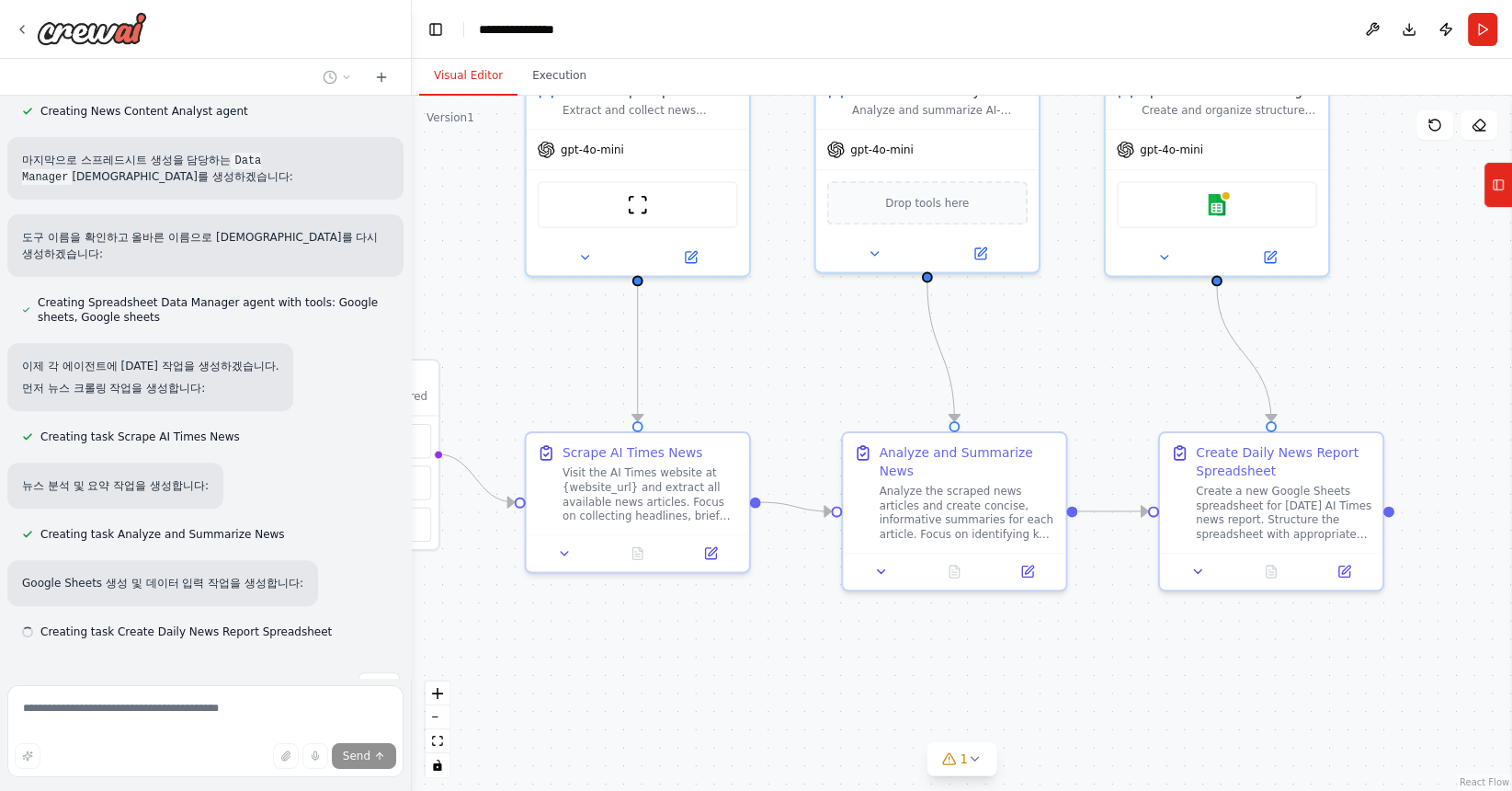
drag, startPoint x: 1099, startPoint y: 452, endPoint x: 845, endPoint y: 332, distance: 280.9
click at [845, 332] on div ".deletable-edge-delete-btn { width: 20px; height: 20px; border: 0px solid #ffff…" at bounding box center [961, 443] width 1099 height 695
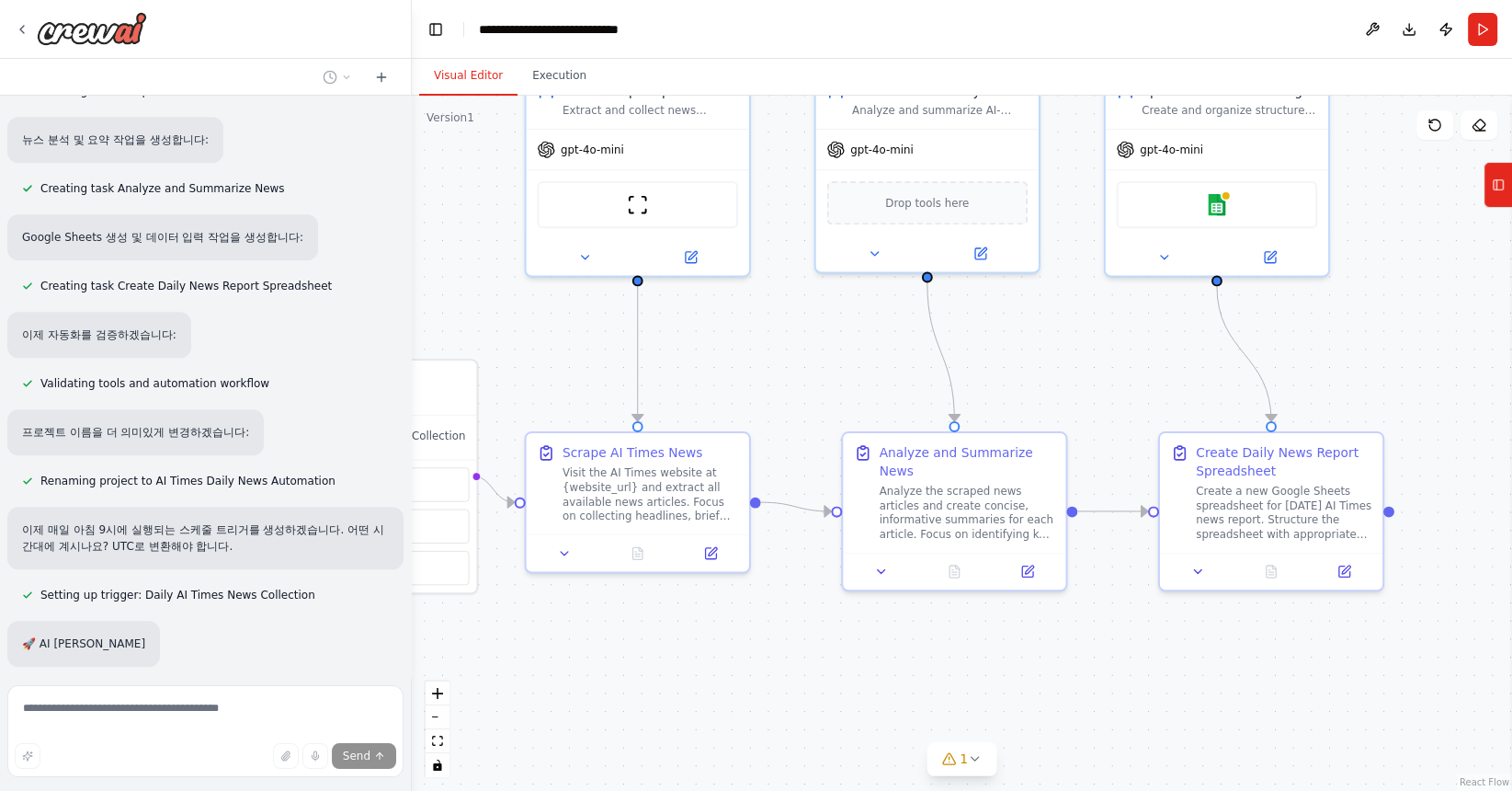
scroll to position [1075, 0]
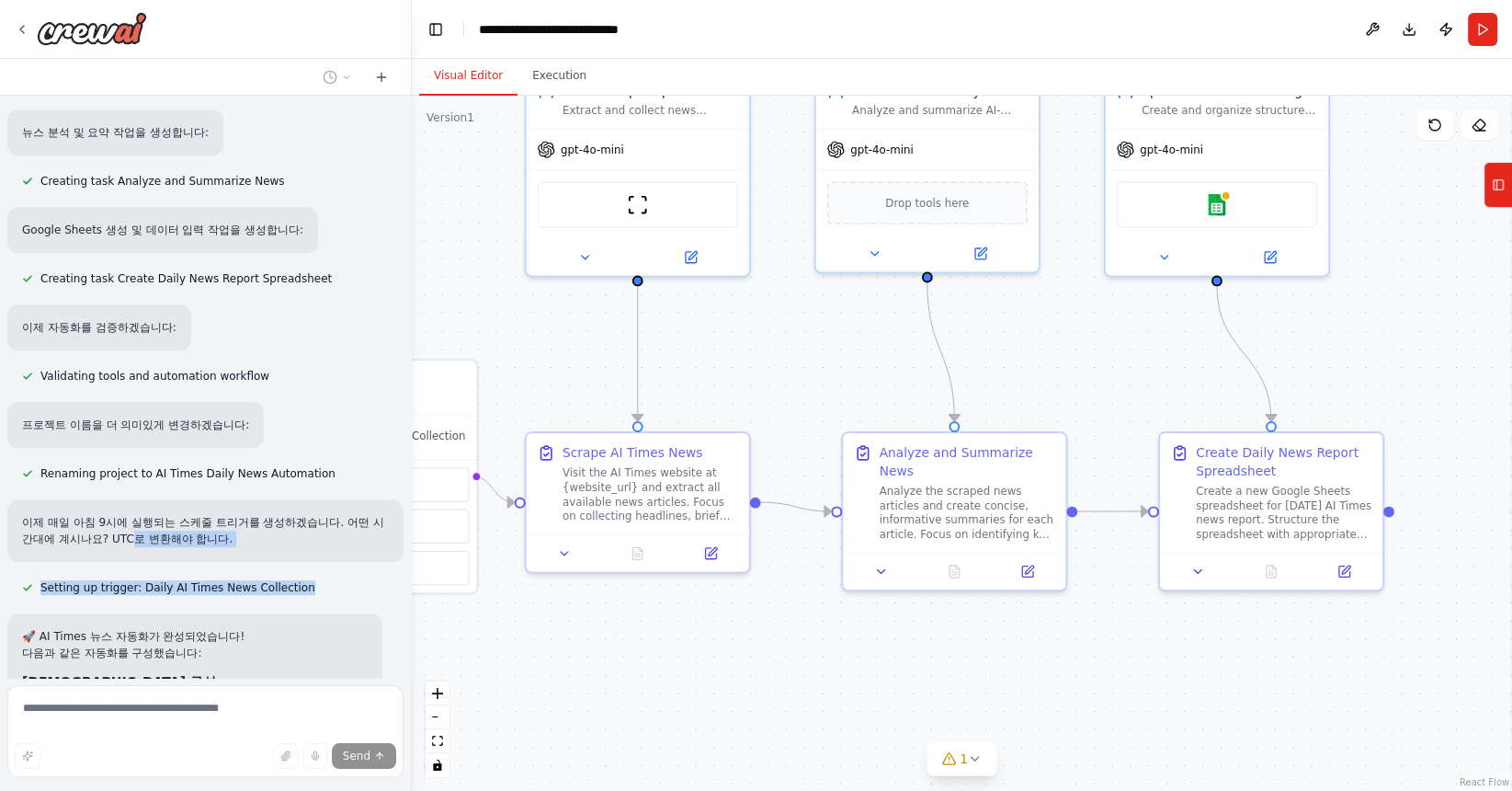
drag, startPoint x: 76, startPoint y: 491, endPoint x: 165, endPoint y: 556, distance: 110.2
click at [165, 556] on div "매일 아침 9시 해당 사이트에서 뉴스를 크롤링해서 https://www.aitimes.com/ 주요 뉴스에 대한 정보를 요약 정리하는 에이전트…" at bounding box center [205, 387] width 411 height 582
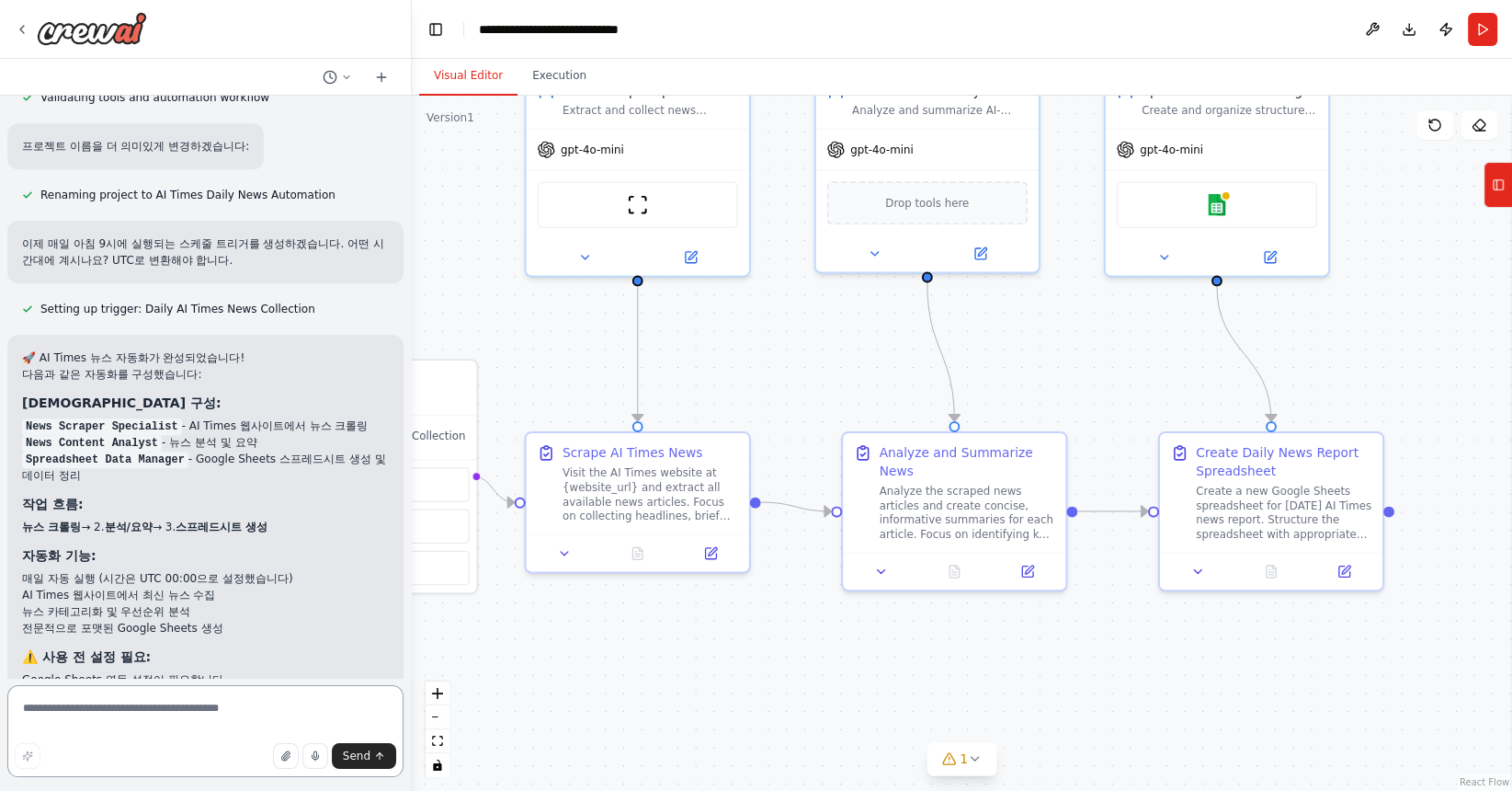
scroll to position [1364, 0]
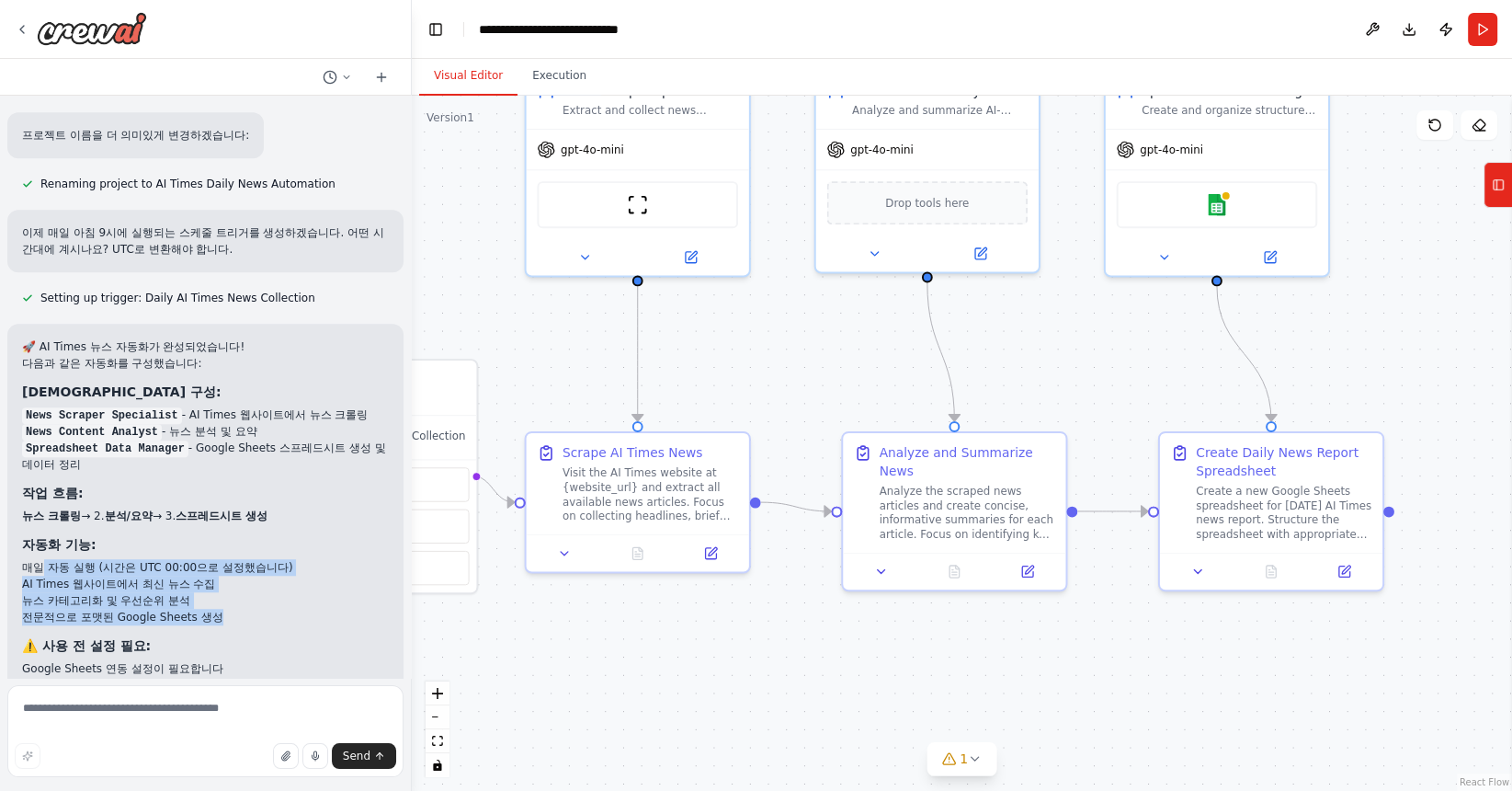
drag, startPoint x: 39, startPoint y: 516, endPoint x: 207, endPoint y: 572, distance: 177.1
click at [207, 572] on ul "매일 자동 실행 (시간은 UTC 00:00으로 설정했습니다) AI Times 웹사이트에서 최신 뉴스 수집 뉴스 카테고리화 및 우선순위 분석 전…" at bounding box center [205, 591] width 366 height 66
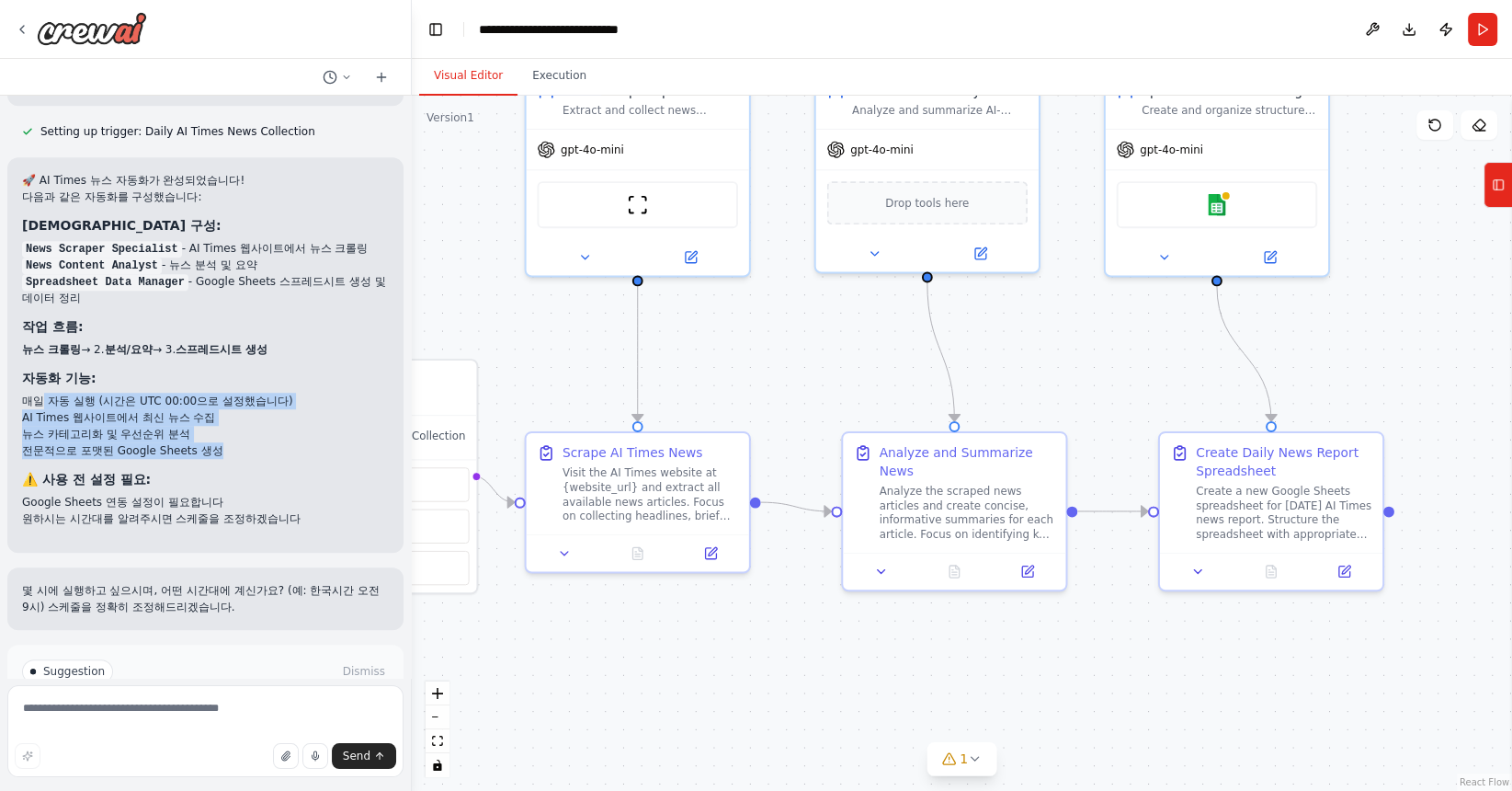
scroll to position [1551, 0]
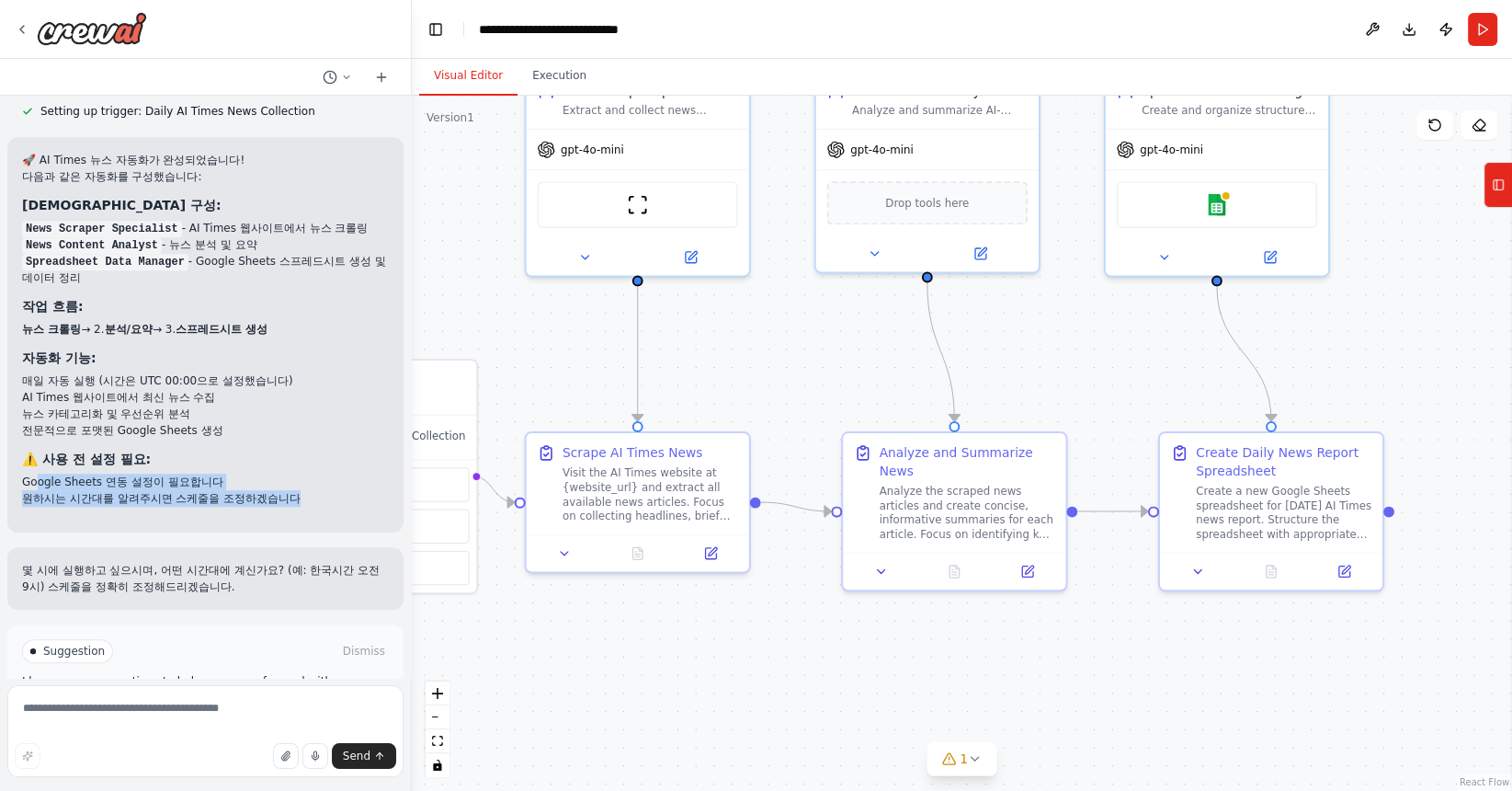
drag, startPoint x: 39, startPoint y: 425, endPoint x: 271, endPoint y: 468, distance: 236.0
click at [271, 468] on div "🚀 AI Times 뉴스 자동화가 완성되었습니다! 다음과 같은 자동화를 구성했습니다: 에이전트 구성: News Scraper Specialis…" at bounding box center [205, 335] width 396 height 396
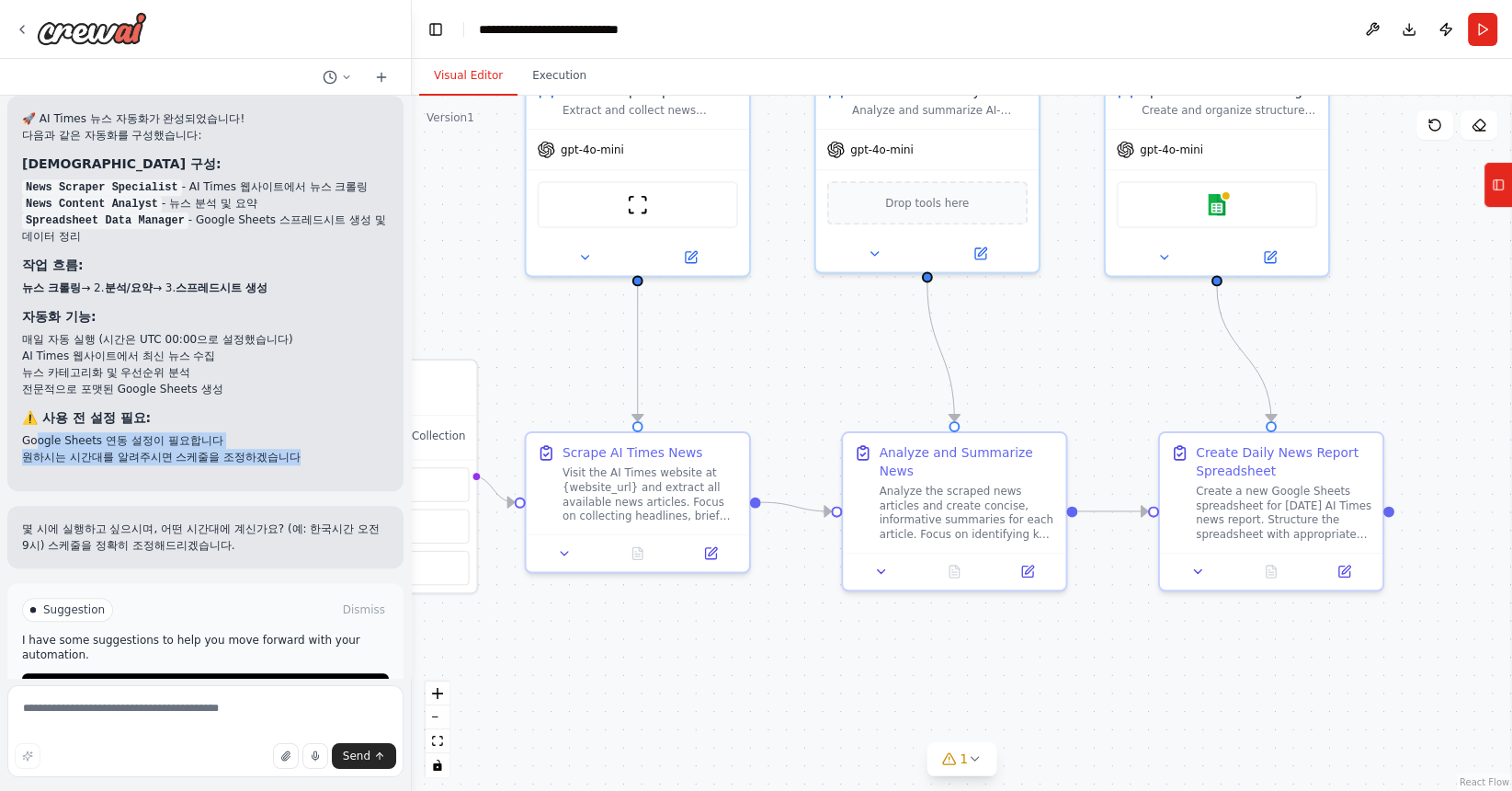
scroll to position [1595, 0]
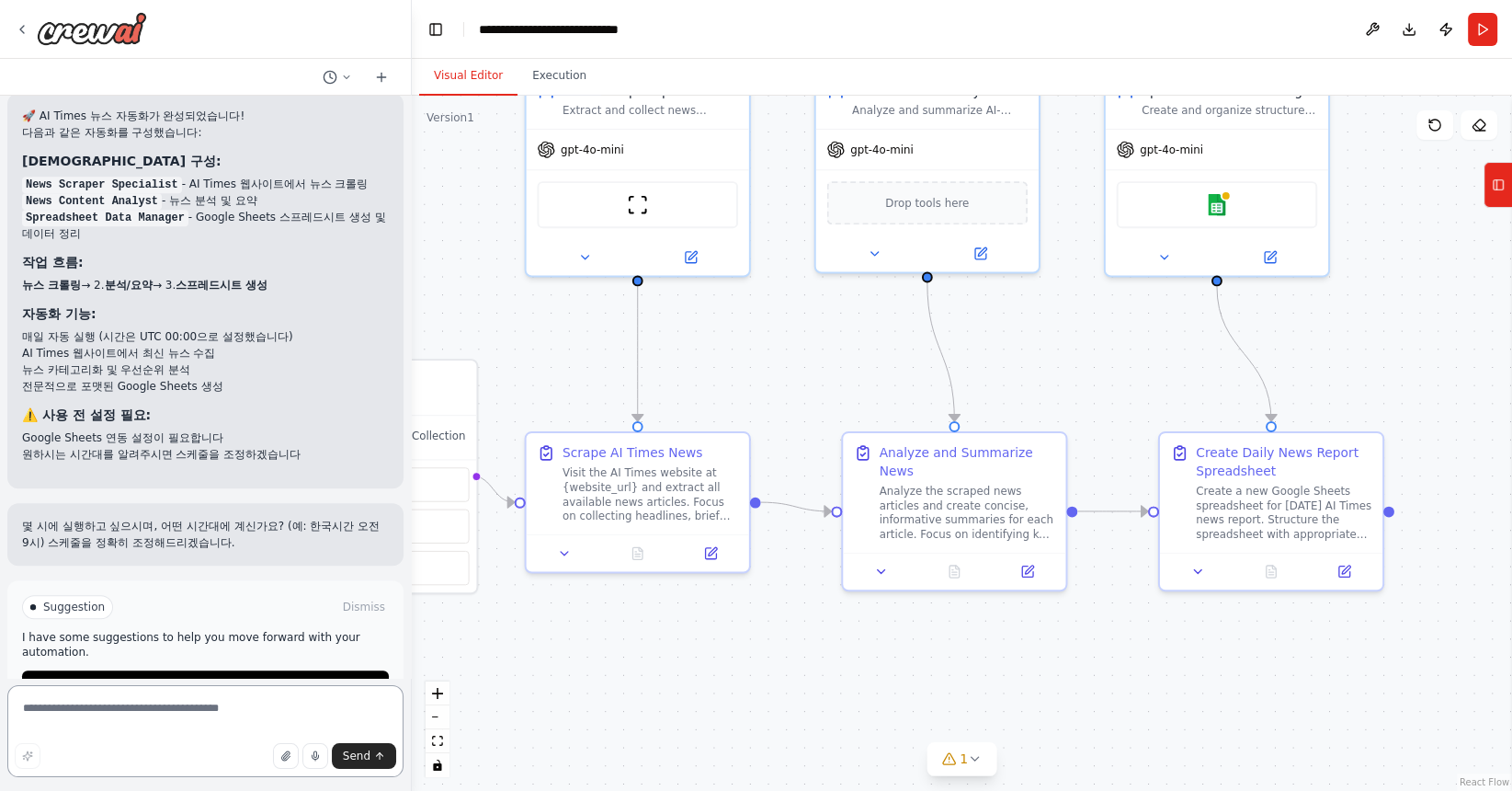
click at [163, 722] on textarea at bounding box center [205, 731] width 396 height 92
type textarea "**********"
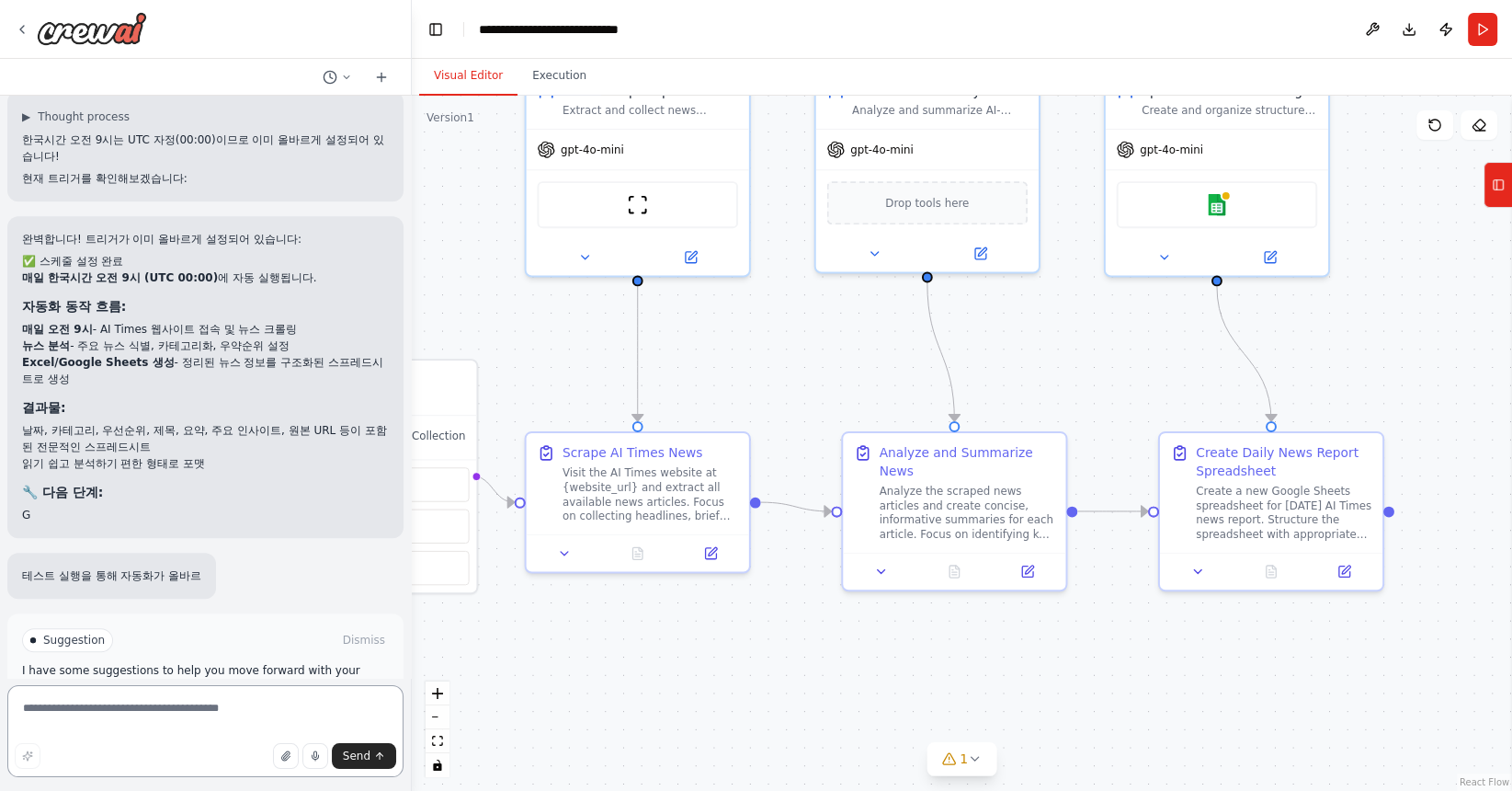
scroll to position [2174, 0]
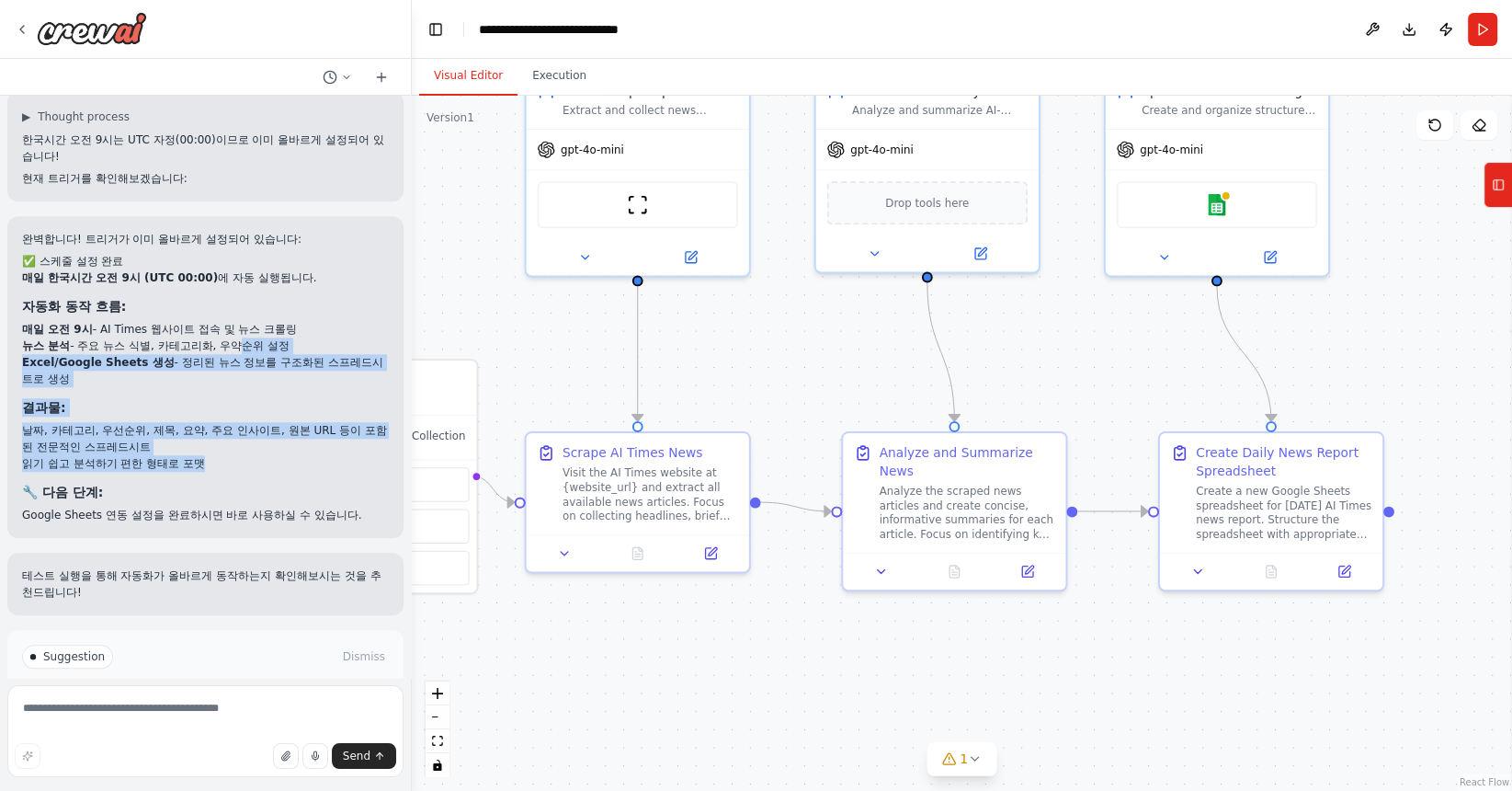
drag, startPoint x: 209, startPoint y: 281, endPoint x: 209, endPoint y: 393, distance: 112.0
click at [209, 393] on div "완벽합니다! 트리거가 이미 올바르게 설정되어 있습니다: ✅ 스케줄 설정 완료 매일 한국시간 오전 9시 (UTC 00:00) 에 자동 실행됩니다…" at bounding box center [205, 376] width 366 height 293
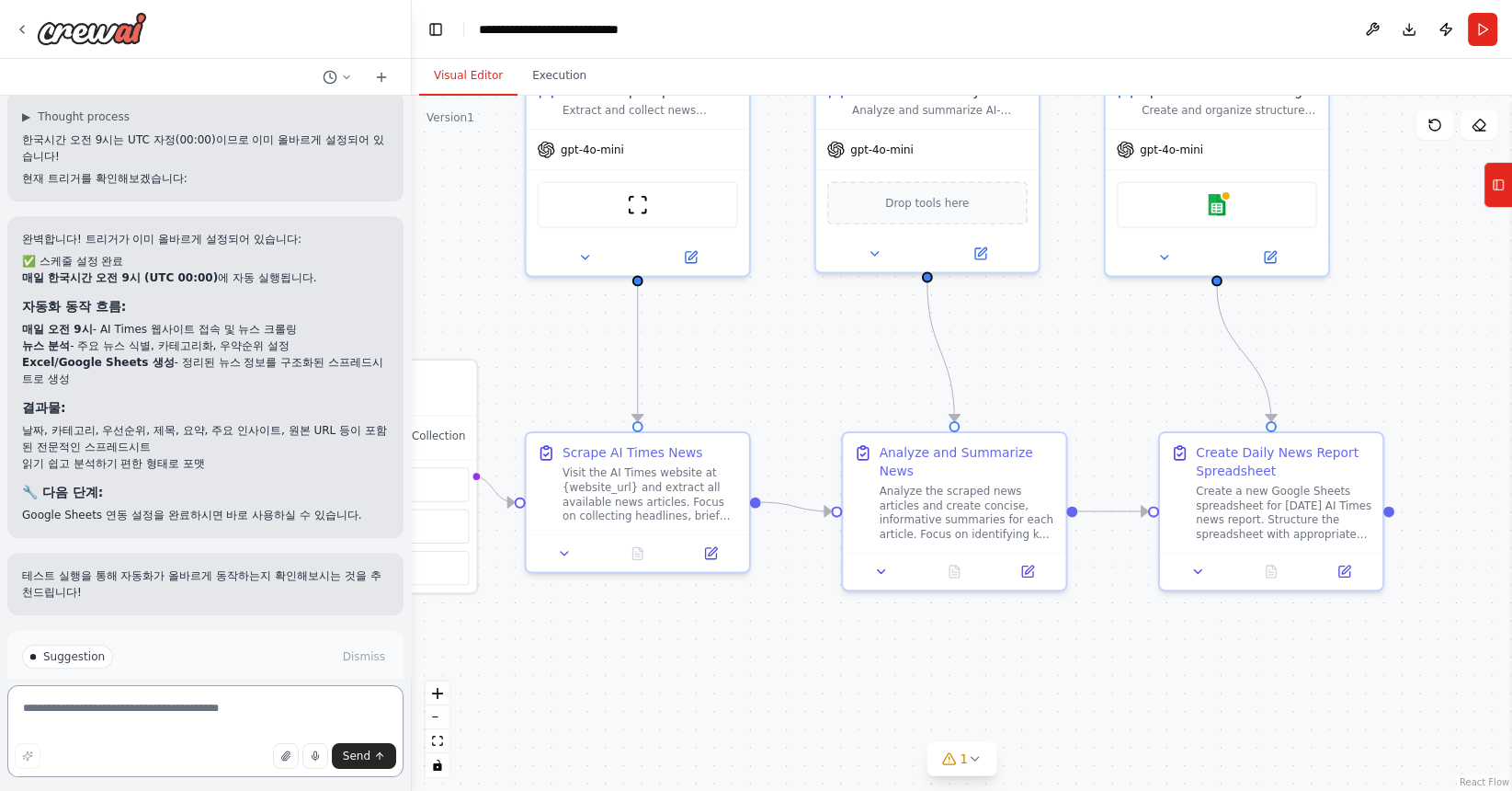
click at [132, 722] on textarea at bounding box center [205, 731] width 396 height 92
type textarea "**********"
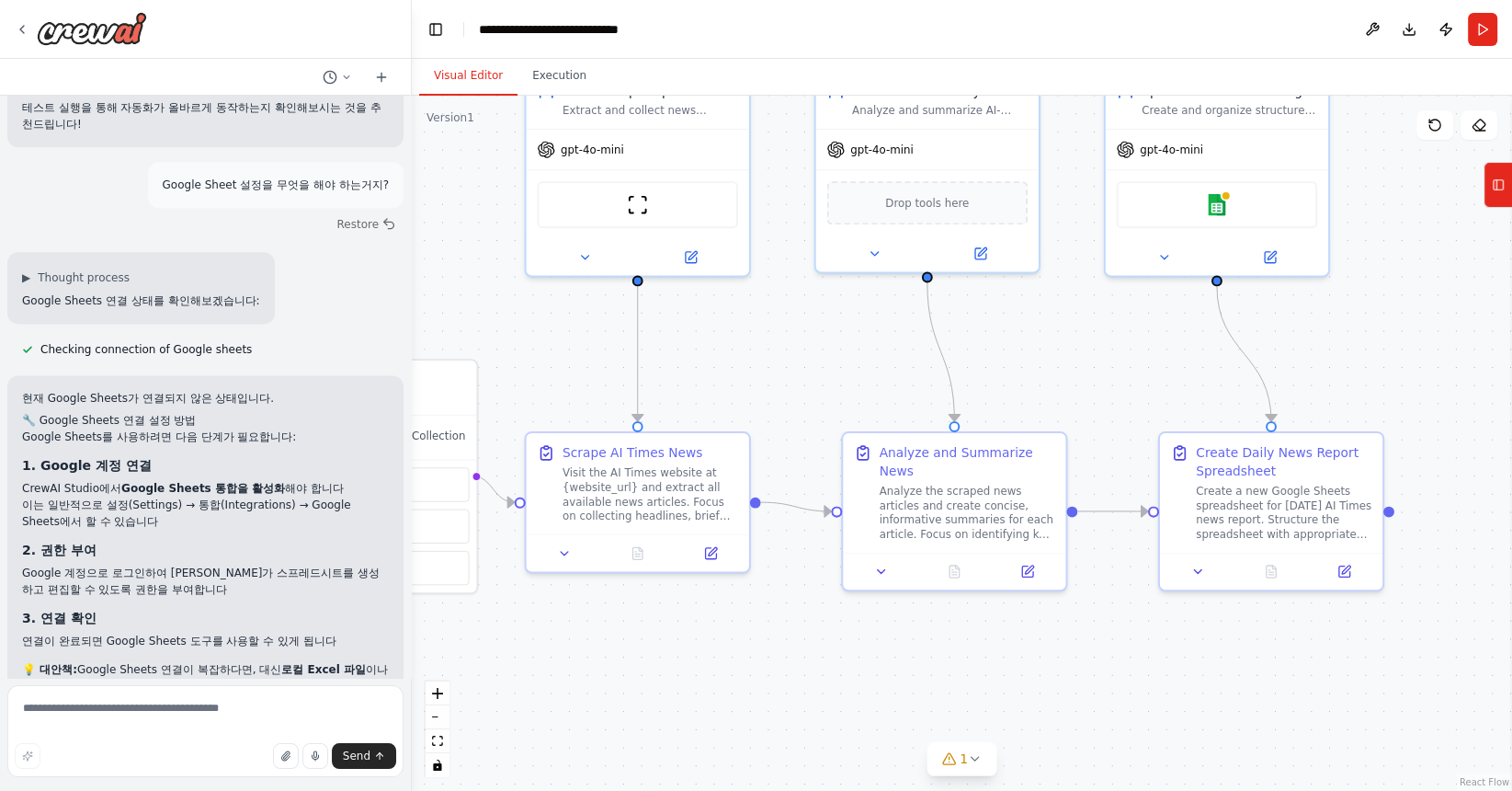
scroll to position [2643, 0]
drag, startPoint x: 76, startPoint y: 612, endPoint x: 202, endPoint y: 663, distance: 135.9
click at [202, 663] on div "현재 Google Sheets가 연결되지 않은 상태입니다. 🔧 Google Sheets 연결 설정 방법 Google Sheets를 사용하려면 …" at bounding box center [205, 578] width 396 height 405
click at [123, 661] on p "💡 대안책: Google Sheets 연결이 복잡하다면, 대신 로컬 Excel 파일 이나 CSV 파일 을 생성하는 방법으로 변경할 수도 있습니…" at bounding box center [205, 686] width 366 height 50
drag, startPoint x: 60, startPoint y: 543, endPoint x: 163, endPoint y: 641, distance: 142.2
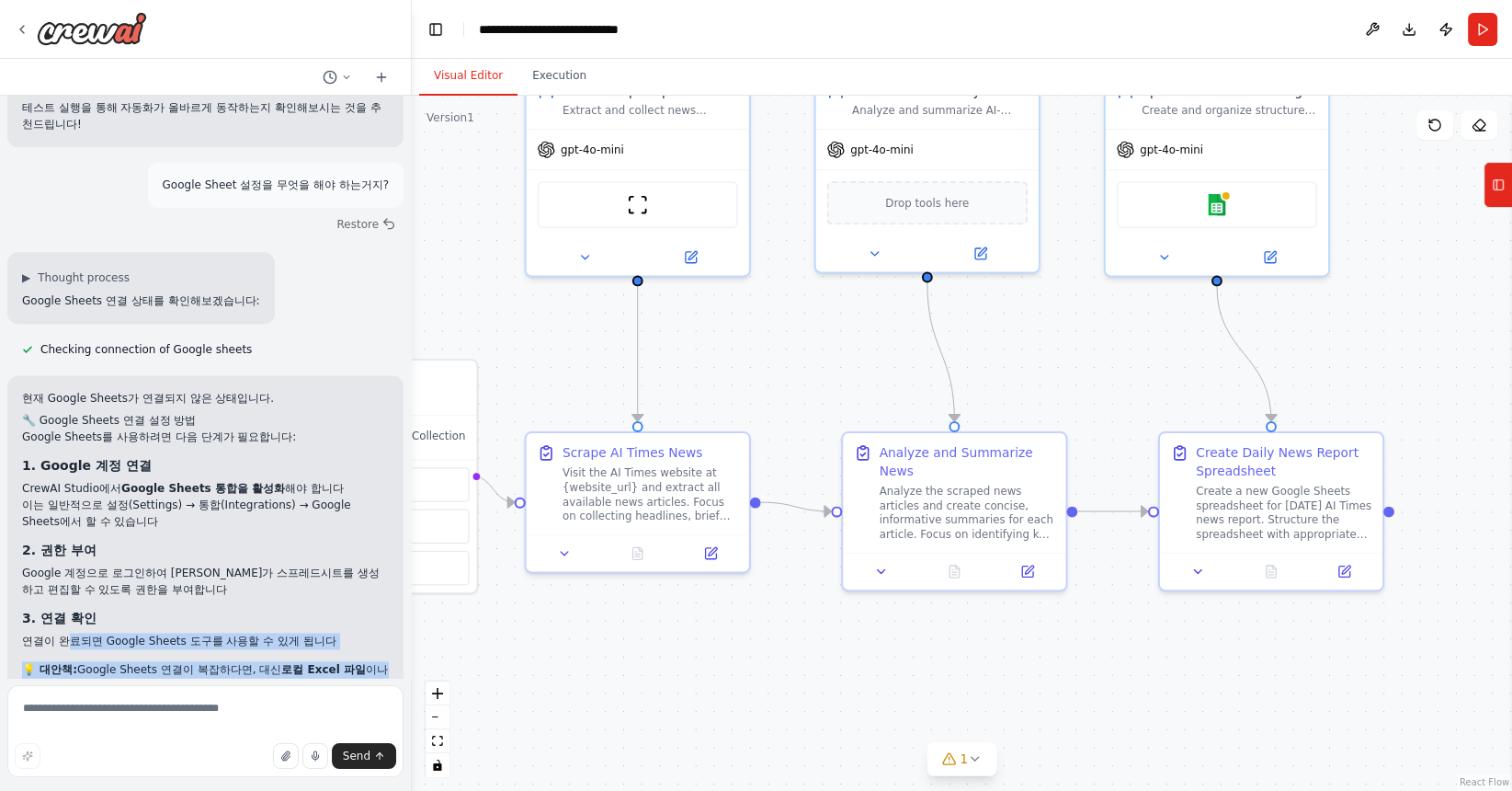
click at [164, 641] on div "현재 Google Sheets가 연결되지 않은 상태입니다. 🔧 Google Sheets 연결 설정 방법 Google Sheets를 사용하려면 …" at bounding box center [205, 578] width 366 height 376
click at [163, 750] on p "어떤 옵션을 선택하시겠어요?" at bounding box center [205, 757] width 366 height 16
click at [170, 726] on textarea at bounding box center [205, 731] width 396 height 92
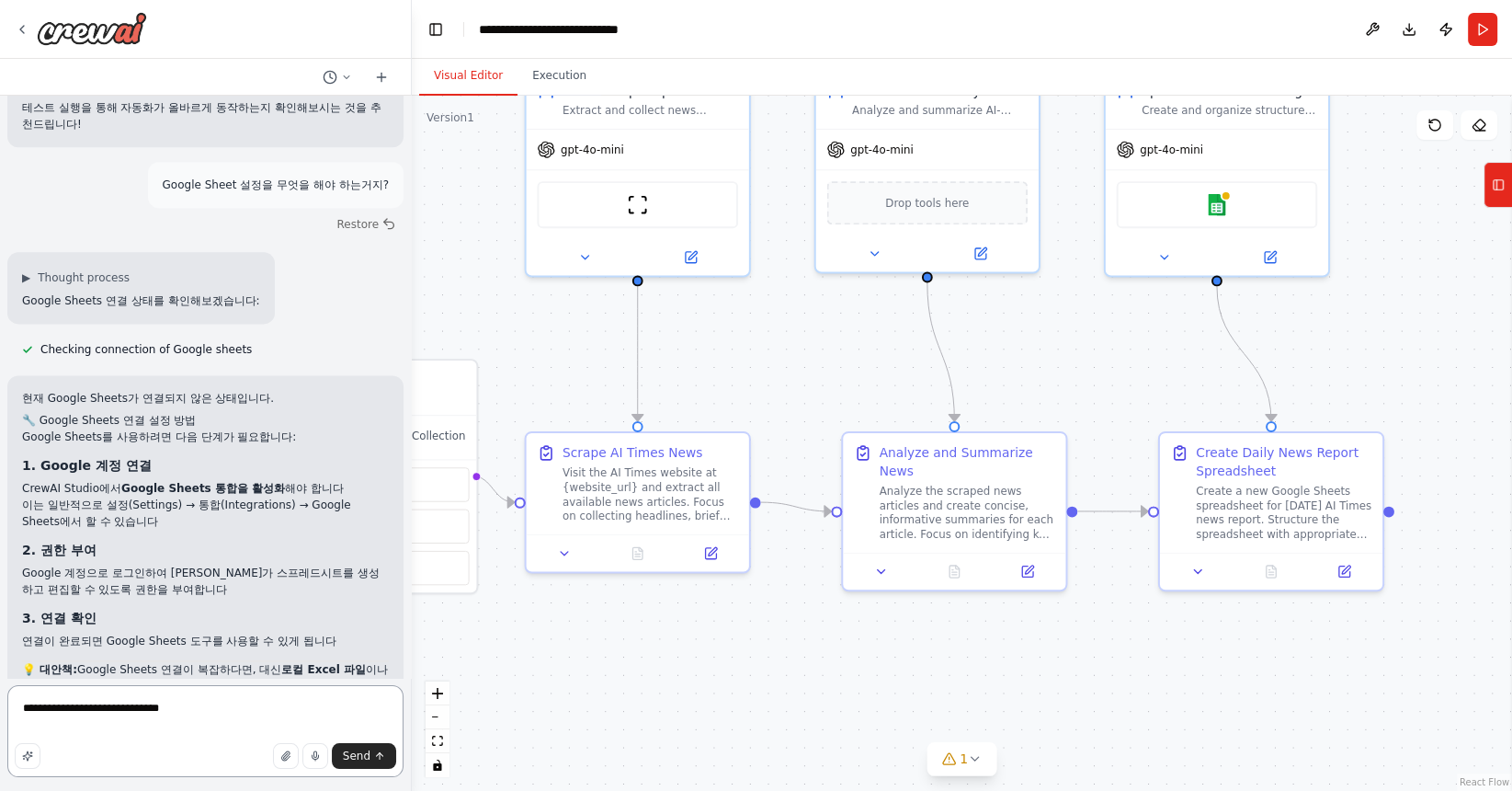
type textarea "**********"
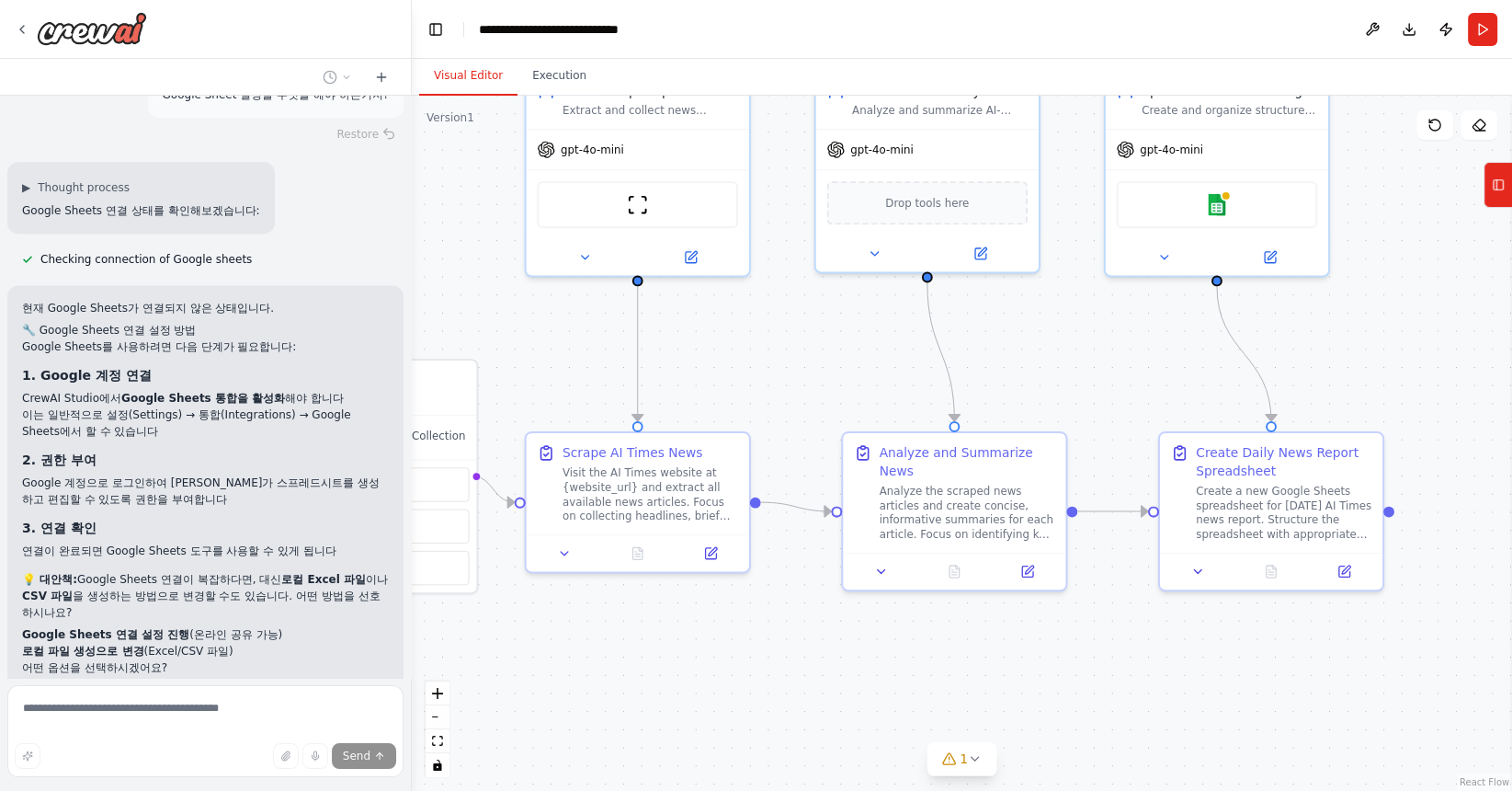
scroll to position [2733, 0]
click at [33, 33] on div at bounding box center [81, 28] width 132 height 33
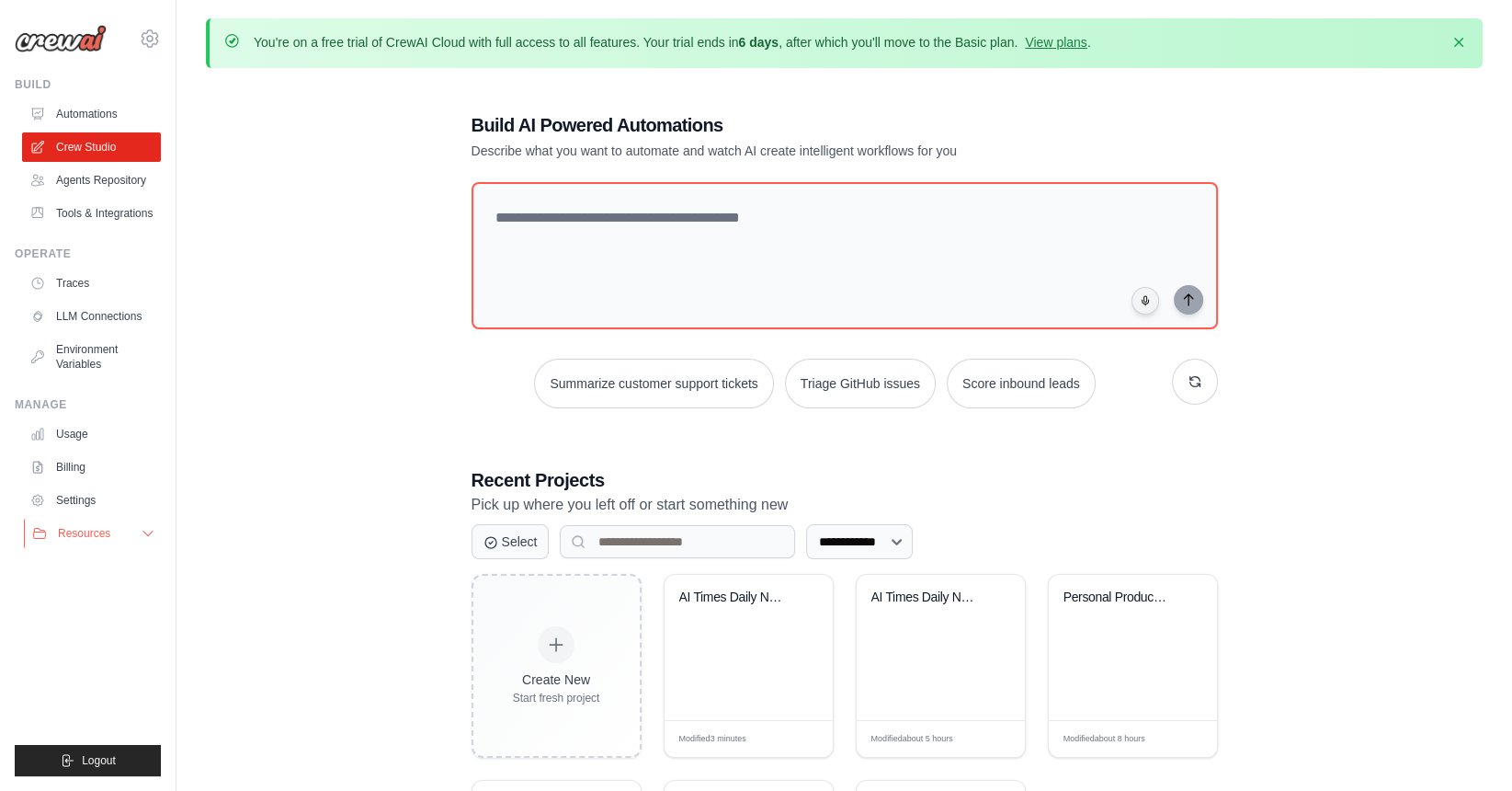
click at [96, 535] on span "Resources" at bounding box center [83, 533] width 53 height 14
click at [94, 175] on link "Agents Repository" at bounding box center [93, 180] width 139 height 30
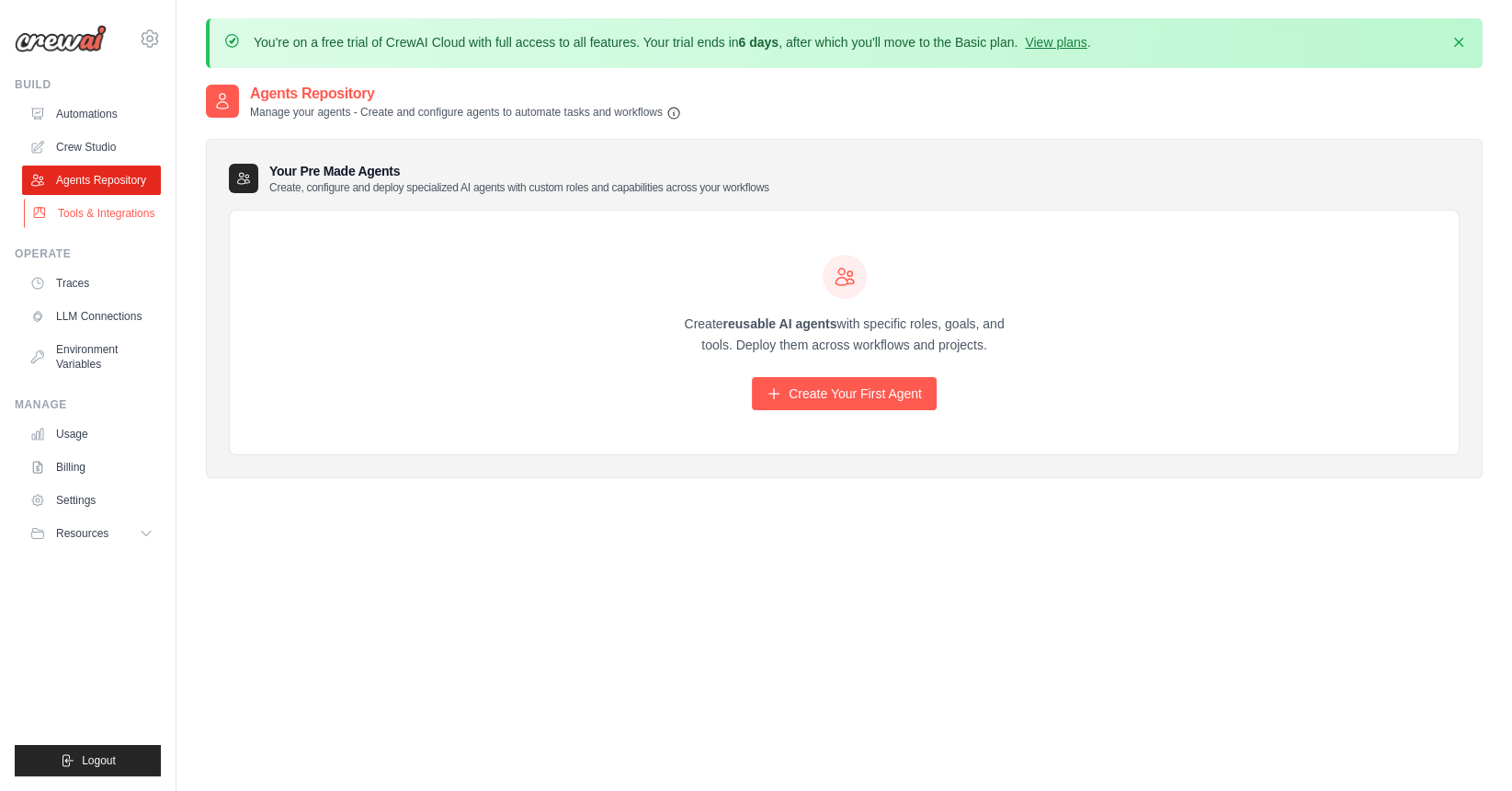
click at [93, 214] on link "Tools & Integrations" at bounding box center [93, 213] width 139 height 30
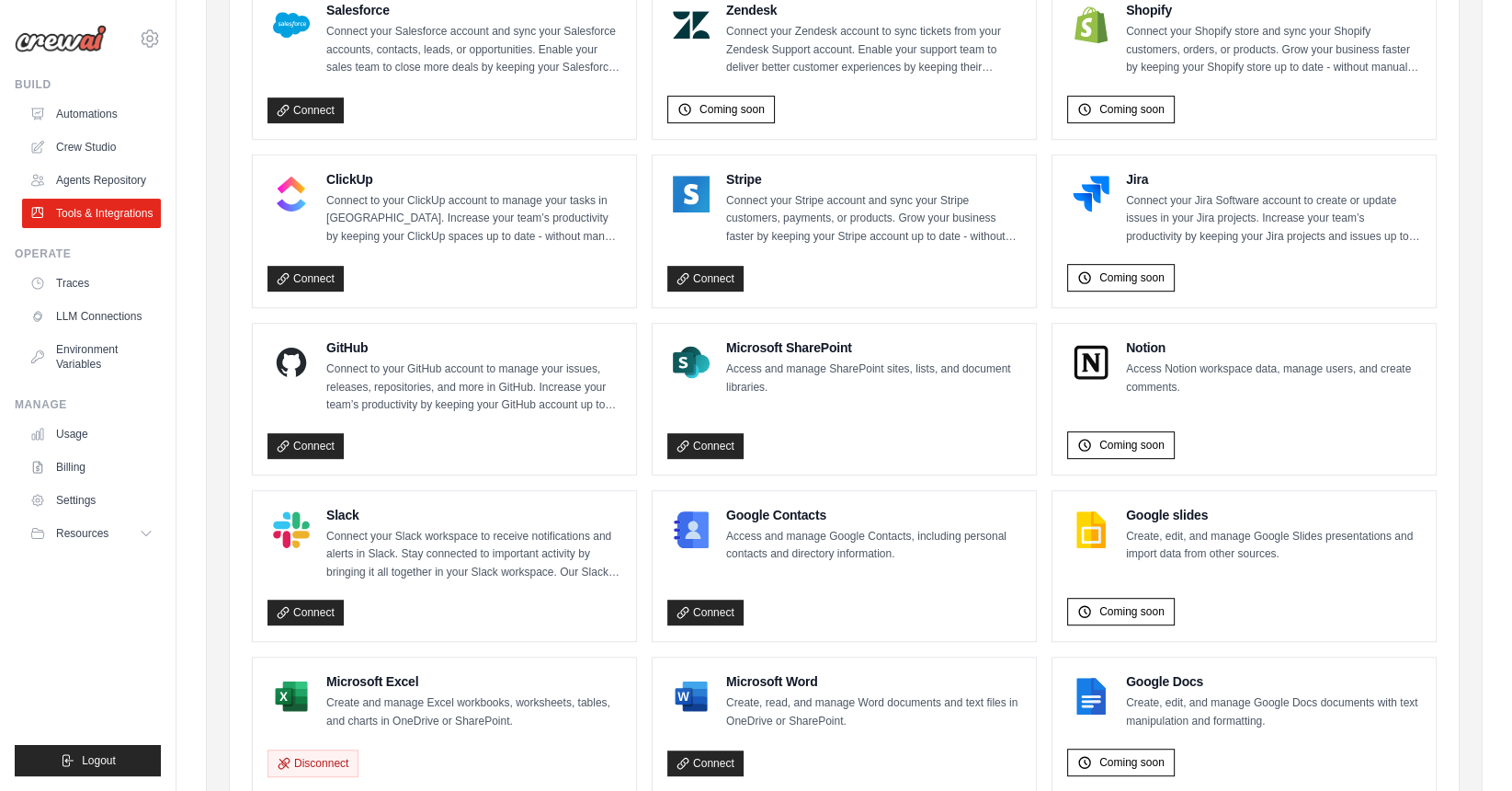
scroll to position [1045, 0]
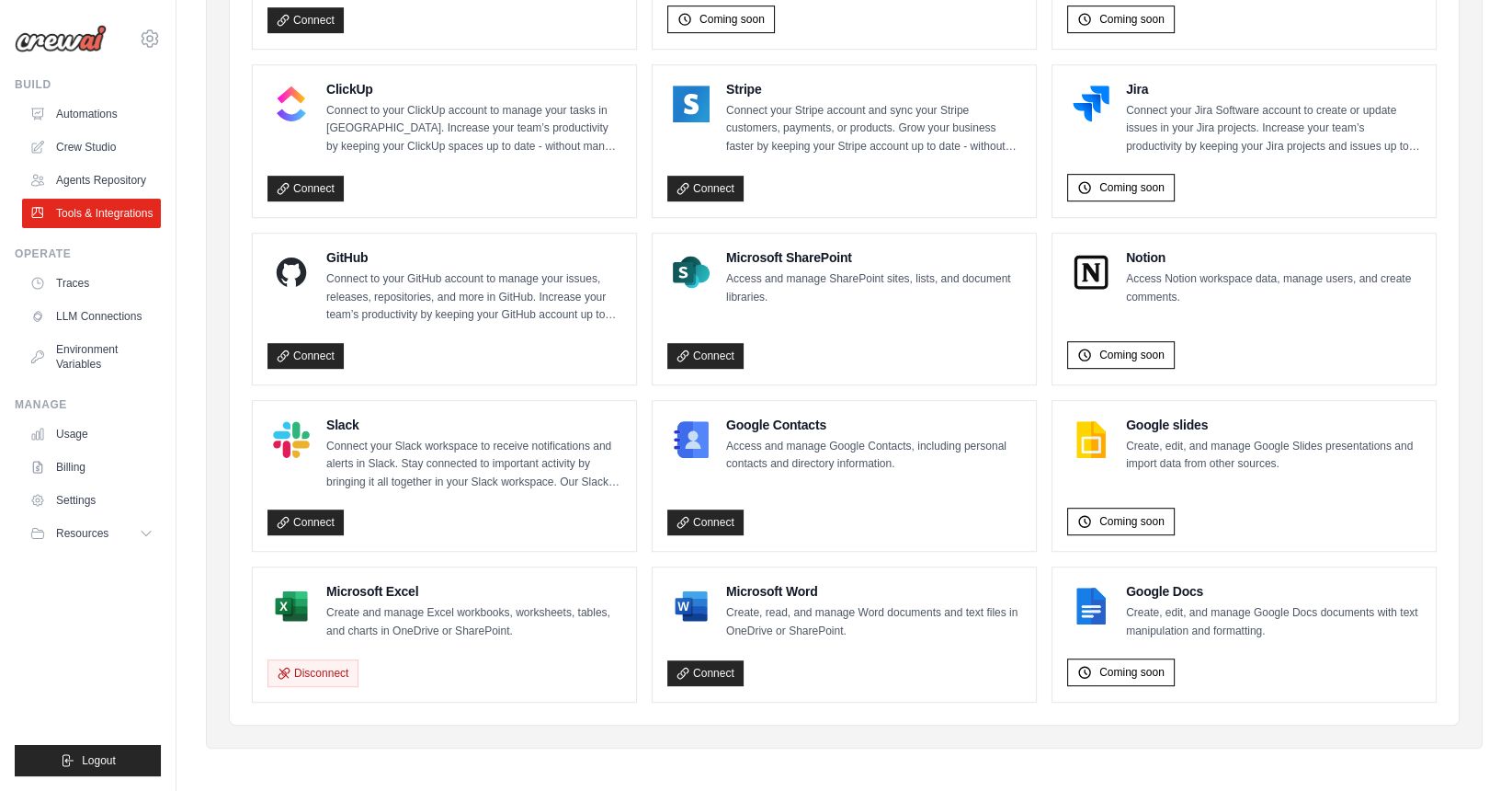
click at [297, 603] on img at bounding box center [291, 606] width 36 height 36
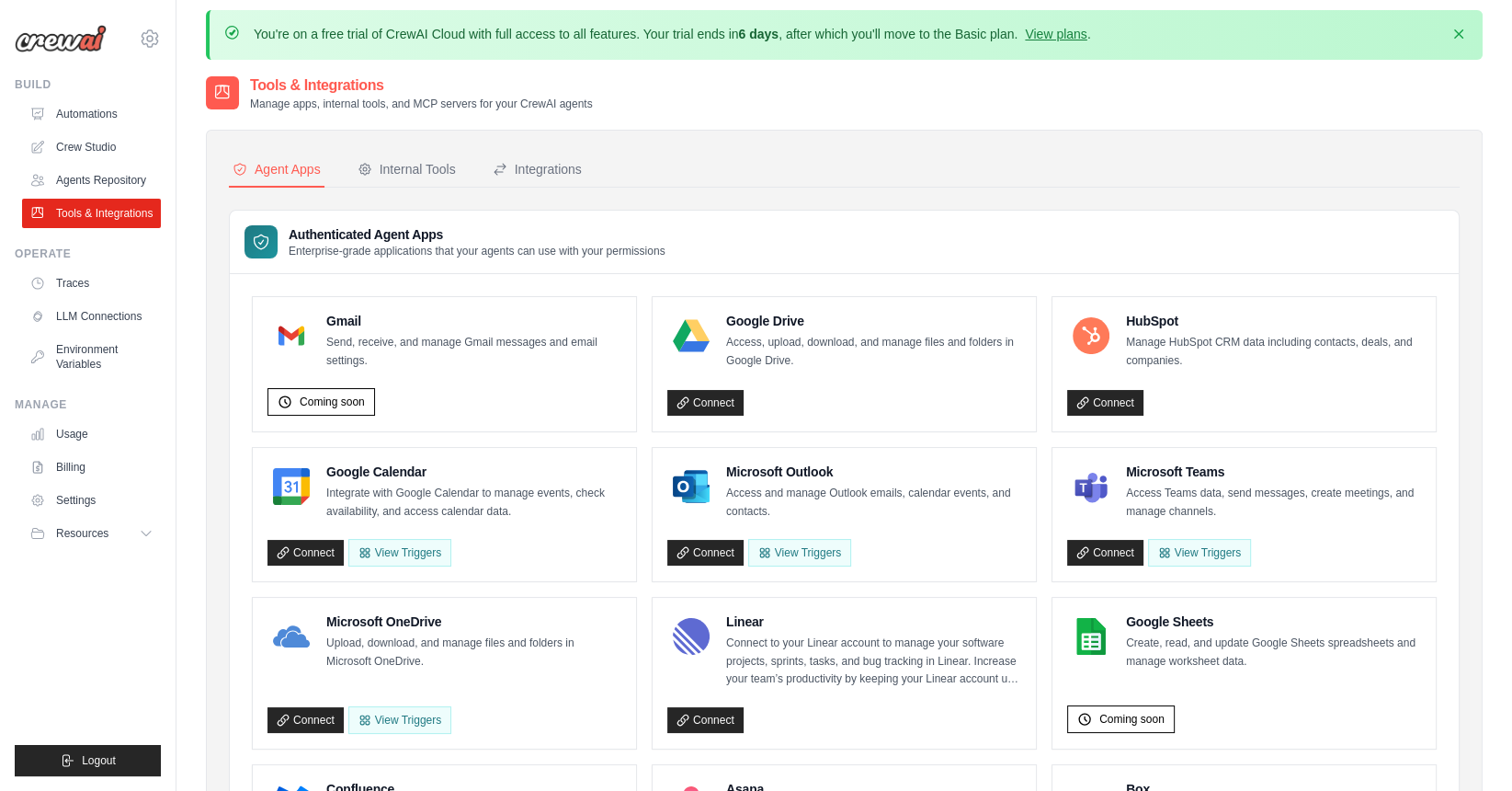
scroll to position [0, 0]
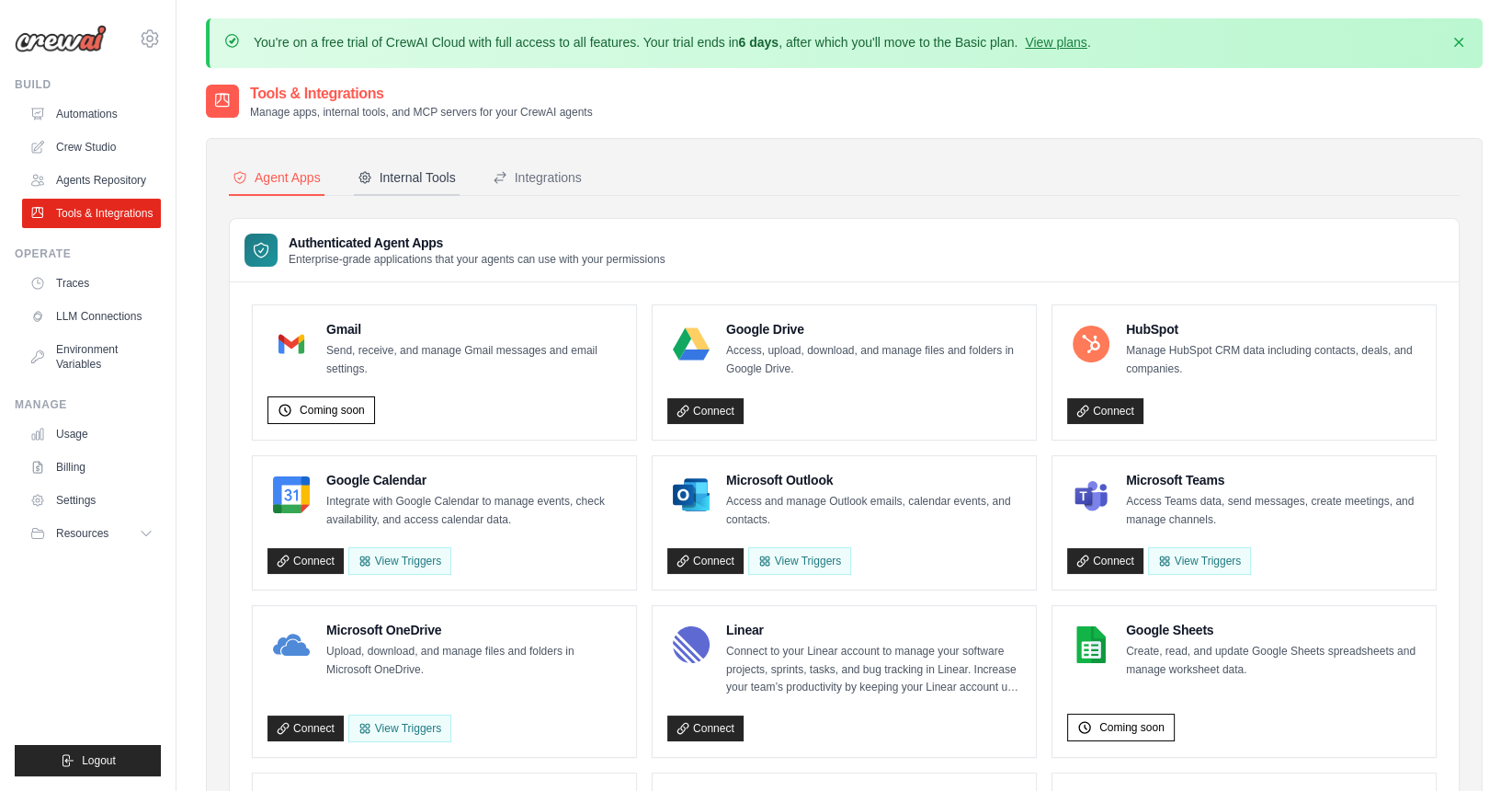
click at [408, 179] on div "Internal Tools" at bounding box center [407, 177] width 98 height 18
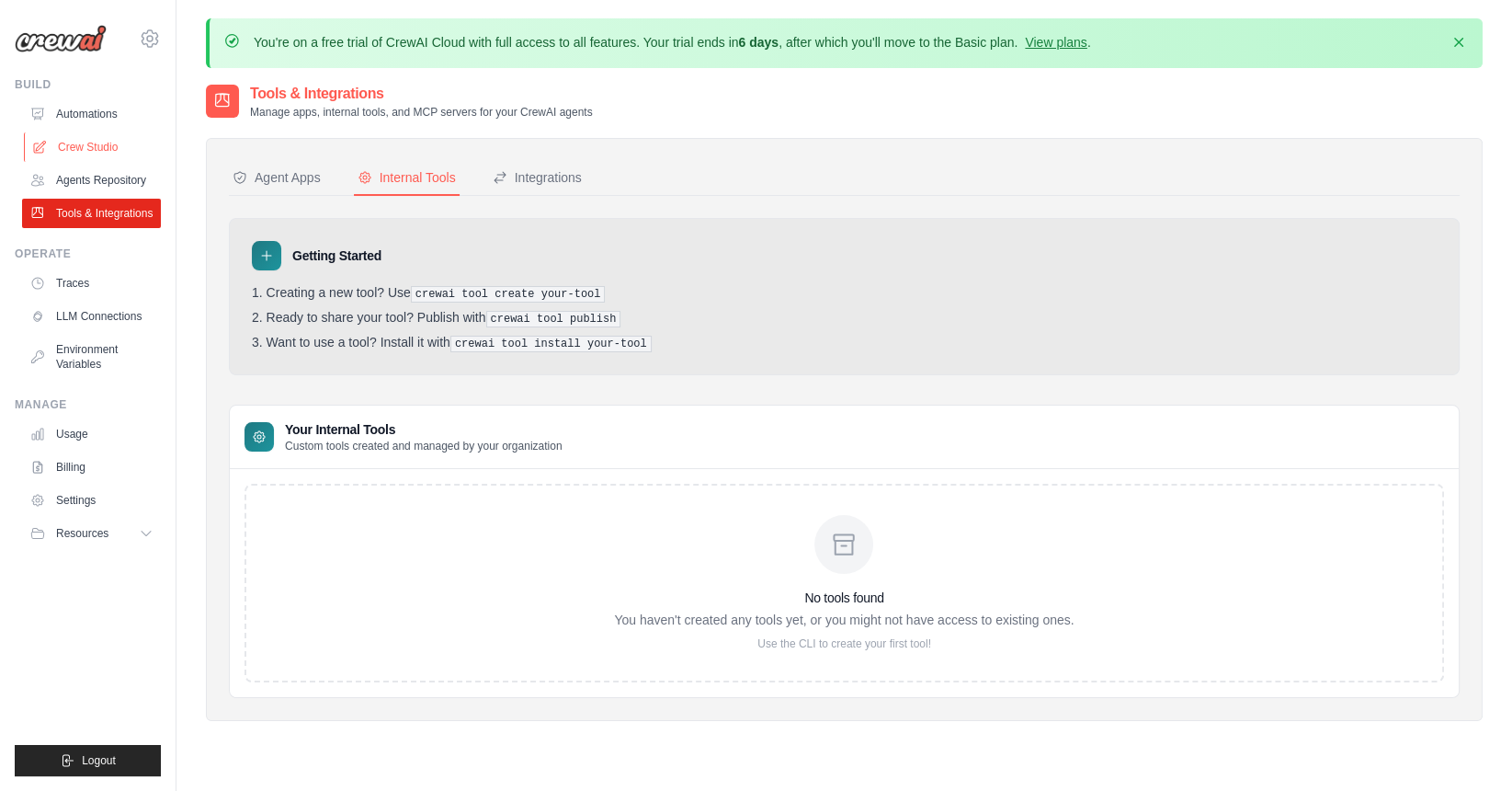
click at [79, 147] on link "Crew Studio" at bounding box center [93, 147] width 139 height 30
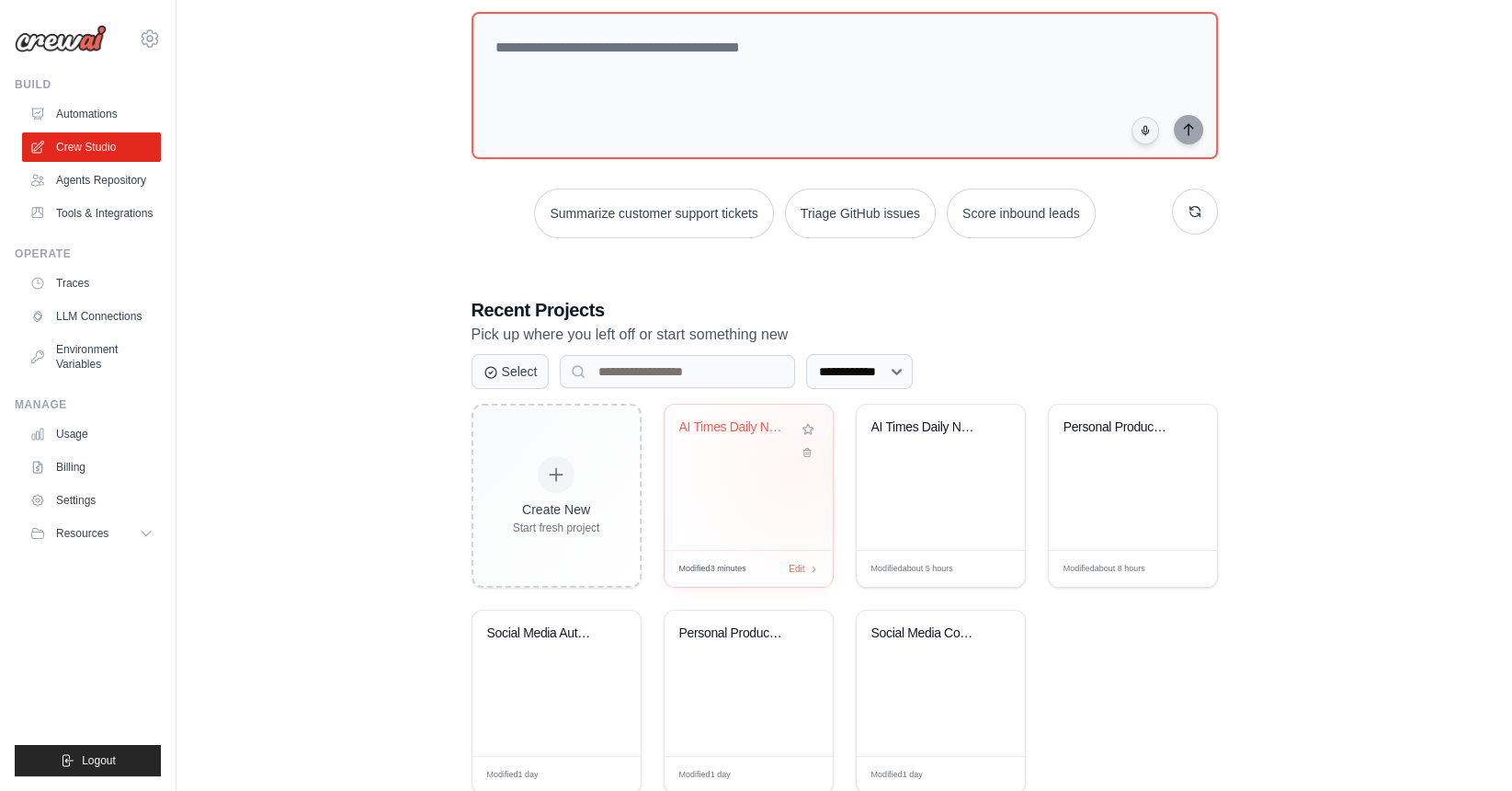
scroll to position [173, 0]
click at [744, 474] on div "AI Times Daily News Automation" at bounding box center [747, 474] width 168 height 145
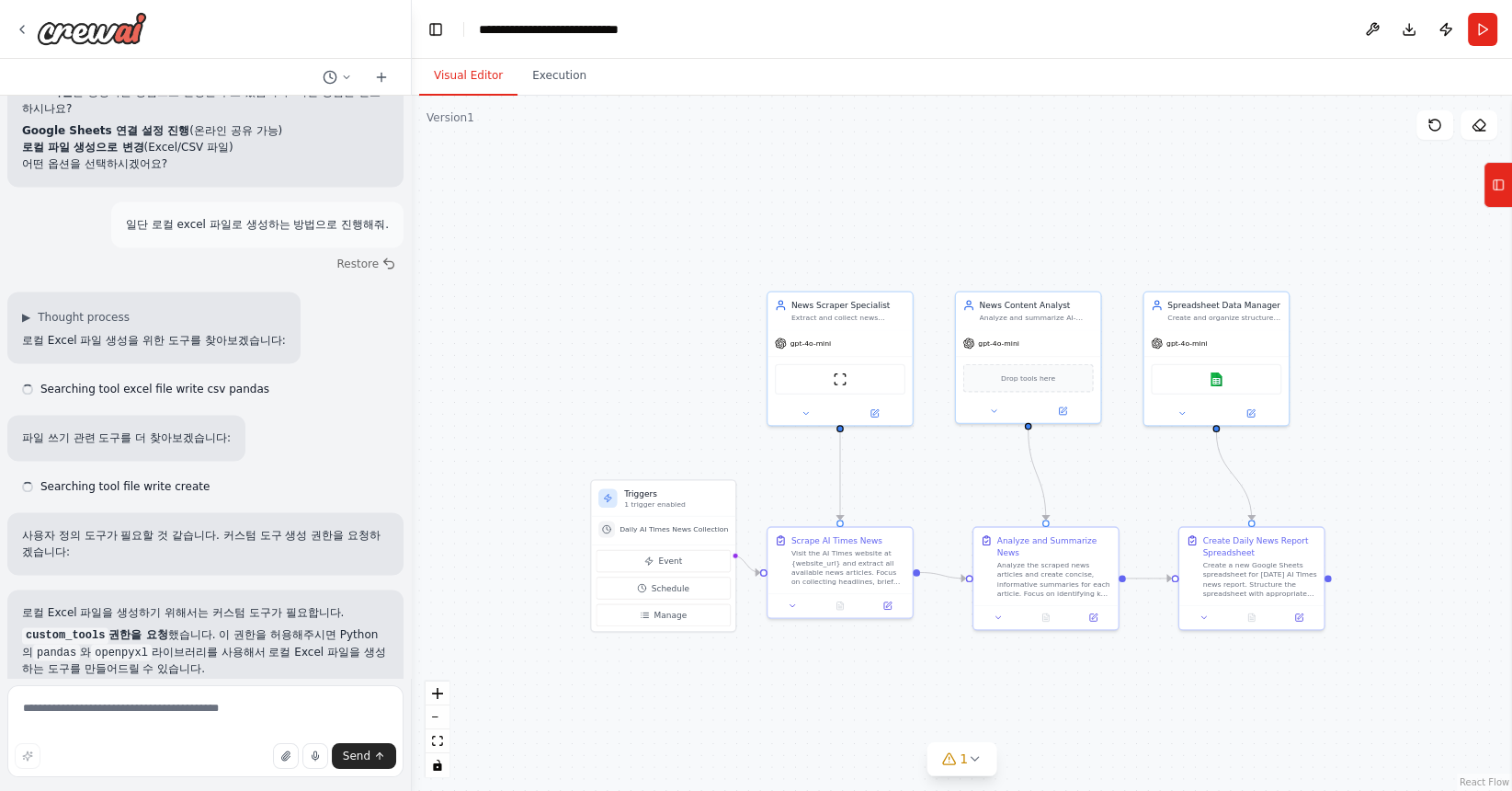
scroll to position [3251, 0]
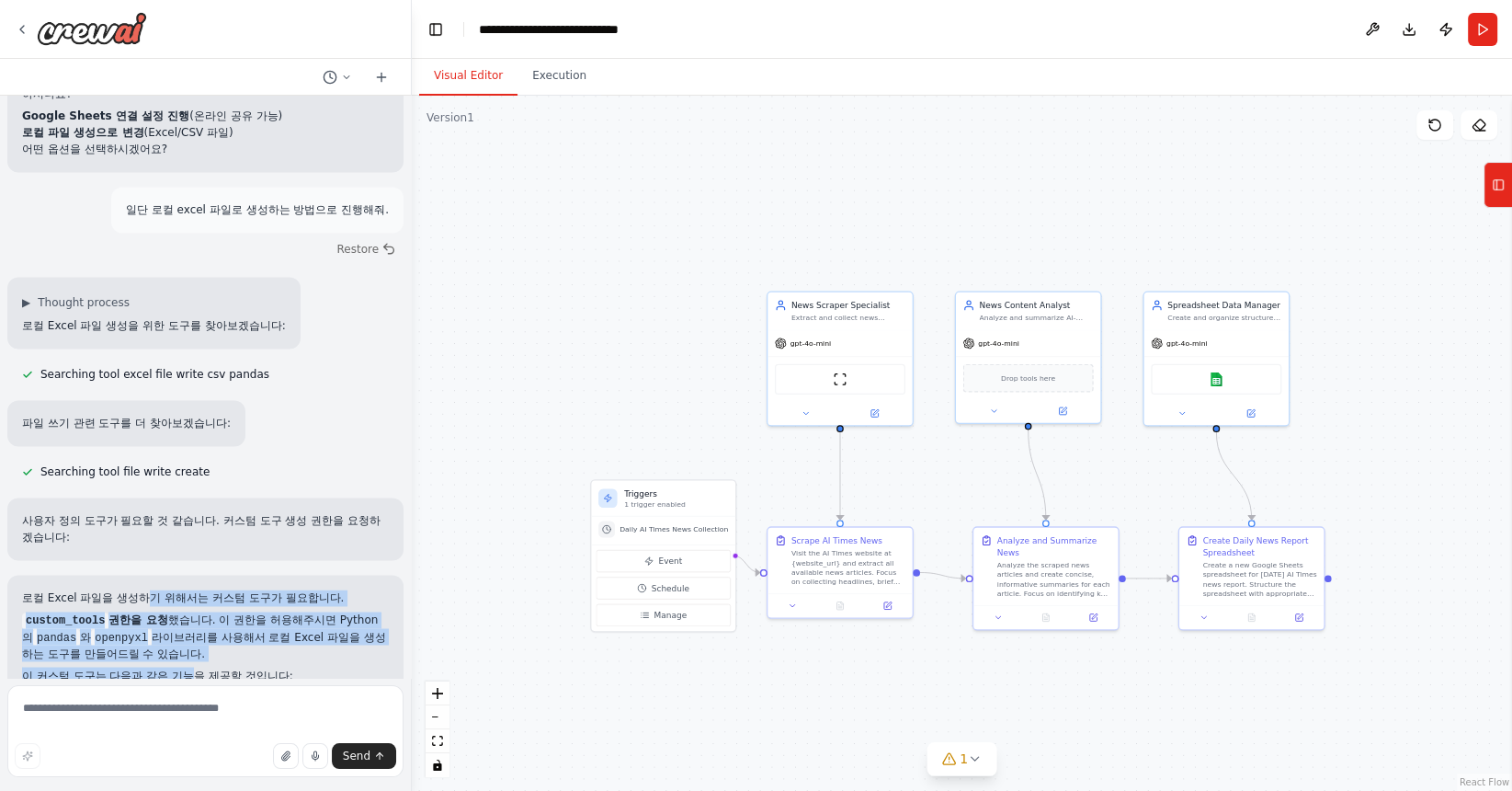
drag, startPoint x: 134, startPoint y: 463, endPoint x: 166, endPoint y: 547, distance: 89.9
click at [166, 589] on div "로컬 Excel 파일을 생성하기 위해서는 커스텀 도구가 필요합니다. custom_tools 권한을 요청 했습니다. 이 권한을 허용해주시면 Py…" at bounding box center [205, 685] width 366 height 193
click at [166, 666] on p "이 커스텀 도구는 다음과 같은 기능을 제공할 것입니다:" at bounding box center [205, 674] width 366 height 16
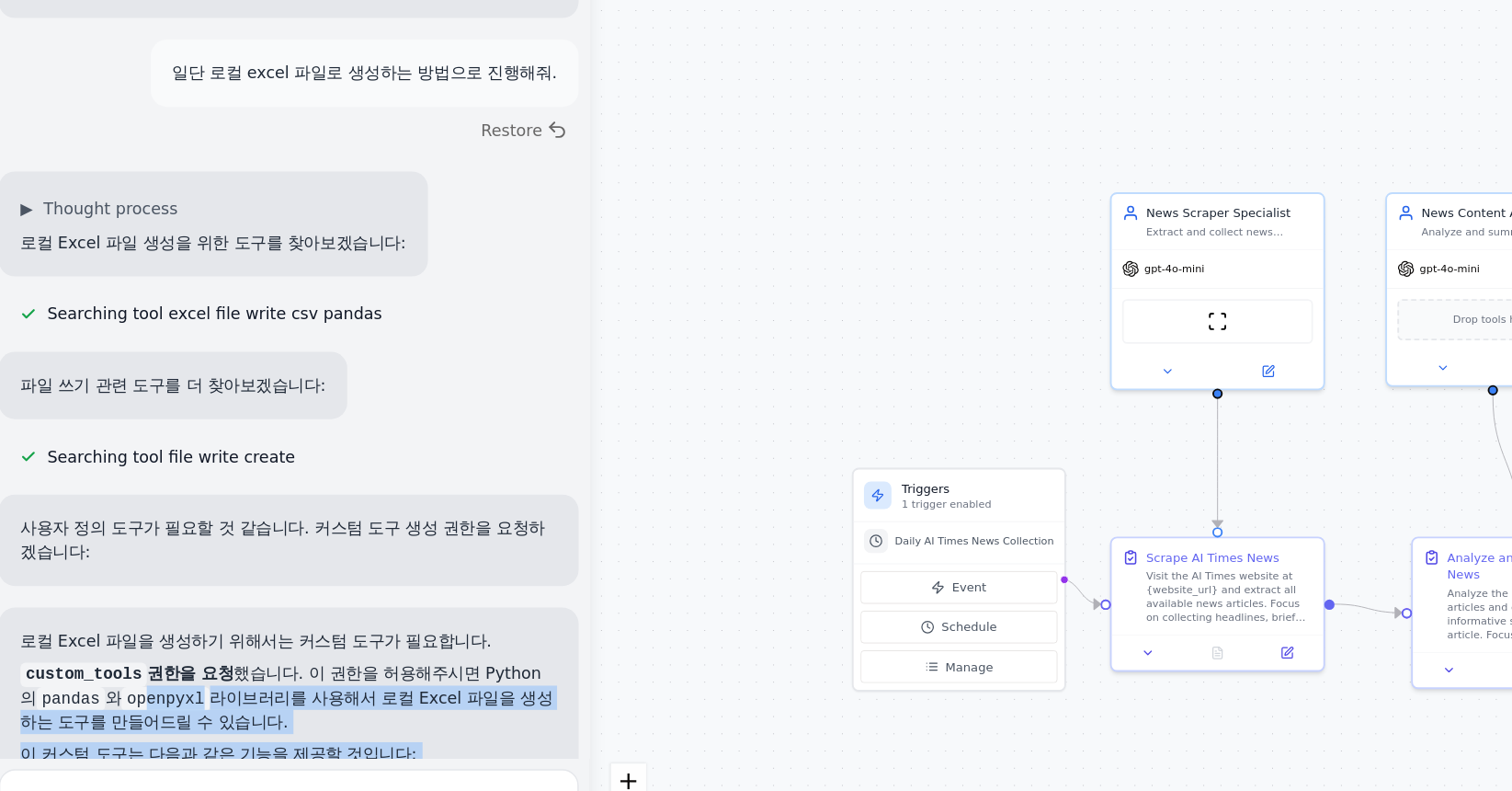
drag, startPoint x: 130, startPoint y: 508, endPoint x: 120, endPoint y: 599, distance: 91.5
click at [120, 599] on div "로컬 Excel 파일을 생성하기 위해서는 커스텀 도구가 필요합니다. custom_tools 권한을 요청 했습니다. 이 권한을 허용해주시면 Py…" at bounding box center [205, 685] width 366 height 193
click at [120, 722] on li "📝 뉴스 데이터를 구조화된 테이블로 정리" at bounding box center [205, 730] width 366 height 16
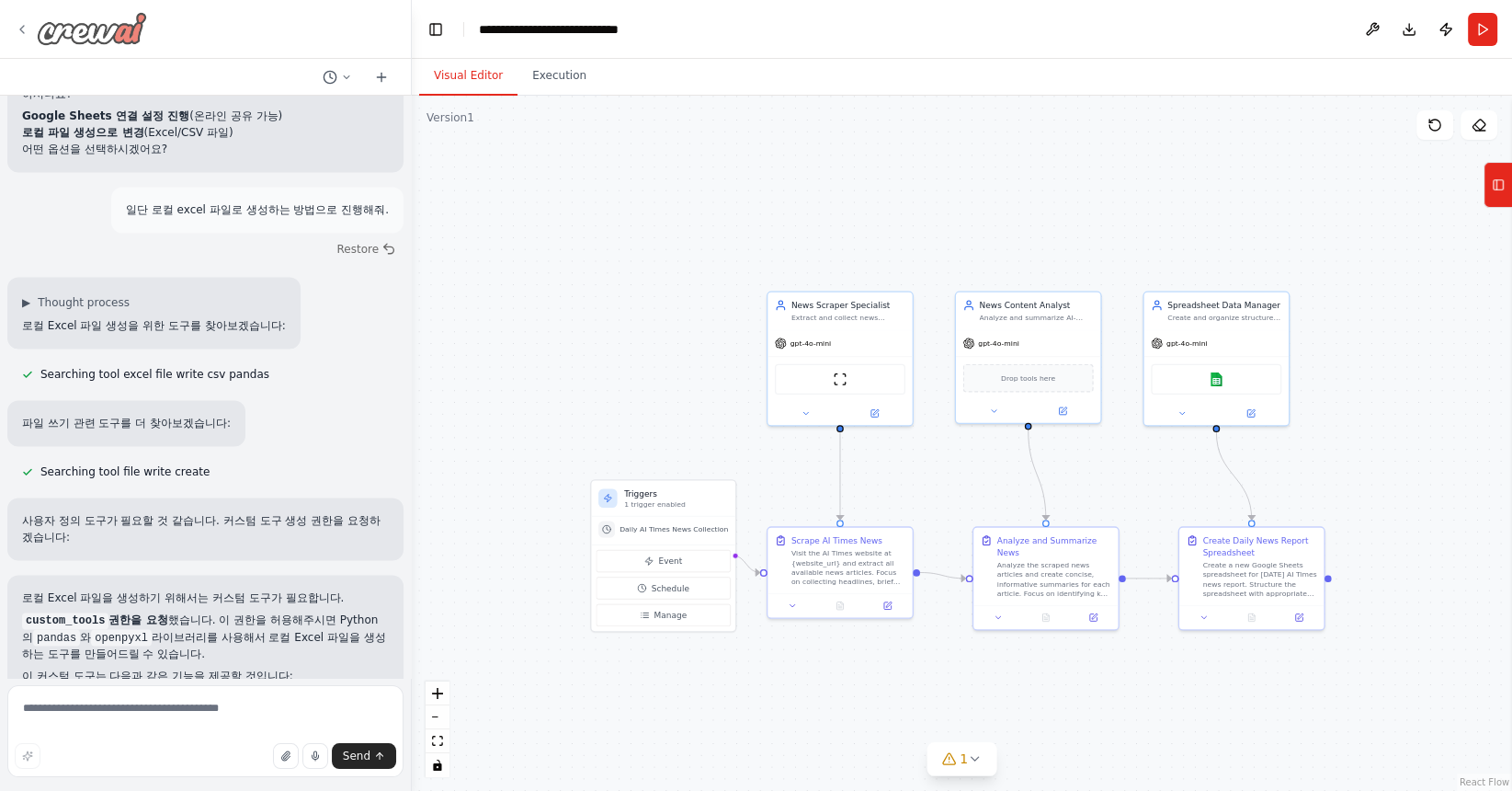
click at [19, 33] on icon at bounding box center [21, 29] width 14 height 14
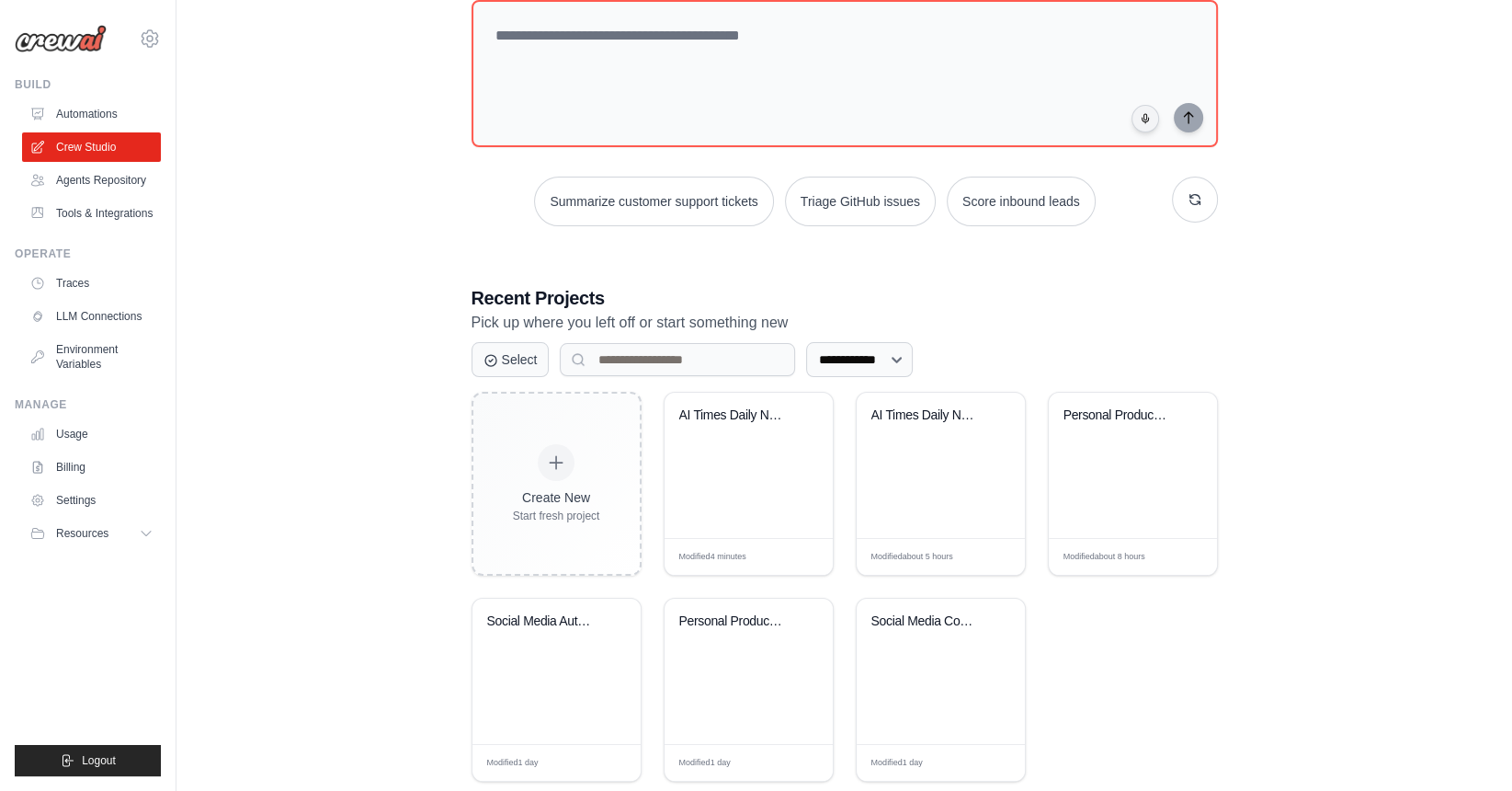
scroll to position [189, 0]
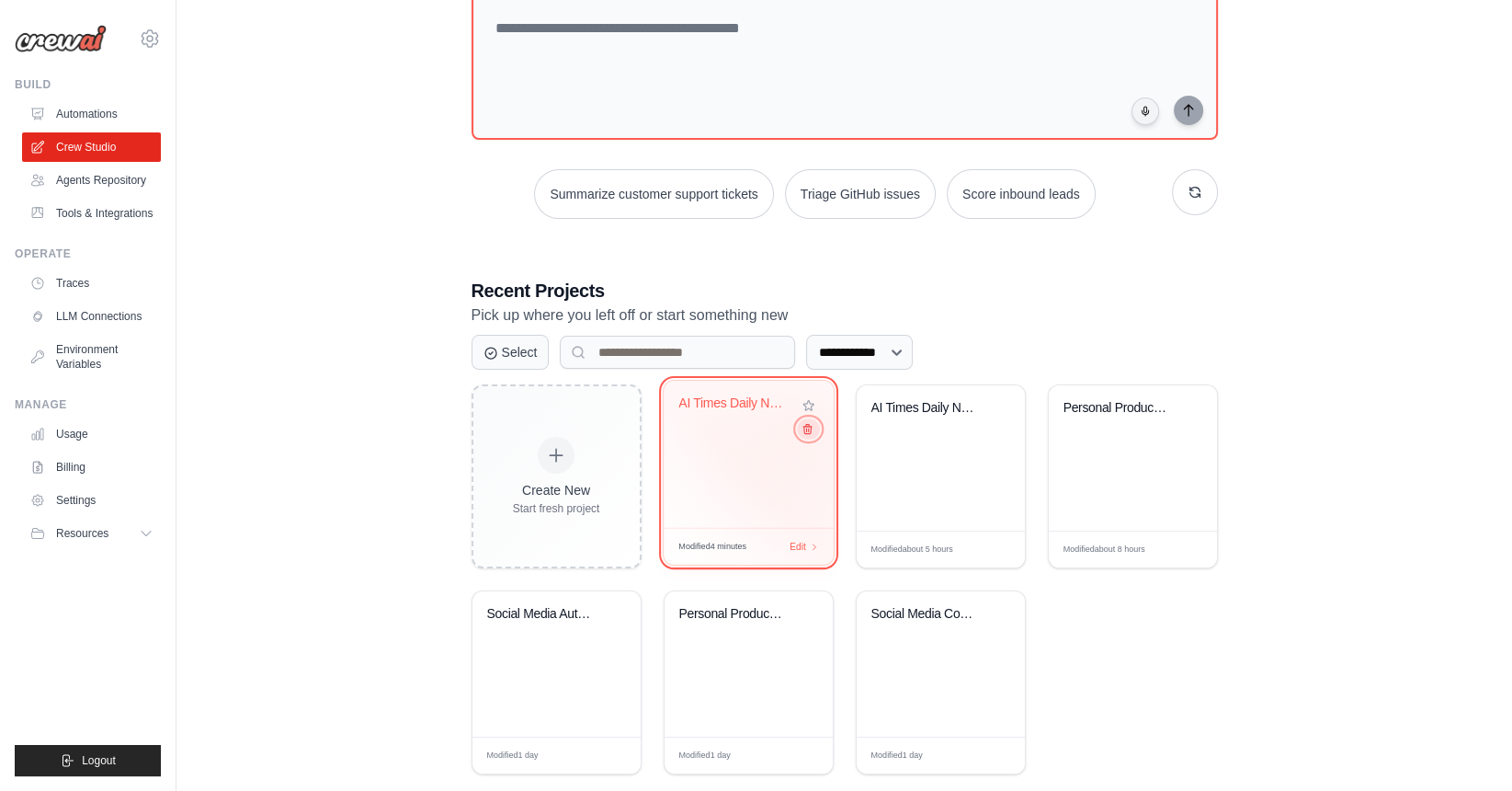
click at [810, 431] on icon at bounding box center [806, 429] width 12 height 12
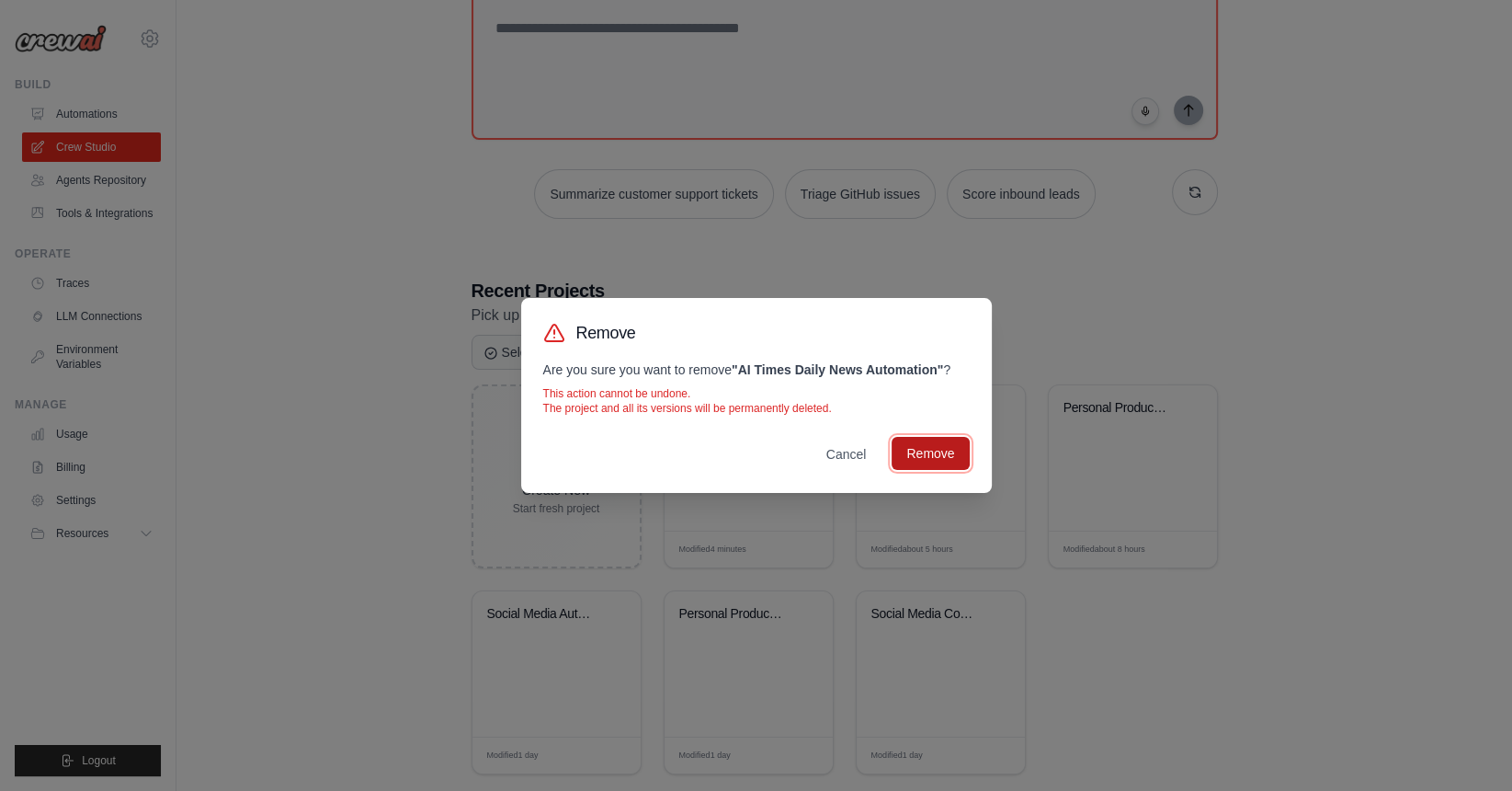
click at [954, 447] on button "Remove" at bounding box center [930, 453] width 77 height 33
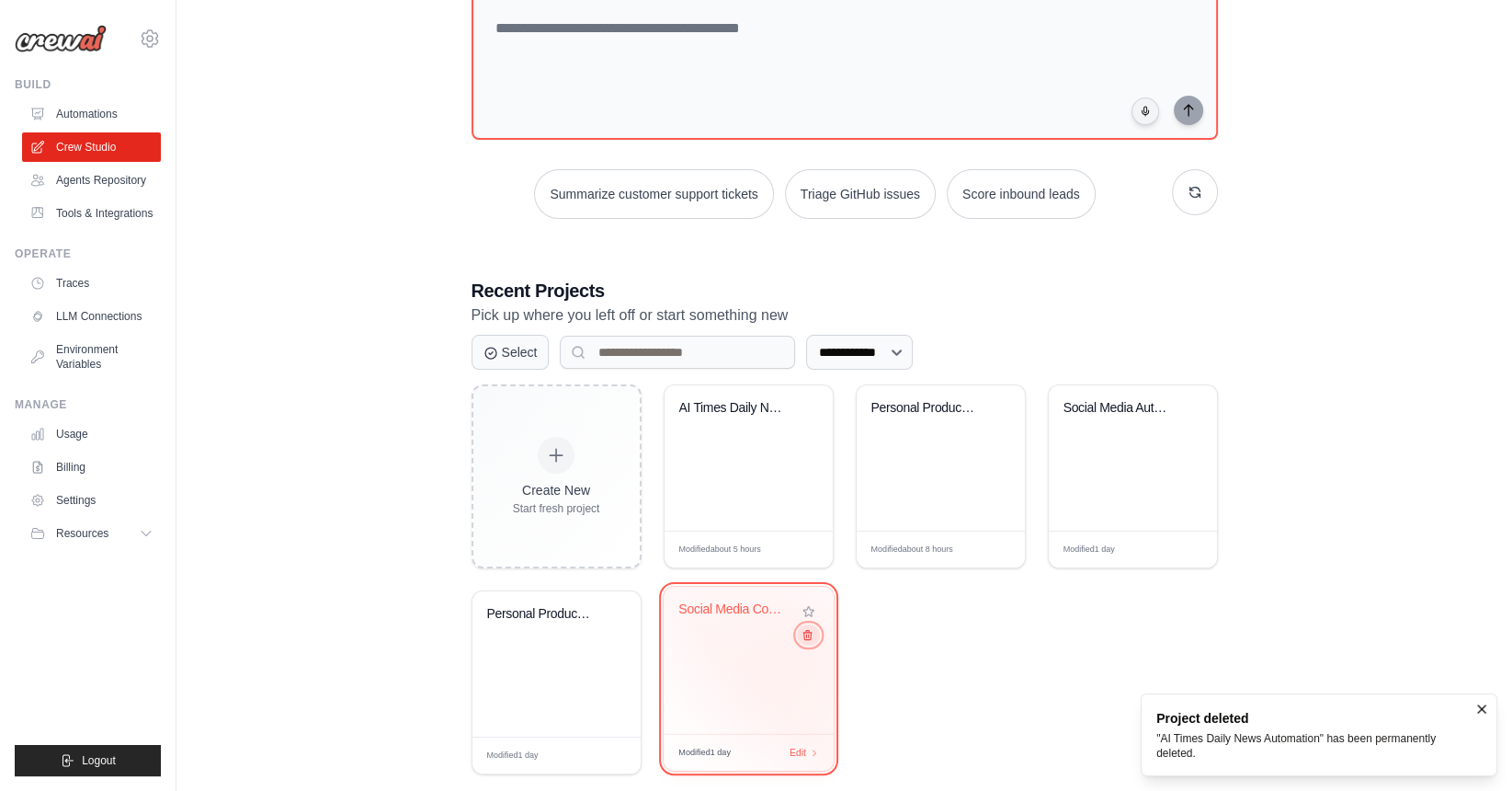
click at [805, 644] on button at bounding box center [807, 634] width 22 height 20
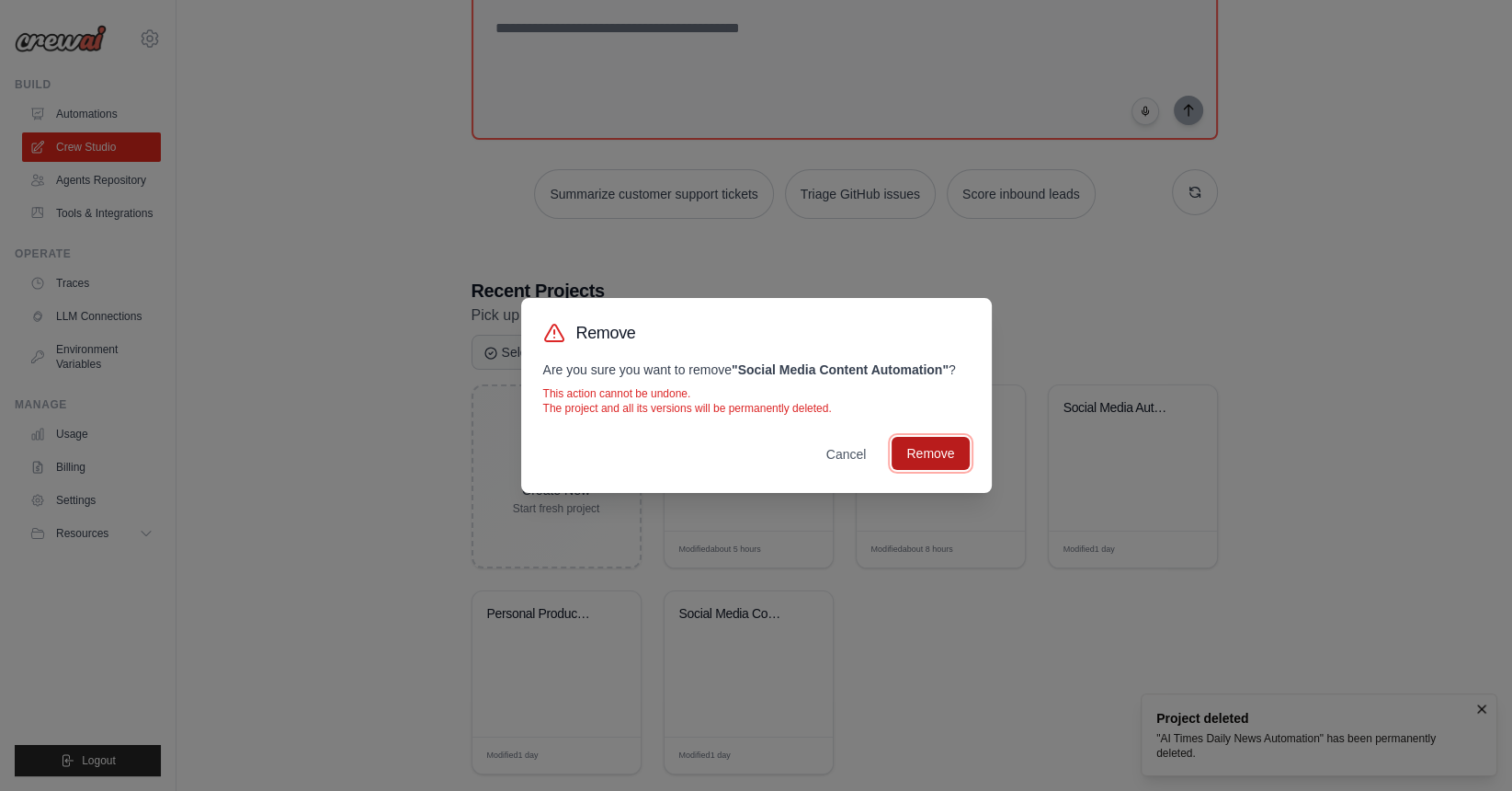
click at [929, 445] on button "Remove" at bounding box center [930, 453] width 77 height 33
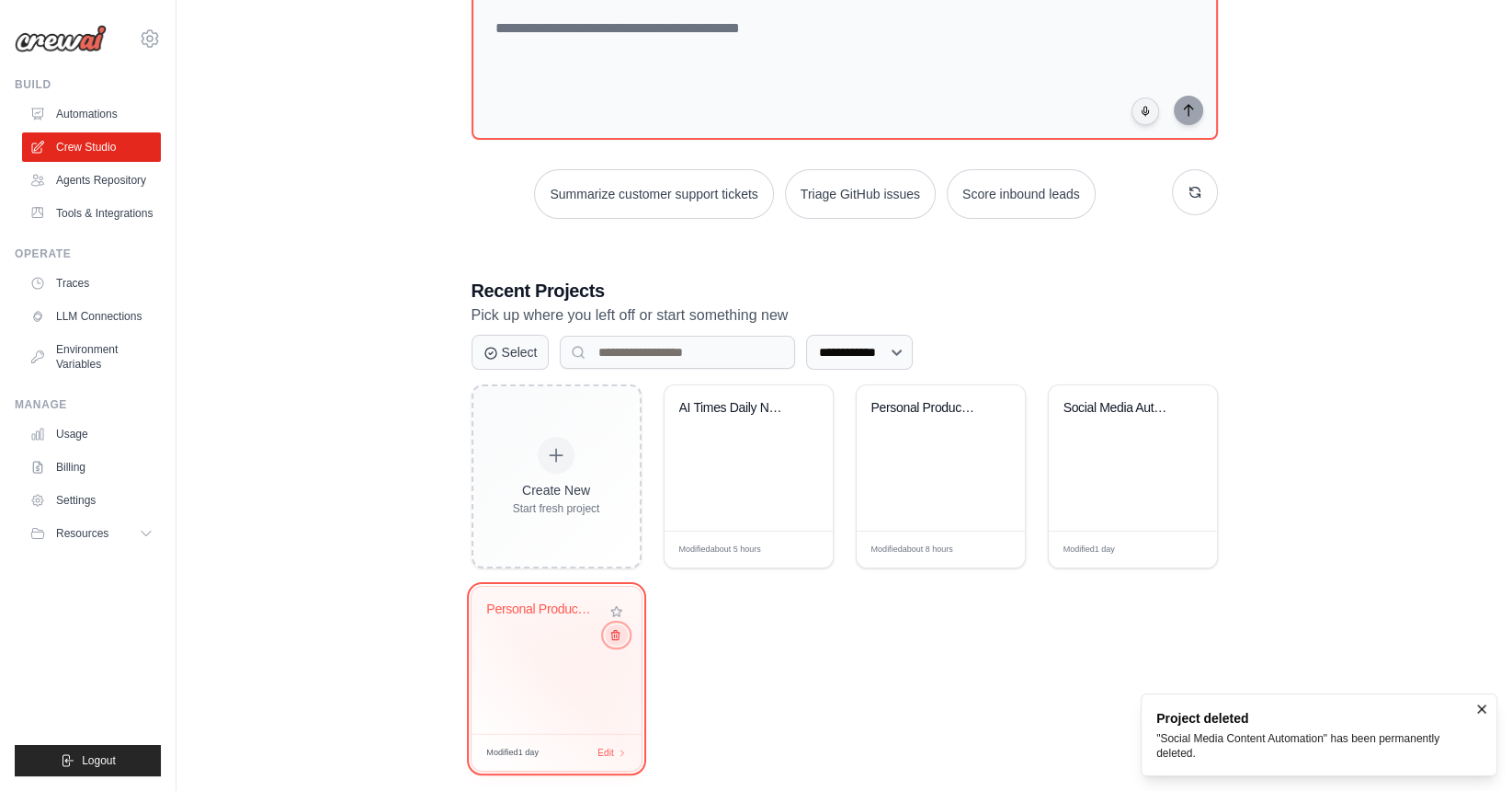
click at [615, 642] on button at bounding box center [615, 634] width 22 height 20
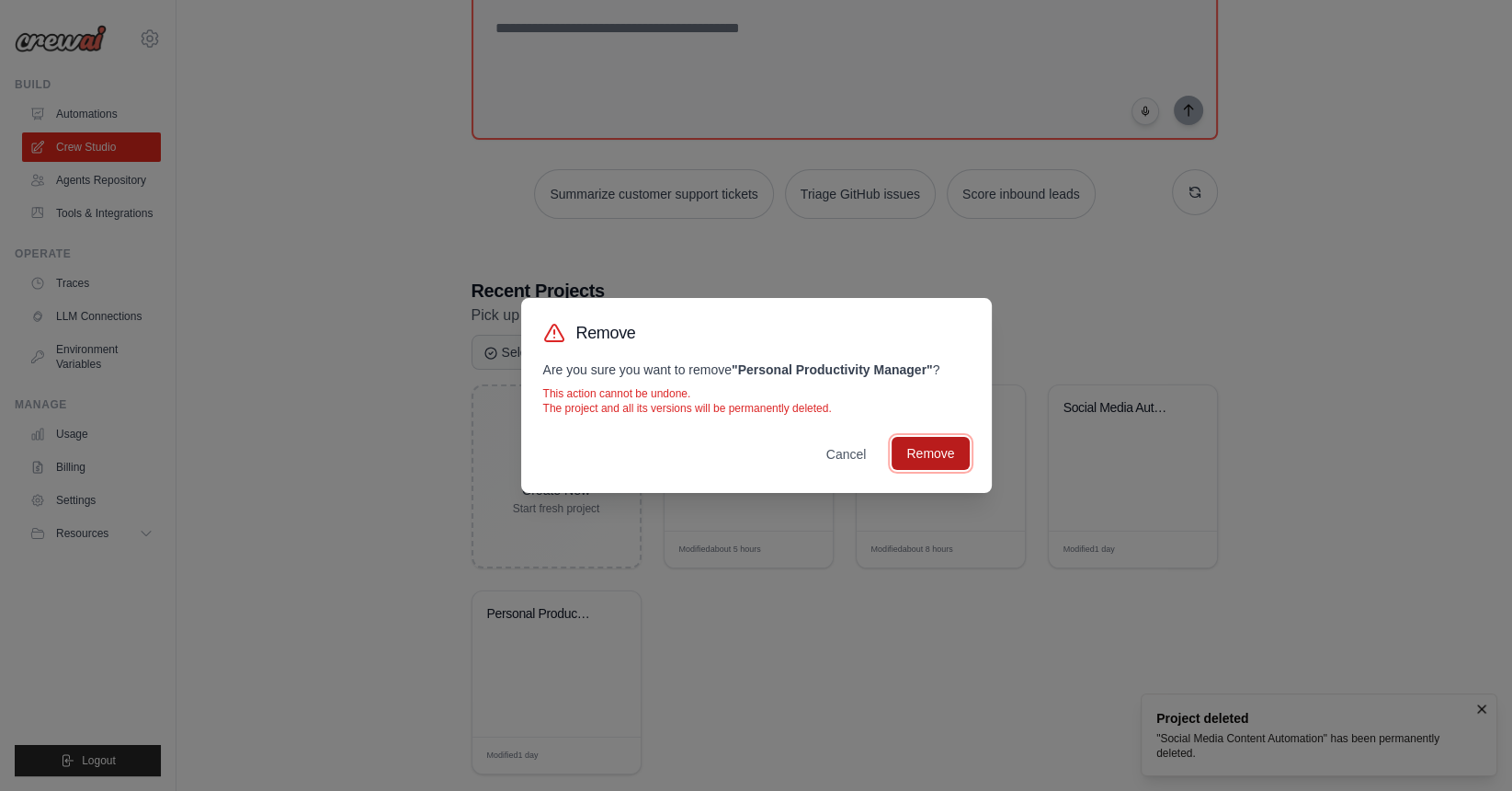
click at [945, 450] on button "Remove" at bounding box center [930, 453] width 77 height 33
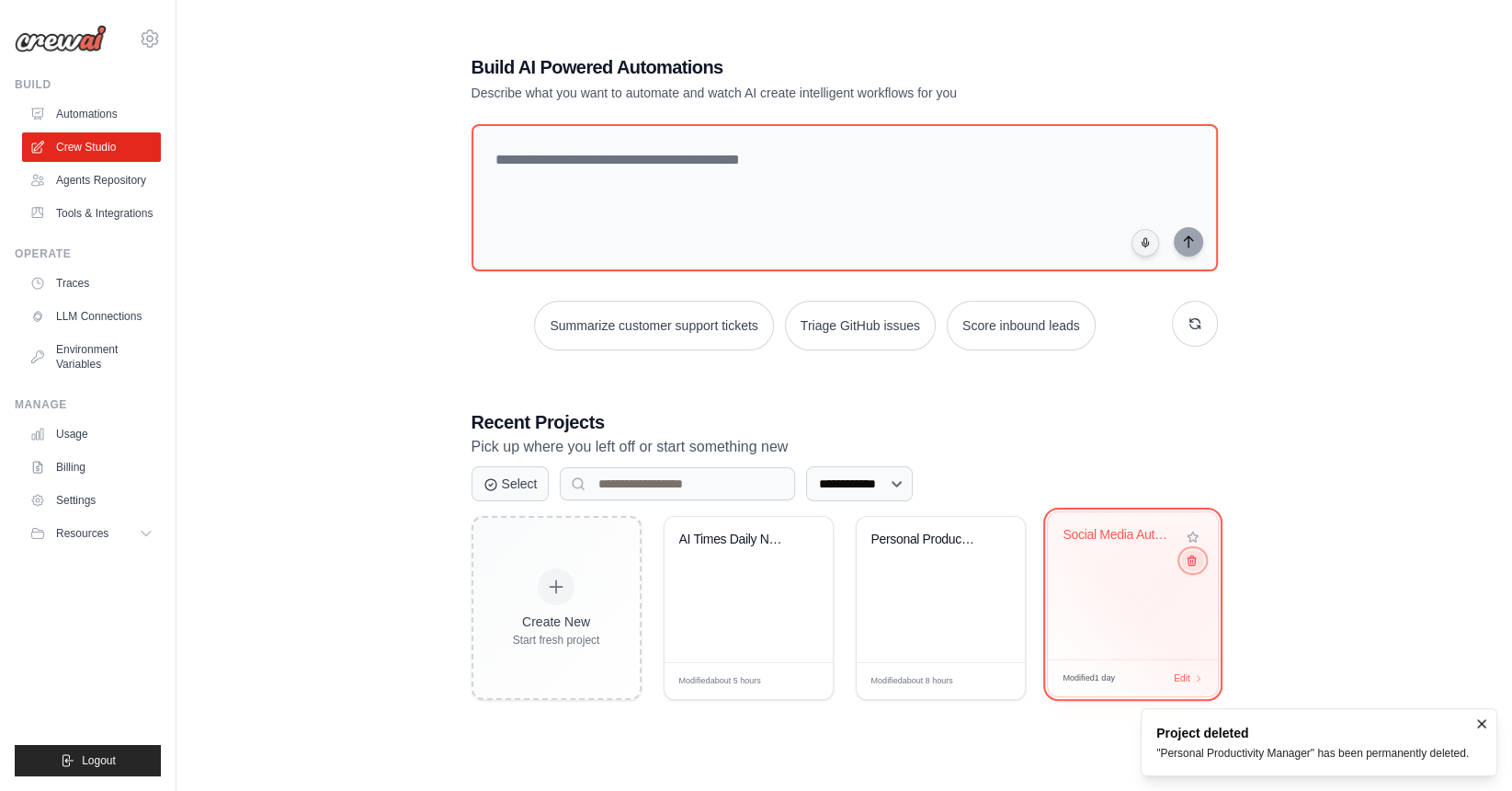
click at [1194, 564] on icon at bounding box center [1191, 561] width 12 height 12
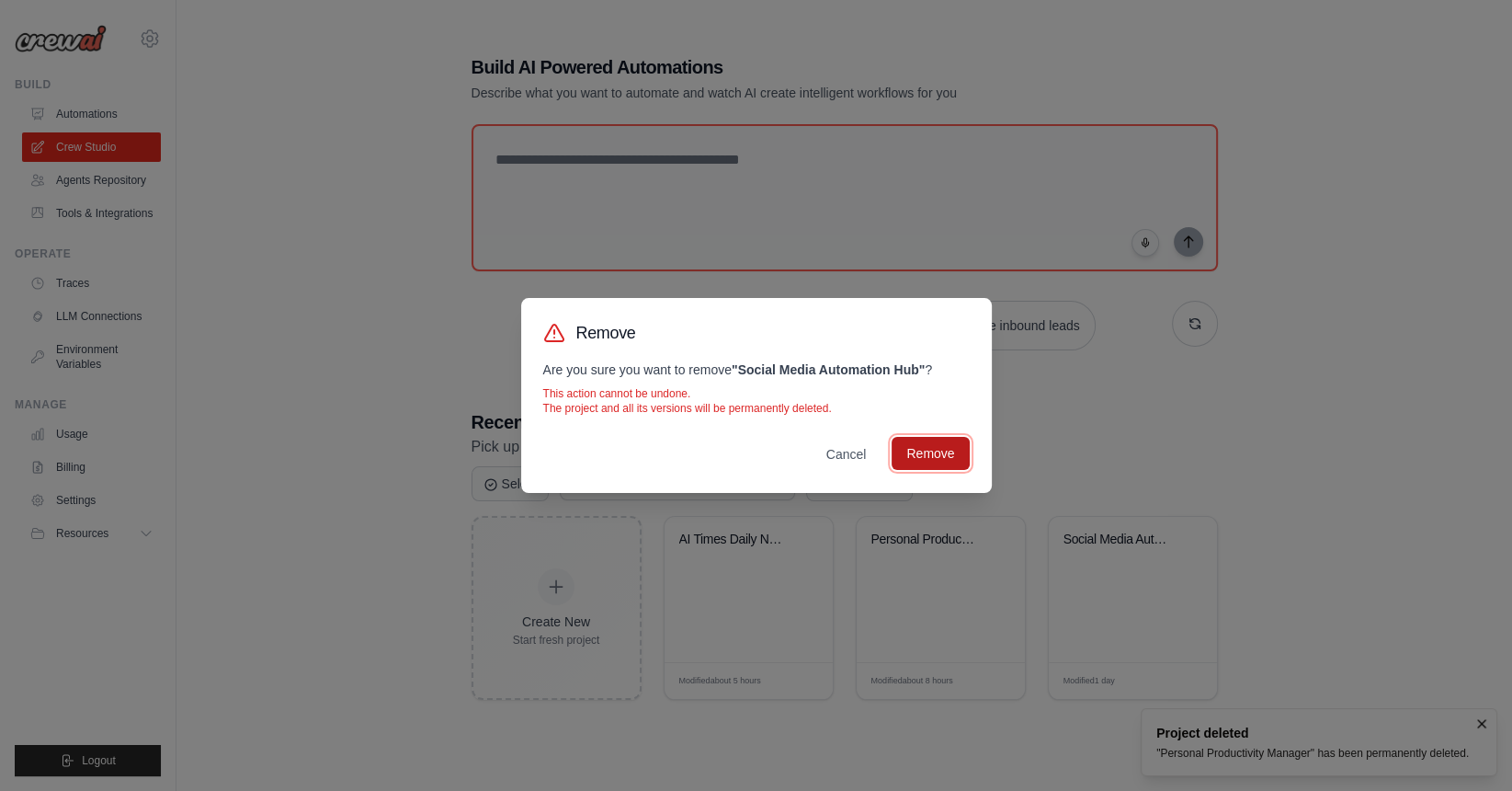
click at [948, 461] on button "Remove" at bounding box center [930, 453] width 77 height 33
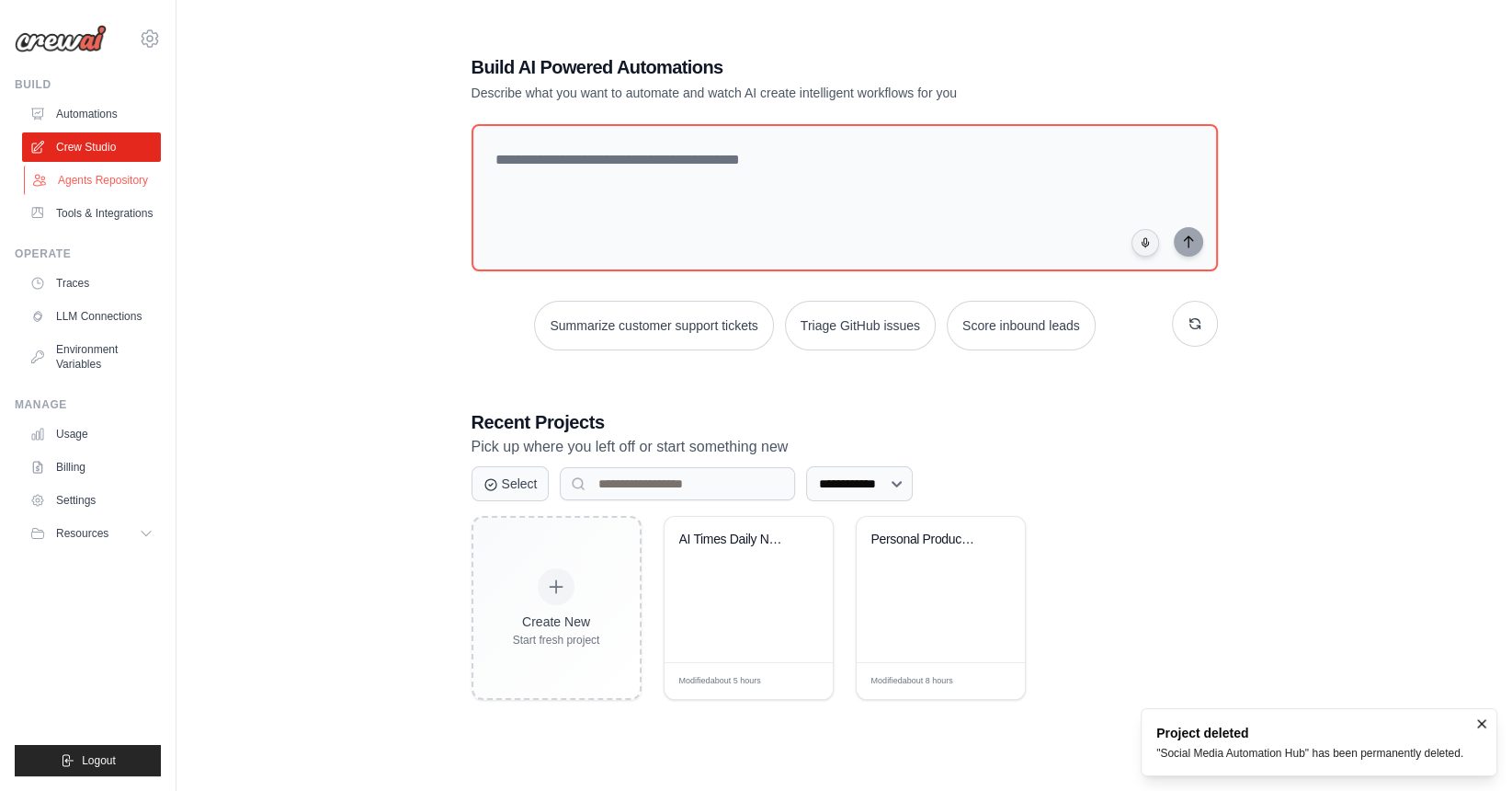
click at [84, 184] on link "Agents Repository" at bounding box center [93, 180] width 139 height 30
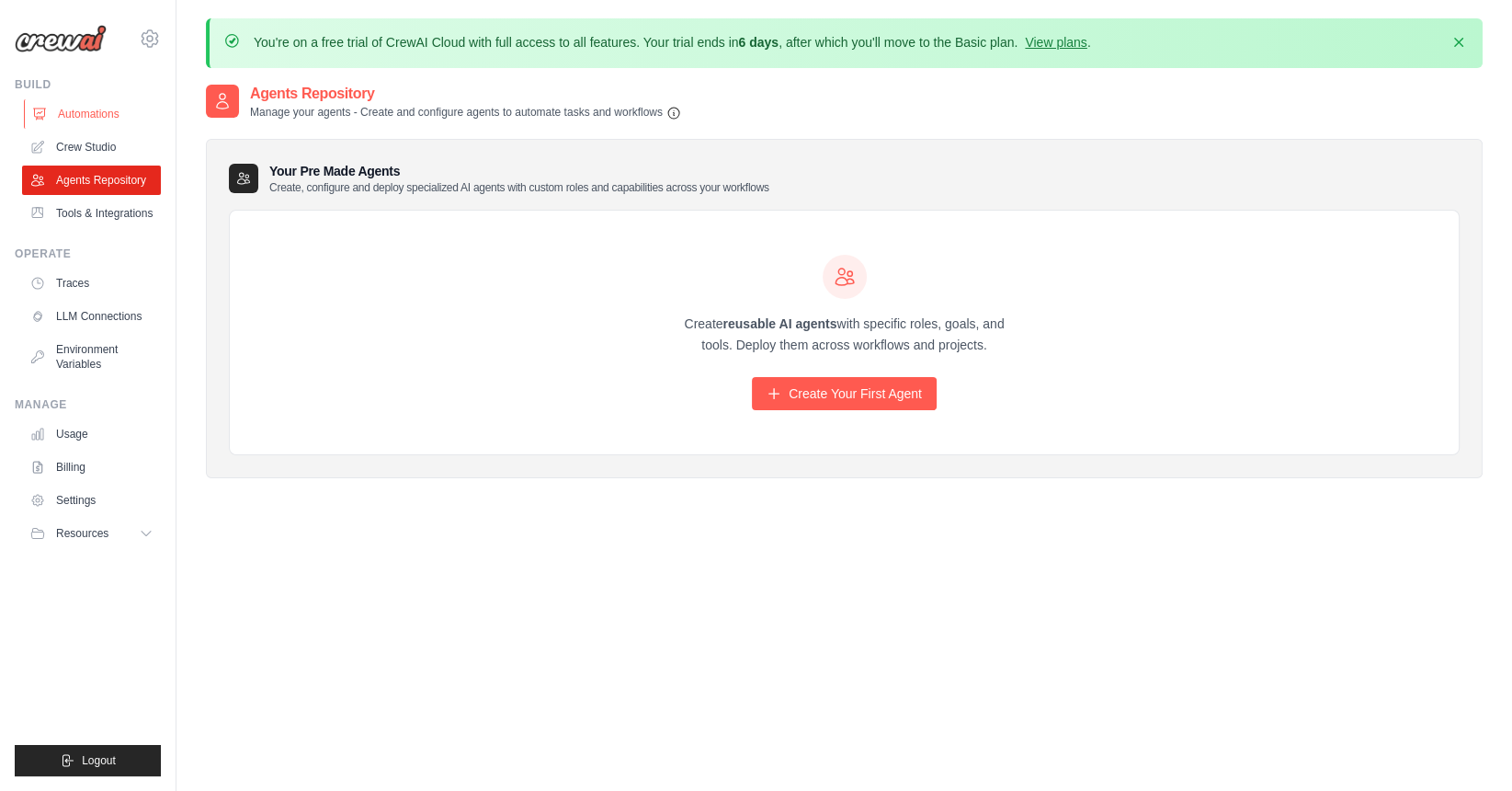
click at [72, 115] on link "Automations" at bounding box center [93, 113] width 139 height 30
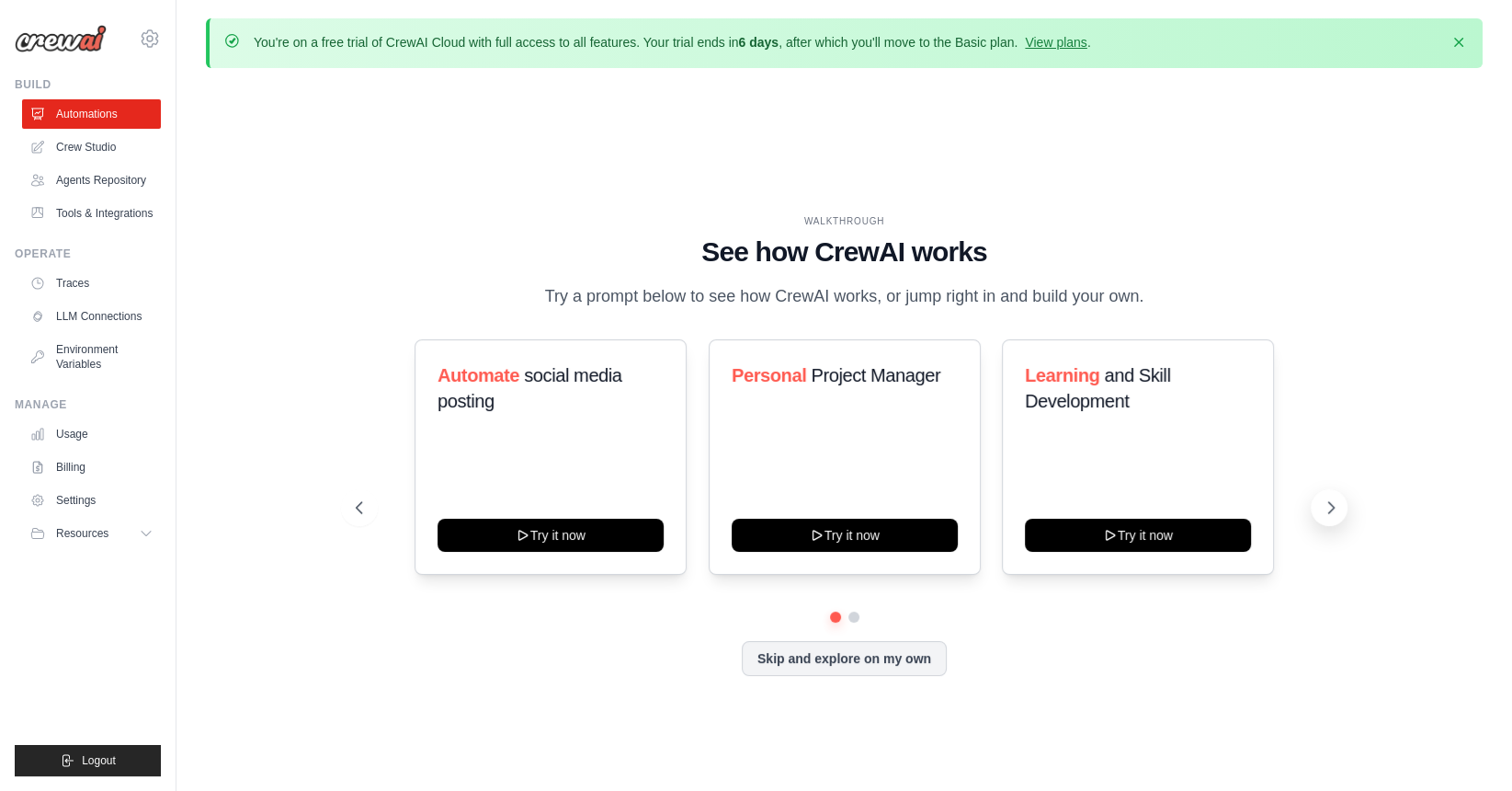
click at [1322, 513] on icon at bounding box center [1330, 507] width 18 height 18
click at [532, 384] on span "Curator" at bounding box center [538, 374] width 59 height 20
click at [77, 148] on link "Crew Studio" at bounding box center [93, 147] width 139 height 30
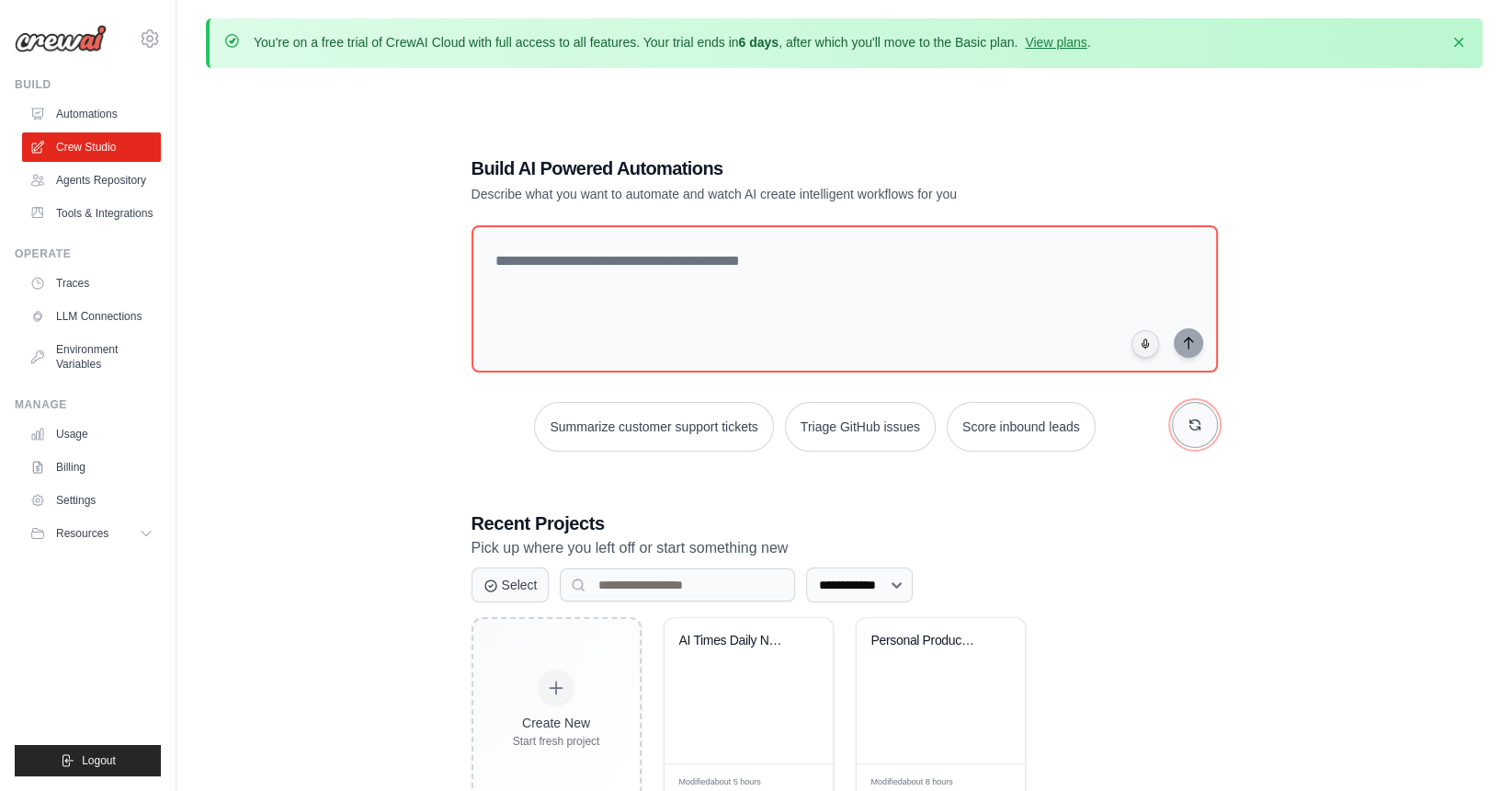
click at [1195, 431] on icon "button" at bounding box center [1193, 424] width 14 height 14
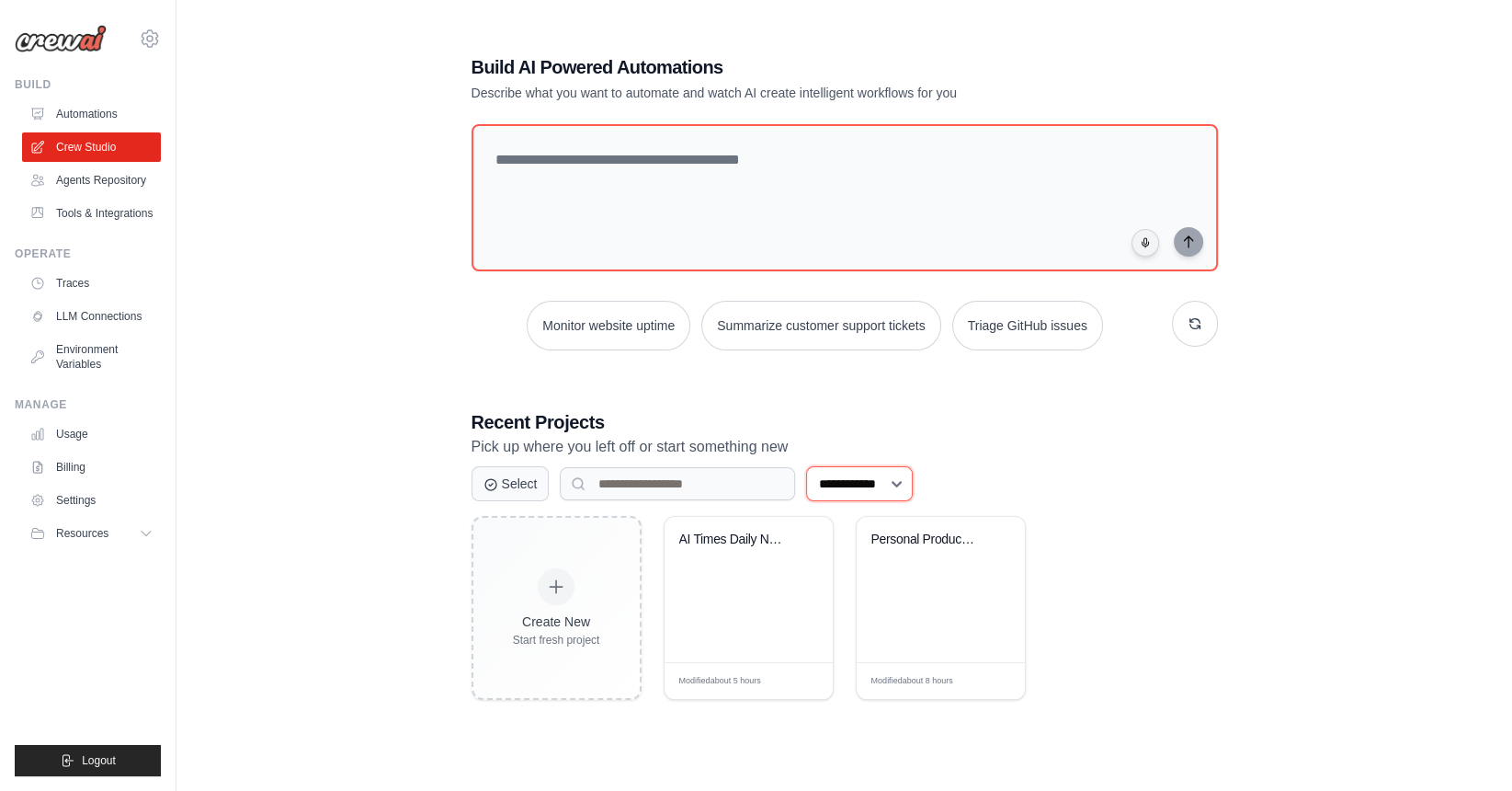
click at [912, 470] on select "**********" at bounding box center [859, 484] width 106 height 35
click at [752, 585] on div "AI Times Daily News Crawler and Sum..." at bounding box center [747, 588] width 168 height 145
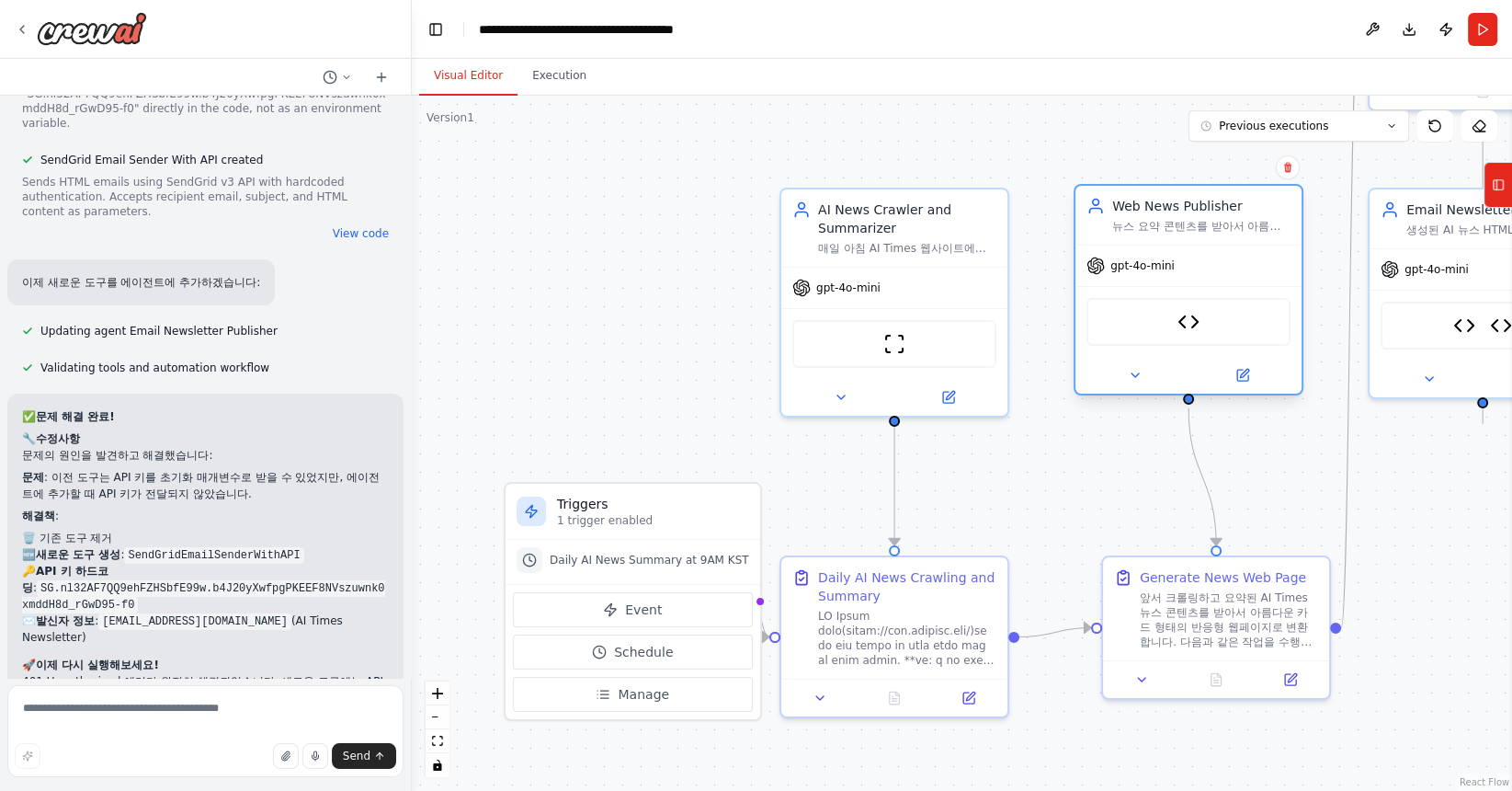
drag, startPoint x: 1214, startPoint y: 270, endPoint x: 1203, endPoint y: 261, distance: 14.2
click at [1205, 267] on div "gpt-4o-mini" at bounding box center [1189, 266] width 226 height 40
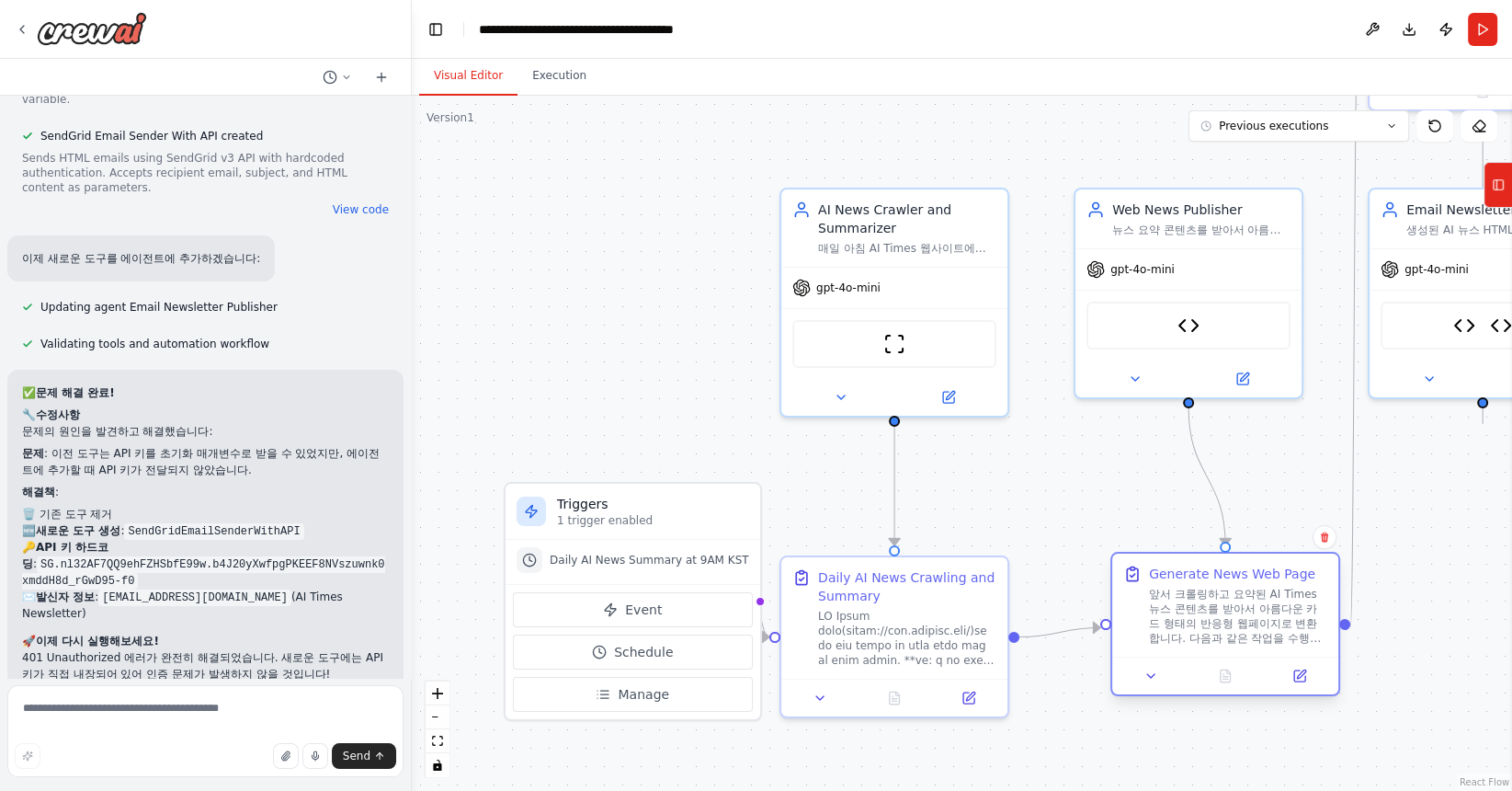
click at [1232, 604] on div "앞서 크롤링하고 요약된 AI Times 뉴스 콘텐츠를 받아서 아름다운 카드 형태의 반응형 웹페이지로 변환합니다. 다음과 같은 작업을 수행해야 …" at bounding box center [1238, 615] width 178 height 59
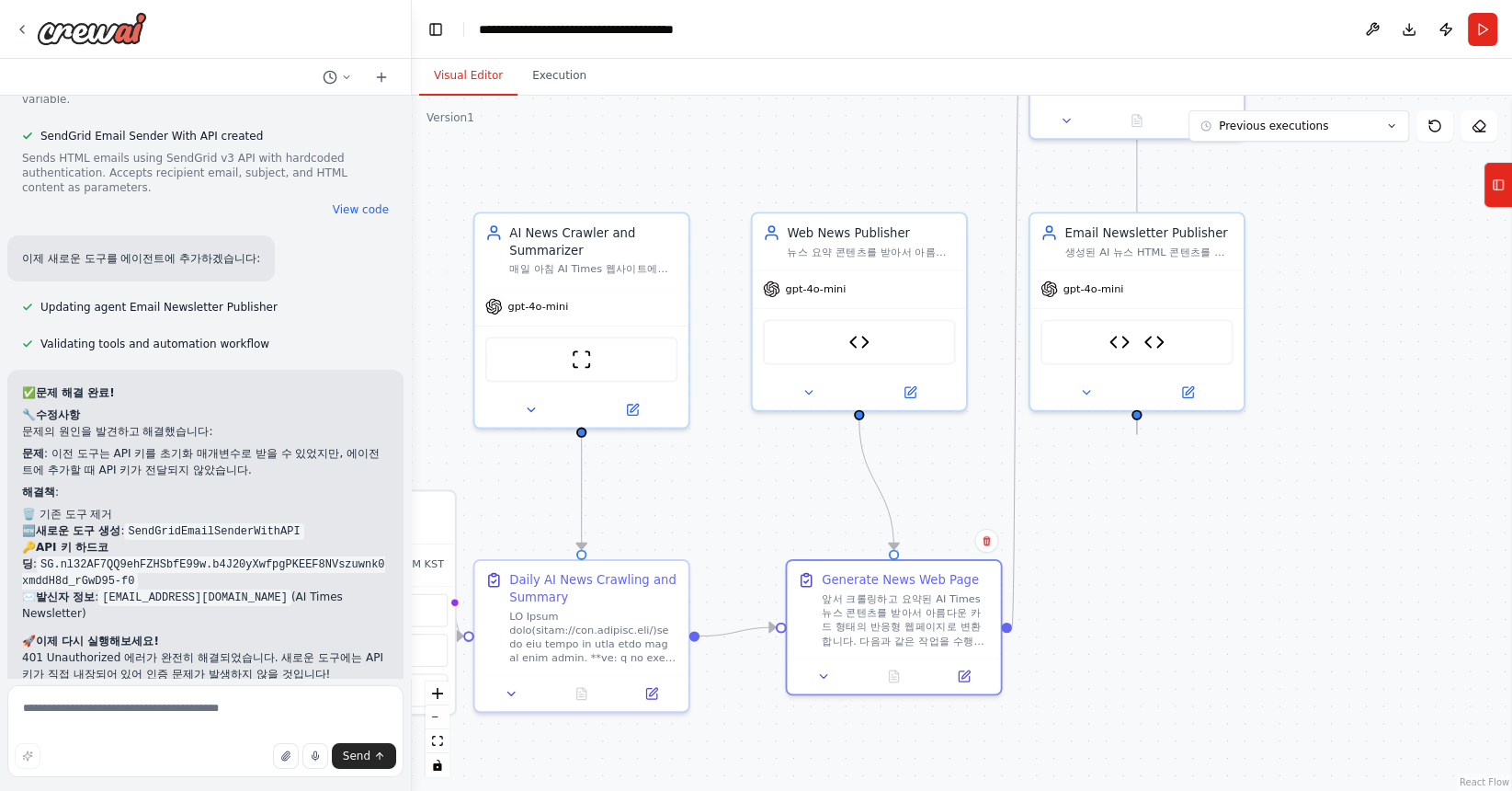
drag, startPoint x: 1444, startPoint y: 512, endPoint x: 1111, endPoint y: 512, distance: 333.0
click at [1111, 512] on div ".deletable-edge-delete-btn { width: 20px; height: 20px; border: 0px solid #ffff…" at bounding box center [961, 443] width 1099 height 695
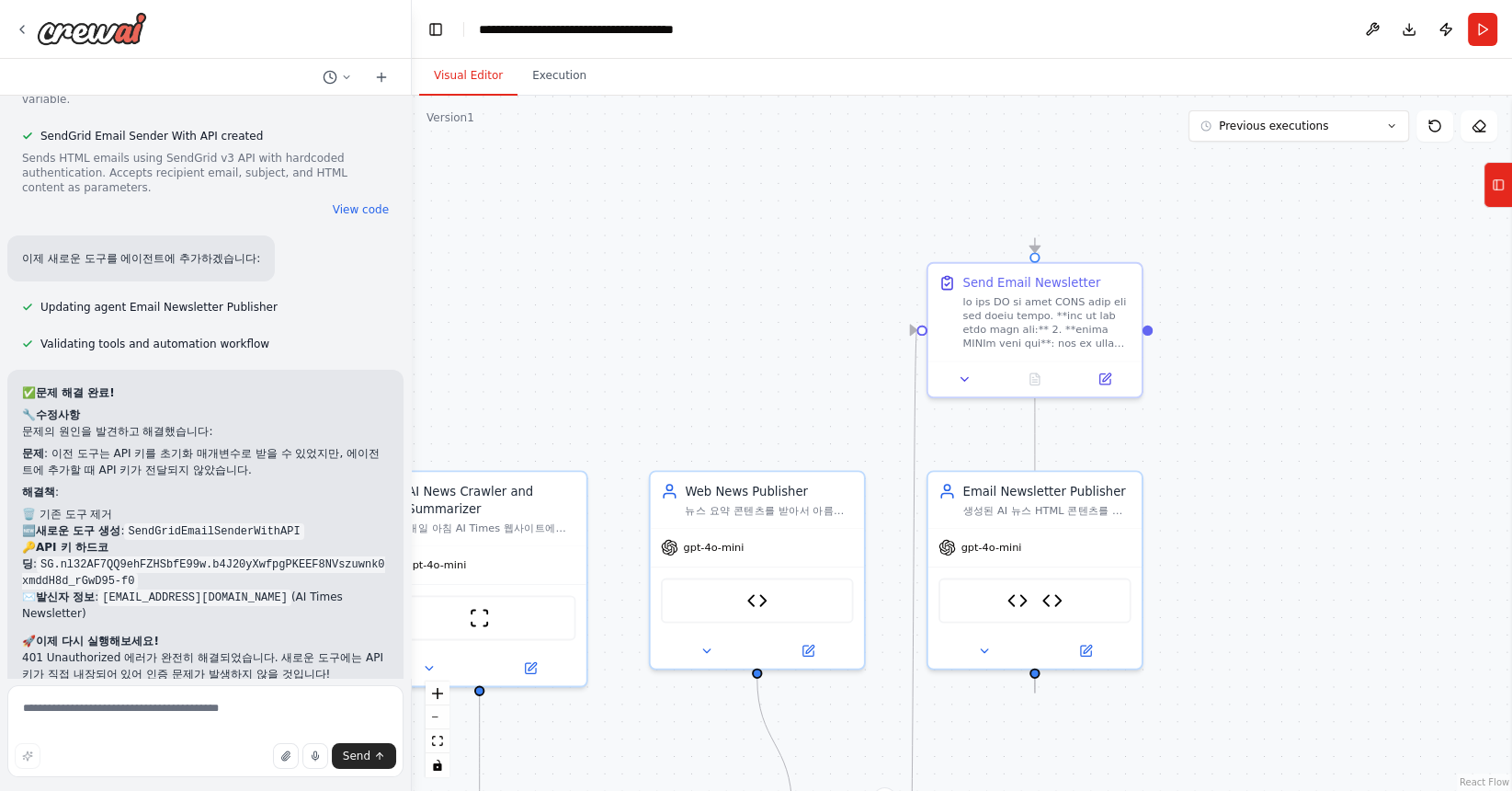
drag, startPoint x: 1110, startPoint y: 504, endPoint x: 1009, endPoint y: 762, distance: 277.1
click at [1009, 762] on div ".deletable-edge-delete-btn { width: 20px; height: 20px; border: 0px solid #ffff…" at bounding box center [961, 443] width 1099 height 695
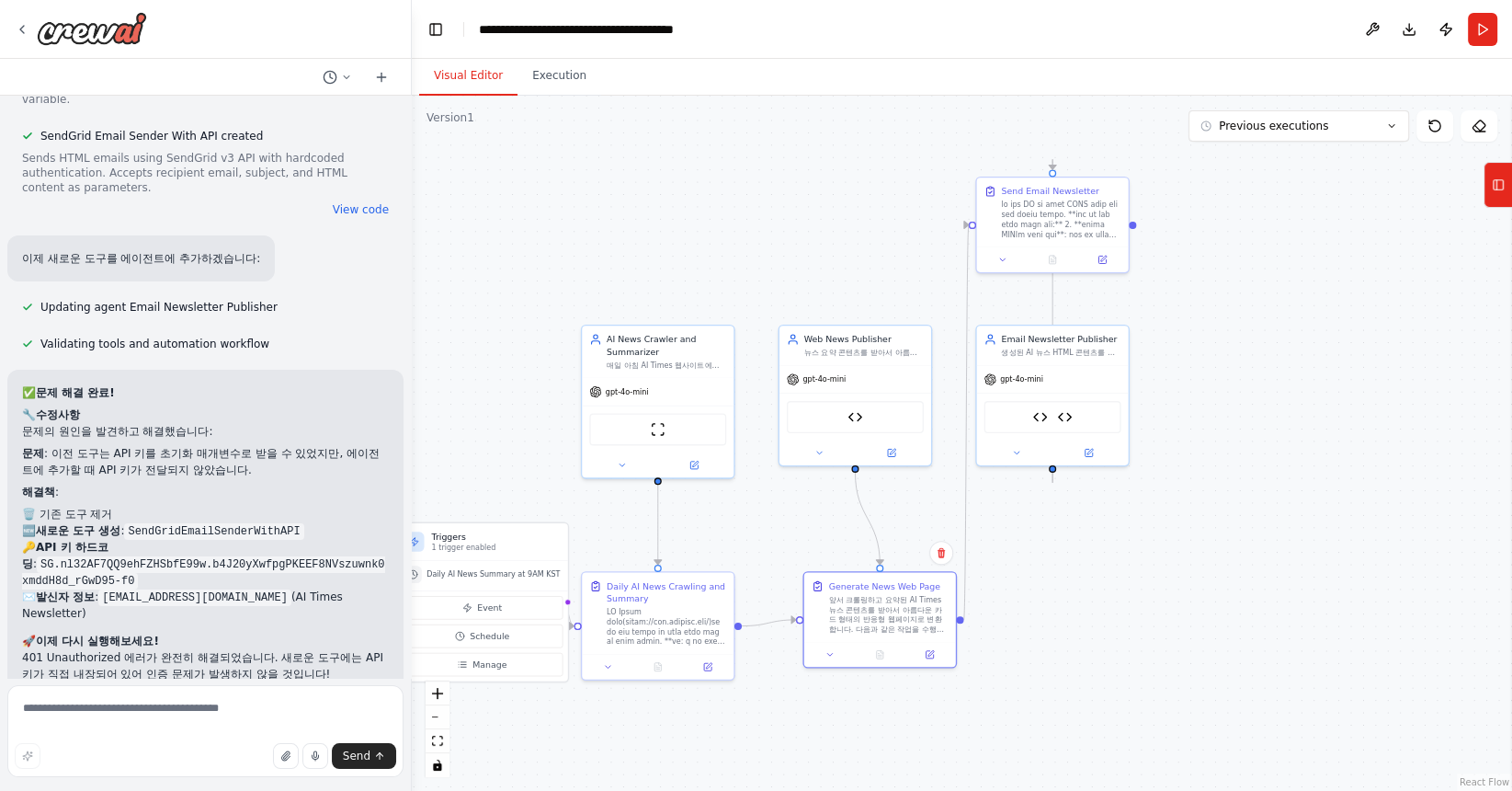
drag, startPoint x: 1223, startPoint y: 623, endPoint x: 1226, endPoint y: 466, distance: 157.0
click at [1226, 466] on div ".deletable-edge-delete-btn { width: 20px; height: 20px; border: 0px solid #ffff…" at bounding box center [961, 443] width 1099 height 695
click at [878, 621] on div "앞서 크롤링하고 요약된 AI Times 뉴스 콘텐츠를 받아서 아름다운 카드 형태의 반응형 웹페이지로 변환합니다. 다음과 같은 작업을 수행해야 …" at bounding box center [888, 611] width 120 height 39
click at [940, 556] on icon at bounding box center [940, 552] width 11 height 11
click at [902, 553] on button "Confirm" at bounding box center [889, 552] width 65 height 22
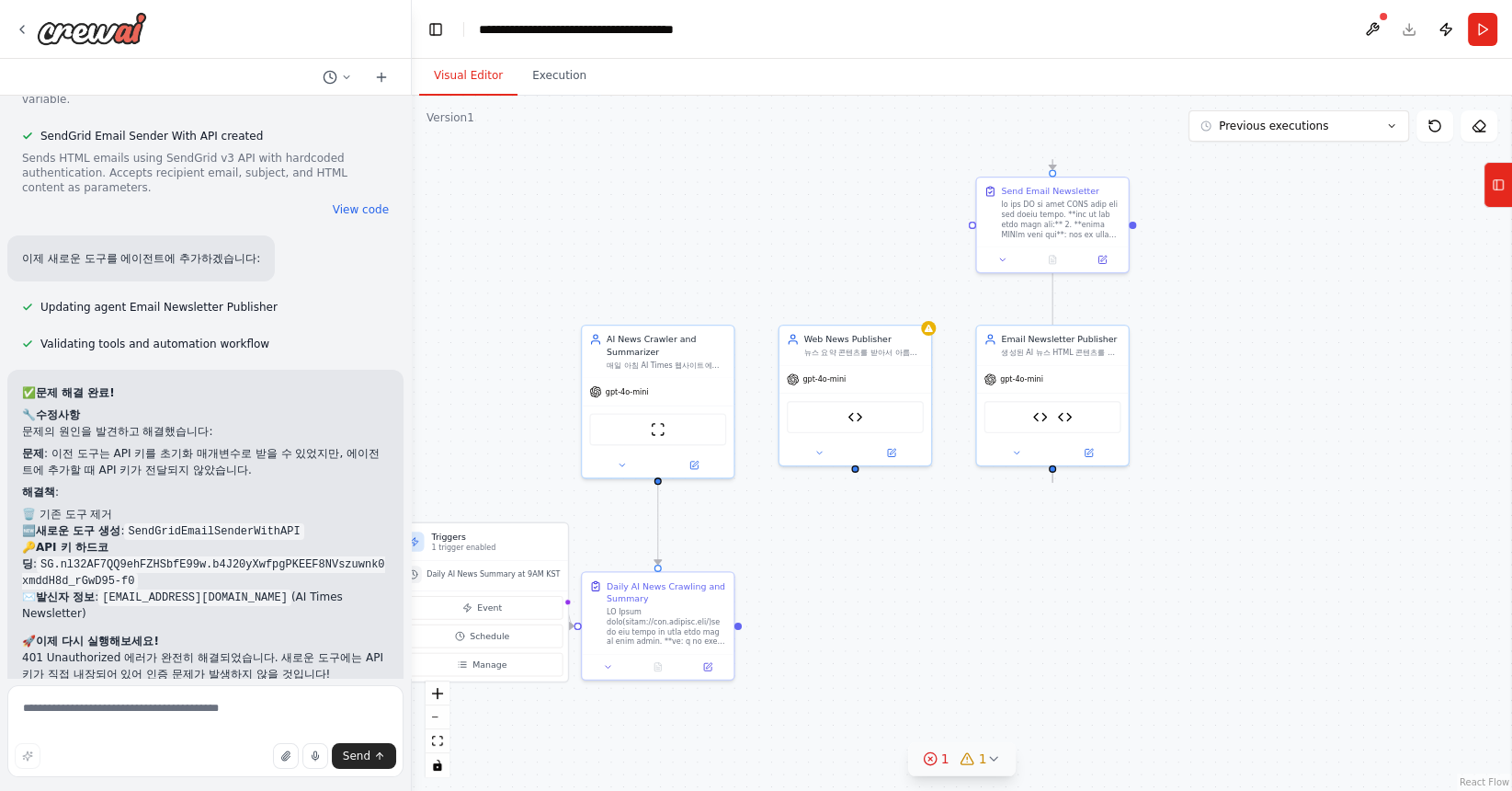
click at [938, 767] on div "1" at bounding box center [936, 758] width 27 height 18
click at [1093, 687] on button at bounding box center [1091, 687] width 32 height 22
click at [1080, 691] on body "매일 아침 9시 해당 사이트에서 뉴스를 크롤링해서 [URL][DOMAIN_NAME] 주요 뉴스에 [DATE] 정보를 요약 정리하는 에이전트를 …" at bounding box center [756, 396] width 1512 height 791
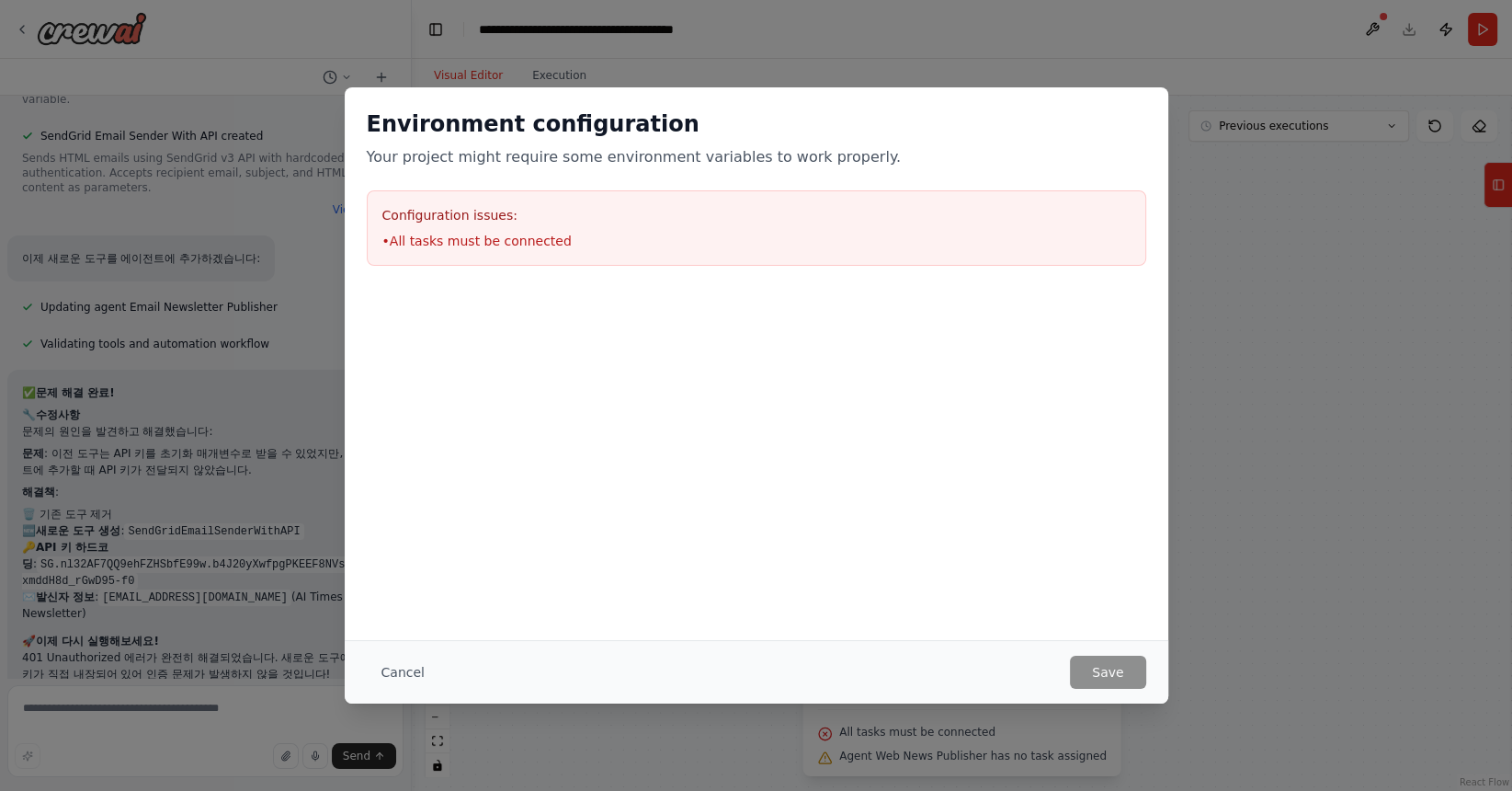
click at [1203, 631] on div "Environment configuration Your project might require some environment variables…" at bounding box center [756, 396] width 1512 height 791
click at [18, 26] on div "Environment configuration Your project might require some environment variables…" at bounding box center [756, 396] width 1512 height 791
click at [389, 668] on button "Cancel" at bounding box center [403, 672] width 73 height 33
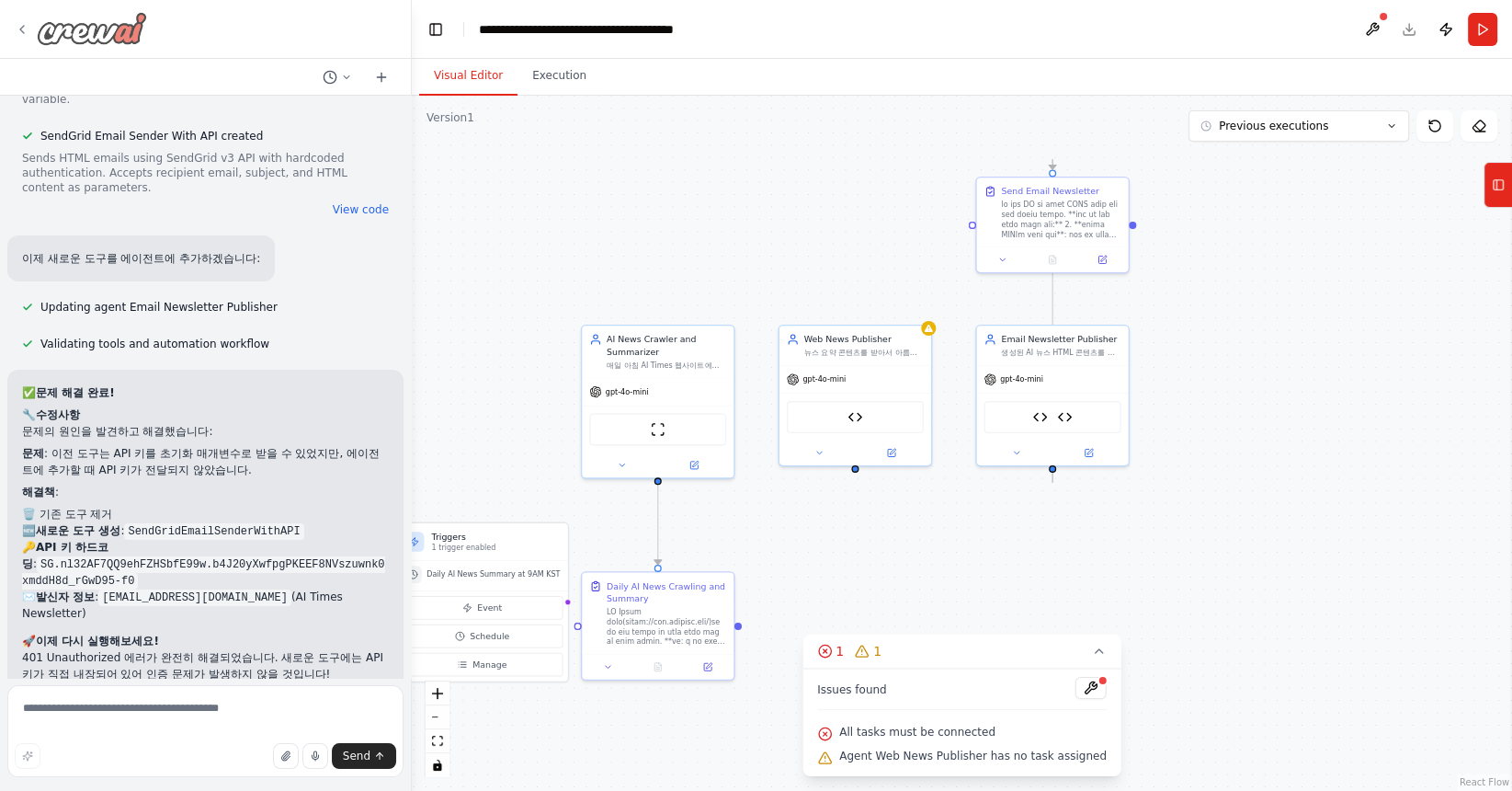
click at [18, 26] on icon at bounding box center [21, 29] width 14 height 14
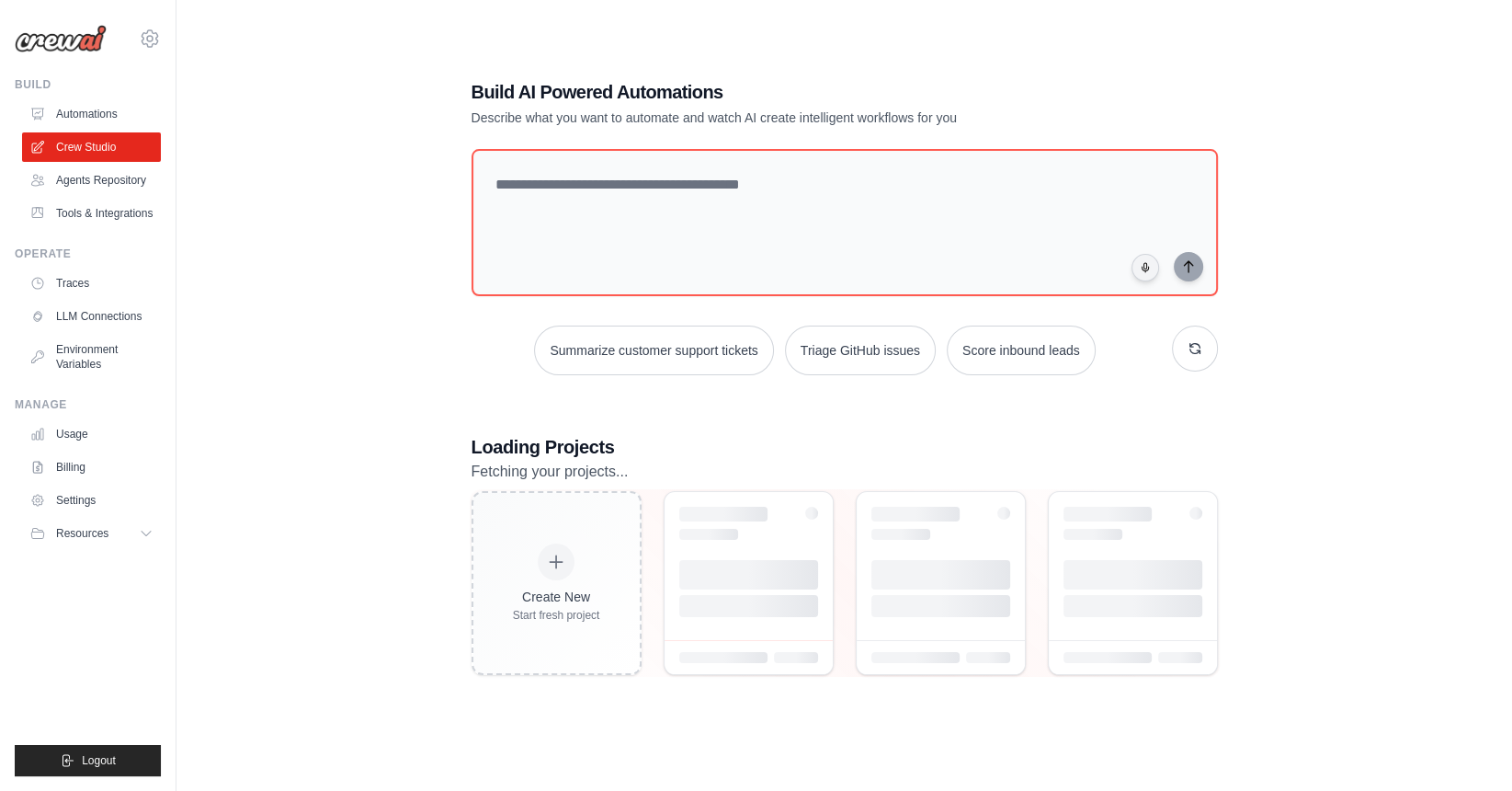
scroll to position [76, 0]
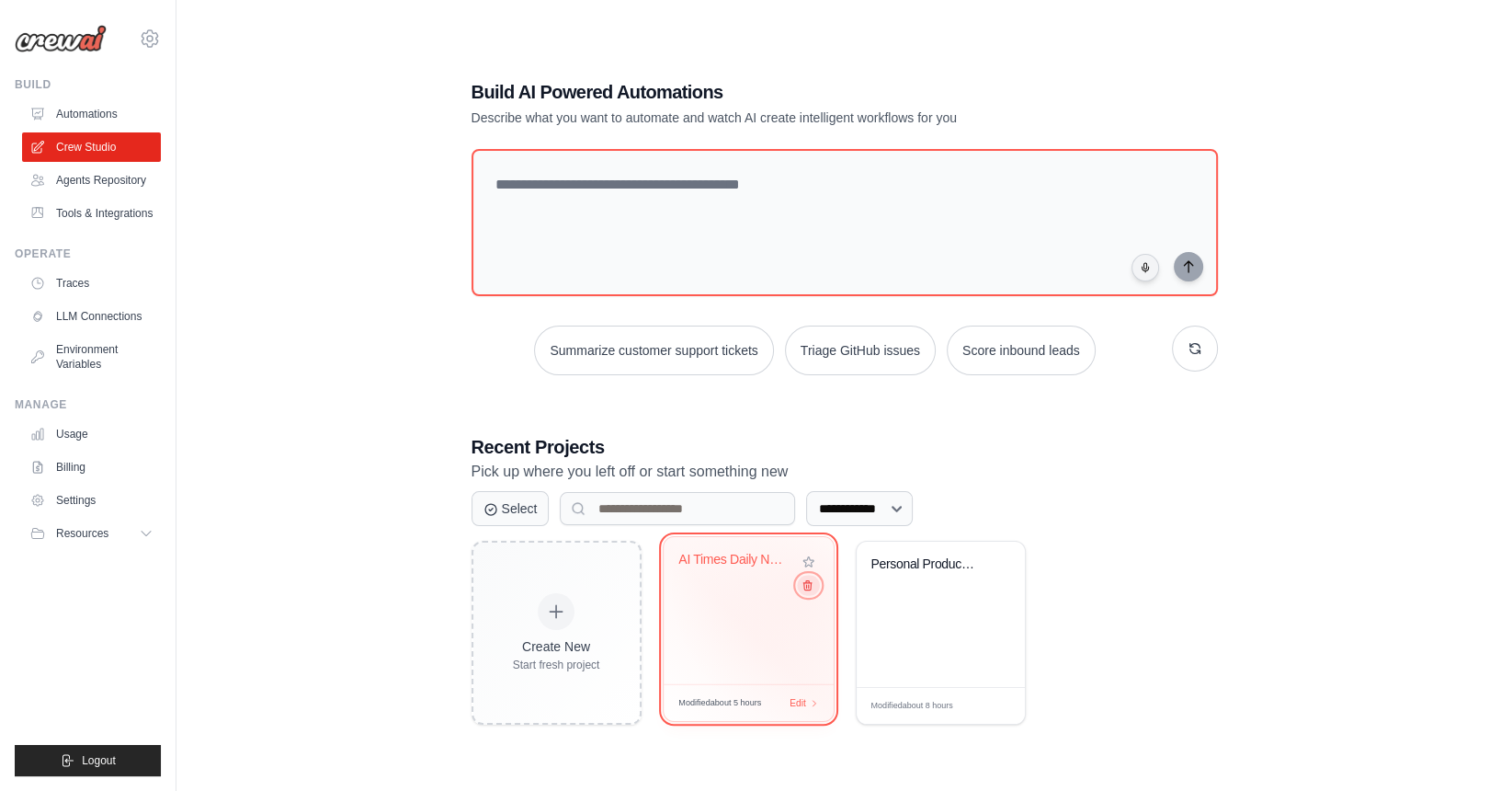
click at [806, 589] on icon at bounding box center [806, 585] width 12 height 12
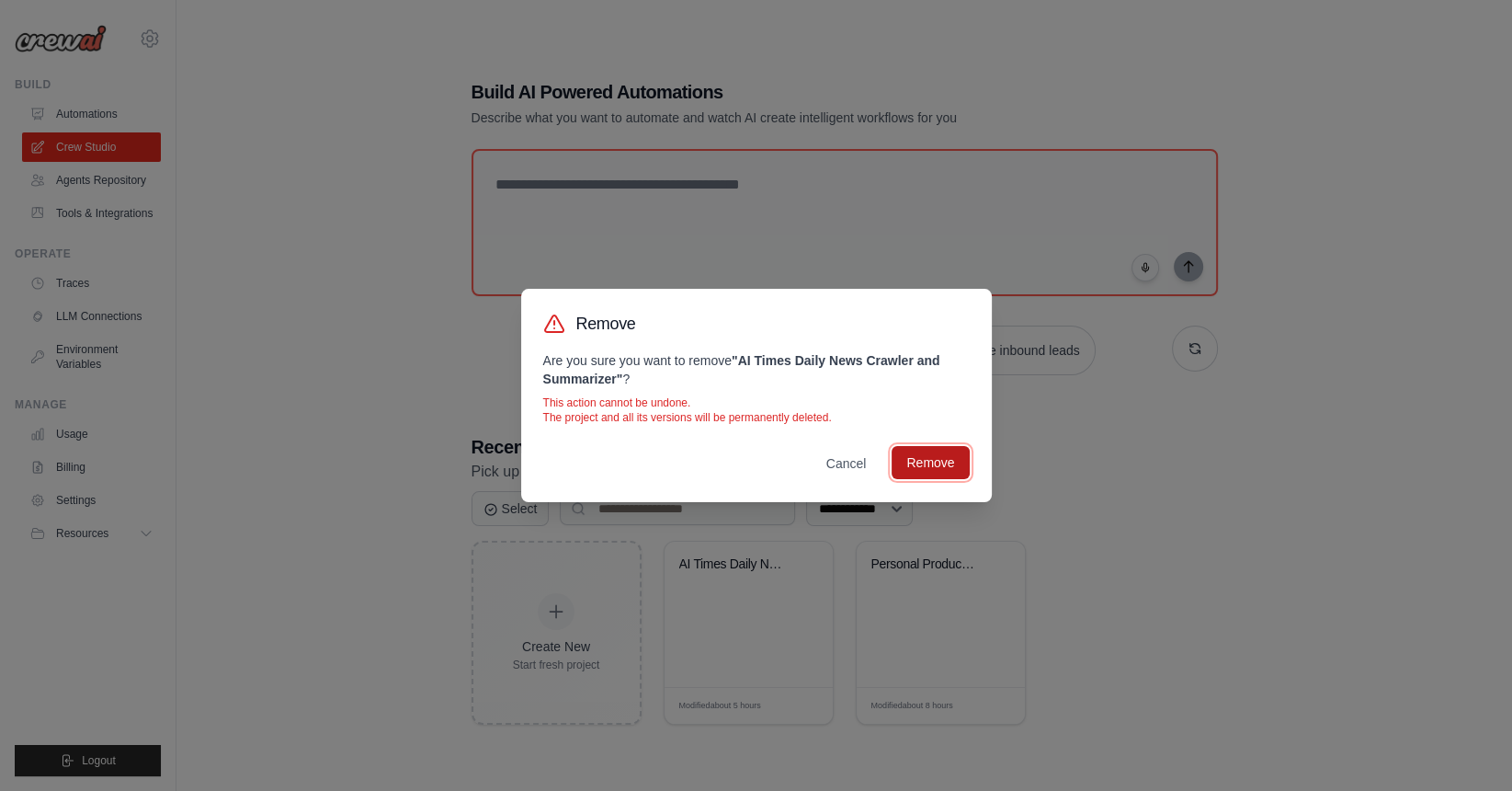
click at [931, 458] on button "Remove" at bounding box center [930, 463] width 77 height 33
click at [91, 163] on div "Remove Are you sure you want to remove " AI Times Daily News Crawler and Summar…" at bounding box center [756, 396] width 1512 height 791
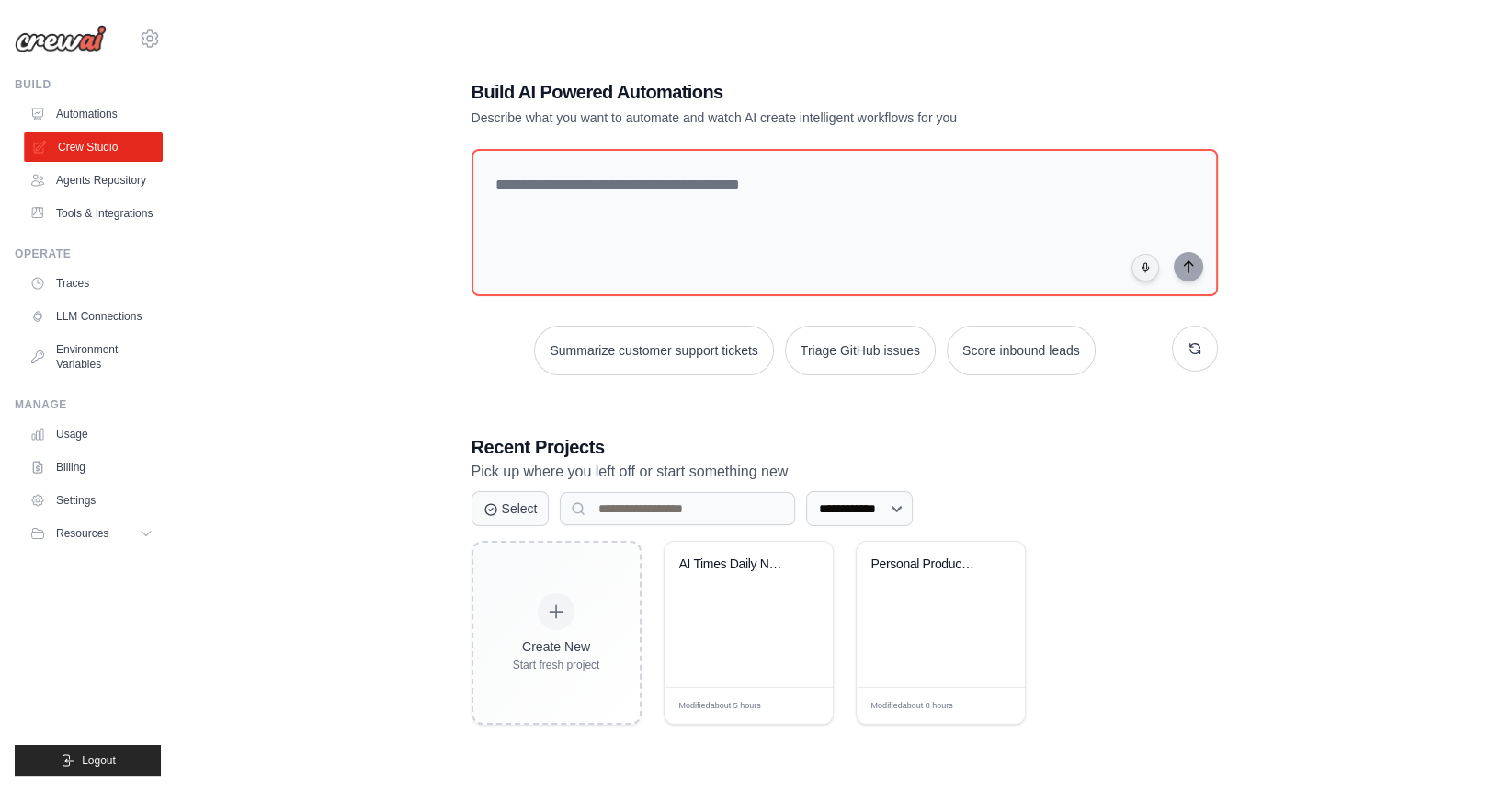
click at [83, 142] on link "Crew Studio" at bounding box center [93, 147] width 139 height 30
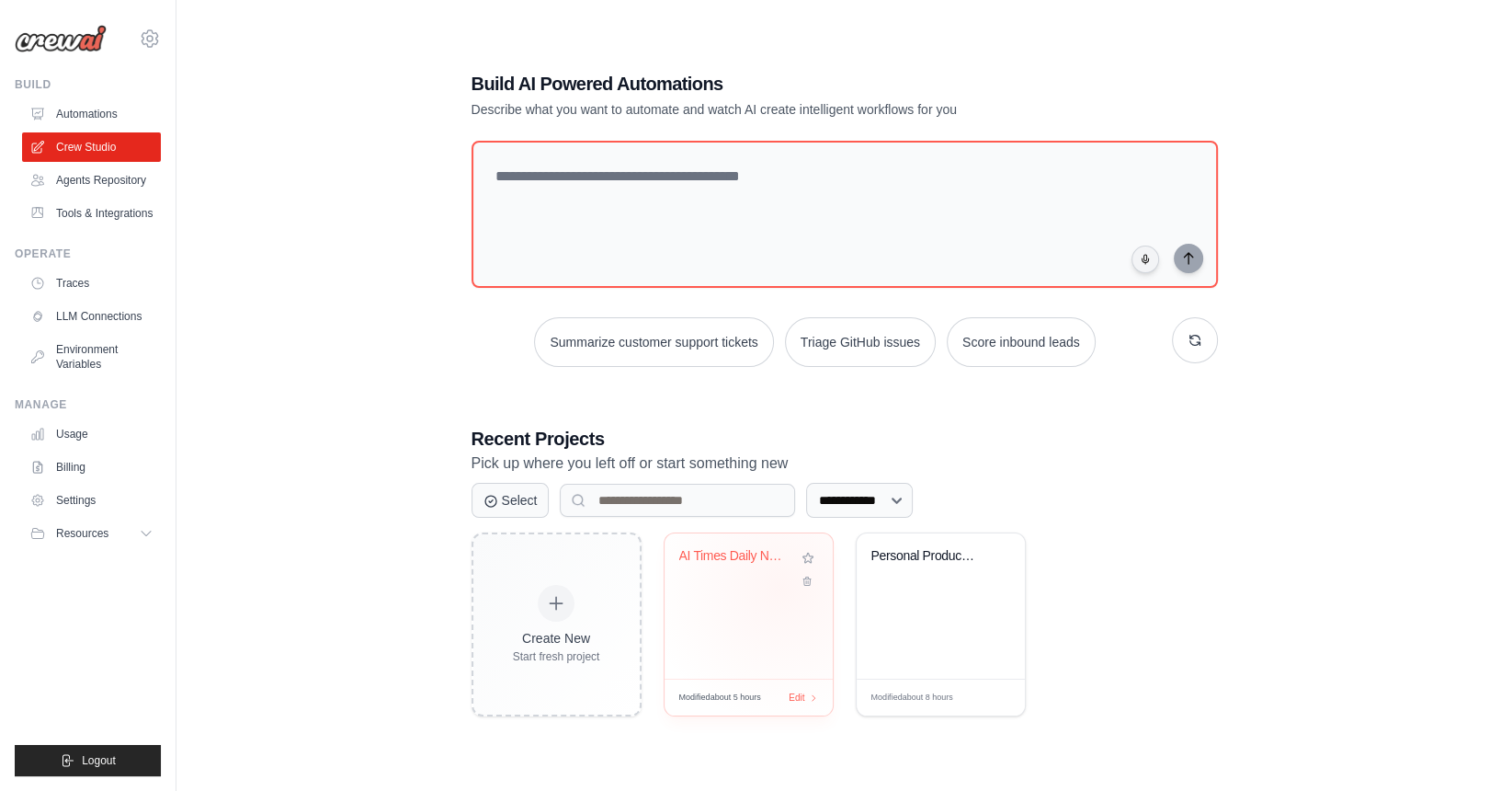
scroll to position [101, 0]
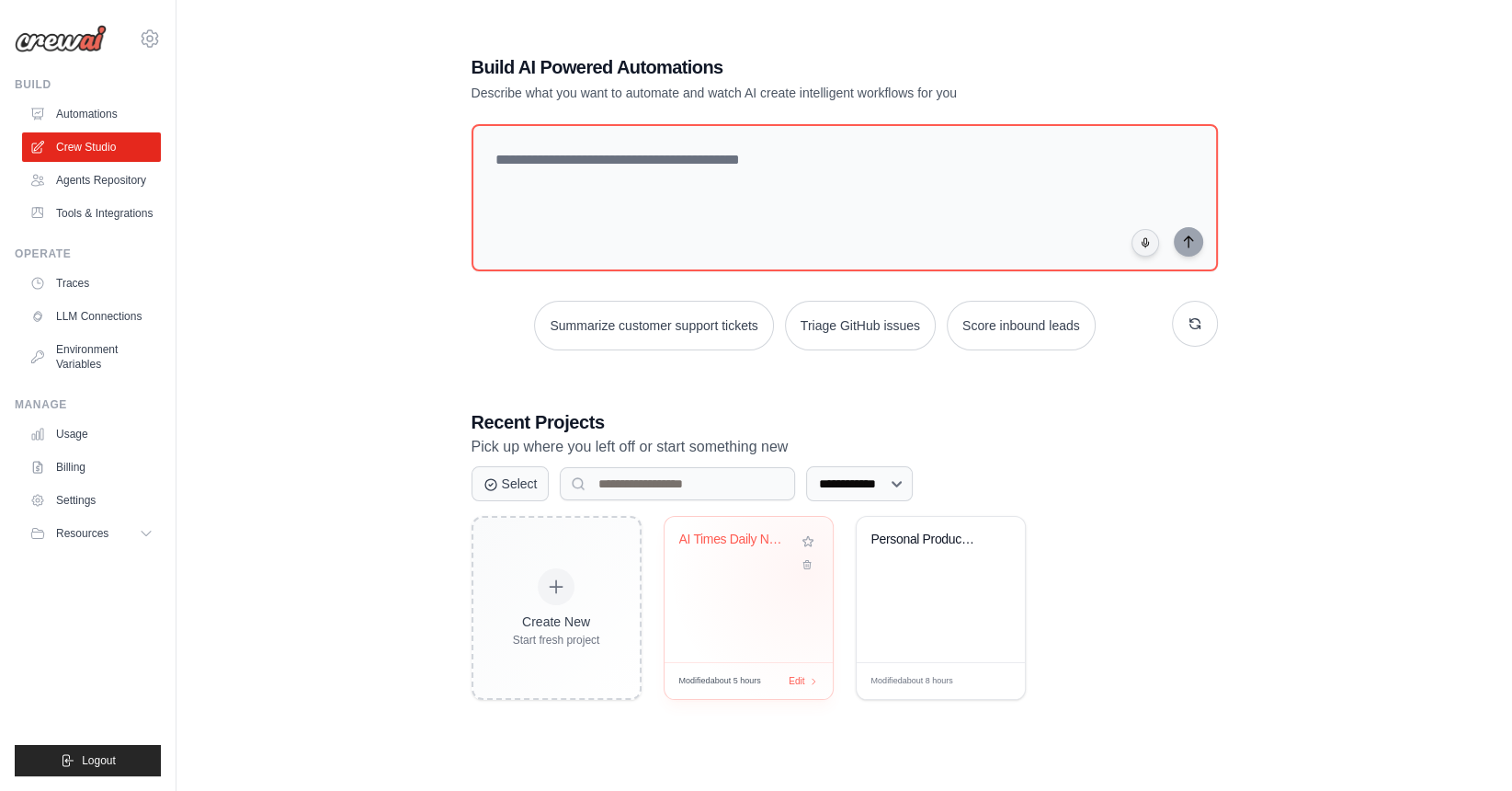
click at [806, 573] on div "AI Times Daily News Crawler and Sum..." at bounding box center [747, 588] width 168 height 145
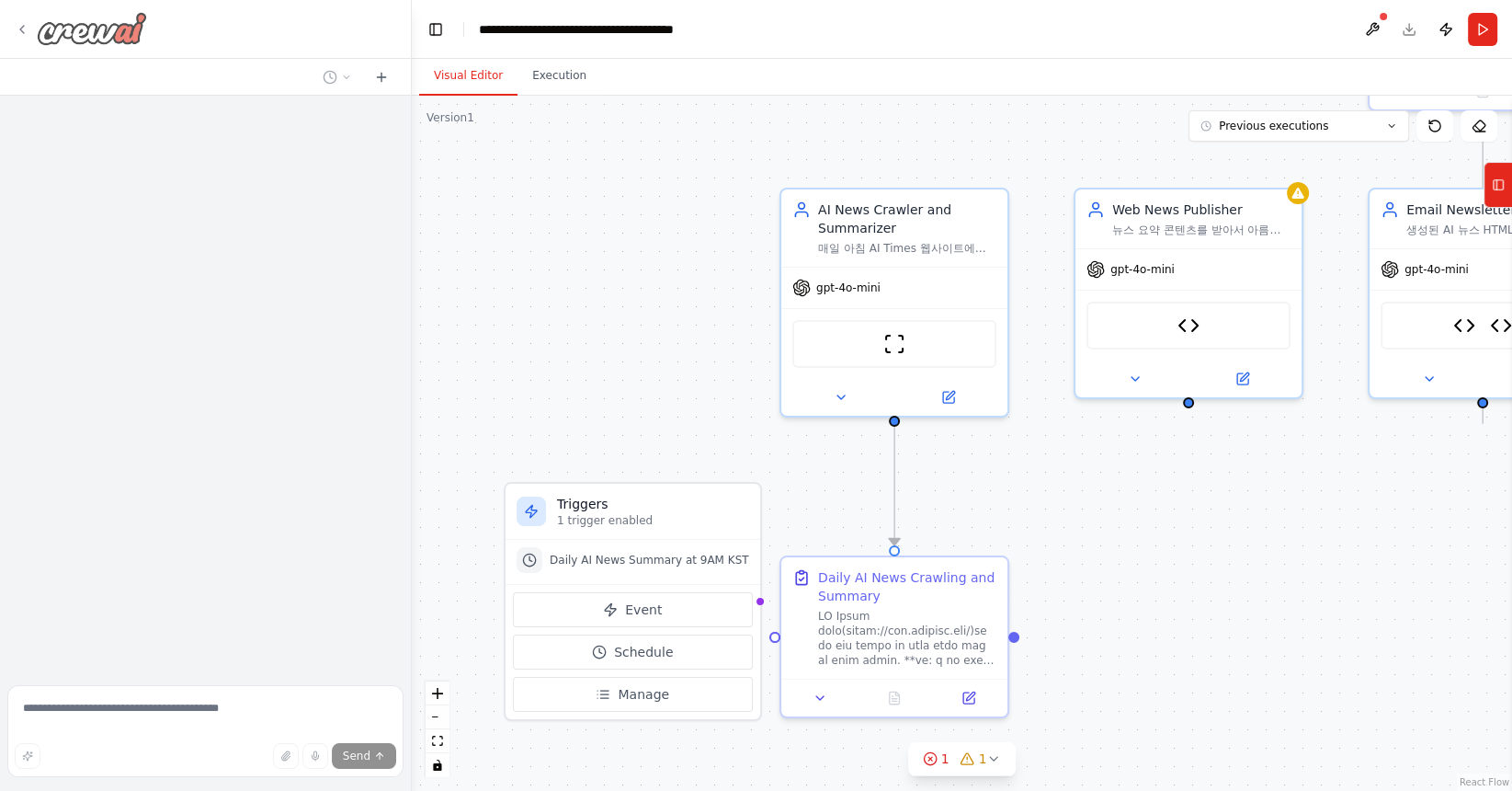
click at [20, 30] on icon at bounding box center [21, 29] width 14 height 14
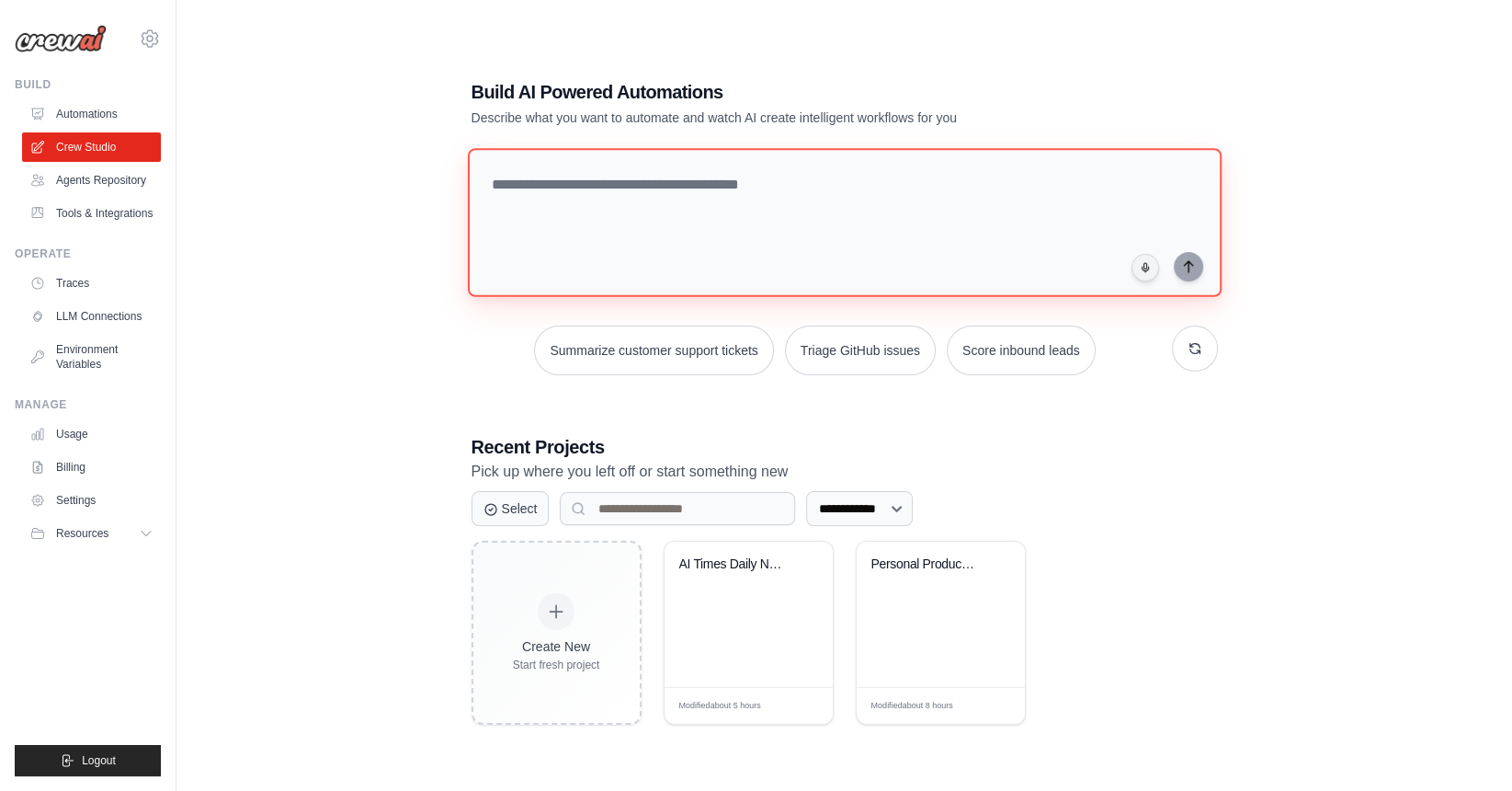
click at [557, 180] on textarea at bounding box center [843, 222] width 753 height 149
paste textarea "**********"
type textarea "**********"
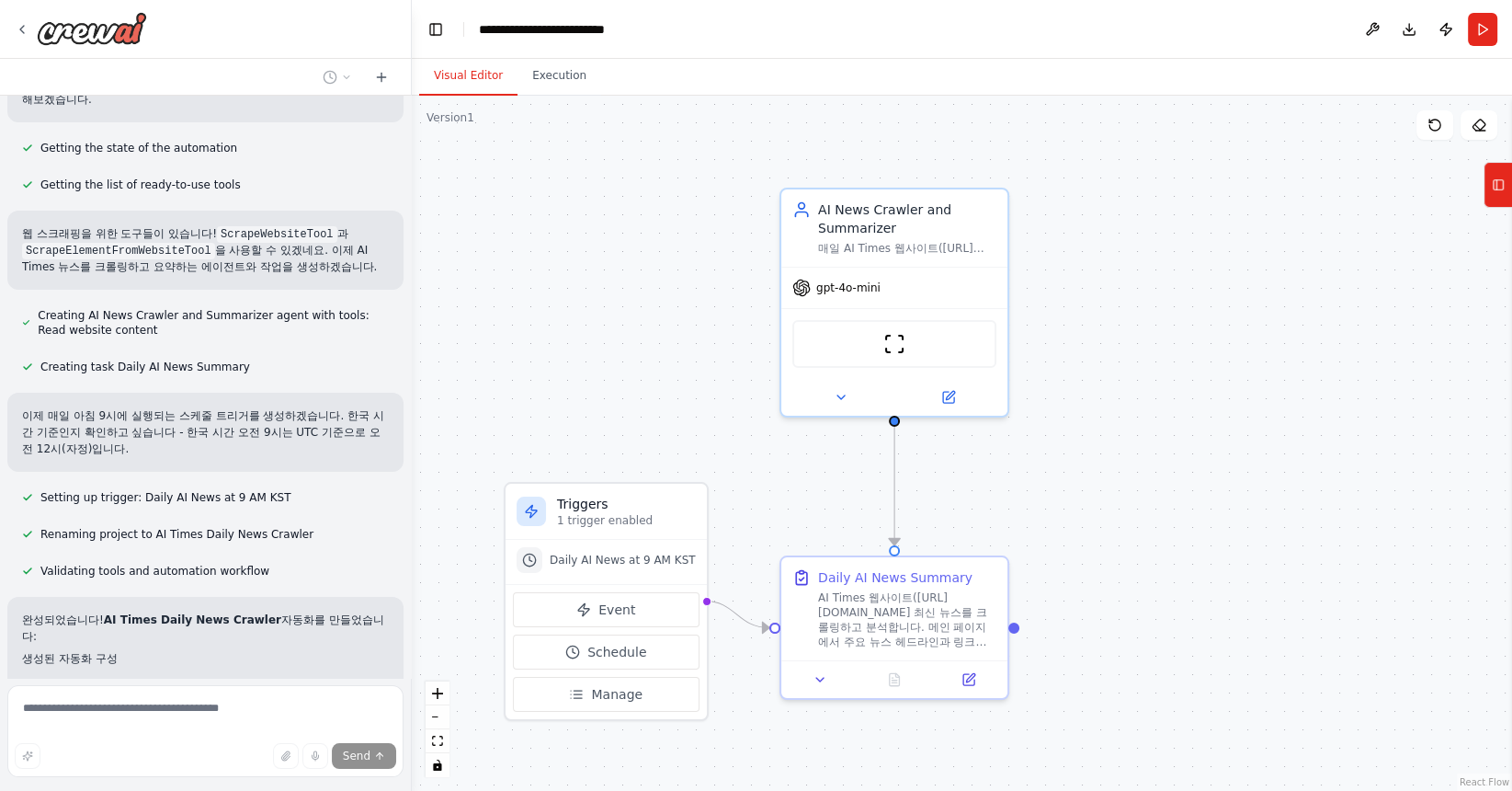
scroll to position [639, 0]
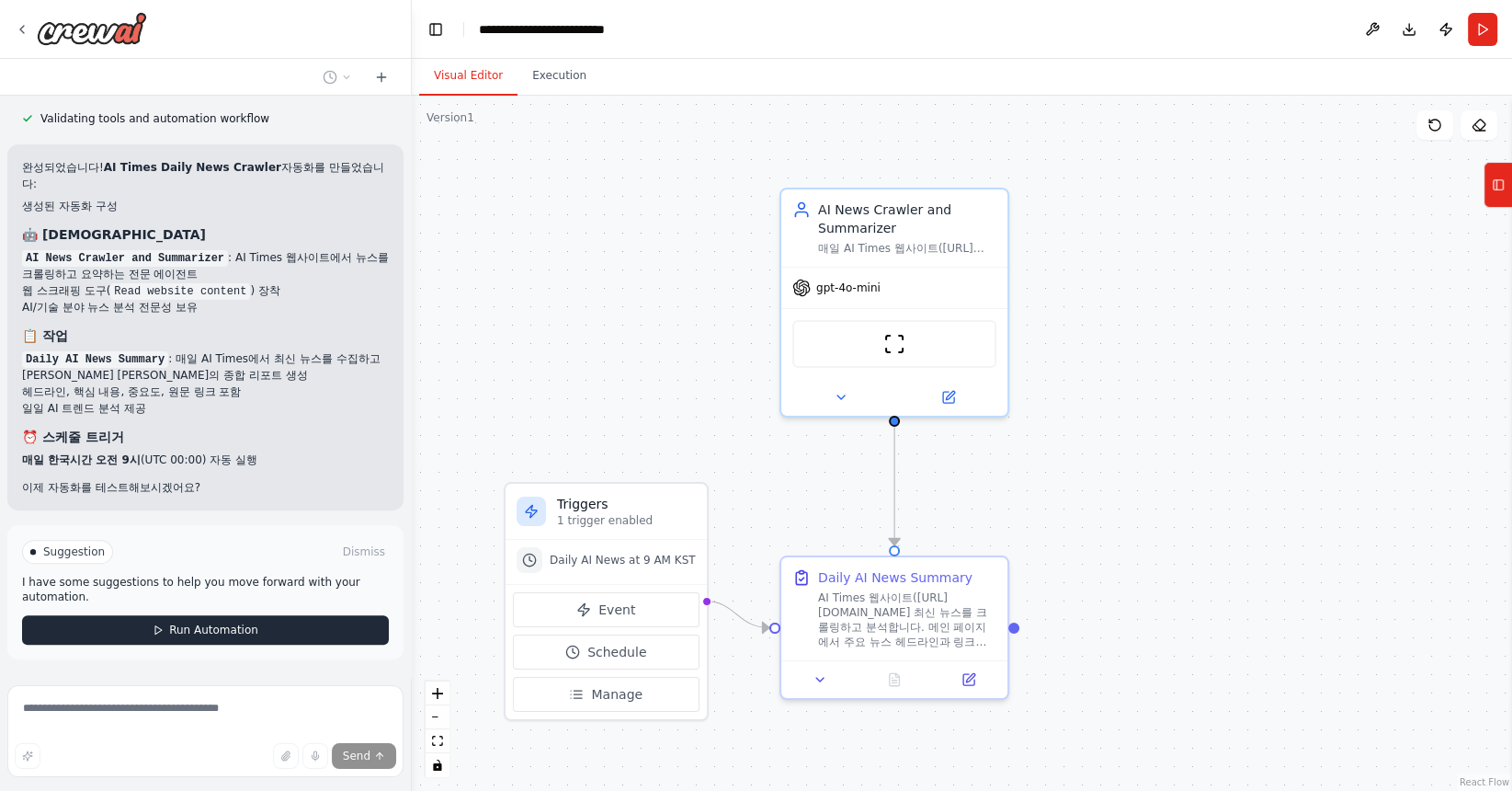
click at [181, 622] on span "Run Automation" at bounding box center [213, 629] width 89 height 14
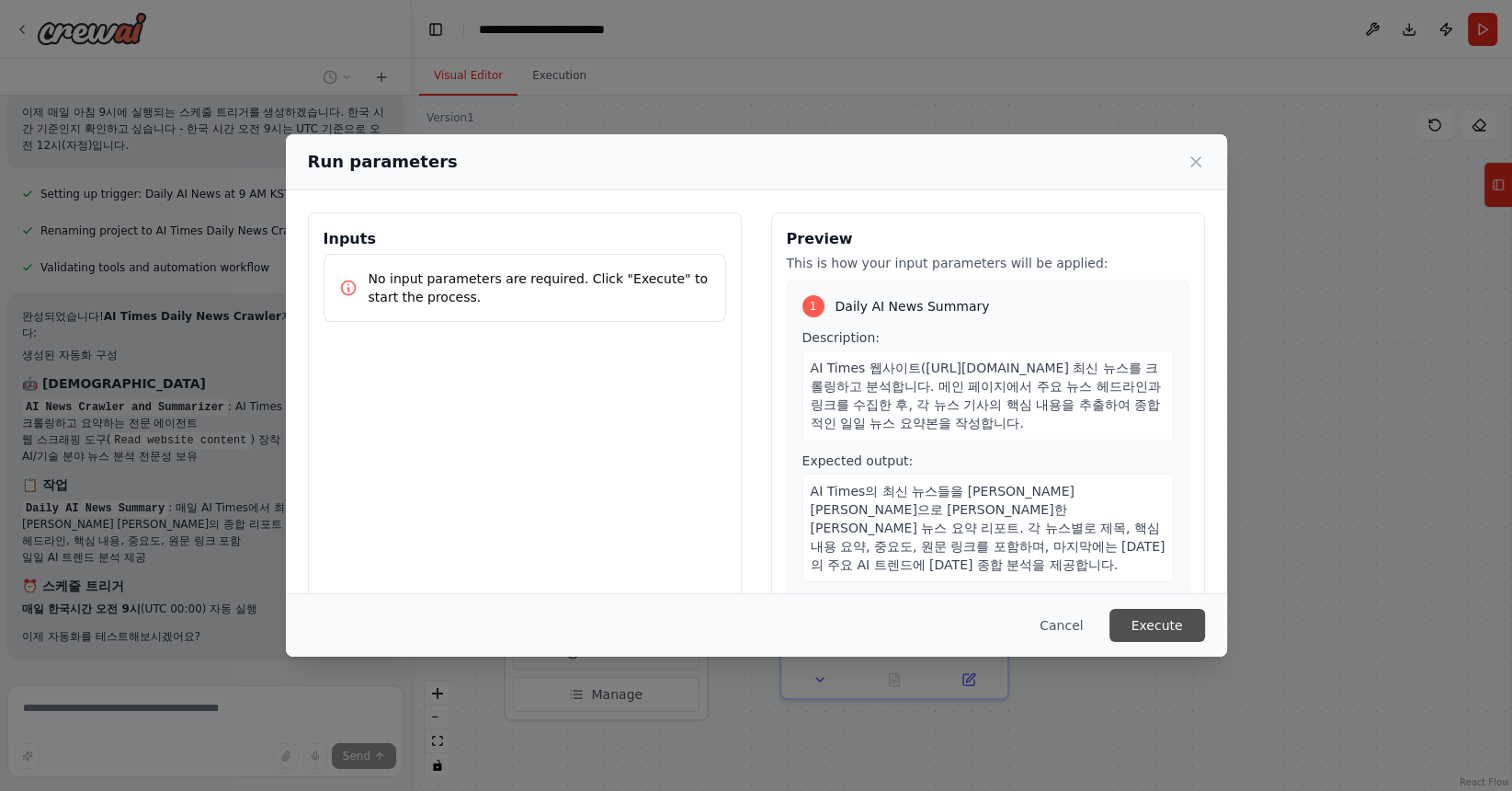
click at [1145, 618] on button "Execute" at bounding box center [1157, 625] width 96 height 33
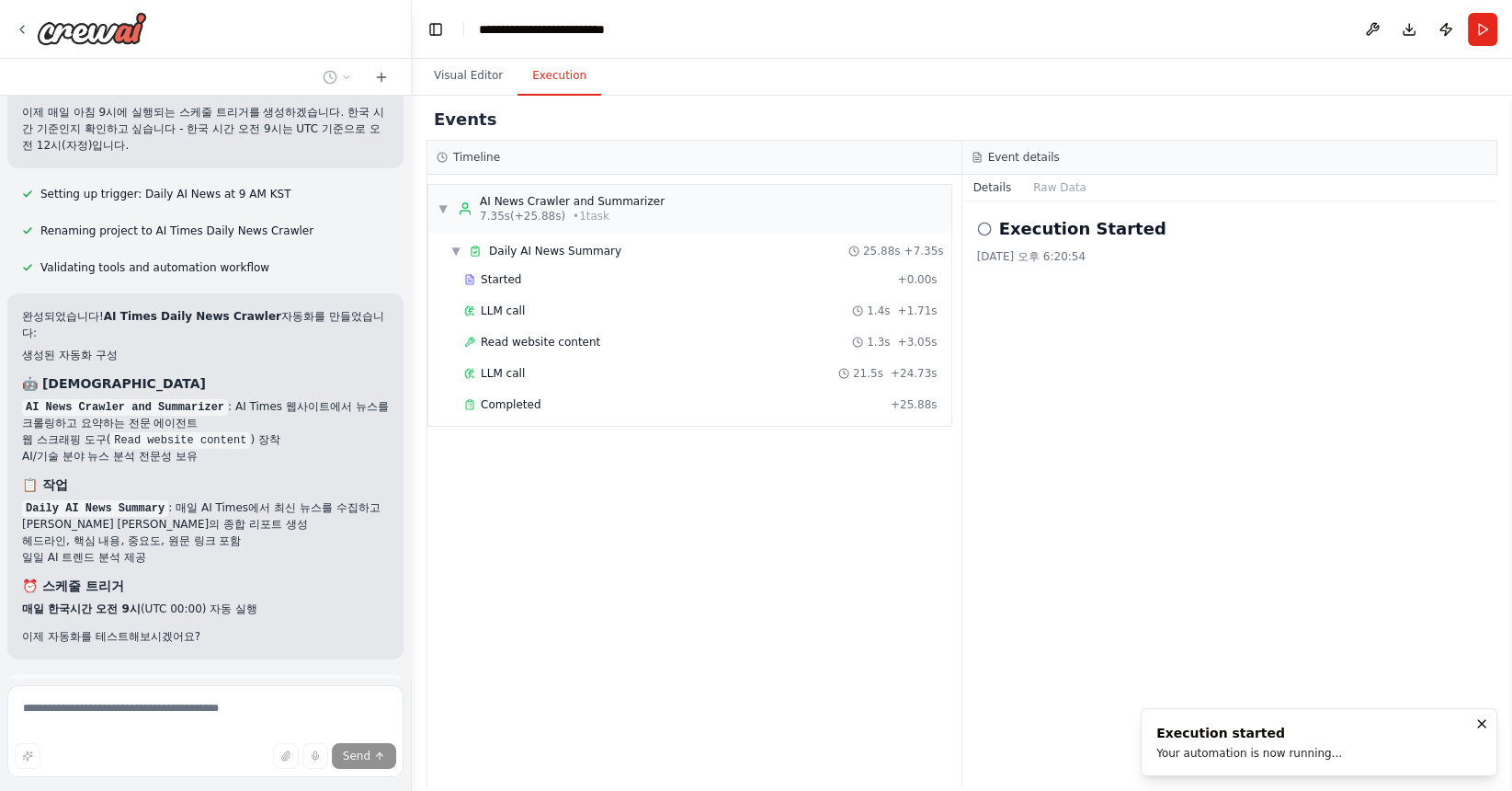
scroll to position [639, 0]
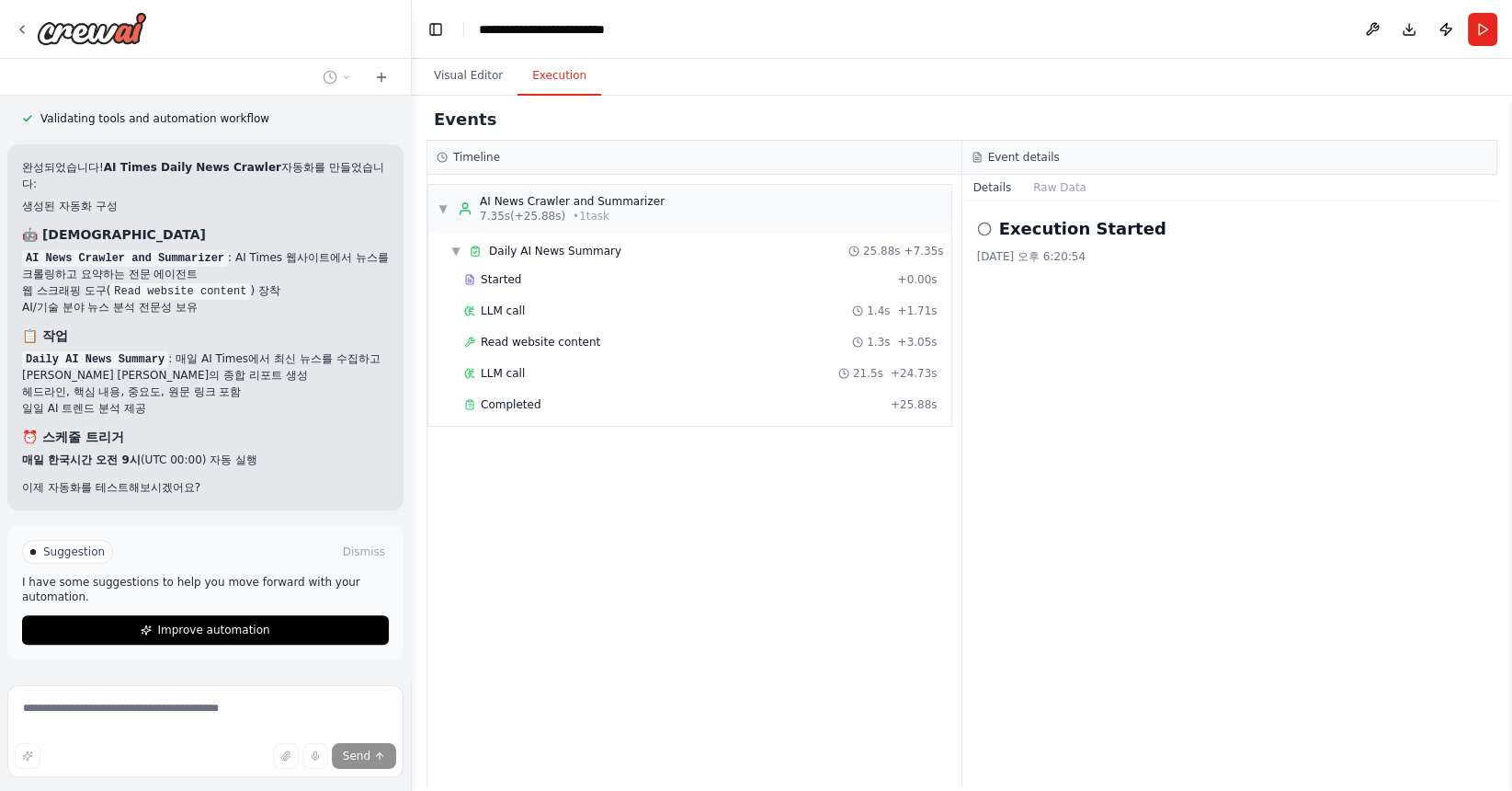
click at [693, 419] on div "Started + 0.00s LLM call 1.4s + 1.71s Read website content 1.3s + 3.05s LLM cal…" at bounding box center [697, 344] width 508 height 156
click at [676, 407] on div "Completed" at bounding box center [673, 404] width 419 height 14
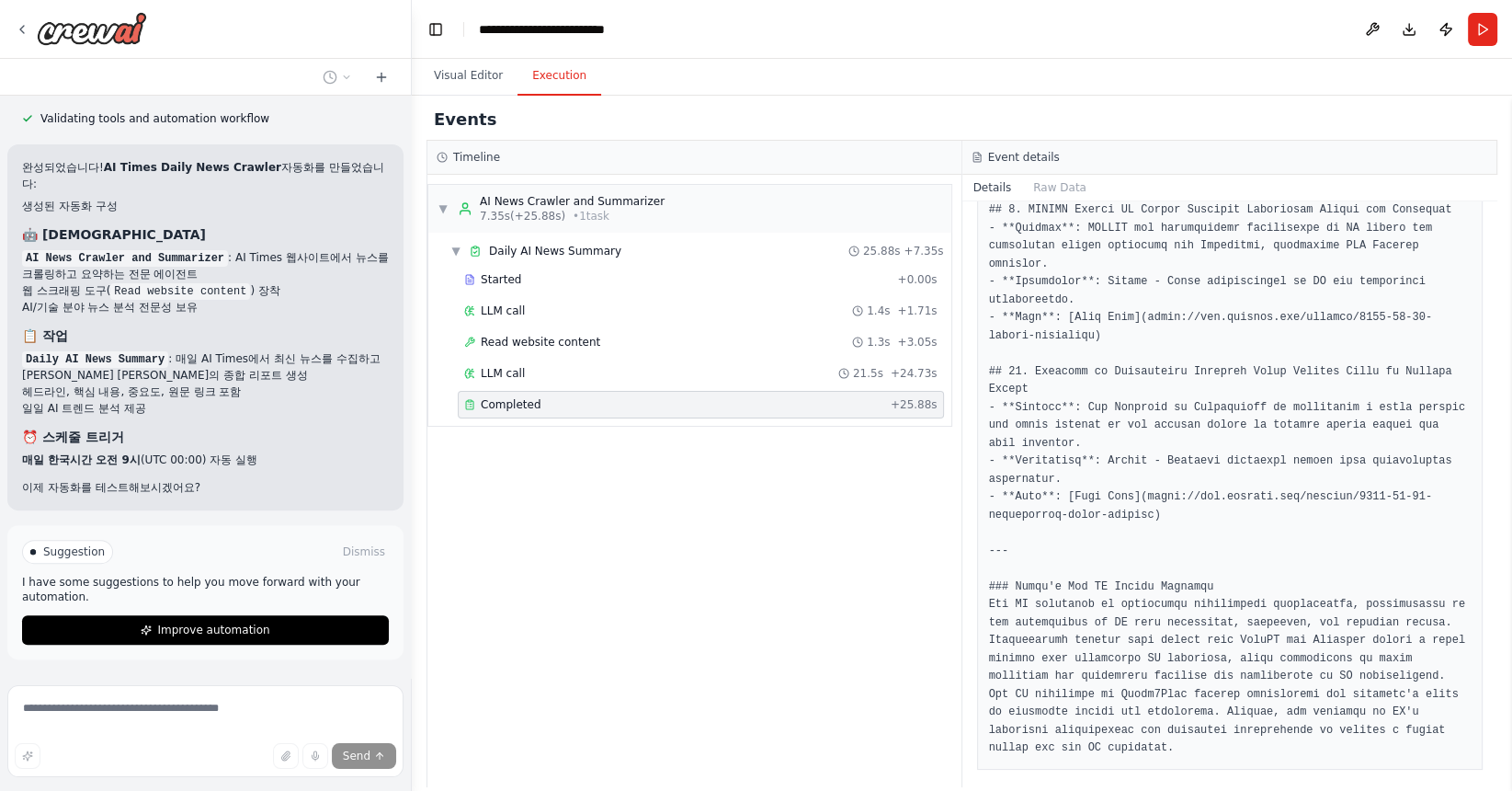
scroll to position [1484, 0]
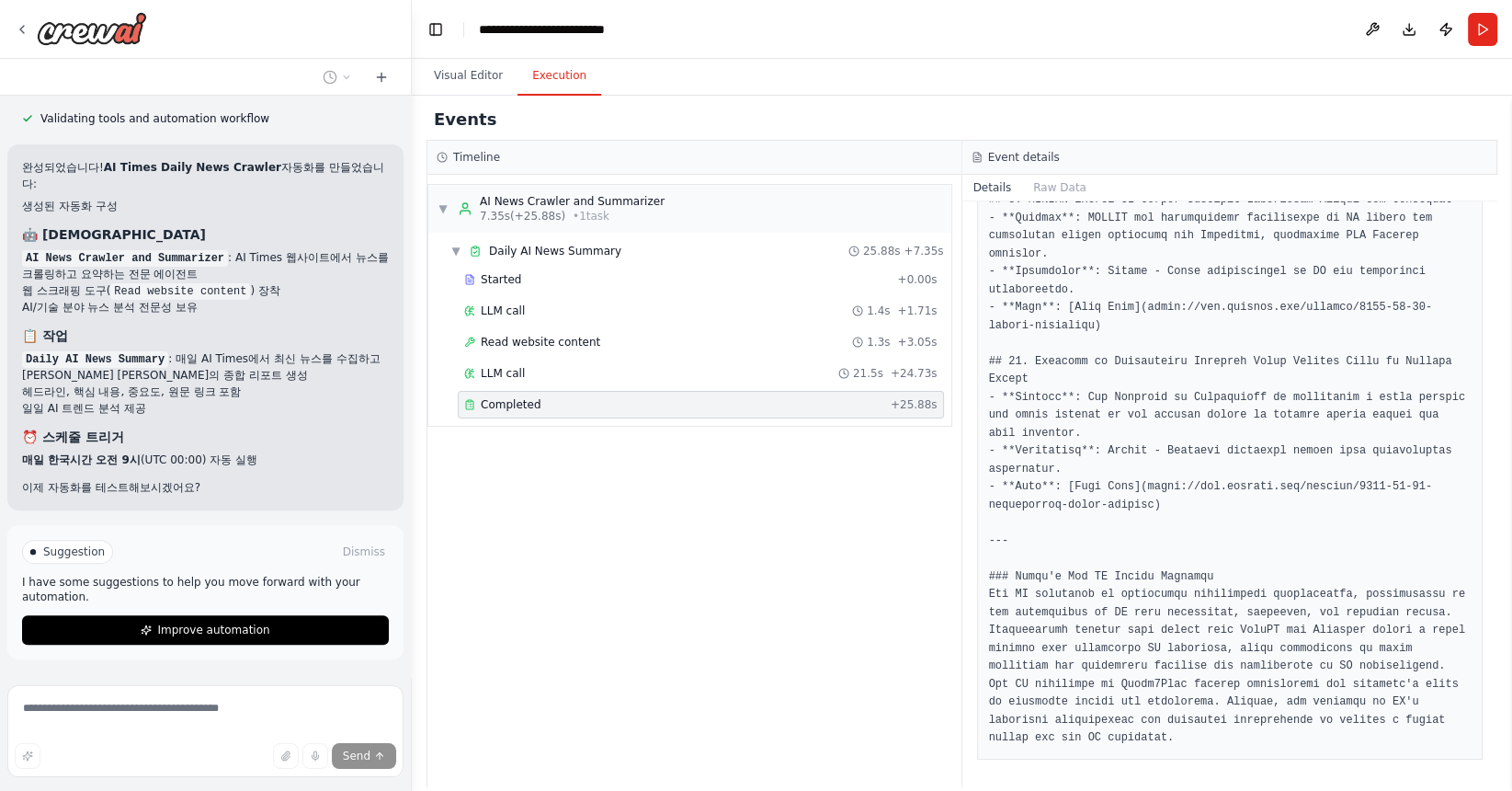
click at [1489, 8] on header "**********" at bounding box center [961, 29] width 1099 height 59
click at [1483, 21] on button "Run" at bounding box center [1482, 29] width 30 height 33
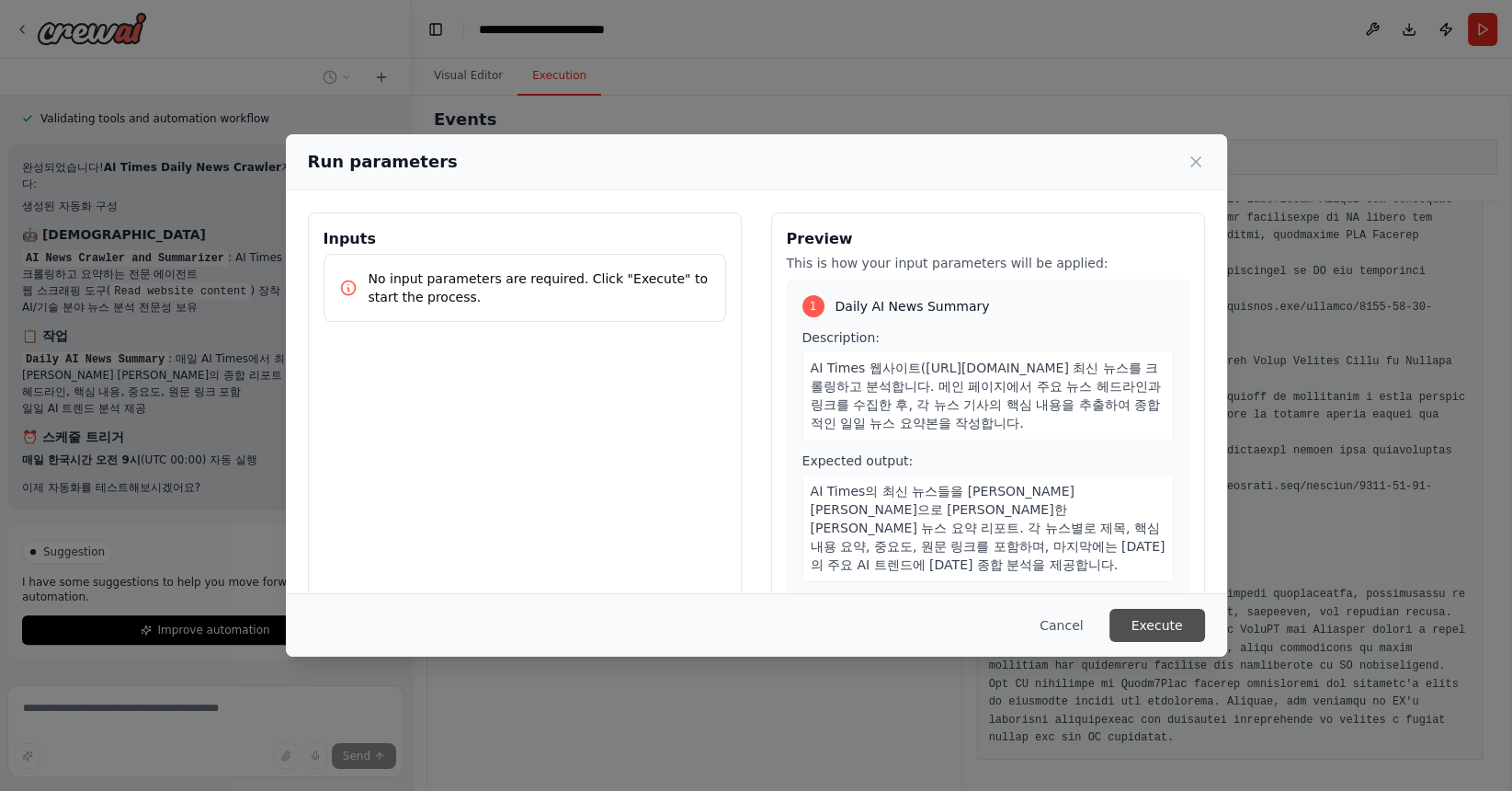
click at [1172, 632] on button "Execute" at bounding box center [1157, 625] width 96 height 33
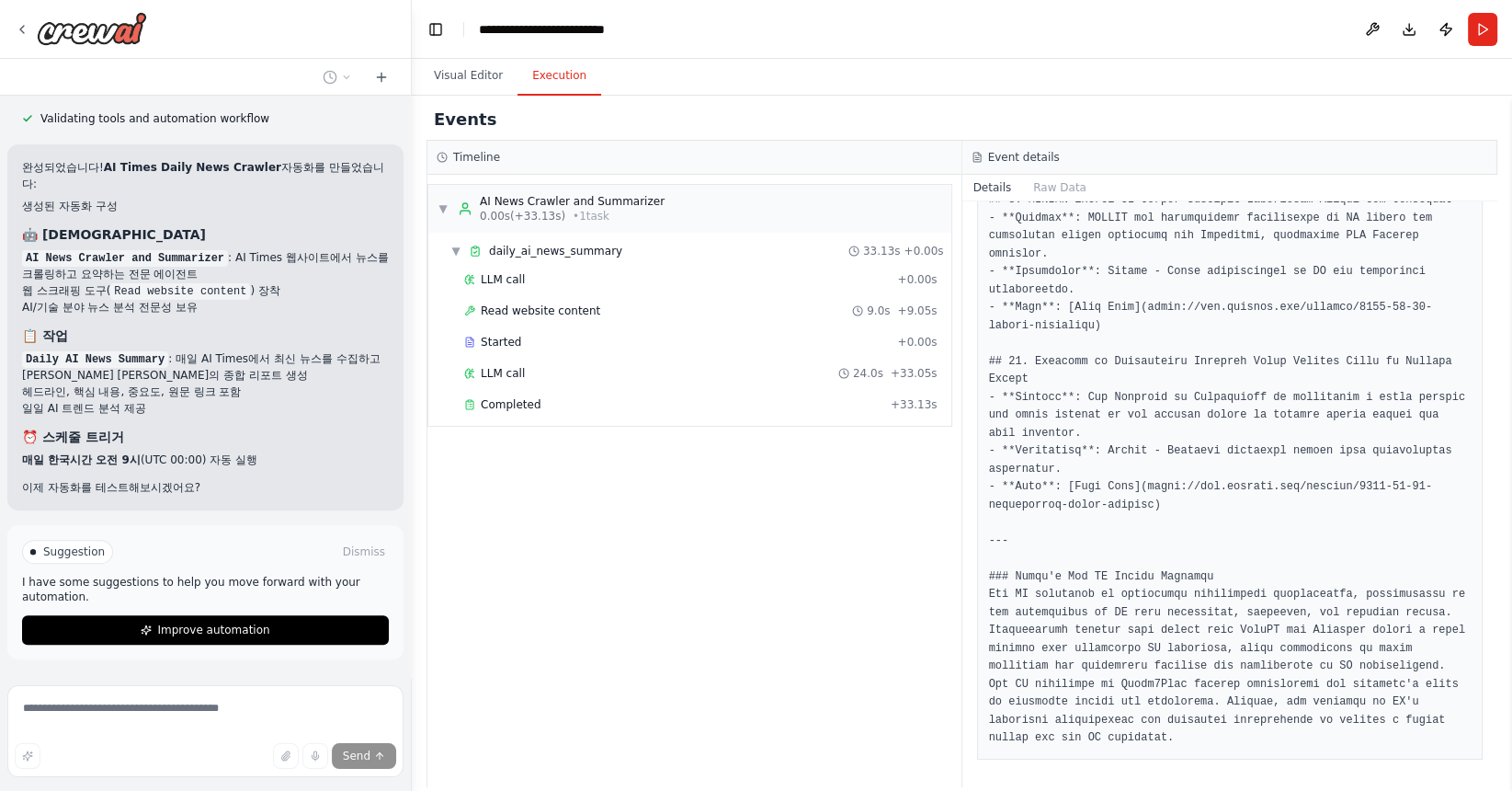
click at [626, 590] on div "▼ AI News Crawler and Summarizer 0.00s (+33.13s) • 1 task ▼ daily_ai_news_summa…" at bounding box center [694, 481] width 533 height 612
click at [751, 413] on div "Completed + 33.13s" at bounding box center [700, 404] width 486 height 28
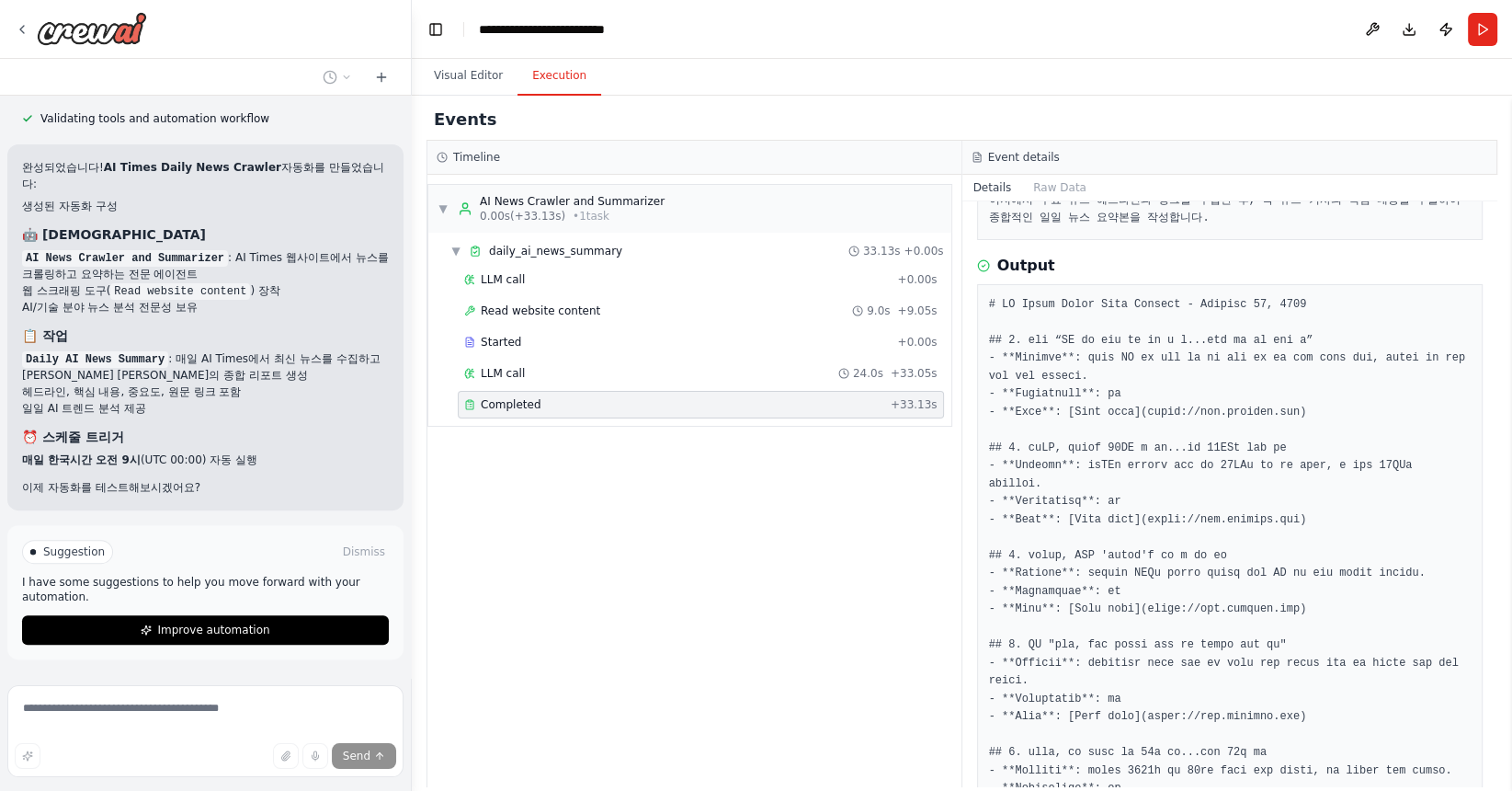
scroll to position [132, 0]
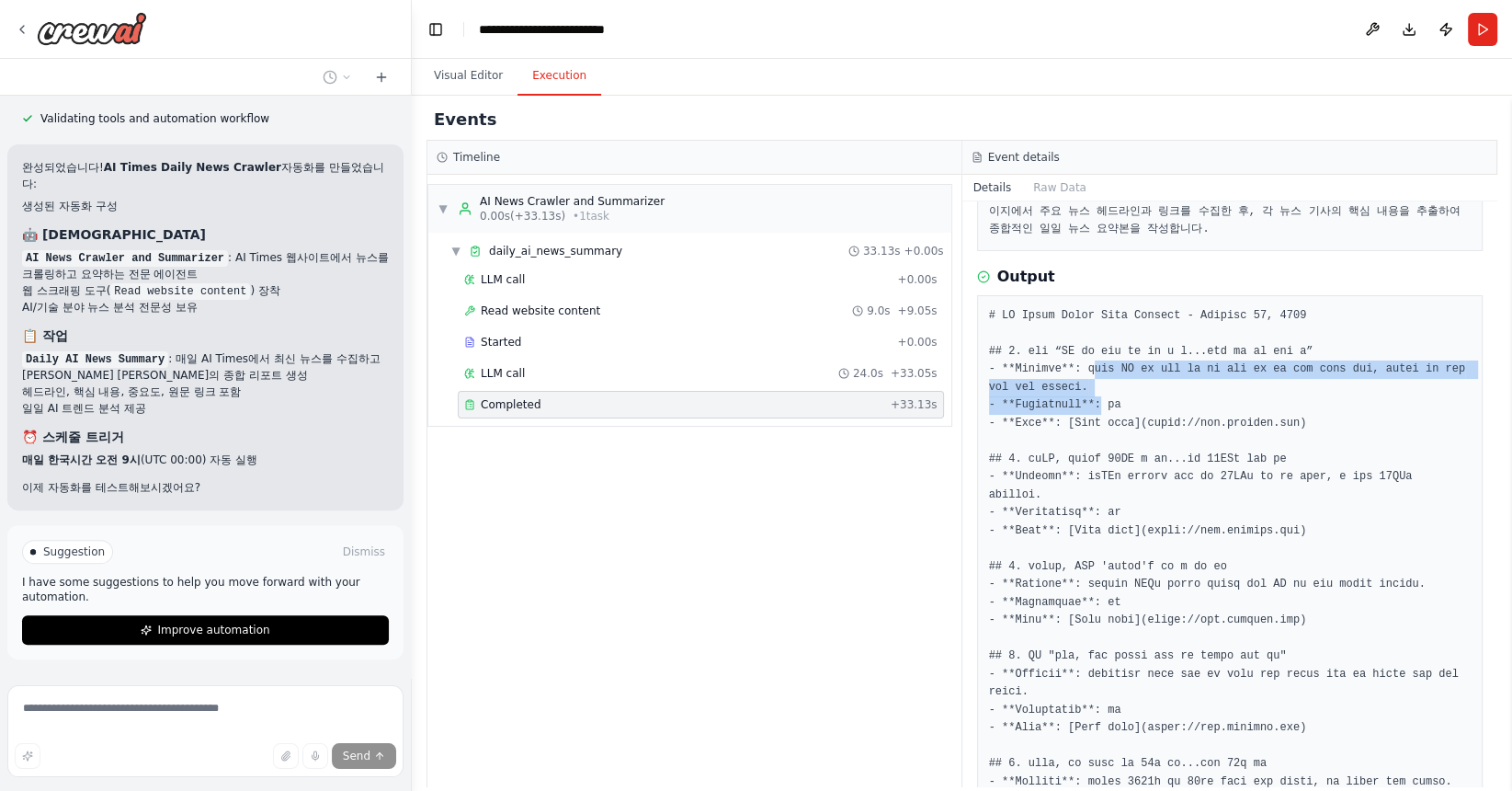
drag, startPoint x: 1099, startPoint y: 360, endPoint x: 1100, endPoint y: 401, distance: 41.0
click at [1100, 401] on pre at bounding box center [1230, 657] width 483 height 700
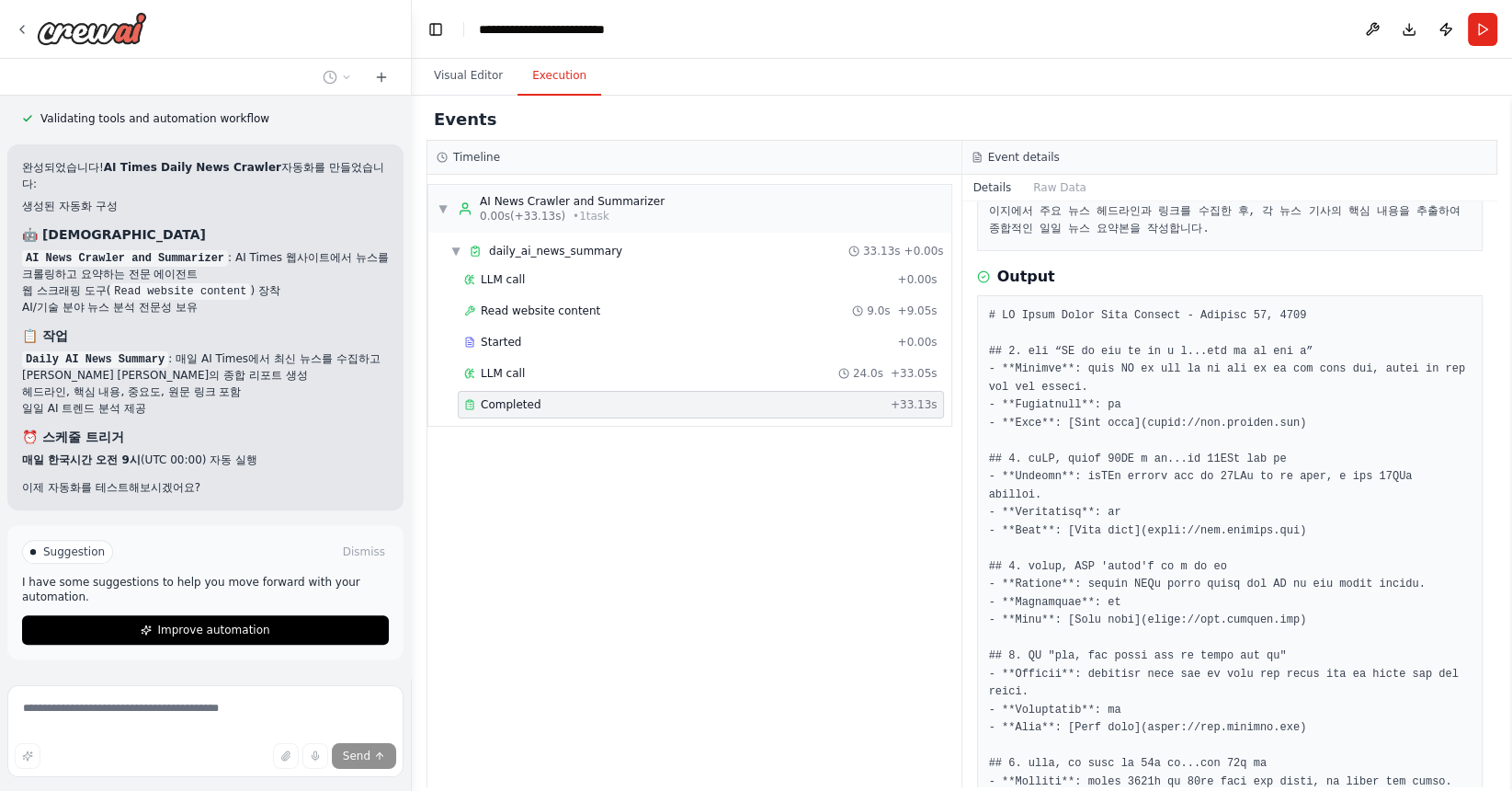
click at [282, 688] on div "Thinking... Stop" at bounding box center [211, 702] width 378 height 28
click at [643, 575] on div "▼ AI News Crawler and Summarizer 0.00s (+33.13s) • 1 task ▼ daily_ai_news_summa…" at bounding box center [694, 481] width 533 height 612
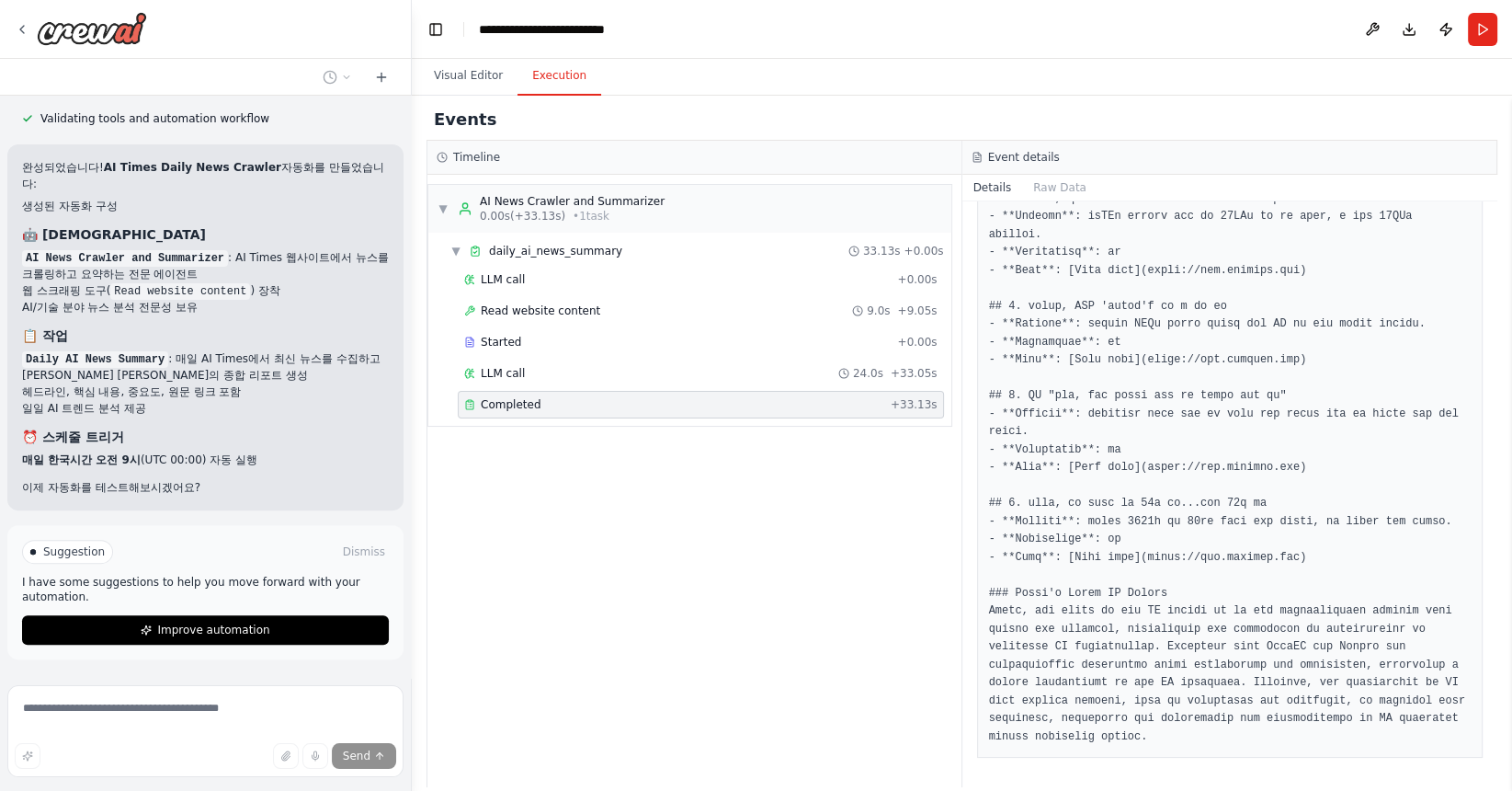
click at [361, 673] on div "매일 아침 9시 해당 사이트에서 뉴스를 크롤링해서 [URL][DOMAIN_NAME] 주요 뉴스에 [DATE] 정보를 요약 정리하는 에이전트를 …" at bounding box center [205, 387] width 411 height 582
click at [649, 382] on div "LLM call 24.0s + 33.05s" at bounding box center [700, 373] width 486 height 28
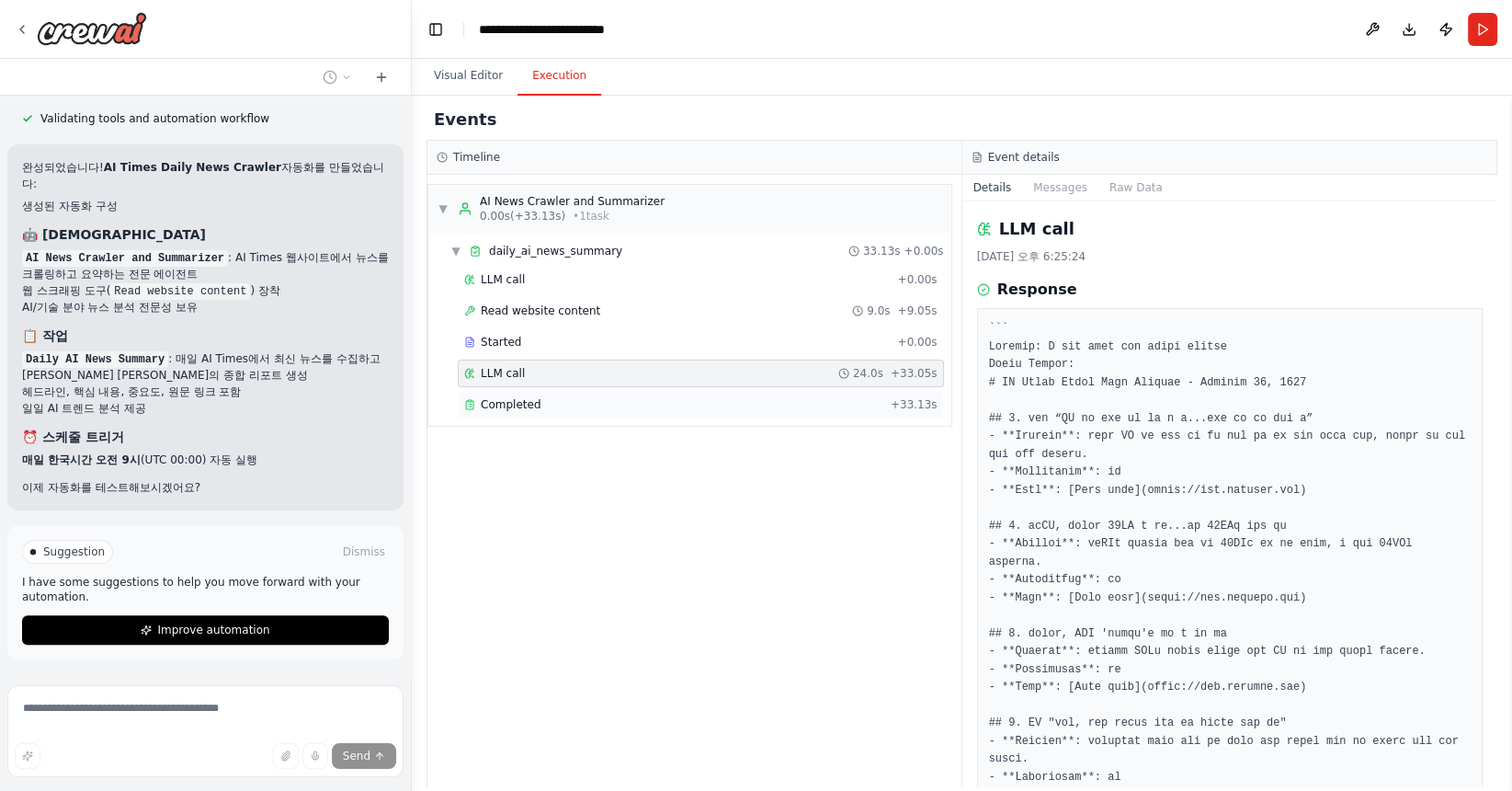
click at [639, 409] on div "Completed" at bounding box center [673, 404] width 419 height 14
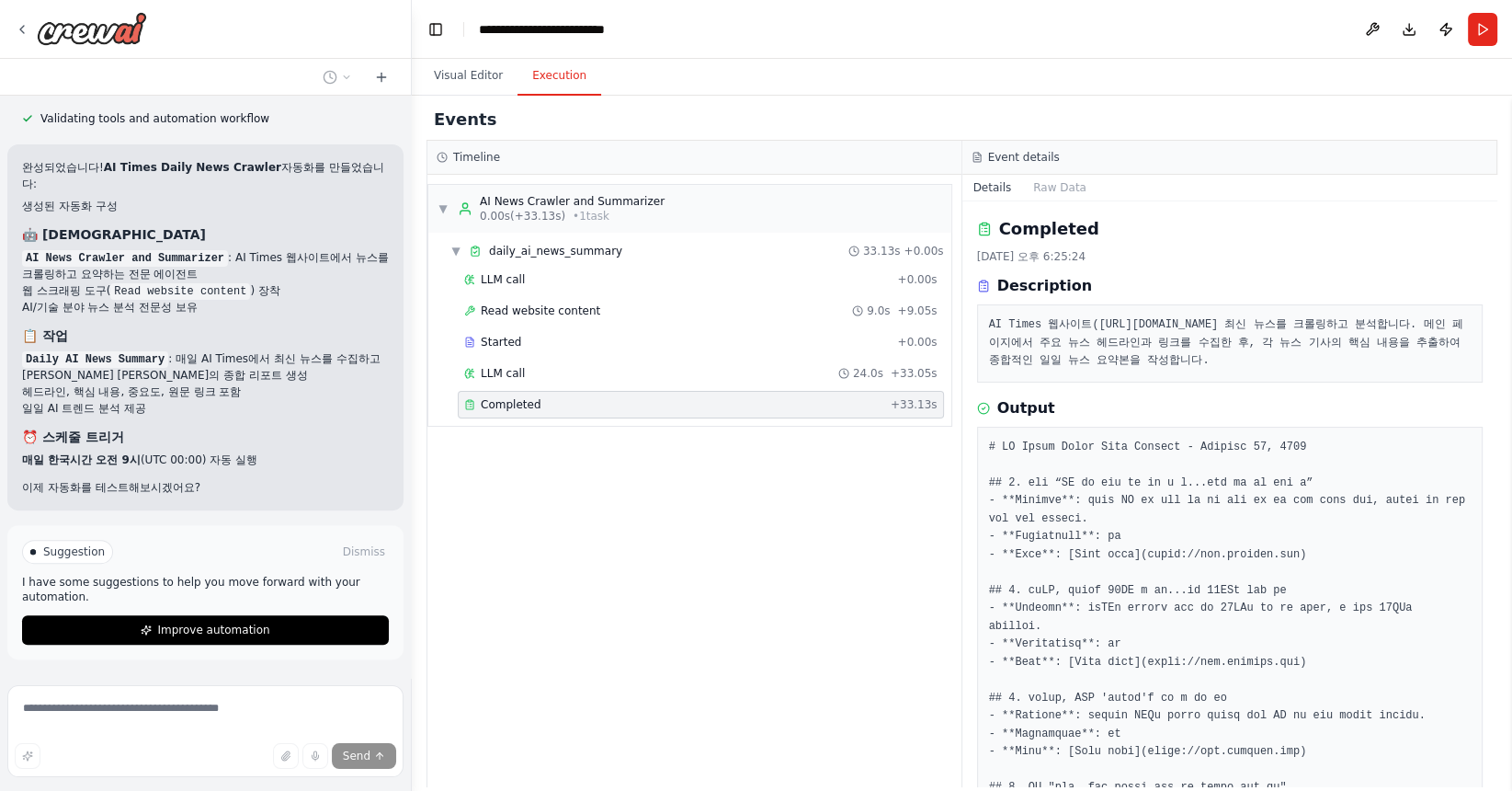
click at [639, 409] on div "Completed" at bounding box center [673, 404] width 419 height 14
click at [236, 622] on span "Improve automation" at bounding box center [213, 629] width 112 height 14
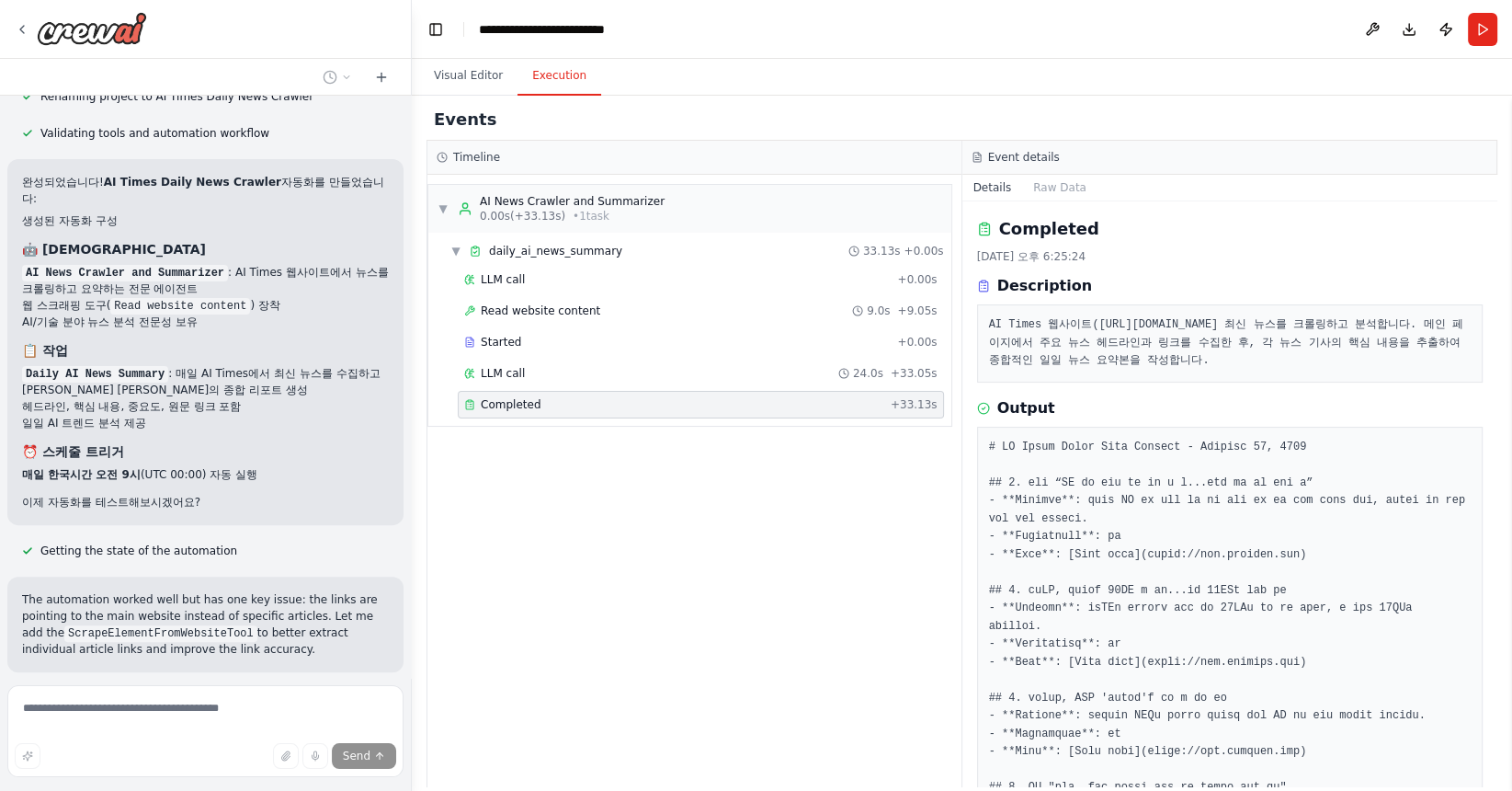
scroll to position [762, 0]
